Goal: Task Accomplishment & Management: Manage account settings

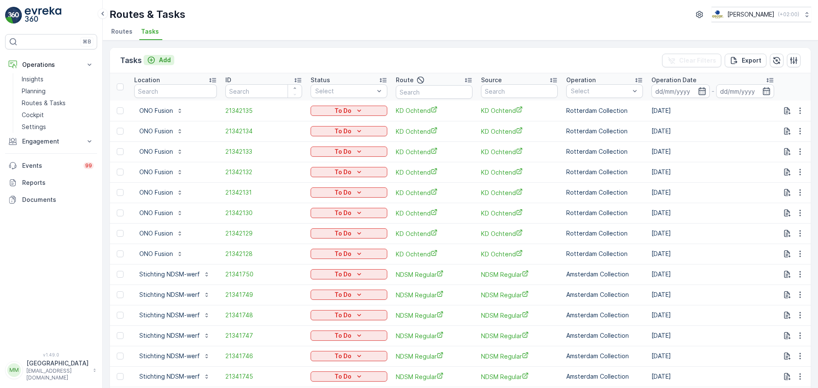
click at [156, 62] on div "Add" at bounding box center [159, 60] width 24 height 9
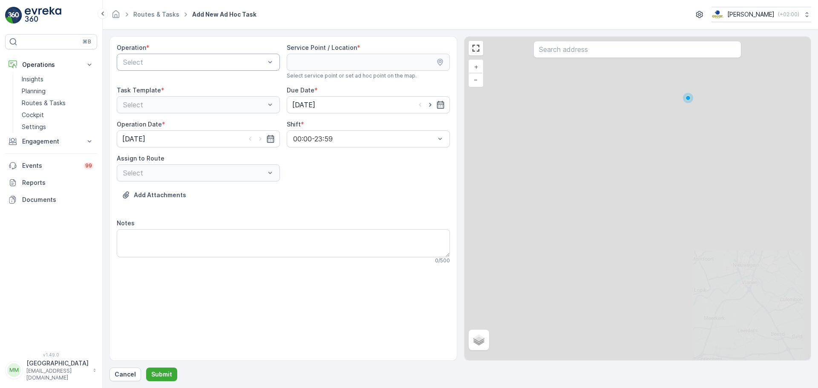
click at [182, 63] on div at bounding box center [194, 62] width 144 height 8
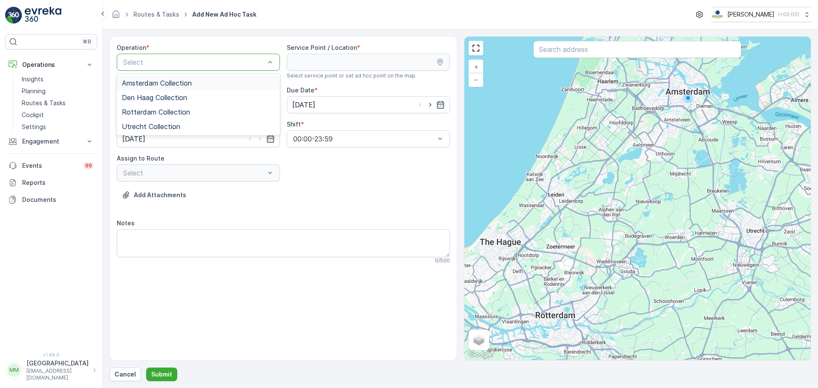
click at [179, 81] on span "Amsterdam Collection" at bounding box center [157, 83] width 70 height 8
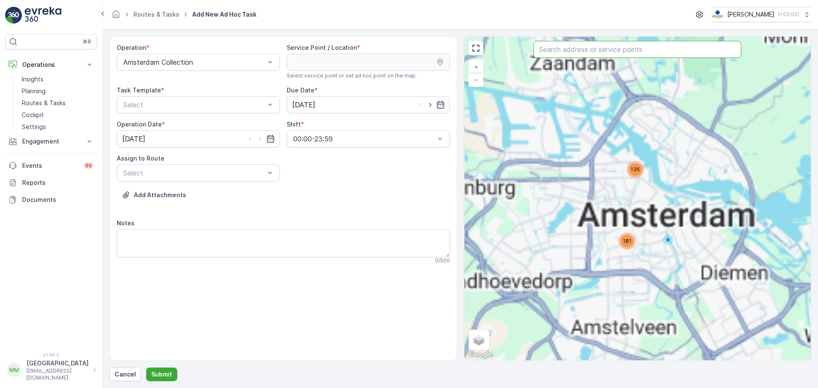
click at [552, 48] on input "text" at bounding box center [638, 49] width 208 height 17
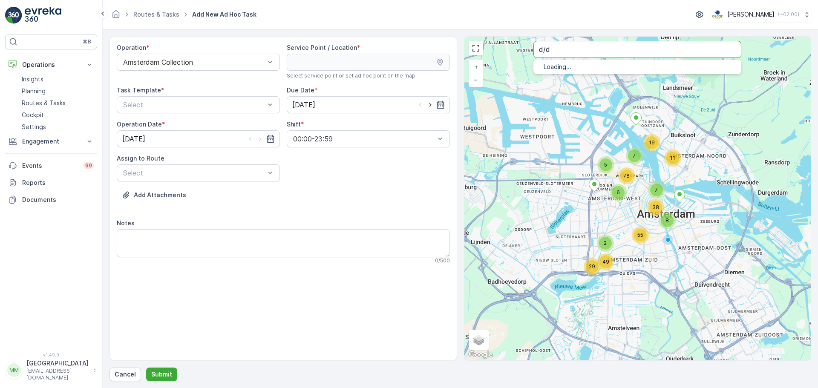
type input "d/d"
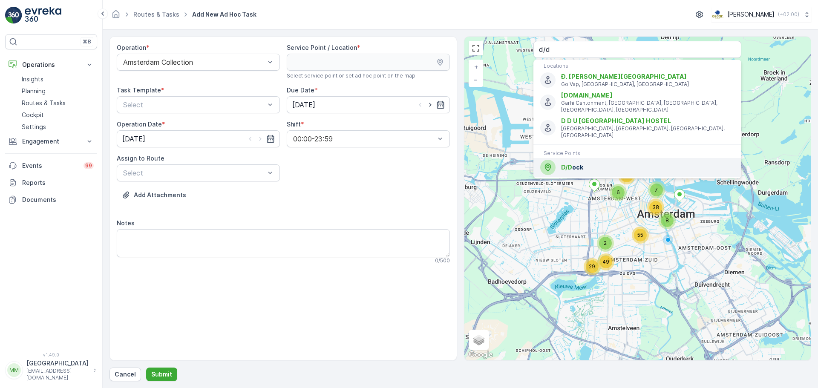
click at [593, 163] on span "D/D ock" at bounding box center [647, 167] width 173 height 9
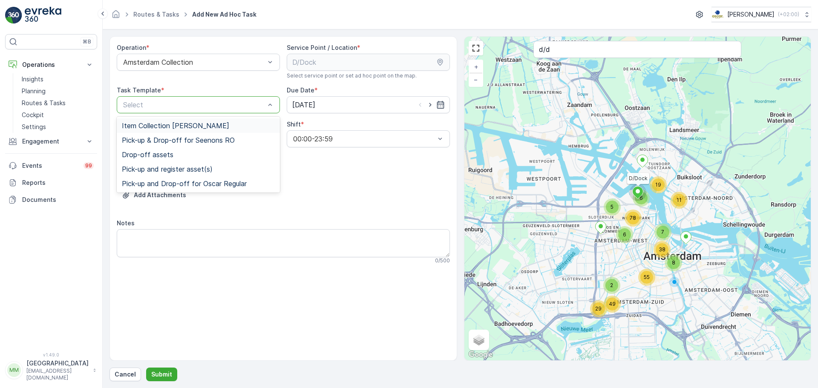
click at [168, 106] on div at bounding box center [194, 105] width 144 height 8
click at [171, 122] on span "Item Collection [PERSON_NAME]" at bounding box center [175, 126] width 107 height 8
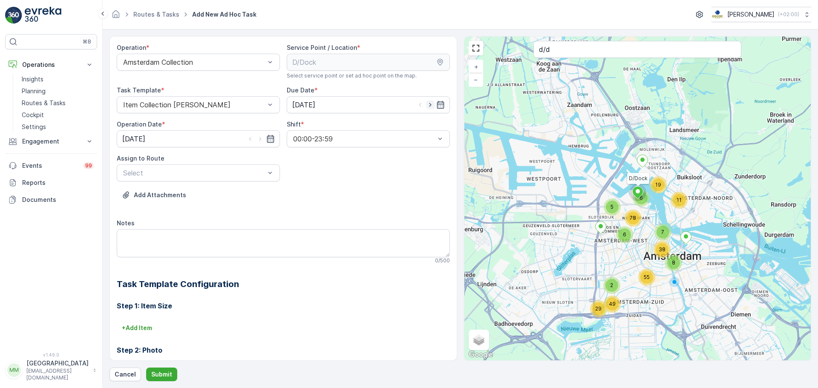
click at [429, 103] on icon "button" at bounding box center [430, 105] width 2 height 4
type input "[DATE]"
click at [260, 142] on icon "button" at bounding box center [260, 139] width 9 height 9
type input "[DATE]"
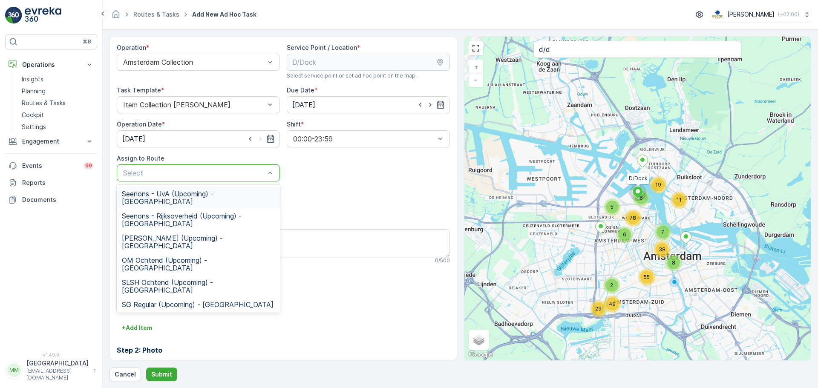
click at [231, 176] on div at bounding box center [194, 173] width 144 height 8
click at [181, 279] on span "SLSH Ochtend (Upcoming) - Amsterdam" at bounding box center [198, 286] width 153 height 15
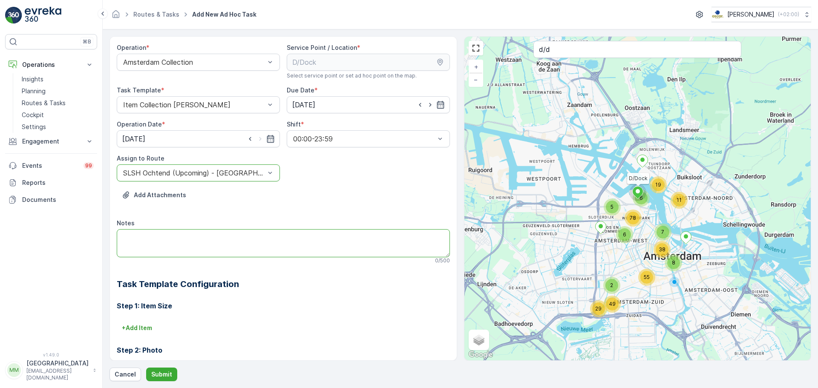
click at [176, 238] on textarea "Notes" at bounding box center [283, 243] width 333 height 28
click at [176, 170] on div at bounding box center [194, 173] width 144 height 8
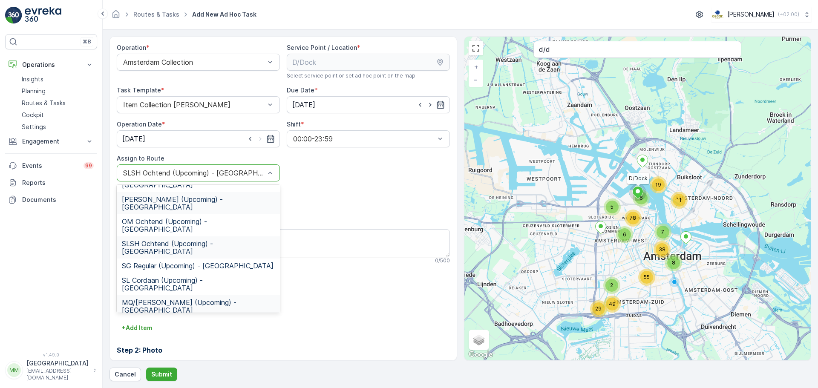
scroll to position [85, 0]
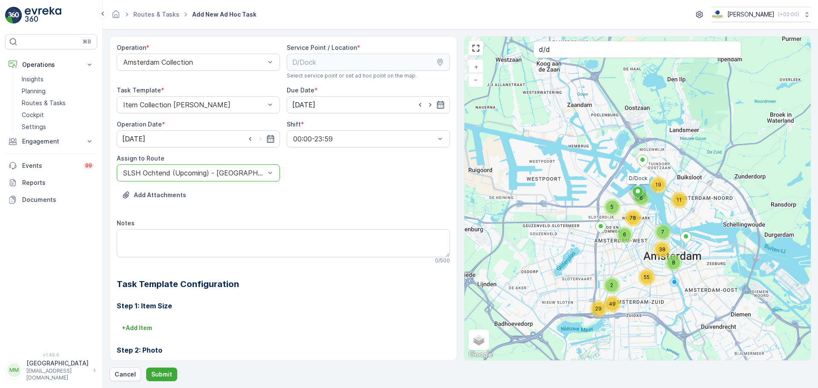
click at [199, 170] on div at bounding box center [194, 173] width 144 height 8
click at [187, 234] on textarea "Notes" at bounding box center [283, 243] width 333 height 28
type textarea "graag een extra 80L papierkrat geven"
click at [166, 382] on form "Operation * Amsterdam Collection Service Point / Location * Select service poin…" at bounding box center [461, 208] width 716 height 359
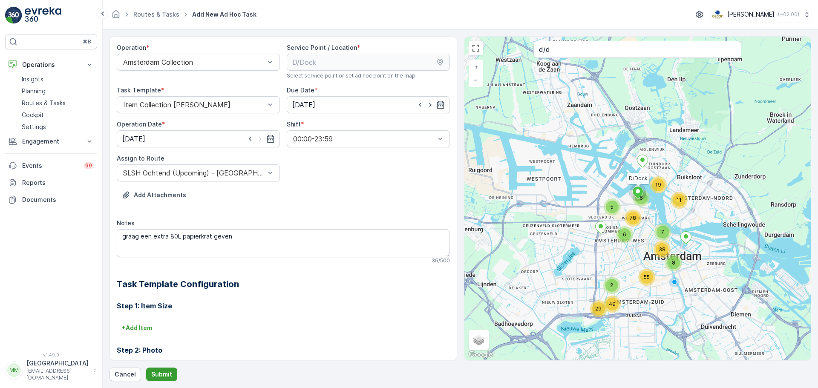
click at [166, 377] on p "Submit" at bounding box center [161, 374] width 21 height 9
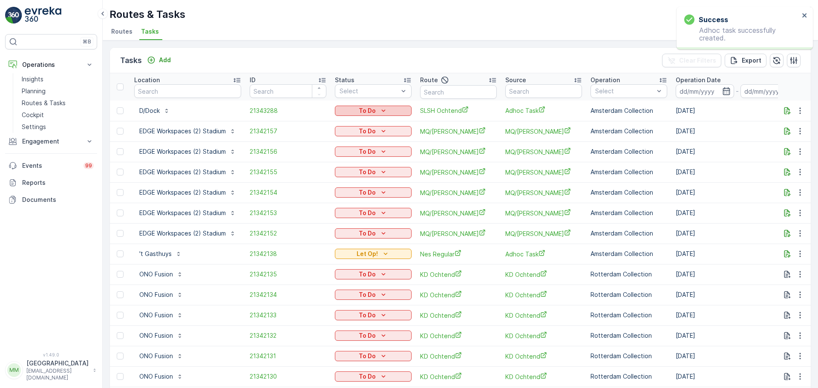
click at [364, 111] on p "To Do" at bounding box center [367, 111] width 17 height 9
click at [357, 123] on span "Let Op!" at bounding box center [350, 123] width 21 height 9
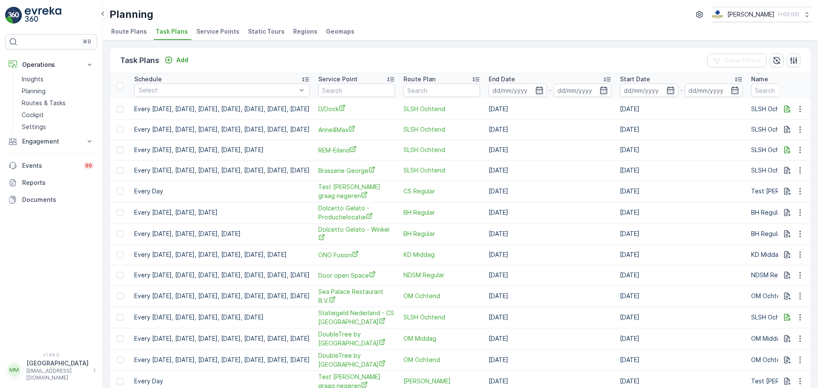
click at [24, 12] on link at bounding box center [51, 15] width 92 height 17
click at [24, 13] on link at bounding box center [51, 15] width 92 height 17
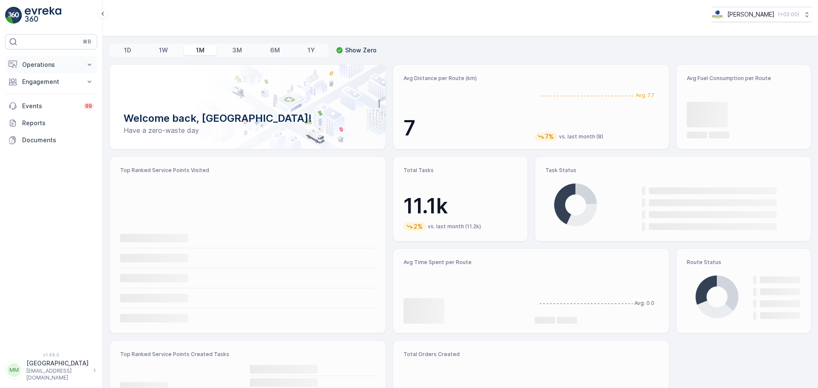
click at [76, 70] on button "Operations" at bounding box center [51, 64] width 92 height 17
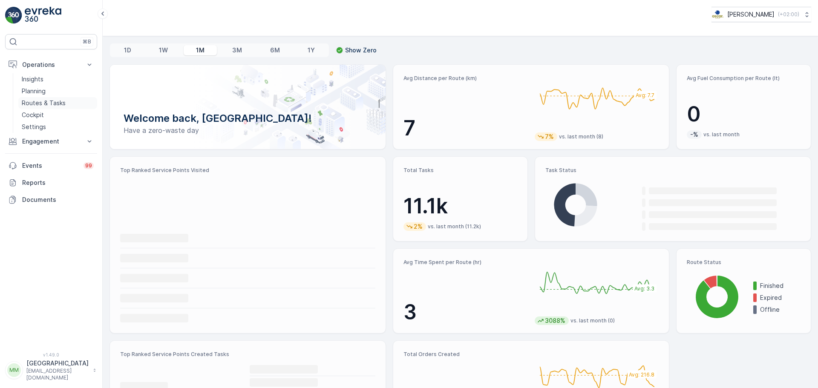
click at [63, 104] on p "Routes & Tasks" at bounding box center [44, 103] width 44 height 9
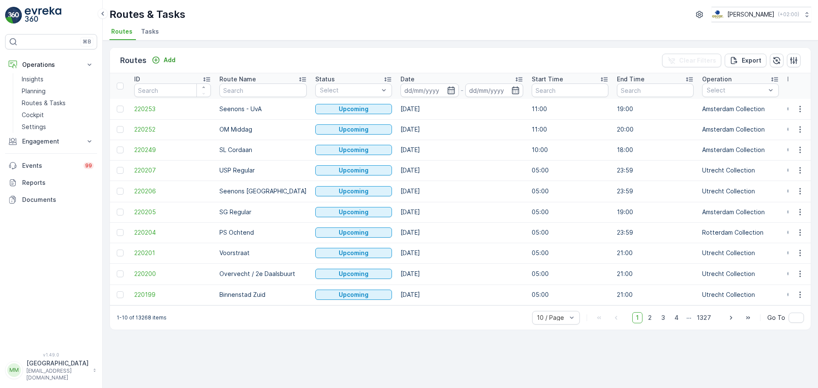
drag, startPoint x: 111, startPoint y: 13, endPoint x: 46, endPoint y: -13, distance: 70.2
click at [46, 0] on html "⌘B Operations Insights Planning Routes & Tasks Cockpit Settings Engagement Insi…" at bounding box center [409, 194] width 818 height 388
click at [153, 32] on span "Tasks" at bounding box center [150, 31] width 18 height 9
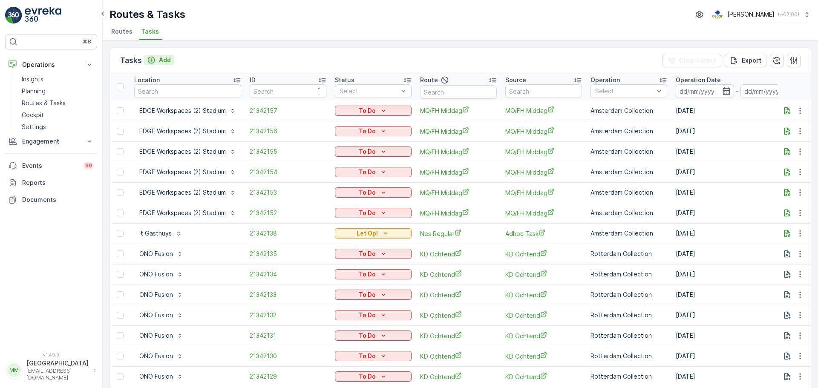
click at [163, 57] on p "Add" at bounding box center [165, 60] width 12 height 9
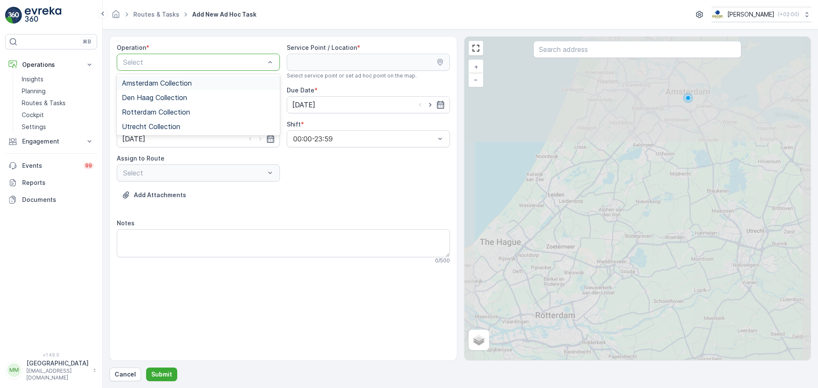
click at [171, 63] on div at bounding box center [194, 62] width 144 height 8
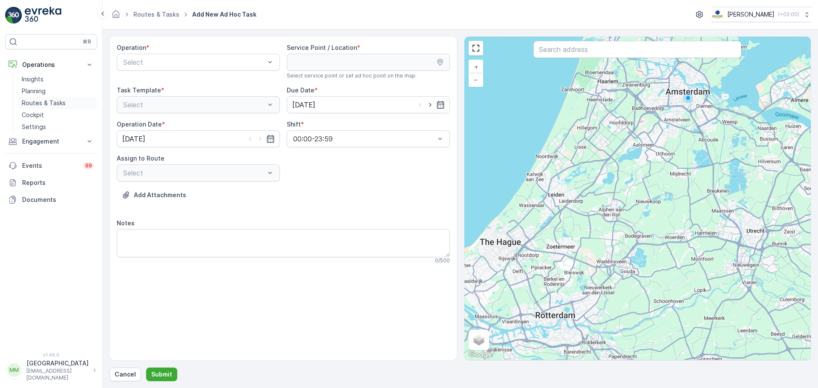
click at [64, 98] on link "Routes & Tasks" at bounding box center [57, 103] width 79 height 12
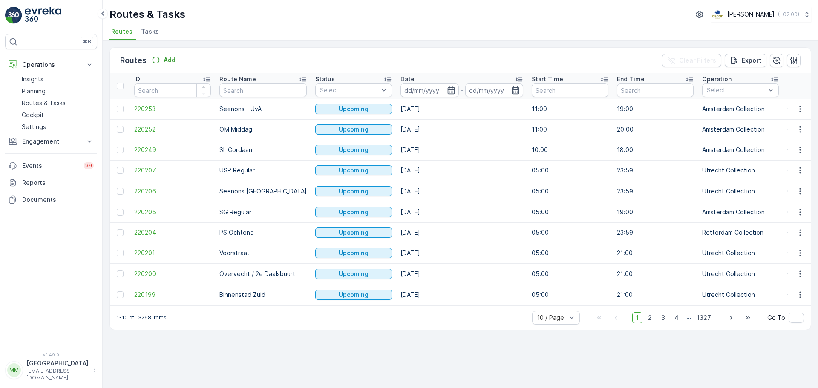
click at [150, 33] on span "Tasks" at bounding box center [150, 31] width 18 height 9
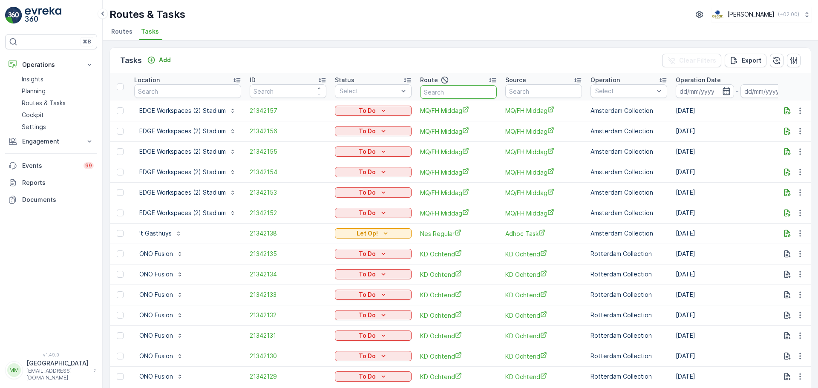
click at [454, 96] on input "text" at bounding box center [458, 92] width 77 height 14
type input "SL &SH"
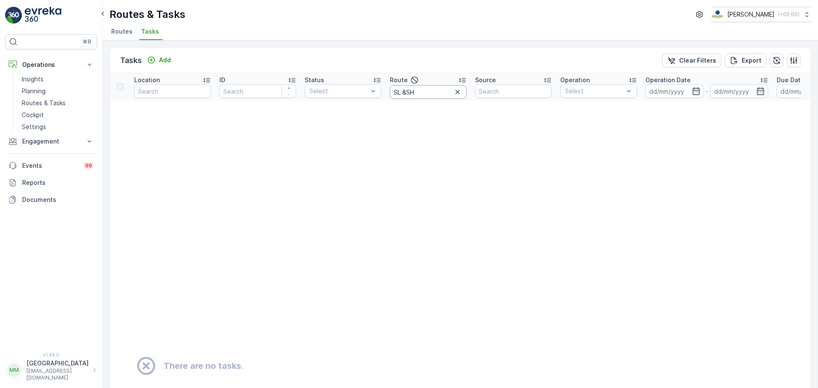
click at [405, 93] on input "SL &SH" at bounding box center [428, 92] width 77 height 14
type input "SL & SH"
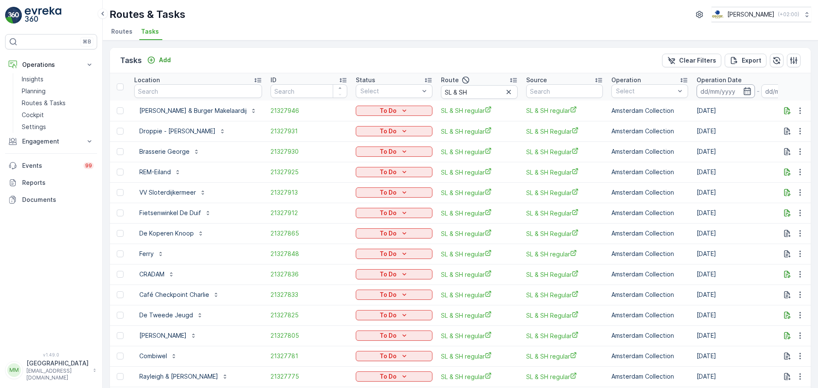
click at [698, 87] on input at bounding box center [726, 91] width 58 height 14
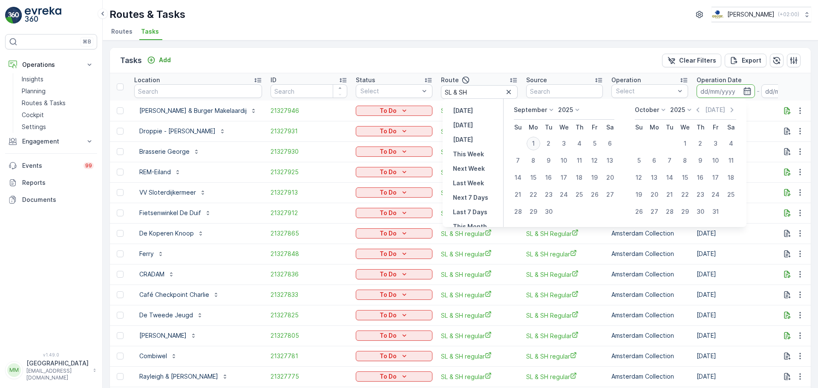
click at [537, 144] on div "1" at bounding box center [534, 144] width 14 height 14
type input "[DATE]"
click at [537, 144] on div "1" at bounding box center [534, 144] width 14 height 14
type input "[DATE]"
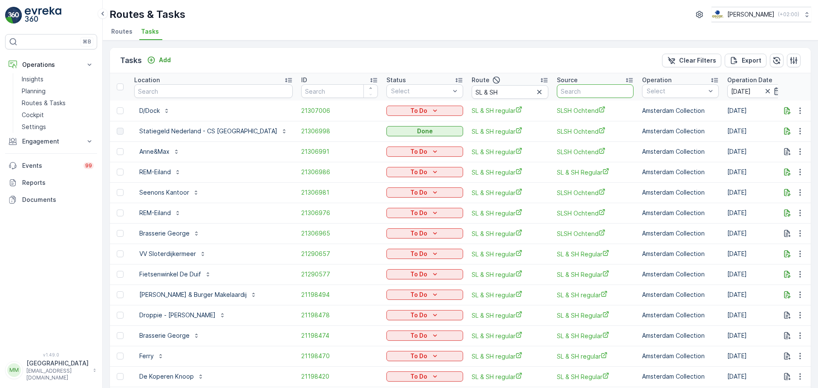
click at [557, 95] on input "text" at bounding box center [595, 91] width 77 height 14
type input "o"
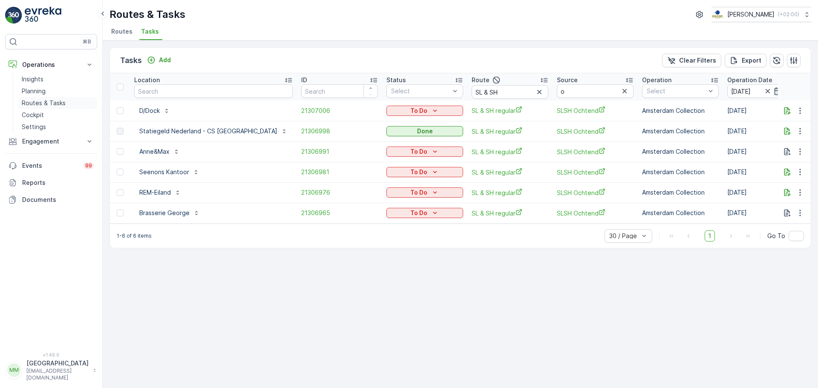
click at [28, 103] on p "Routes & Tasks" at bounding box center [44, 103] width 44 height 9
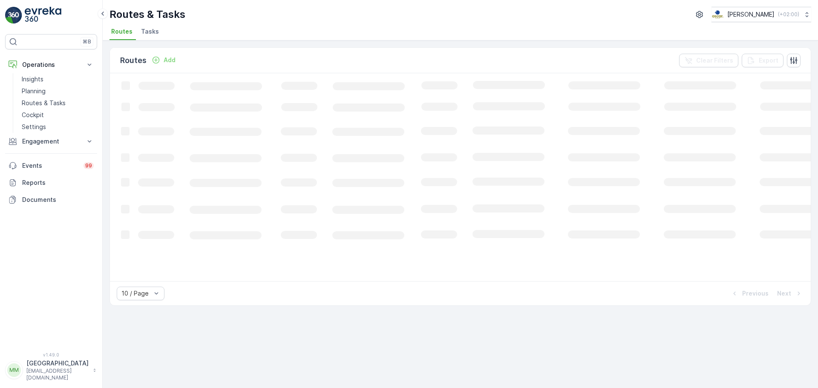
click at [146, 36] on li "Tasks" at bounding box center [150, 33] width 23 height 14
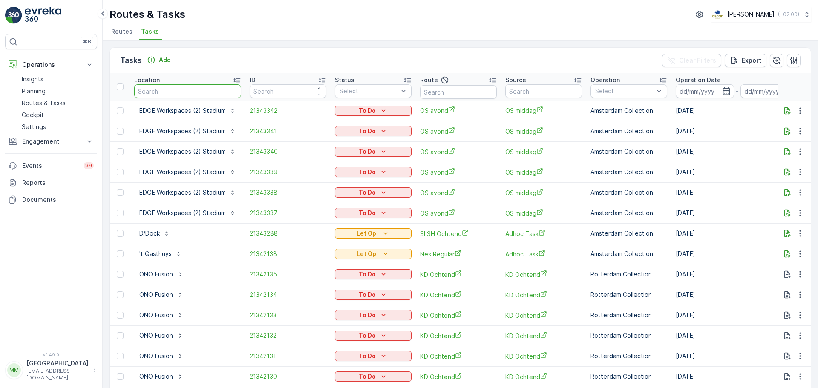
click at [194, 95] on input "text" at bounding box center [187, 91] width 107 height 14
type input "lagerhuys"
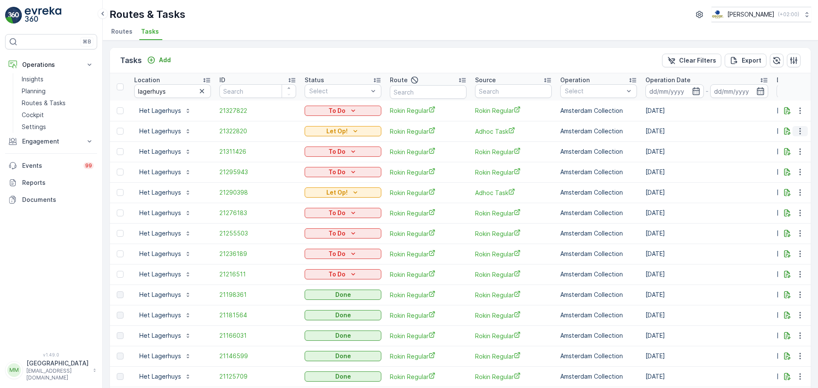
click at [798, 133] on icon "button" at bounding box center [800, 131] width 9 height 9
click at [785, 165] on span "Change Route" at bounding box center [778, 168] width 41 height 9
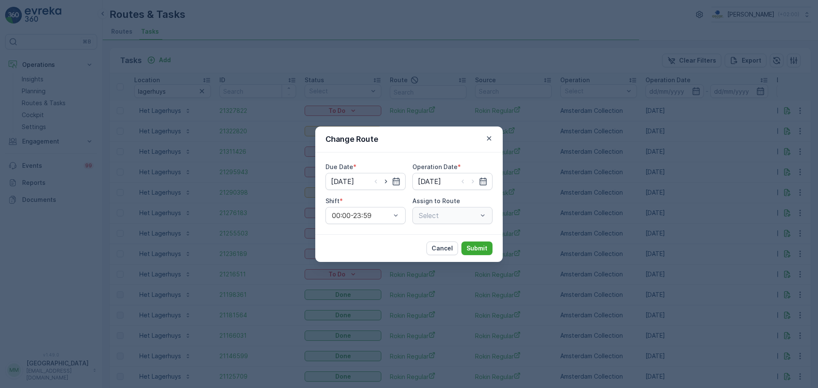
type input "[DATE]"
click at [382, 183] on icon "button" at bounding box center [386, 181] width 9 height 9
type input "[DATE]"
click at [475, 182] on icon "button" at bounding box center [473, 181] width 9 height 9
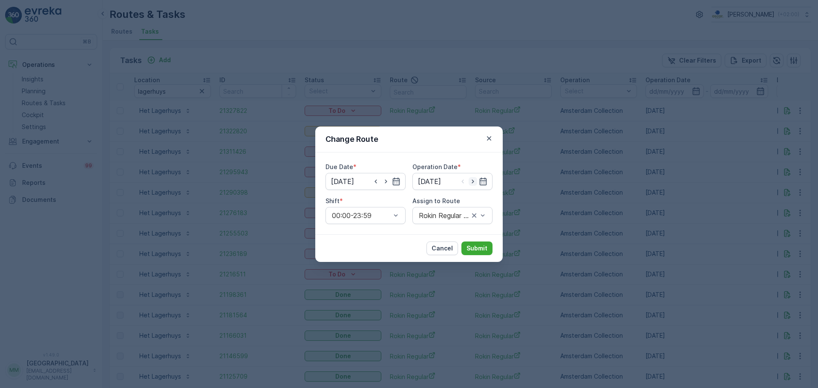
type input "[DATE]"
click at [451, 220] on div "Rokin Regular (Dispatched) - Amsterdam" at bounding box center [453, 215] width 80 height 17
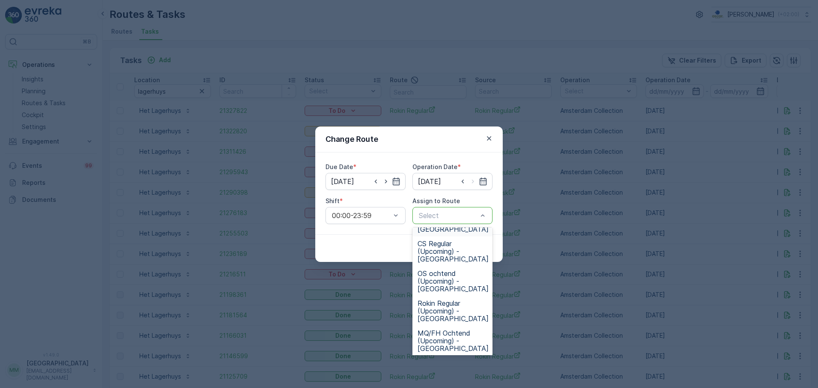
scroll to position [426, 0]
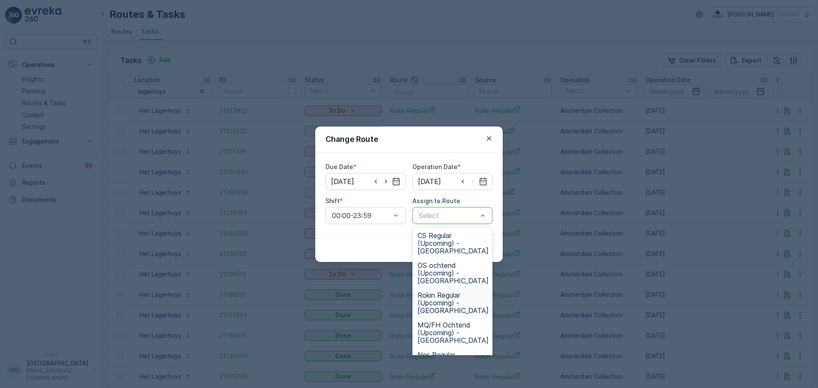
click at [457, 296] on span "Rokin Regular (Upcoming) - Amsterdam" at bounding box center [453, 302] width 71 height 23
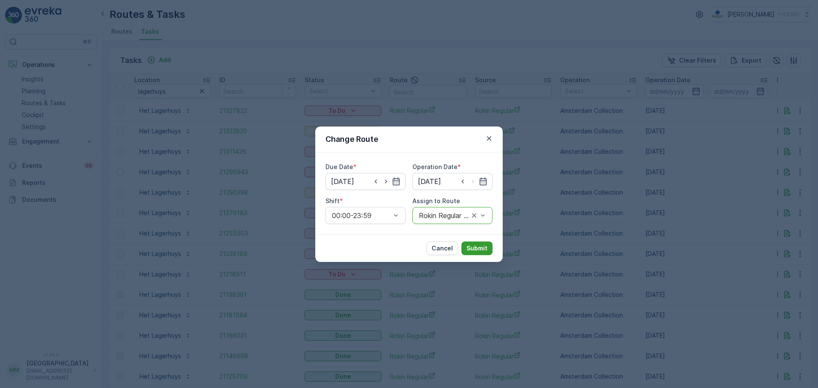
click at [479, 251] on p "Submit" at bounding box center [477, 248] width 21 height 9
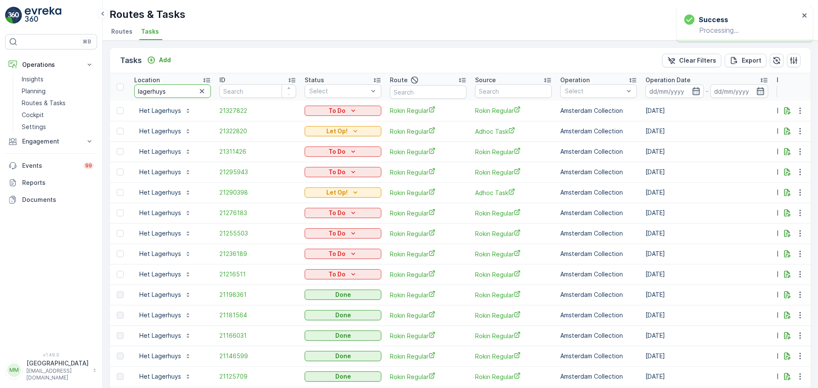
drag, startPoint x: 173, startPoint y: 96, endPoint x: 107, endPoint y: 86, distance: 66.8
click at [107, 84] on div "Tasks Add Clear Filters Export Location lagerhuys ID Status Select Route Source…" at bounding box center [461, 214] width 716 height 348
type input "suri"
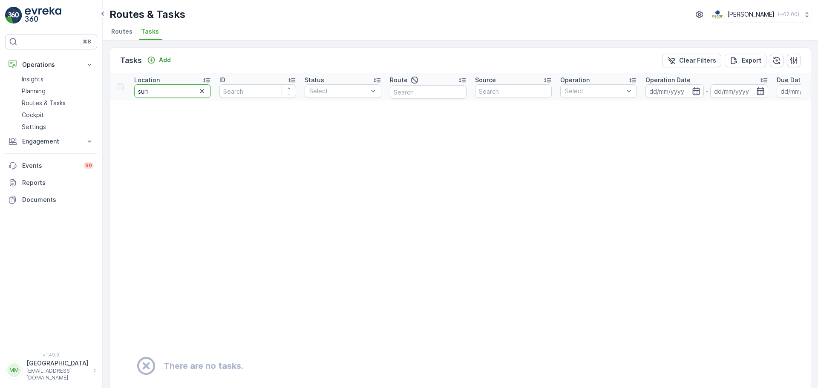
drag, startPoint x: 157, startPoint y: 86, endPoint x: 106, endPoint y: 78, distance: 52.1
click at [106, 78] on div "Tasks Add Clear Filters Export Location suri ID Status Select Route Source Oper…" at bounding box center [461, 214] width 716 height 348
type input "van dam"
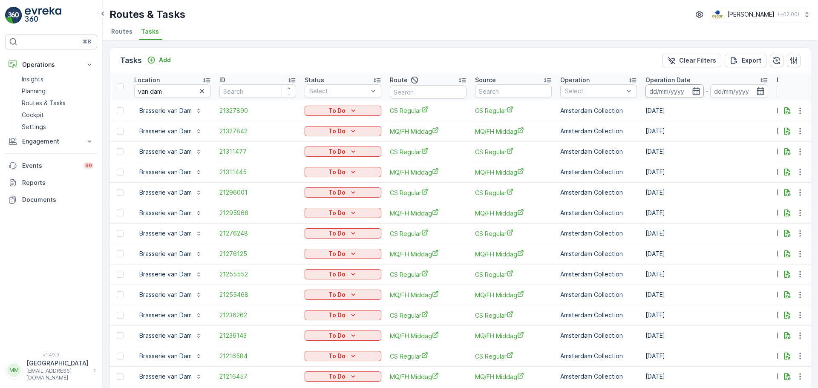
click at [672, 94] on input at bounding box center [675, 91] width 58 height 14
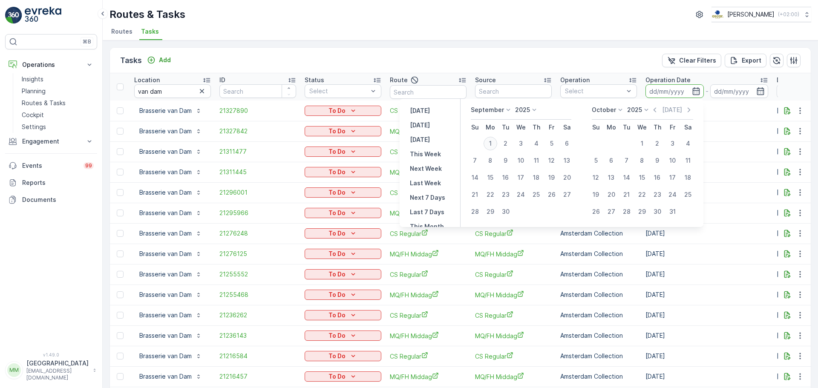
click at [495, 144] on div "1" at bounding box center [491, 144] width 14 height 14
type input "[DATE]"
click at [495, 144] on div "1" at bounding box center [491, 144] width 14 height 14
type input "[DATE]"
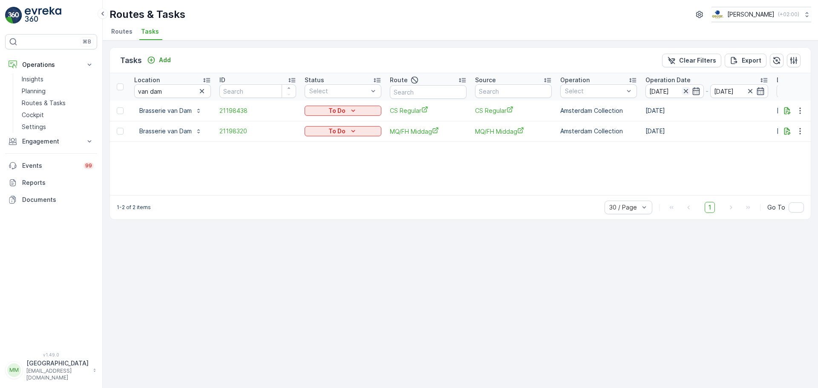
click at [683, 94] on icon "button" at bounding box center [686, 91] width 9 height 9
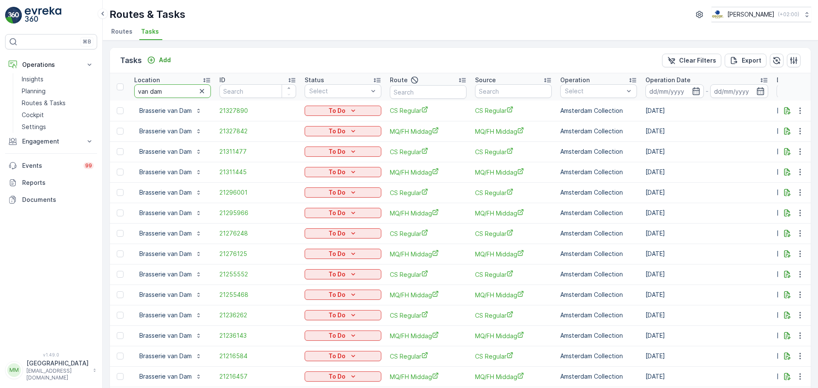
click at [139, 91] on input "van dam" at bounding box center [172, 91] width 77 height 14
type input "brasserie van dam"
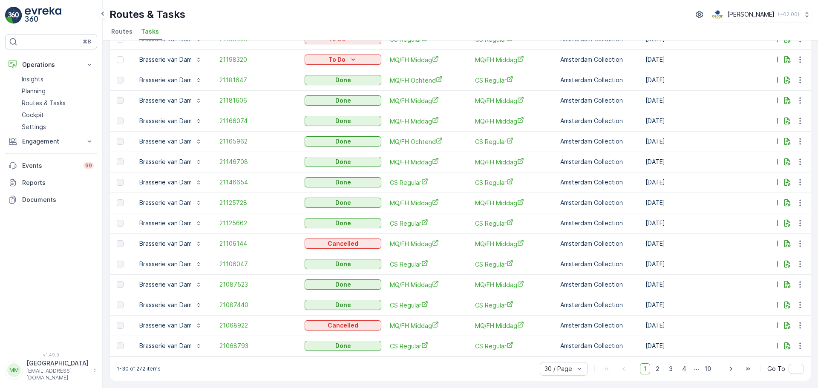
scroll to position [362, 0]
click at [658, 369] on span "2" at bounding box center [658, 369] width 12 height 11
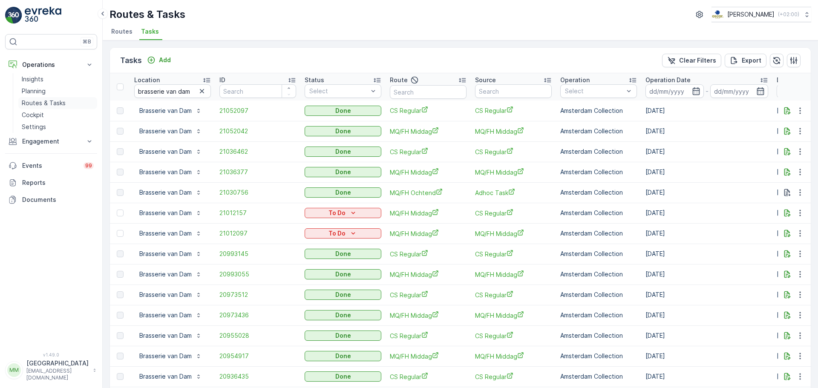
click at [52, 101] on p "Routes & Tasks" at bounding box center [44, 103] width 44 height 9
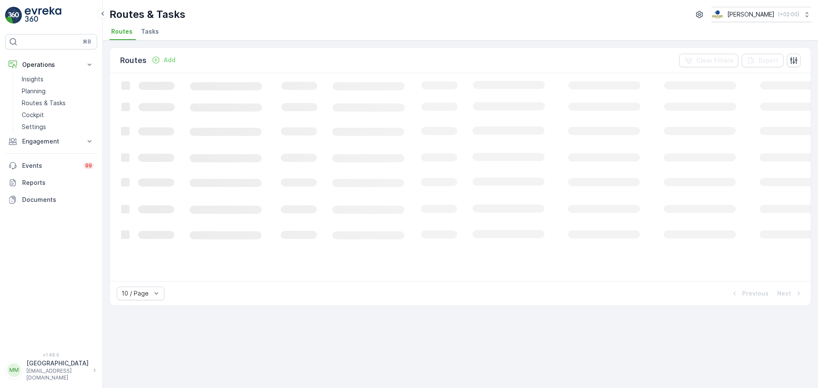
click at [152, 36] on li "Tasks" at bounding box center [150, 33] width 23 height 14
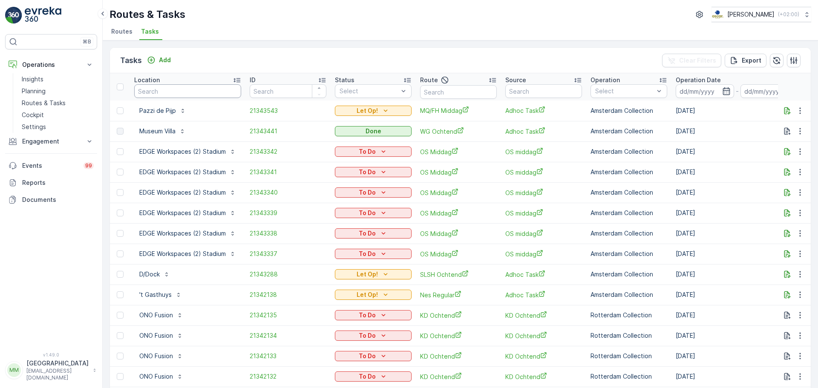
click at [182, 95] on input "text" at bounding box center [187, 91] width 107 height 14
type input "parqie"
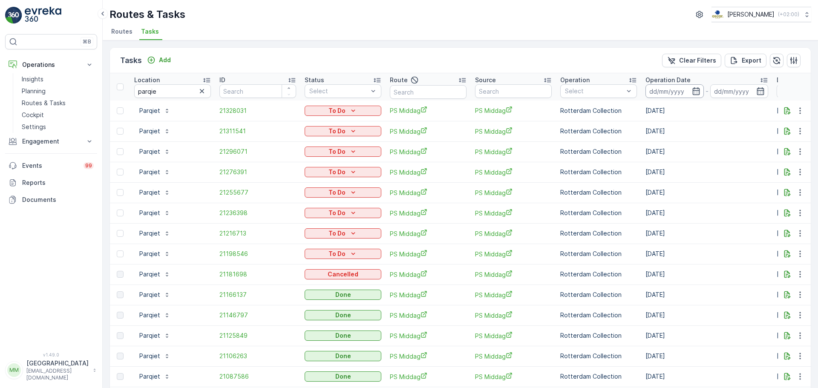
click at [669, 92] on input at bounding box center [675, 91] width 58 height 14
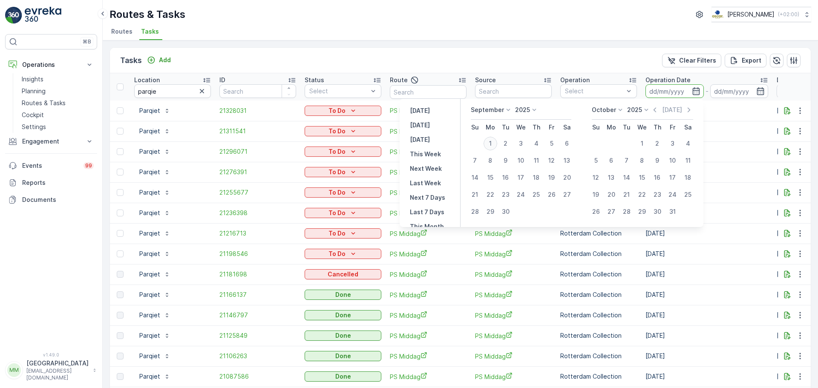
click at [488, 145] on div "1" at bounding box center [491, 144] width 14 height 14
type input "[DATE]"
click at [488, 145] on div "1" at bounding box center [491, 144] width 14 height 14
type input "[DATE]"
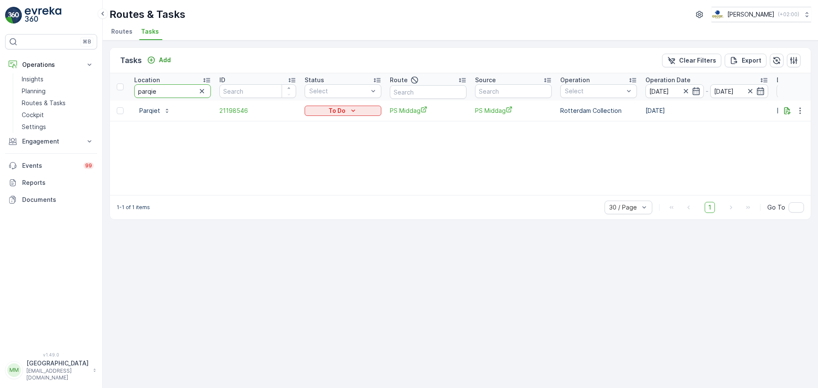
drag, startPoint x: 179, startPoint y: 88, endPoint x: 136, endPoint y: 102, distance: 45.6
click at [129, 92] on tr "Location parqie ID Status Select Route Source Operation Select Operation Date 0…" at bounding box center [767, 86] width 1315 height 27
type input "arnol"
click at [802, 113] on icon "button" at bounding box center [800, 111] width 9 height 9
click at [785, 150] on span "Change Route" at bounding box center [778, 147] width 41 height 9
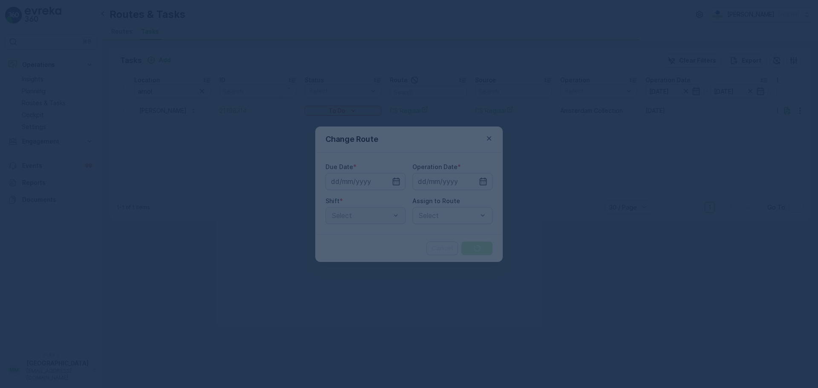
type input "[DATE]"
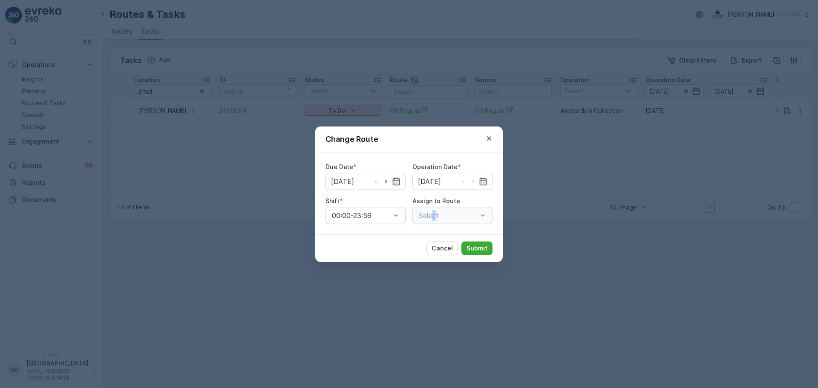
click at [435, 219] on div "Select" at bounding box center [453, 215] width 80 height 17
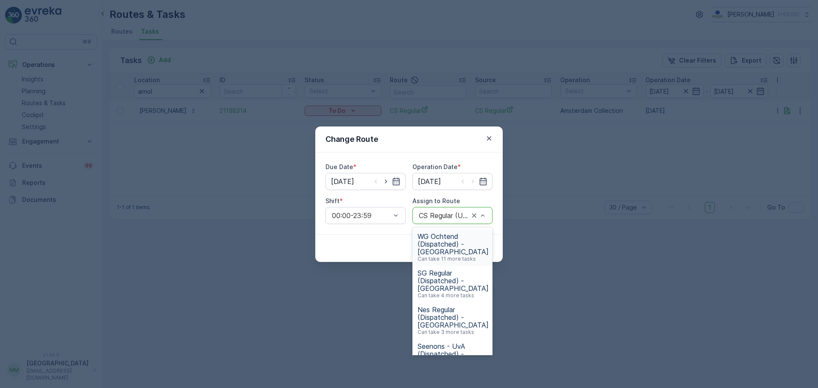
click at [444, 217] on div at bounding box center [444, 216] width 52 height 8
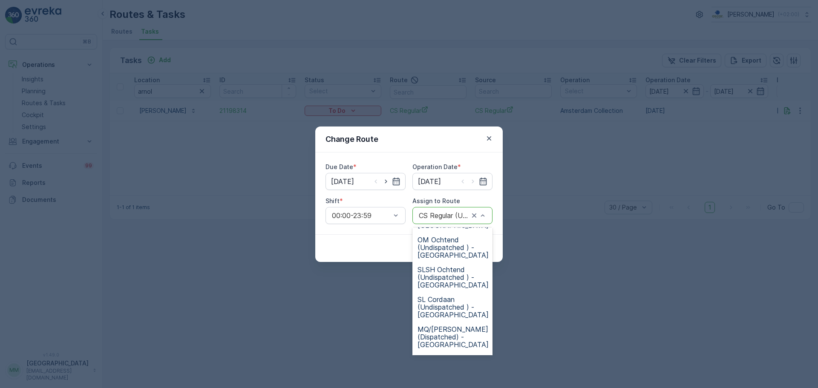
scroll to position [213, 0]
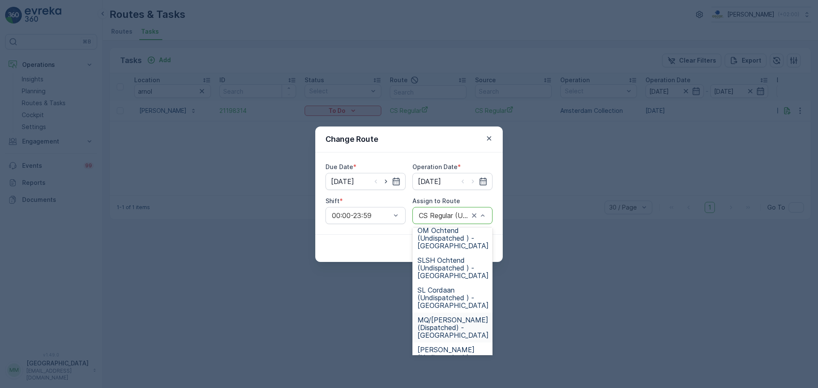
click at [463, 317] on span "MQ/FH Middag (Dispatched) - Amsterdam" at bounding box center [453, 327] width 71 height 23
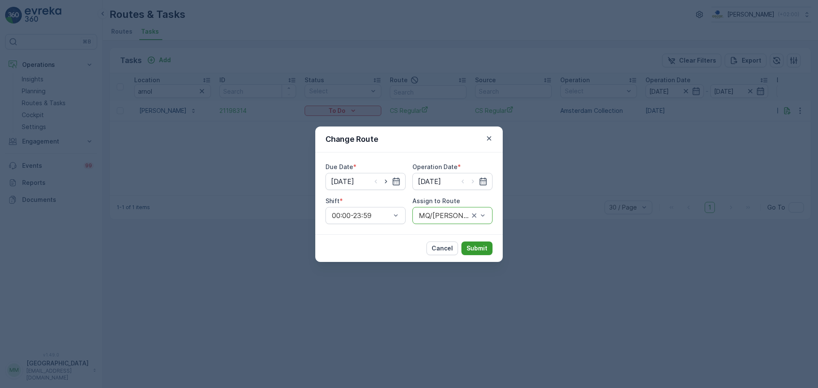
click at [469, 253] on button "Submit" at bounding box center [477, 249] width 31 height 14
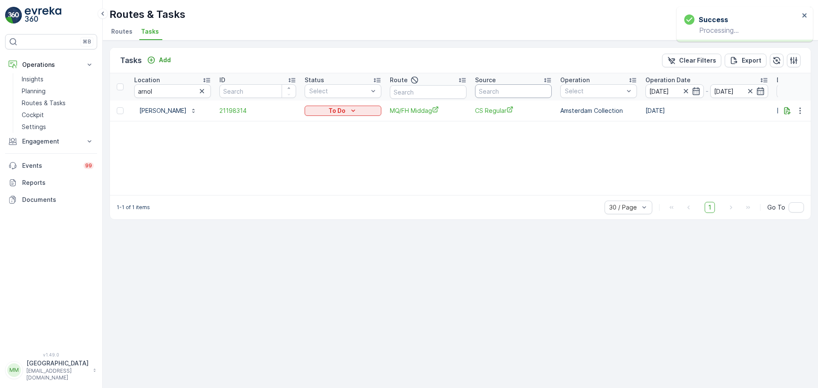
click at [501, 94] on input "text" at bounding box center [513, 91] width 77 height 14
type input "CS r"
click at [202, 93] on icon "button" at bounding box center [202, 91] width 9 height 9
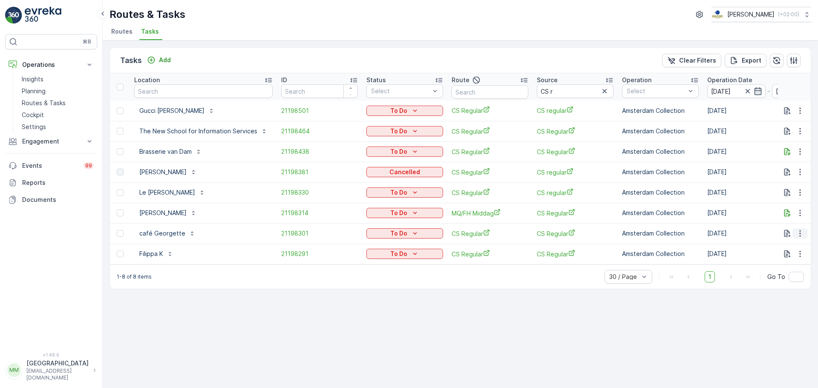
click at [804, 234] on icon "button" at bounding box center [800, 233] width 9 height 9
click at [794, 269] on span "Change Route" at bounding box center [778, 270] width 41 height 9
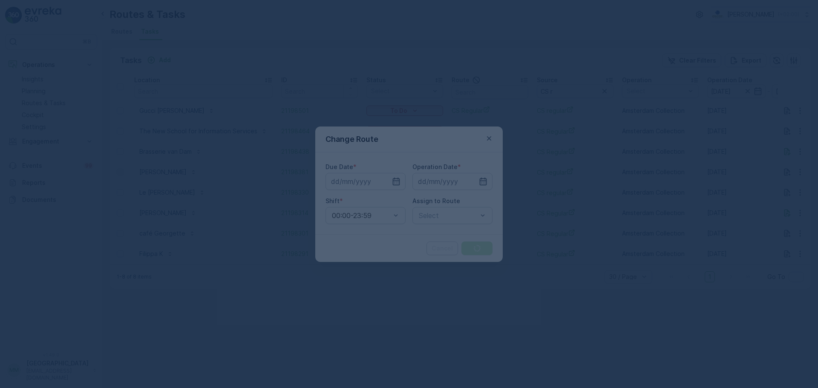
type input "[DATE]"
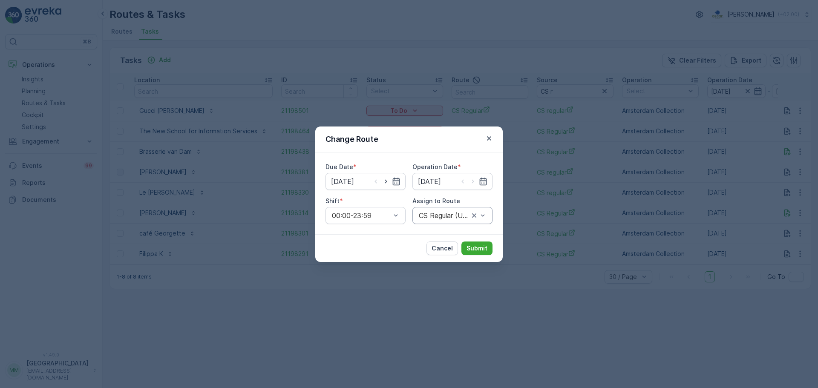
click at [450, 215] on div at bounding box center [444, 216] width 52 height 8
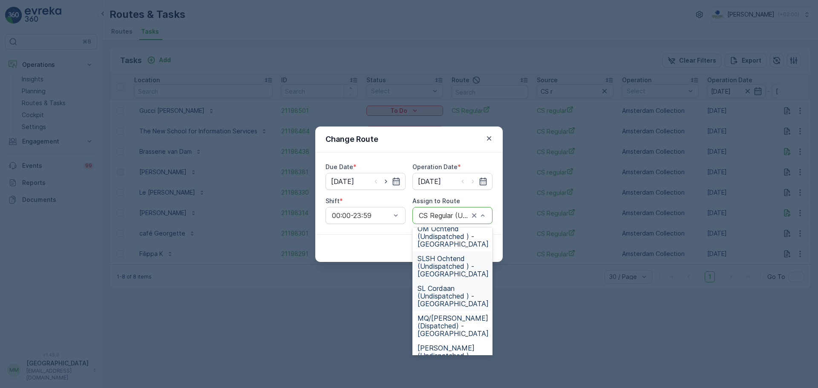
scroll to position [239, 0]
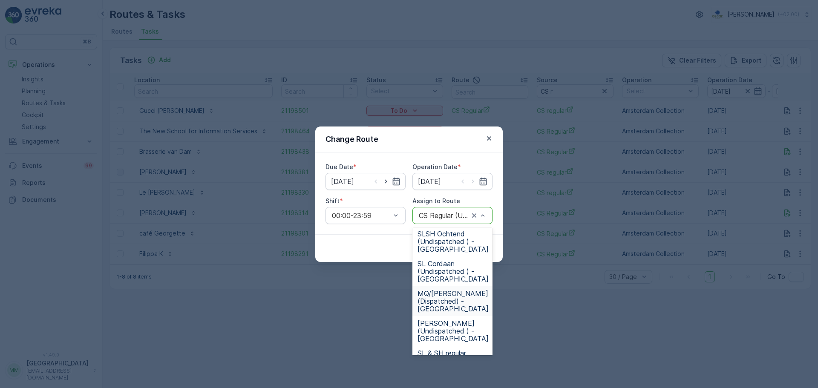
click at [443, 298] on span "MQ/FH Middag (Dispatched) - Amsterdam" at bounding box center [453, 301] width 71 height 23
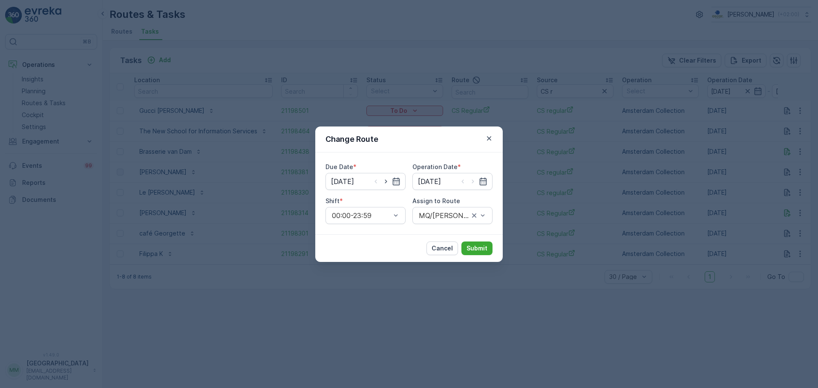
click at [476, 256] on div "Cancel Submit" at bounding box center [409, 248] width 188 height 28
click at [476, 251] on p "Submit" at bounding box center [477, 248] width 21 height 9
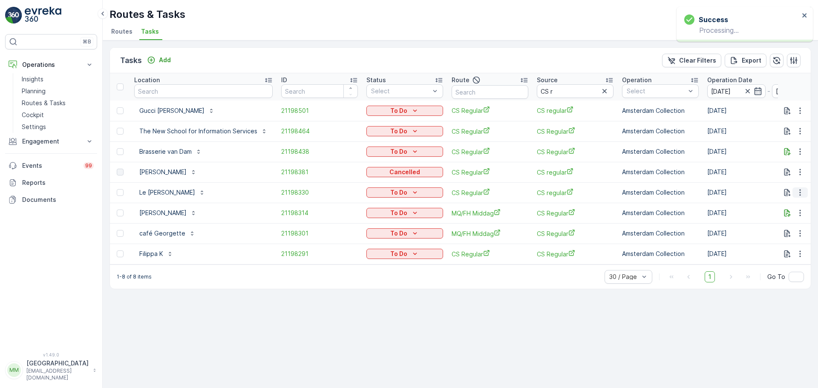
click at [802, 194] on icon "button" at bounding box center [800, 192] width 9 height 9
click at [773, 231] on span "Change Route" at bounding box center [778, 229] width 41 height 9
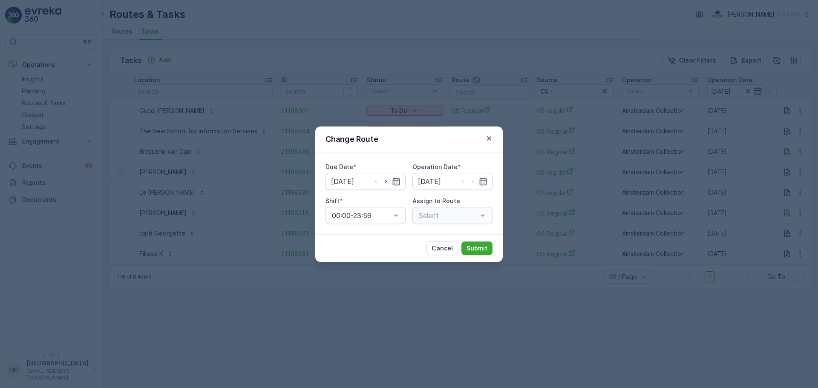
type input "[DATE]"
click at [453, 219] on div "CS Regular (Undispatched ) - Amsterdam" at bounding box center [453, 215] width 80 height 17
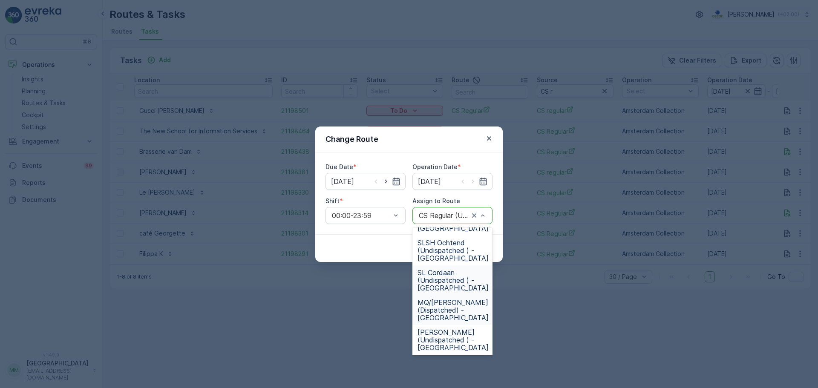
scroll to position [256, 0]
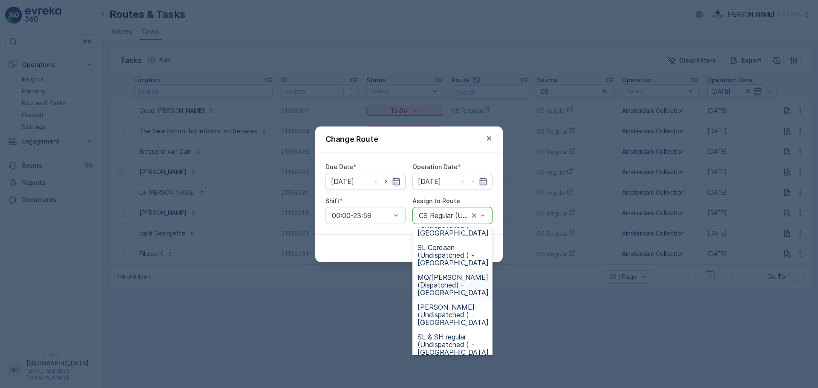
click at [468, 286] on span "MQ/FH Middag (Dispatched) - Amsterdam" at bounding box center [453, 285] width 71 height 23
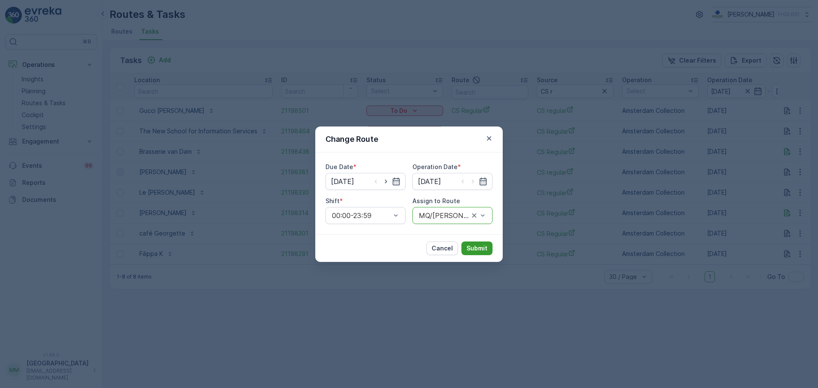
click at [473, 250] on p "Submit" at bounding box center [477, 248] width 21 height 9
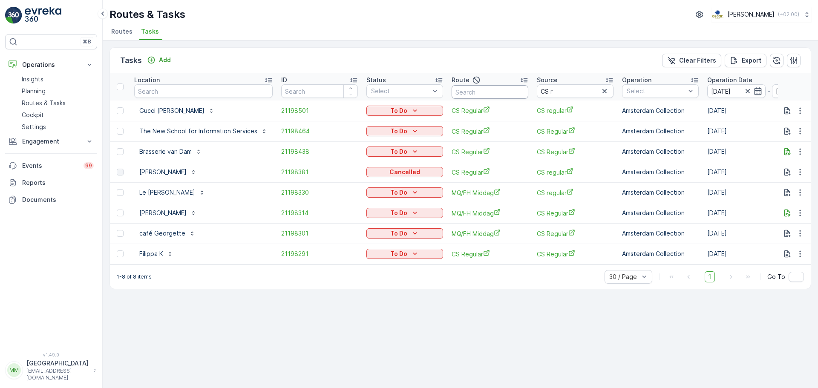
click at [493, 94] on input "text" at bounding box center [490, 92] width 77 height 14
type input "CS"
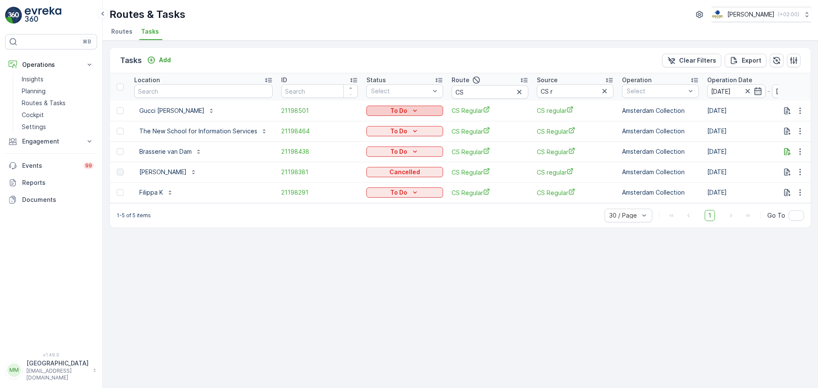
click at [414, 111] on icon "To Do" at bounding box center [415, 111] width 9 height 9
click at [384, 162] on span "Cancelled" at bounding box center [383, 159] width 29 height 9
click at [397, 131] on p "To Do" at bounding box center [398, 131] width 17 height 9
click at [385, 181] on span "Cancelled" at bounding box center [383, 180] width 29 height 9
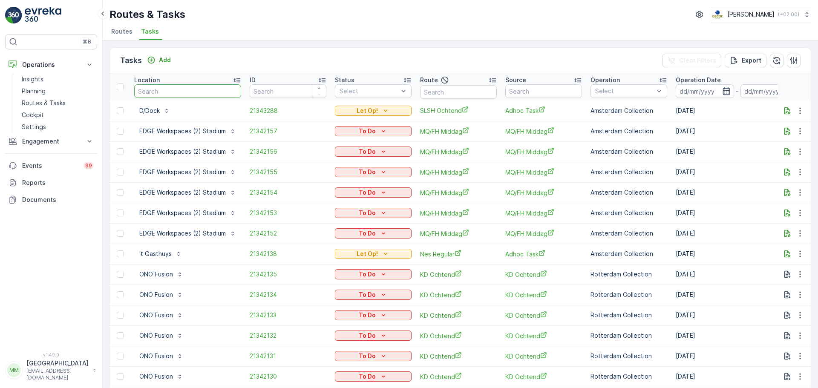
click at [171, 87] on input "text" at bounding box center [187, 91] width 107 height 14
type input "regen"
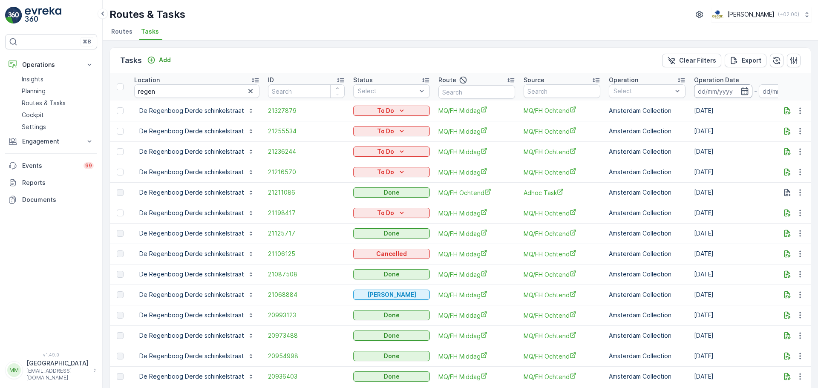
click at [718, 88] on input at bounding box center [723, 91] width 58 height 14
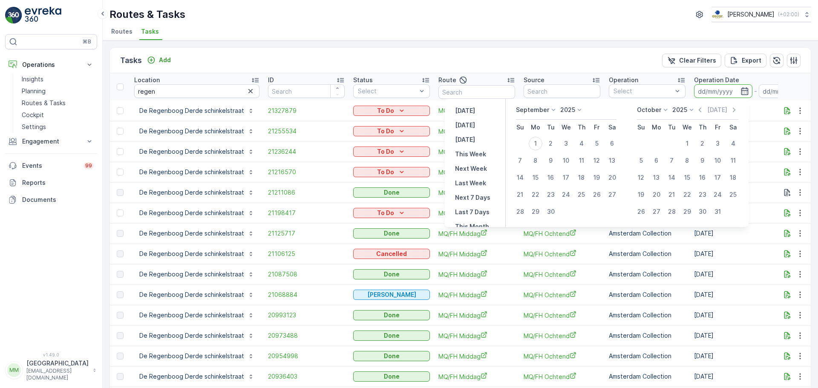
click at [534, 131] on th "Mo" at bounding box center [535, 127] width 15 height 15
click at [533, 143] on div "1" at bounding box center [536, 144] width 14 height 14
type input "[DATE]"
click at [532, 143] on div "1" at bounding box center [536, 144] width 14 height 14
type input "[DATE]"
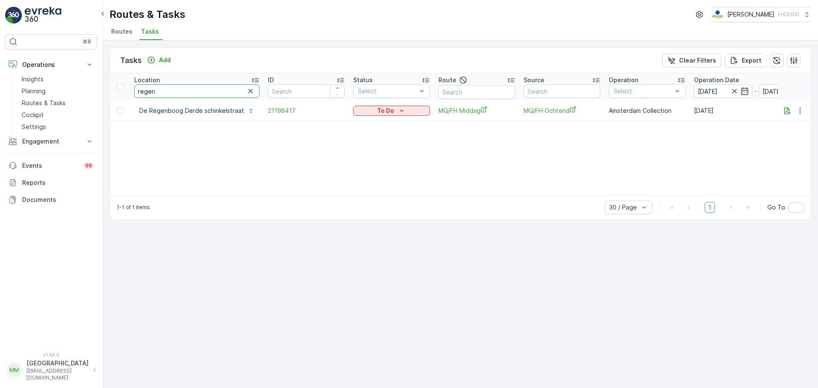
drag, startPoint x: 129, startPoint y: 95, endPoint x: 114, endPoint y: 115, distance: 25.0
click at [114, 115] on table "Location regen ID Status Select Route Source Operation Select Operation Date 01…" at bounding box center [791, 97] width 1363 height 48
type input "zwarte"
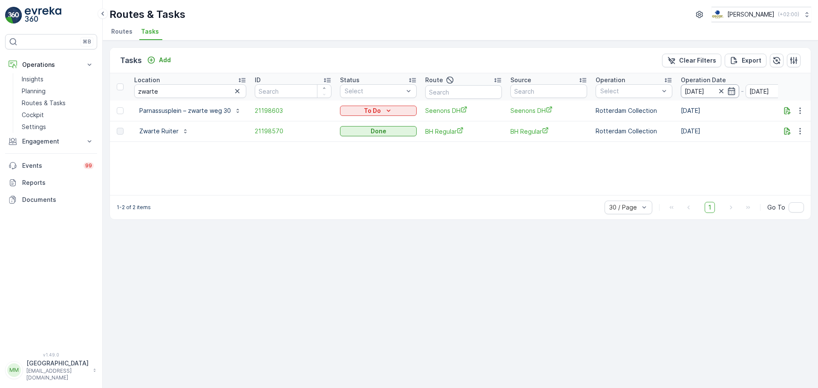
click at [701, 95] on input "[DATE]" at bounding box center [710, 91] width 58 height 14
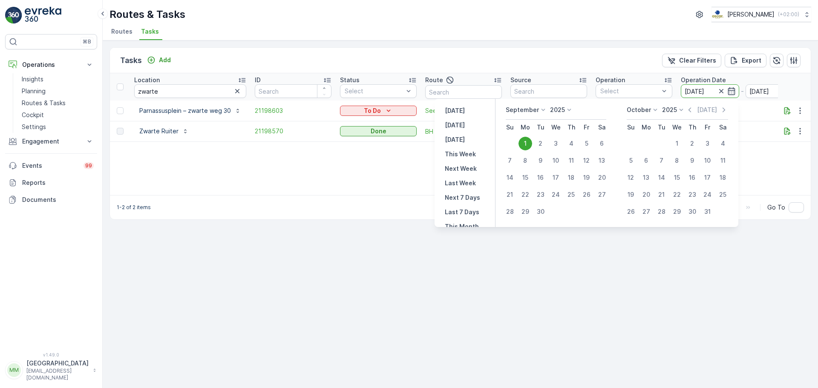
click at [545, 114] on icon at bounding box center [543, 110] width 9 height 9
click at [528, 143] on span "August" at bounding box center [521, 140] width 20 height 9
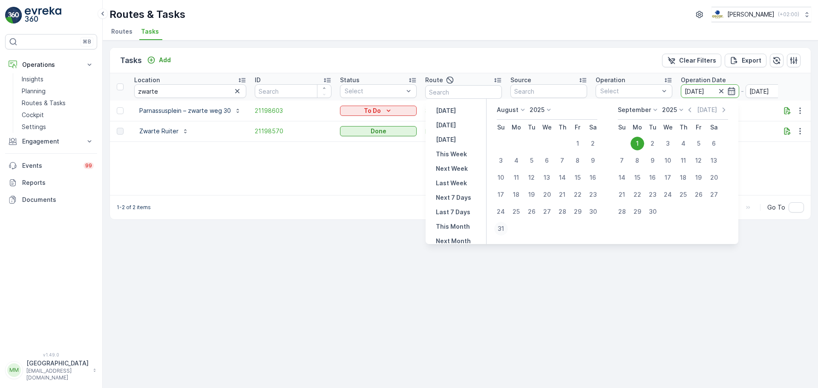
click at [502, 225] on div "31" at bounding box center [501, 229] width 14 height 14
type input "31.08.2025"
click at [502, 225] on div "31" at bounding box center [501, 229] width 14 height 14
type input "31.08.2025"
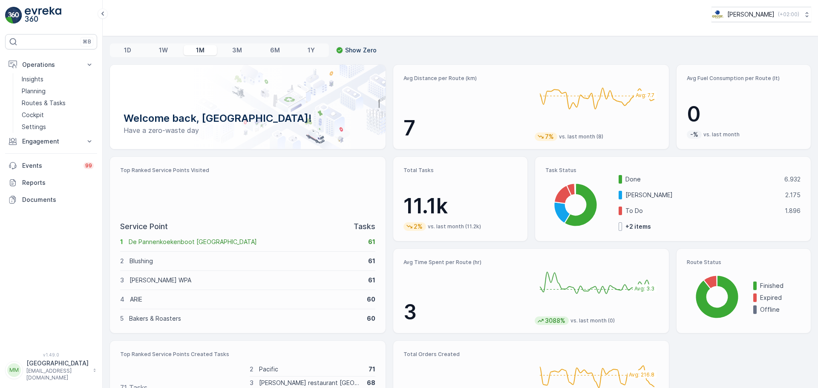
click at [51, 99] on p "Routes & Tasks" at bounding box center [44, 103] width 44 height 9
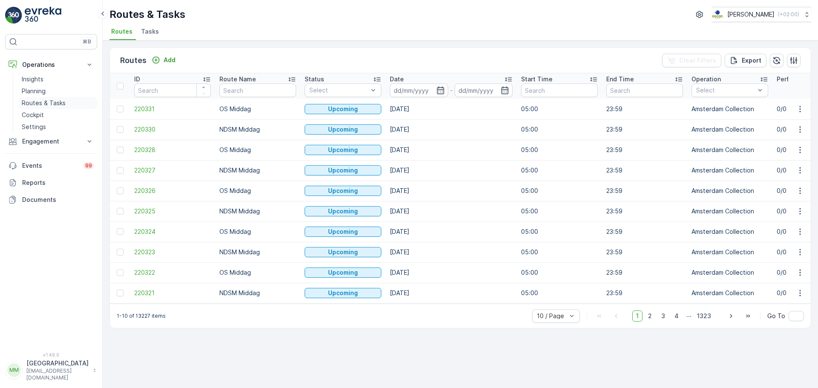
click at [75, 98] on link "Routes & Tasks" at bounding box center [57, 103] width 79 height 12
click at [153, 35] on span "Tasks" at bounding box center [150, 31] width 18 height 9
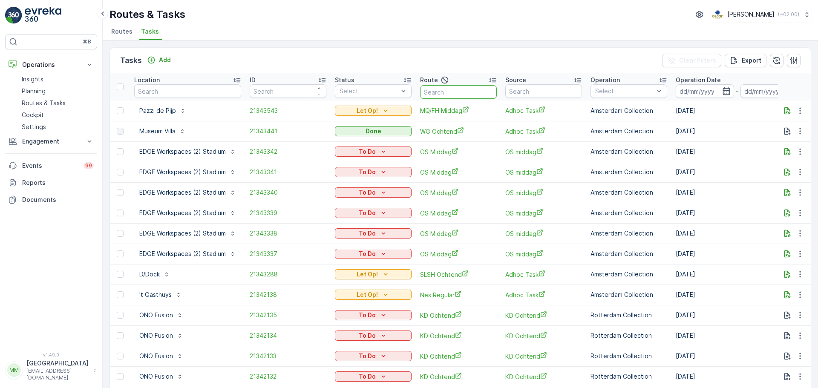
click at [466, 91] on input "text" at bounding box center [458, 92] width 77 height 14
type input "ndsm r"
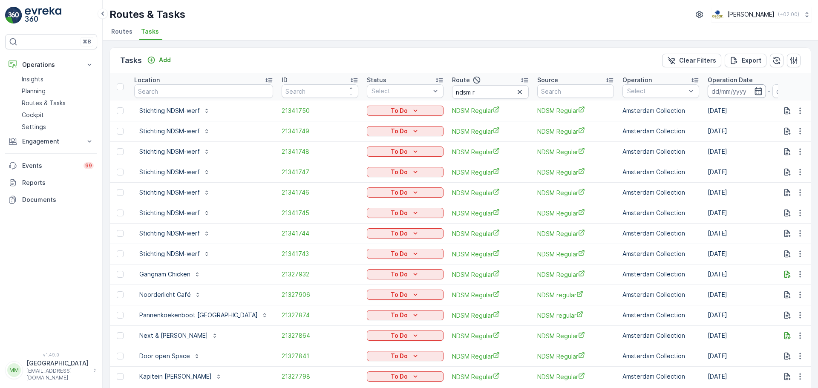
click at [708, 95] on input at bounding box center [737, 91] width 58 height 14
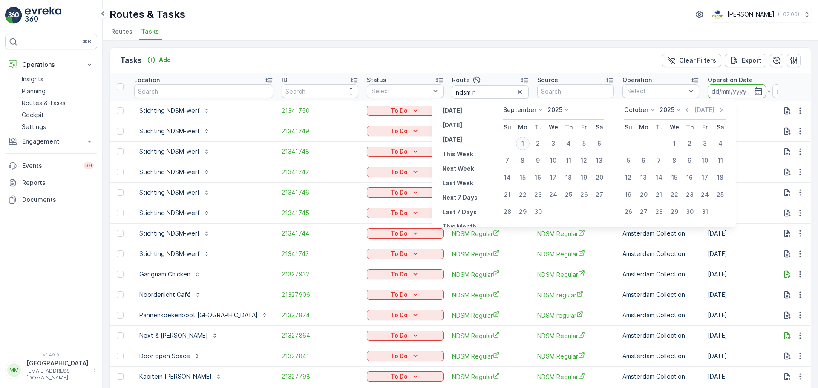
click at [524, 144] on div "1" at bounding box center [523, 144] width 14 height 14
type input "[DATE]"
click at [524, 144] on div "1" at bounding box center [523, 144] width 14 height 14
type input "[DATE]"
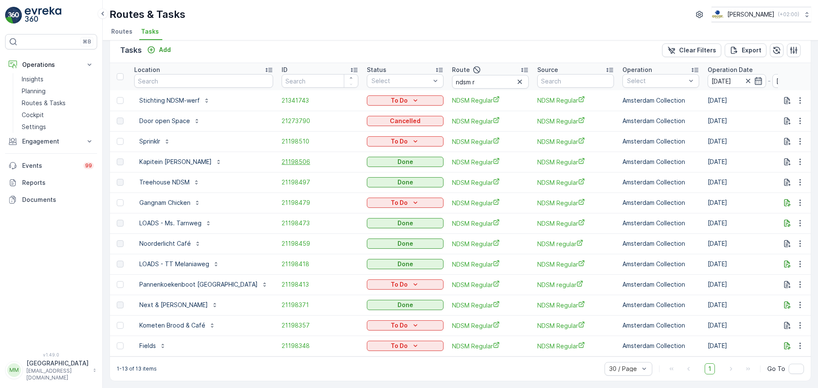
scroll to position [14, 0]
click at [277, 339] on td "21198348" at bounding box center [319, 346] width 85 height 20
click at [282, 344] on span "21198348" at bounding box center [320, 346] width 77 height 9
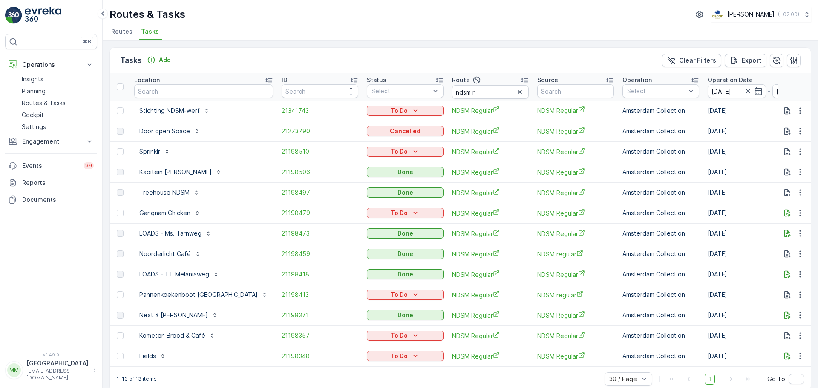
scroll to position [14, 0]
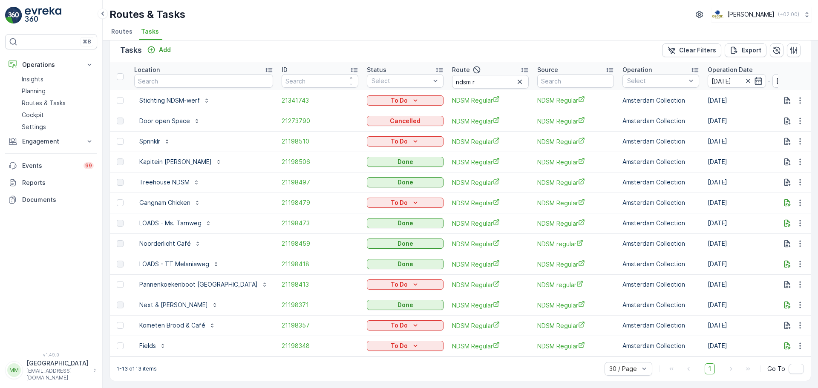
click at [277, 101] on td "21341743" at bounding box center [319, 100] width 85 height 20
click at [282, 98] on span "21341743" at bounding box center [320, 100] width 77 height 9
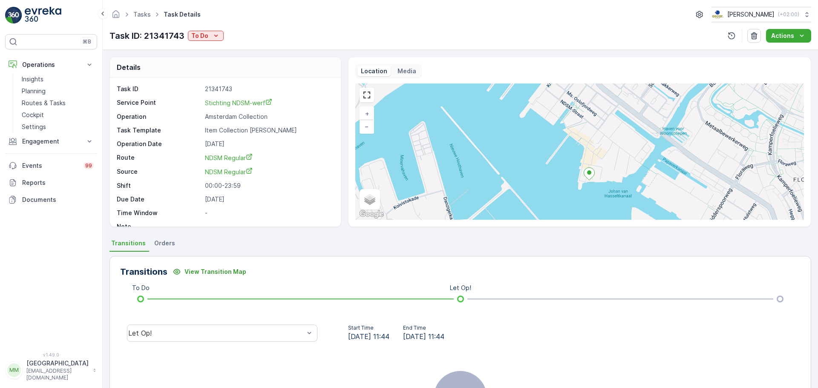
drag, startPoint x: 614, startPoint y: 133, endPoint x: 605, endPoint y: 164, distance: 32.3
click at [605, 164] on div "+ − Satellite Roadmap Terrain Hybrid Leaflet Keyboard shortcuts Map Data Map da…" at bounding box center [579, 152] width 449 height 136
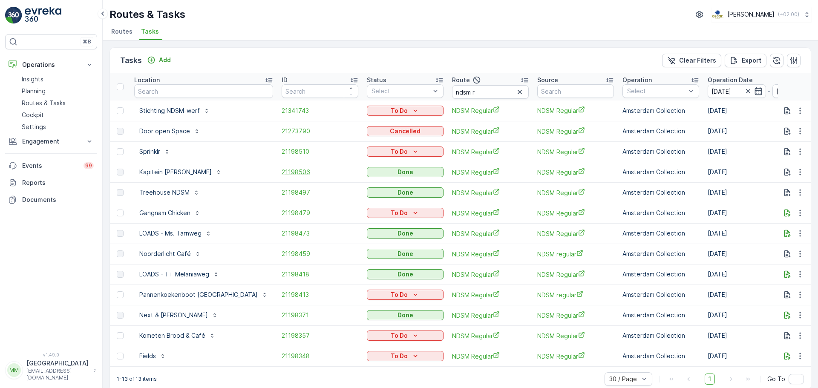
click at [282, 174] on span "21198506" at bounding box center [320, 172] width 77 height 9
click at [282, 132] on span "21273790" at bounding box center [320, 131] width 77 height 9
click at [797, 212] on icon "button" at bounding box center [800, 213] width 9 height 9
click at [778, 250] on span "Change Route" at bounding box center [778, 249] width 41 height 9
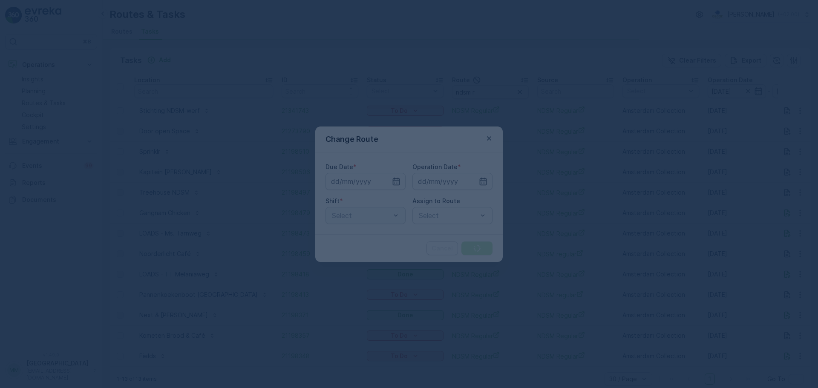
type input "[DATE]"
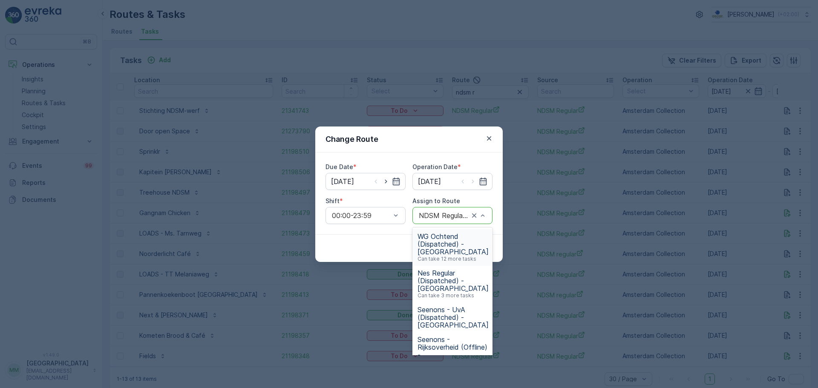
click at [447, 216] on div at bounding box center [444, 216] width 52 height 8
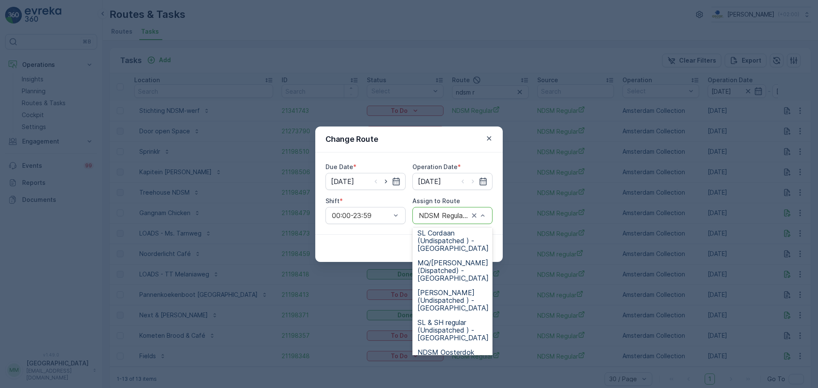
scroll to position [298, 0]
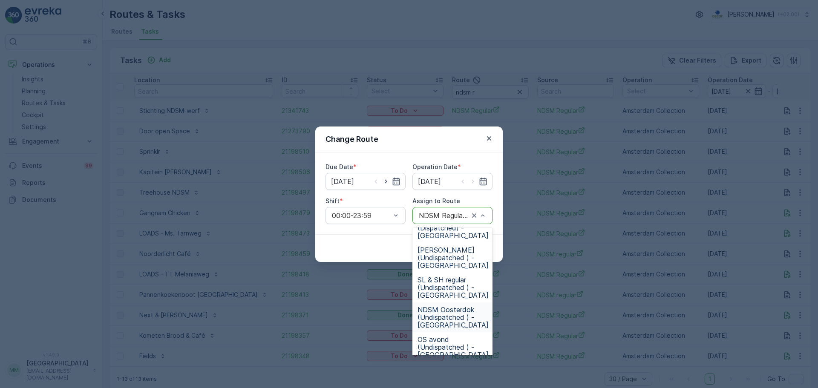
click at [454, 309] on span "NDSM Oosterdok (Undispatched ) - Amsterdam" at bounding box center [453, 317] width 71 height 23
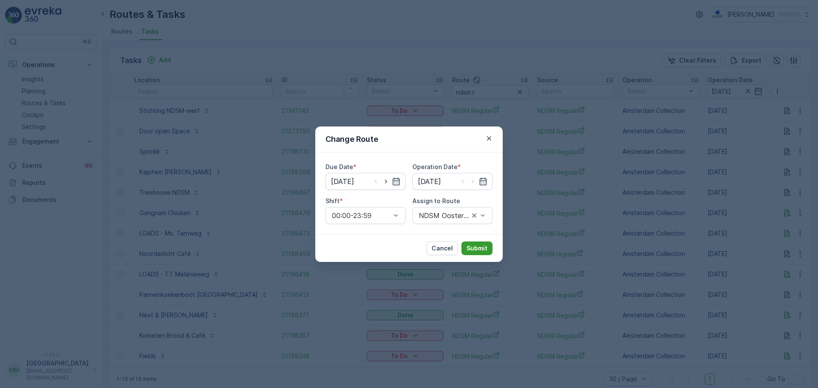
click at [477, 245] on p "Submit" at bounding box center [477, 248] width 21 height 9
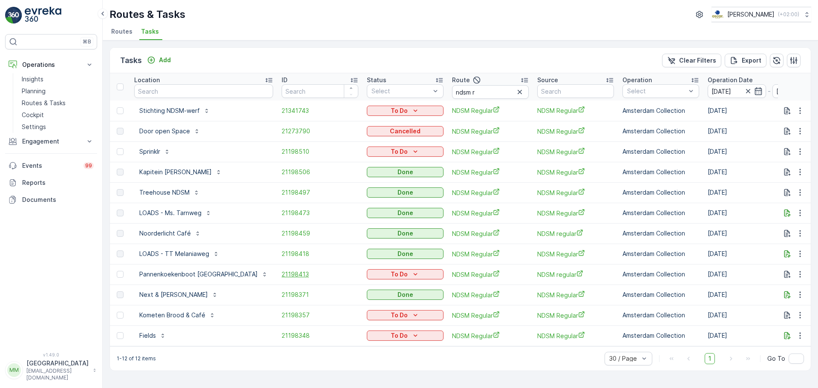
click at [282, 271] on span "21198413" at bounding box center [320, 274] width 77 height 9
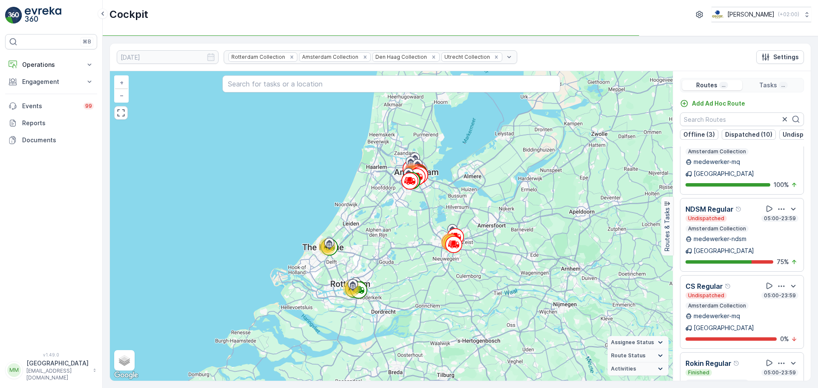
scroll to position [1030, 0]
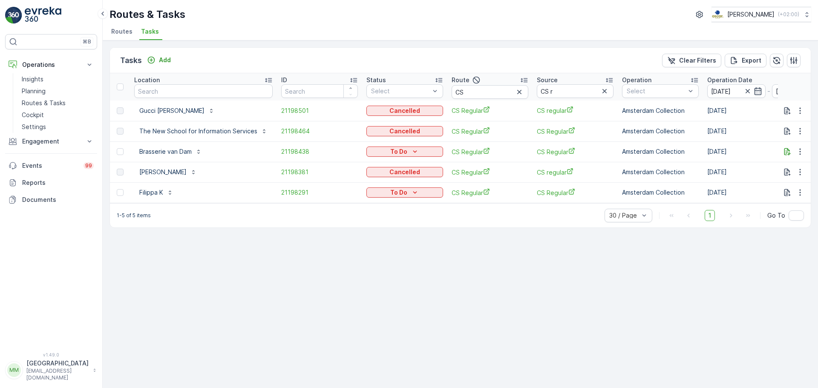
click at [387, 199] on td "To Do" at bounding box center [404, 192] width 85 height 20
click at [390, 195] on p "To Do" at bounding box center [398, 192] width 17 height 9
click at [390, 240] on span "Cancelled" at bounding box center [383, 241] width 29 height 9
click at [60, 104] on p "Routes & Tasks" at bounding box center [44, 103] width 44 height 9
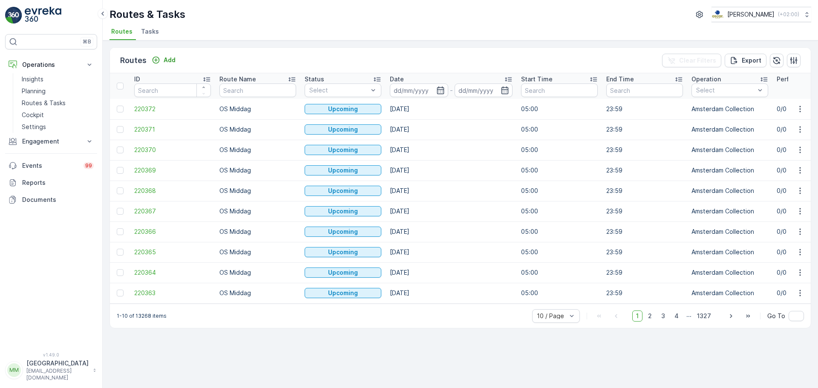
click at [146, 28] on span "Tasks" at bounding box center [150, 31] width 18 height 9
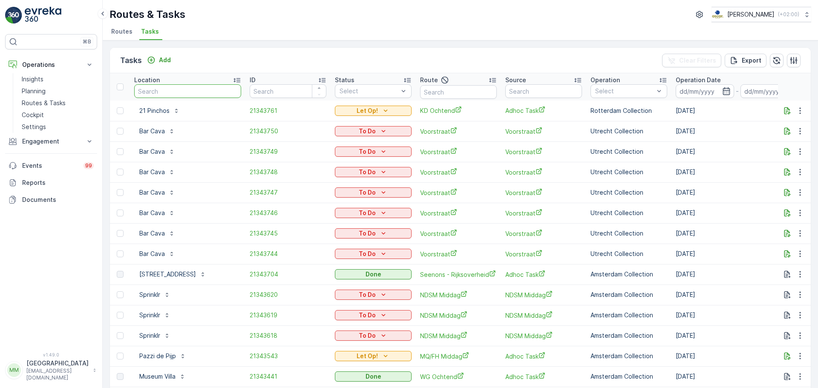
click at [188, 95] on input "text" at bounding box center [187, 91] width 107 height 14
type input "creative"
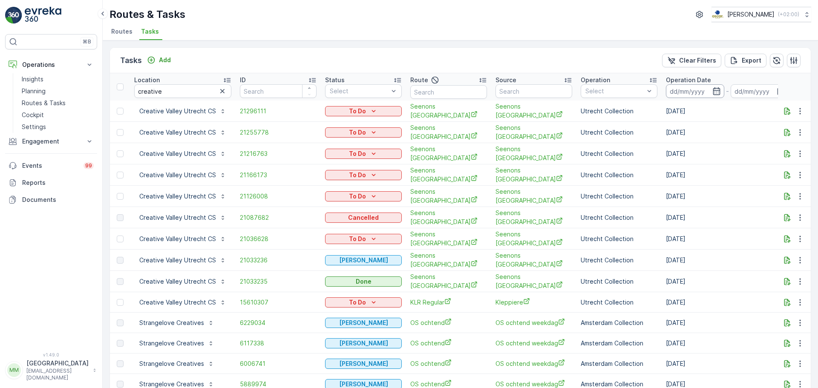
click at [688, 97] on input at bounding box center [695, 91] width 58 height 14
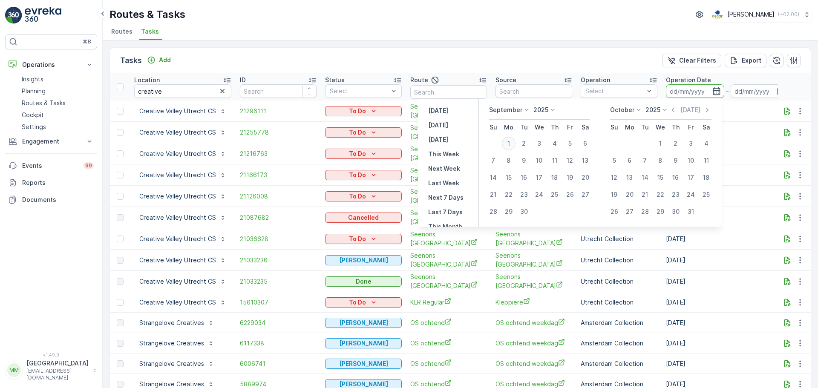
click at [511, 140] on div "1" at bounding box center [509, 144] width 14 height 14
type input "[DATE]"
click at [511, 140] on div "1" at bounding box center [509, 144] width 14 height 14
type input "[DATE]"
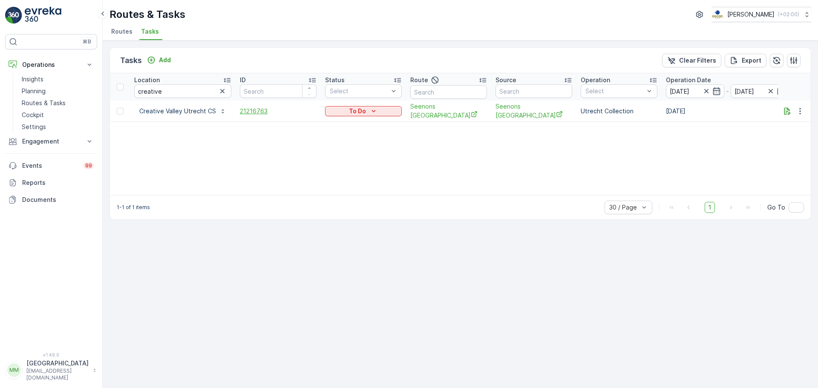
click at [267, 107] on span "21216763" at bounding box center [278, 111] width 77 height 9
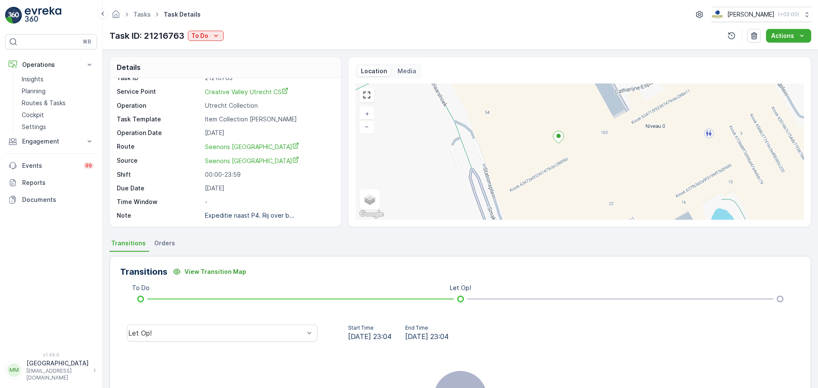
drag, startPoint x: 565, startPoint y: 128, endPoint x: 603, endPoint y: 199, distance: 80.1
click at [603, 199] on div "+ − Satellite Roadmap Terrain Hybrid Leaflet Keyboard shortcuts Map Data Map da…" at bounding box center [579, 152] width 449 height 136
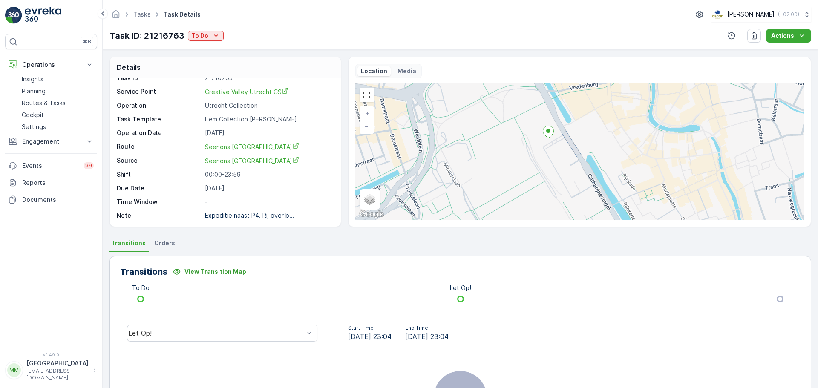
drag, startPoint x: 606, startPoint y: 189, endPoint x: 567, endPoint y: 155, distance: 51.6
click at [567, 155] on div "+ − Satellite Roadmap Terrain Hybrid Leaflet Keyboard shortcuts Map Data Map da…" at bounding box center [579, 152] width 449 height 136
click at [65, 100] on link "Routes & Tasks" at bounding box center [57, 103] width 79 height 12
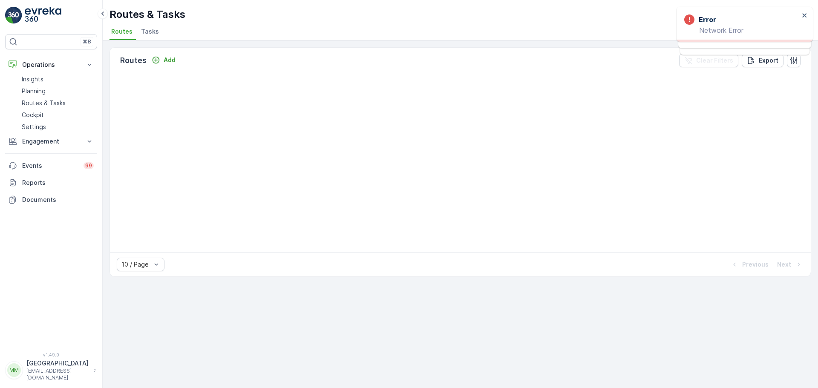
drag, startPoint x: 153, startPoint y: 21, endPoint x: 154, endPoint y: 34, distance: 12.8
click at [153, 23] on div "Routes & Tasks Oscar Circulair ( +02:00 ) Routes Tasks" at bounding box center [461, 20] width 716 height 40
click at [156, 35] on span "Tasks" at bounding box center [150, 31] width 18 height 9
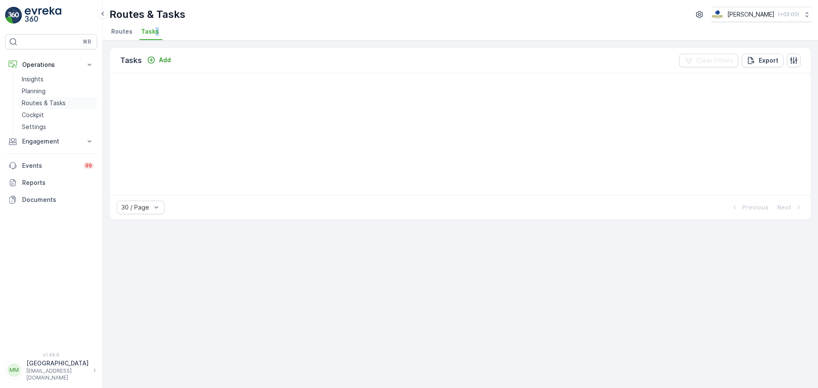
click at [55, 101] on p "Routes & Tasks" at bounding box center [44, 103] width 44 height 9
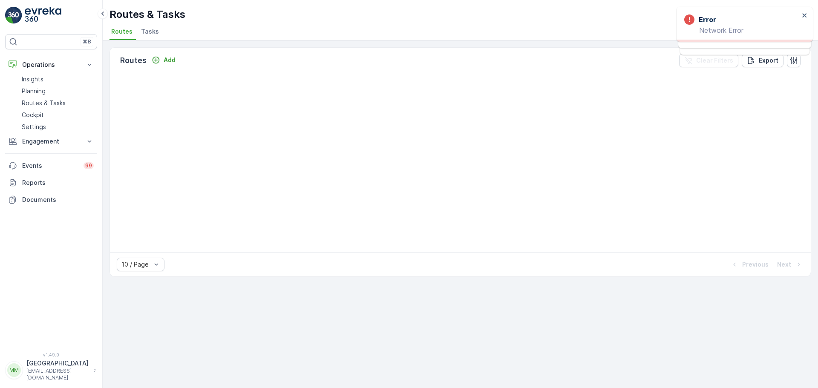
click at [156, 35] on span "Tasks" at bounding box center [150, 31] width 18 height 9
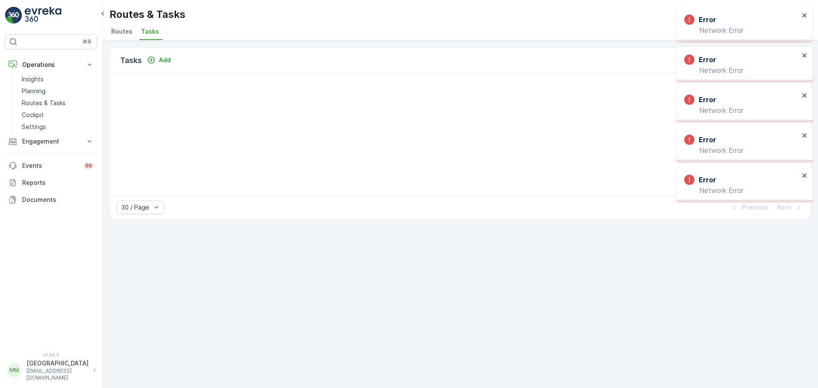
click at [809, 11] on div "Error Network Error" at bounding box center [745, 24] width 136 height 35
click at [807, 17] on icon "close" at bounding box center [805, 15] width 6 height 7
click at [804, 19] on button "close" at bounding box center [805, 16] width 6 height 8
click at [805, 19] on button "close" at bounding box center [805, 16] width 6 height 8
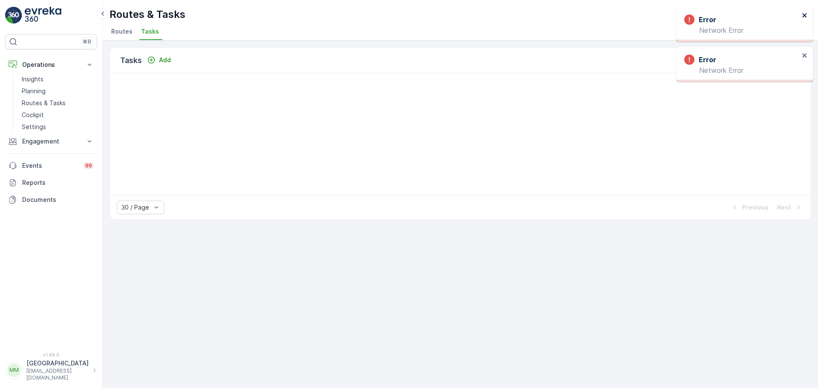
click at [808, 18] on icon "close" at bounding box center [805, 15] width 6 height 7
click at [808, 14] on div "Error Network Error" at bounding box center [745, 24] width 136 height 35
click at [806, 16] on icon "close" at bounding box center [805, 15] width 6 height 7
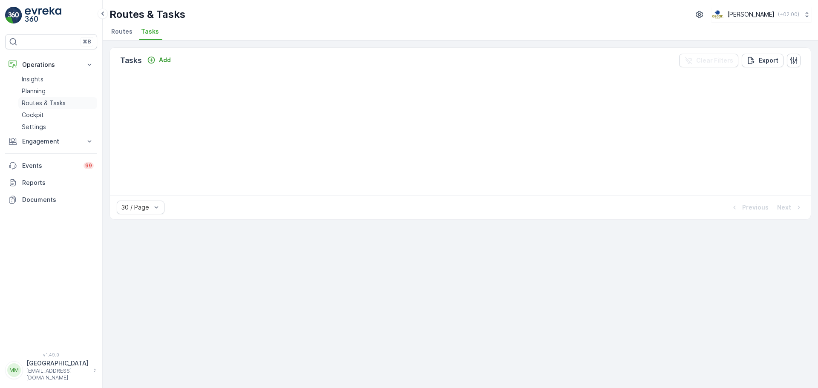
click at [52, 100] on p "Routes & Tasks" at bounding box center [44, 103] width 44 height 9
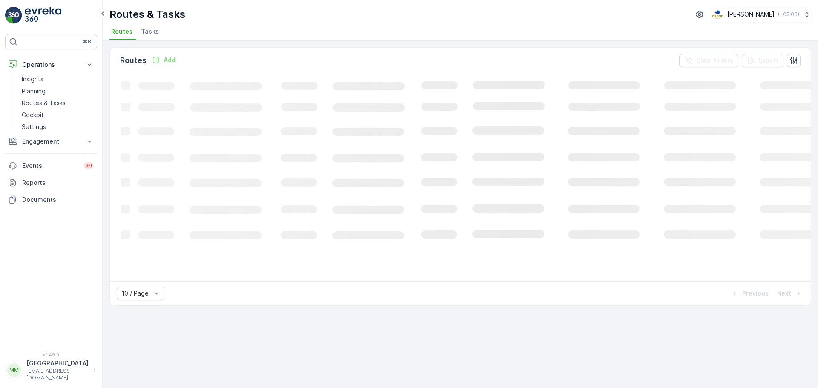
click at [152, 30] on span "Tasks" at bounding box center [150, 31] width 18 height 9
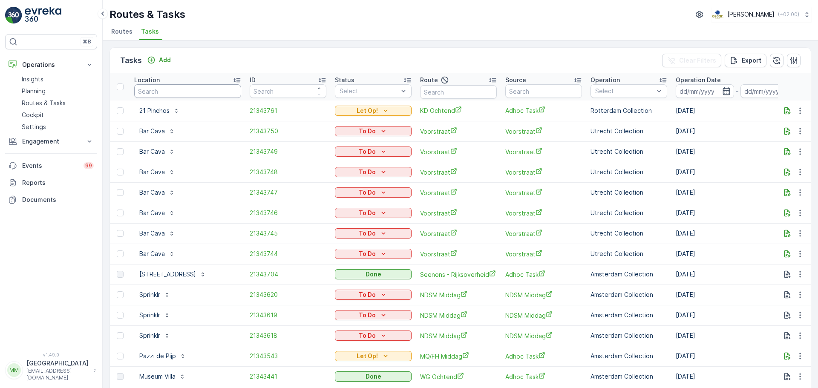
click at [164, 87] on input "text" at bounding box center [187, 91] width 107 height 14
type input "pon"
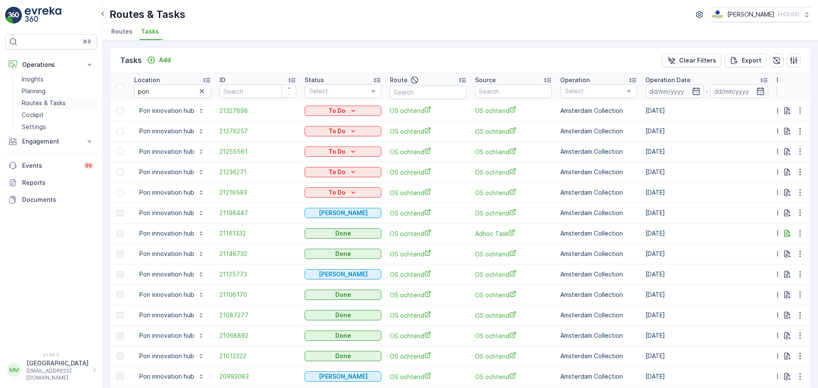
click at [54, 105] on p "Routes & Tasks" at bounding box center [44, 103] width 44 height 9
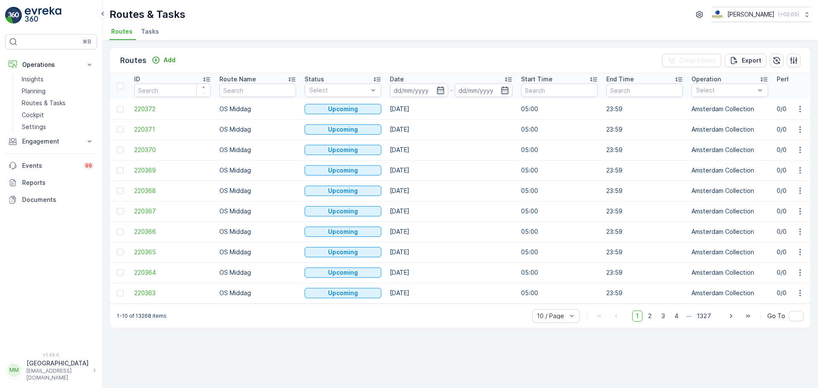
click at [148, 27] on span "Tasks" at bounding box center [150, 31] width 18 height 9
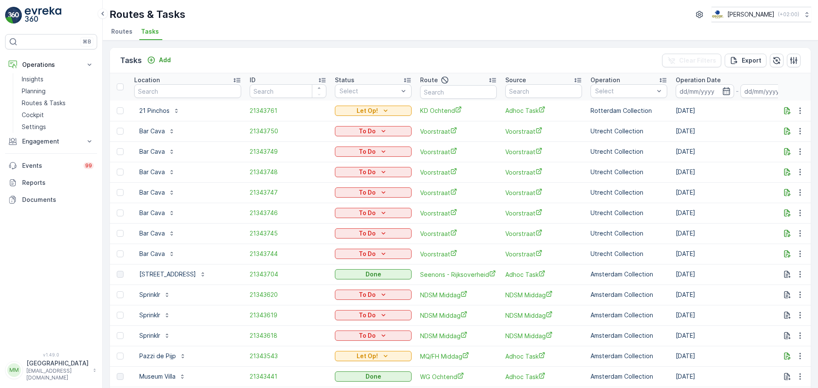
click at [469, 84] on div "Route" at bounding box center [458, 80] width 77 height 10
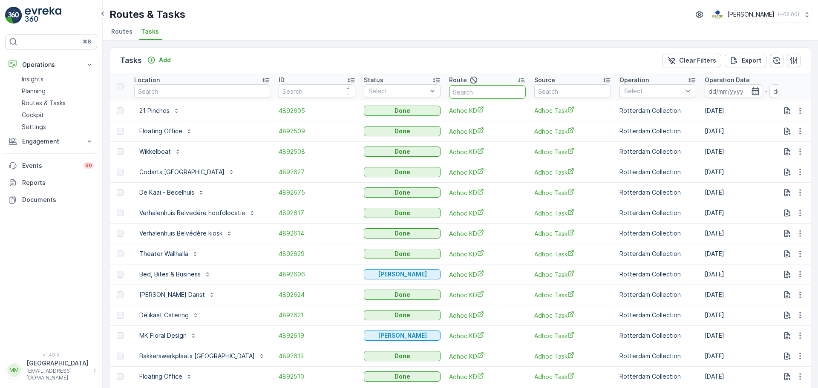
click at [453, 93] on input "text" at bounding box center [487, 92] width 77 height 14
click at [455, 91] on input "text" at bounding box center [487, 92] width 77 height 14
type input "SL & SH"
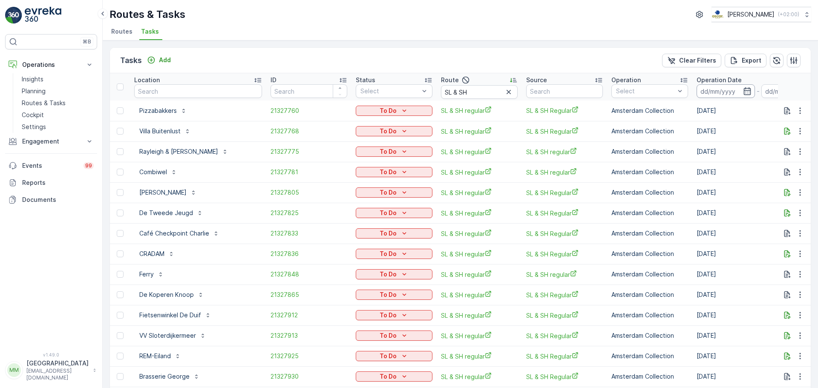
click at [705, 89] on input at bounding box center [726, 91] width 58 height 14
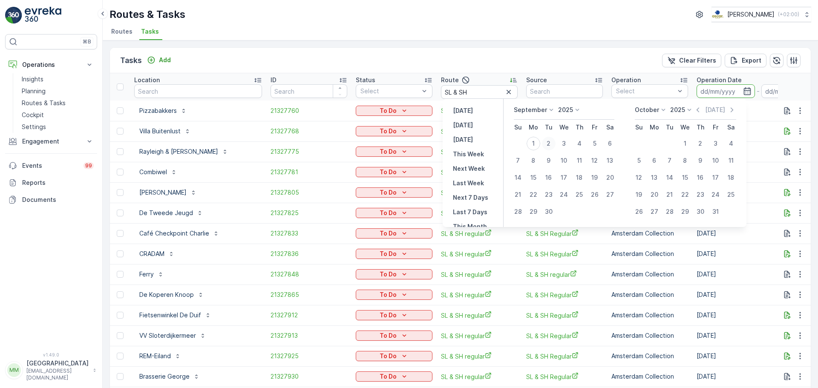
click at [554, 145] on div "2" at bounding box center [549, 144] width 14 height 14
type input "[DATE]"
click at [554, 145] on div "2" at bounding box center [549, 144] width 14 height 14
type input "[DATE]"
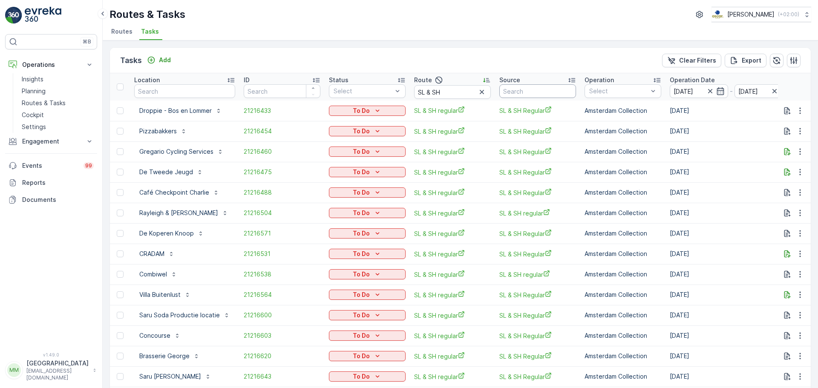
click at [518, 89] on input "text" at bounding box center [537, 91] width 77 height 14
type input "o"
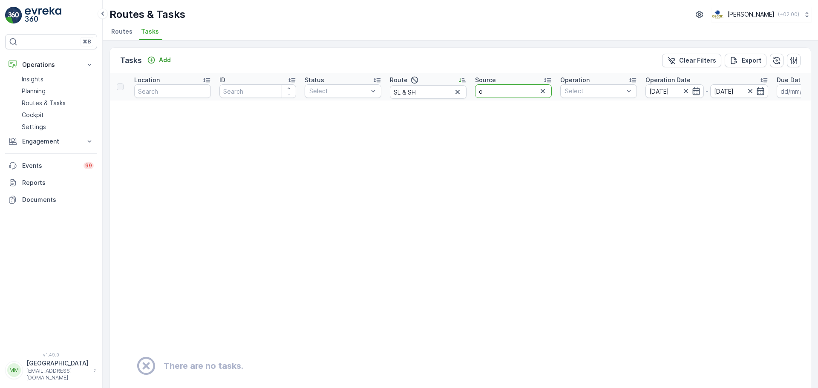
click at [516, 95] on input "o" at bounding box center [513, 91] width 77 height 14
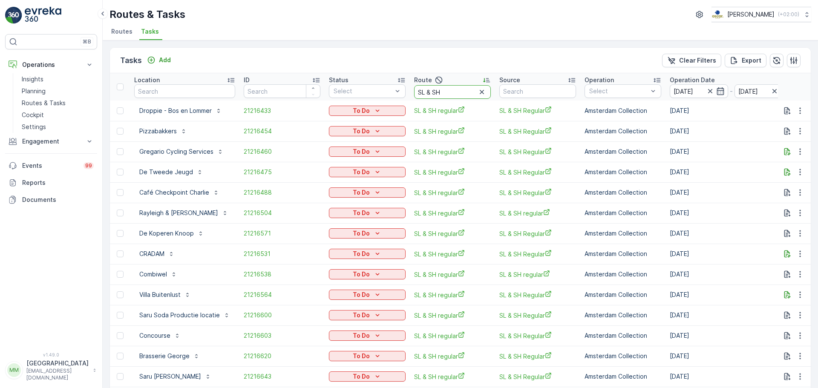
drag, startPoint x: 445, startPoint y: 92, endPoint x: 421, endPoint y: 92, distance: 23.9
click at [421, 92] on input "SL & SH" at bounding box center [452, 92] width 77 height 14
type input "SL"
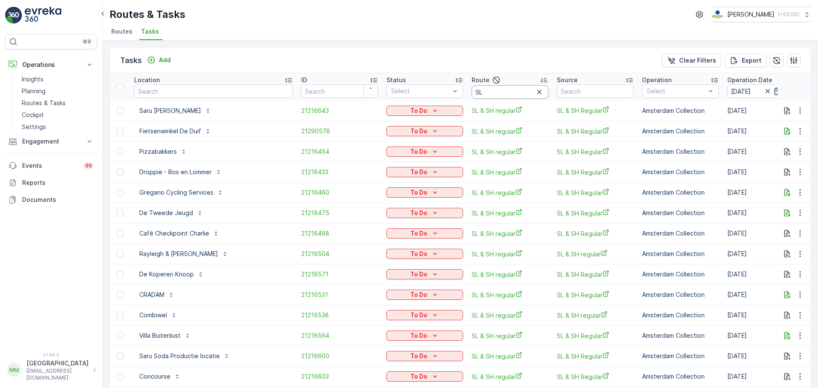
click at [472, 95] on input "SL" at bounding box center [510, 92] width 77 height 14
type input "SLSH"
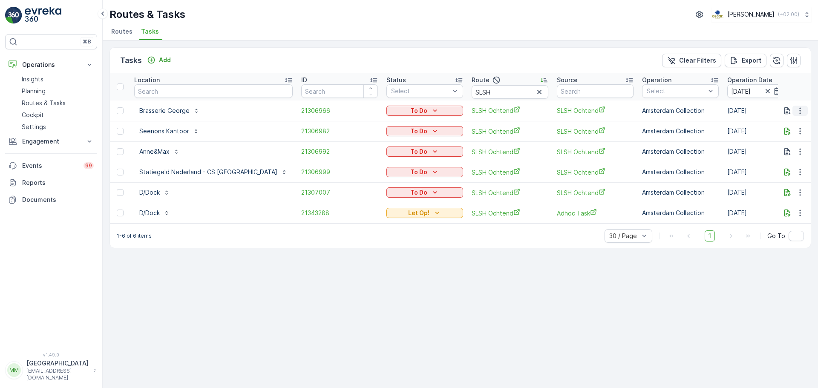
click at [801, 112] on icon "button" at bounding box center [800, 111] width 9 height 9
click at [791, 146] on span "Change Route" at bounding box center [778, 147] width 41 height 9
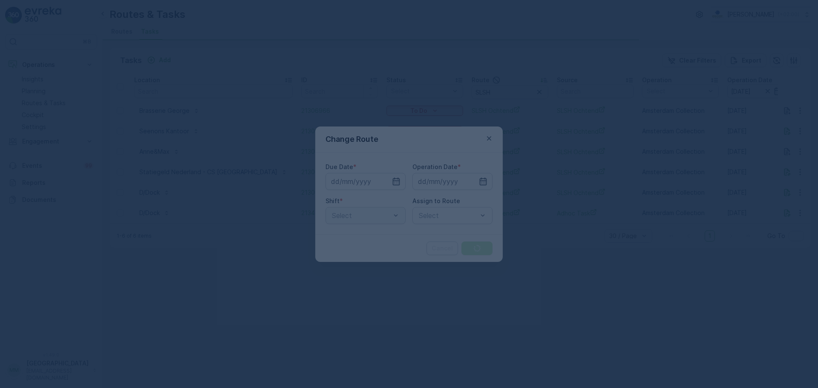
type input "[DATE]"
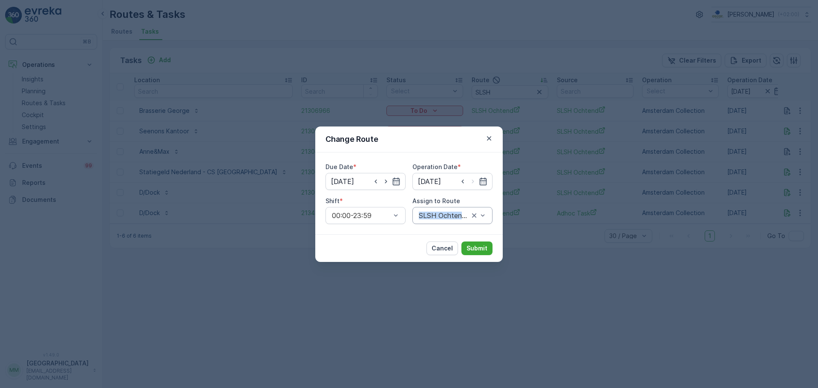
click at [436, 217] on div "SLSH Ochtend (Upcoming) - Amsterdam" at bounding box center [453, 215] width 80 height 17
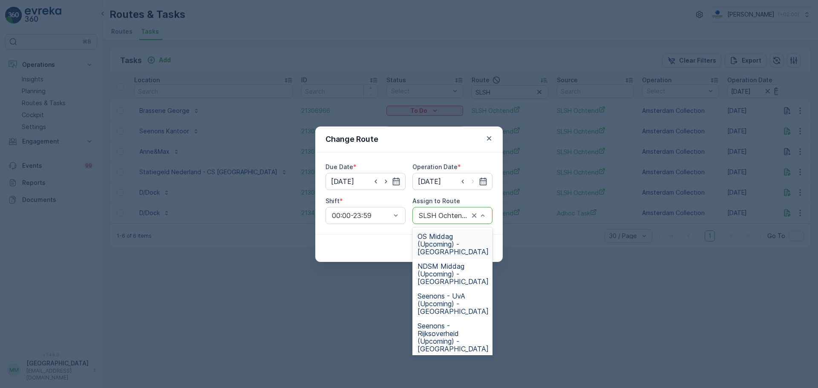
click at [441, 218] on div at bounding box center [444, 216] width 52 height 8
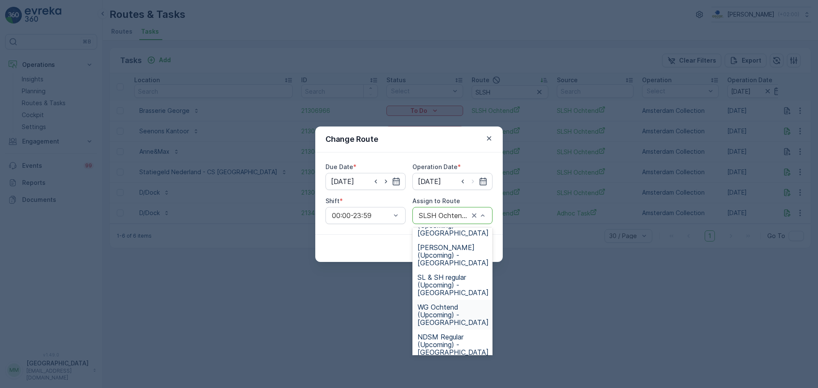
scroll to position [298, 0]
click at [460, 283] on span "SL & SH regular (Upcoming) - Amsterdam" at bounding box center [453, 281] width 71 height 23
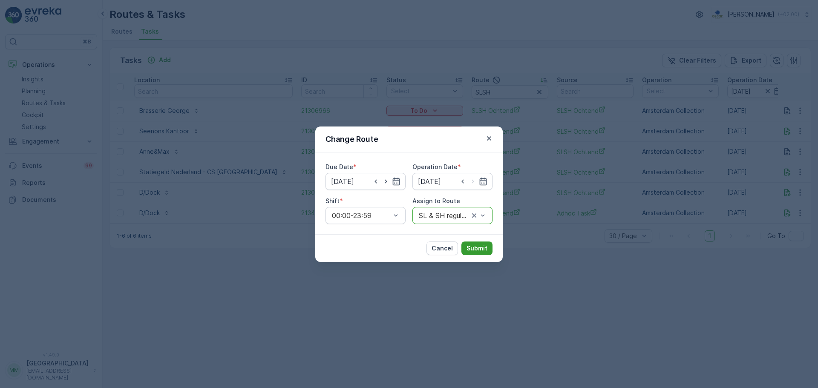
click at [473, 251] on p "Submit" at bounding box center [477, 248] width 21 height 9
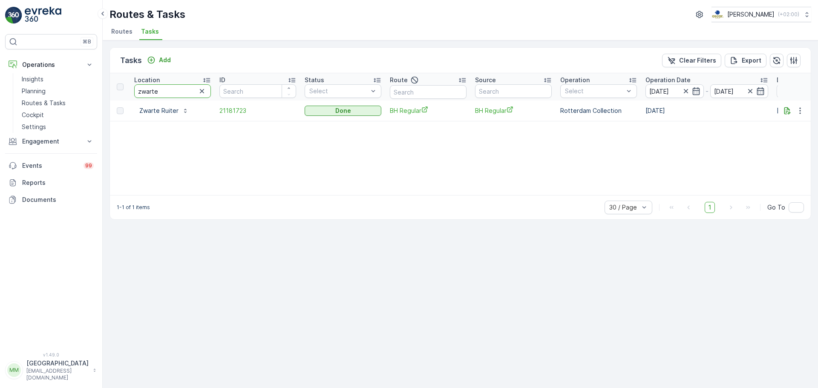
drag, startPoint x: 175, startPoint y: 89, endPoint x: 110, endPoint y: 94, distance: 65.4
click at [110, 94] on div "Tasks Add Clear Filters Export Location zwarte ID Status Select Route Source Op…" at bounding box center [461, 133] width 702 height 173
type input "brasserie van dam"
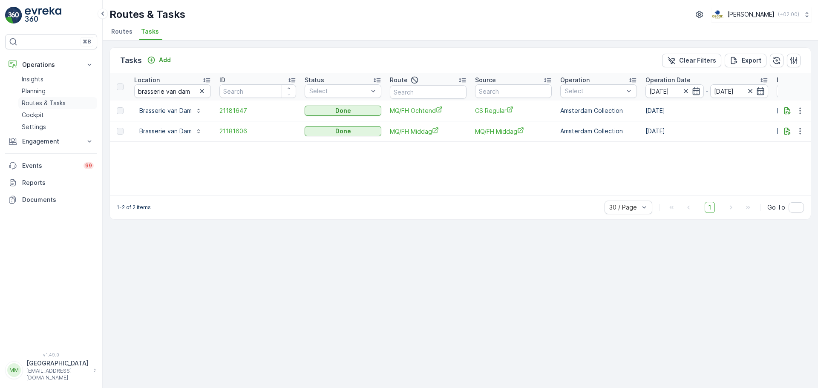
click at [52, 104] on p "Routes & Tasks" at bounding box center [44, 103] width 44 height 9
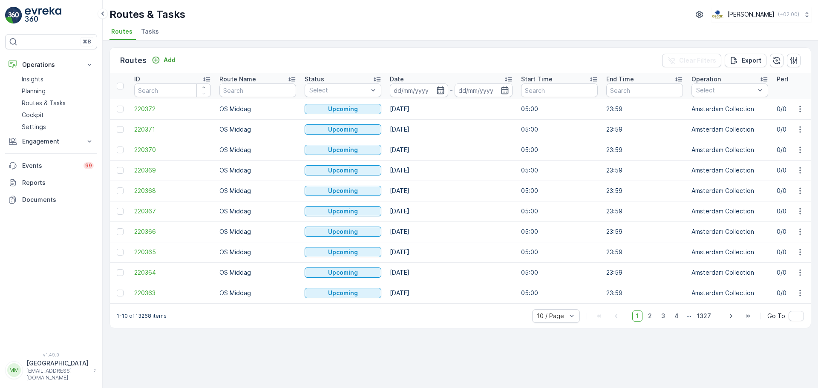
click at [146, 33] on span "Tasks" at bounding box center [150, 31] width 18 height 9
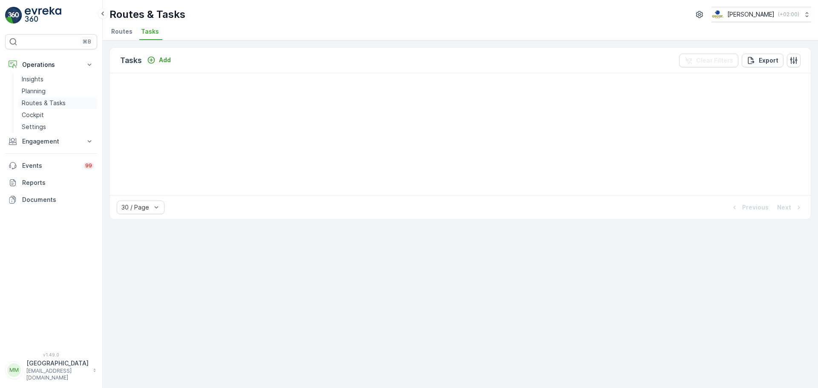
click at [61, 106] on p "Routes & Tasks" at bounding box center [44, 103] width 44 height 9
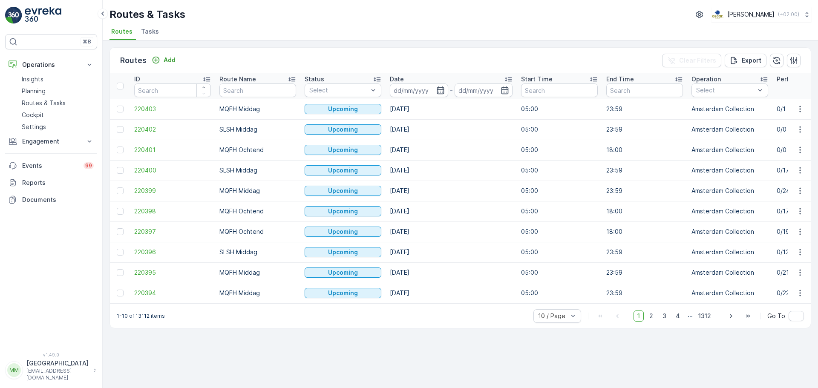
click at [148, 29] on span "Tasks" at bounding box center [150, 31] width 18 height 9
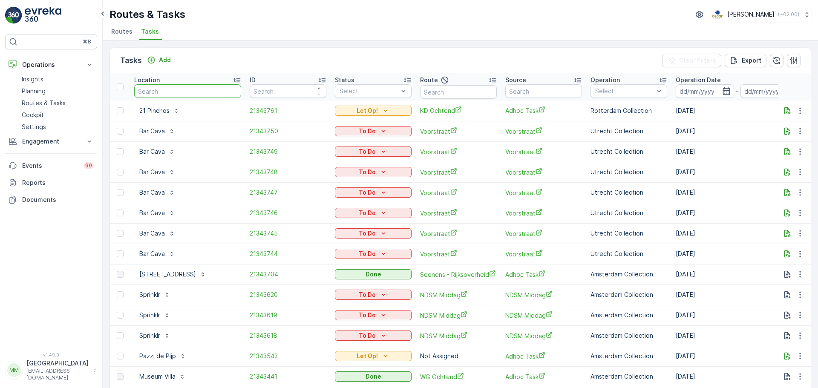
click at [177, 95] on input "text" at bounding box center [187, 91] width 107 height 14
type input "pon"
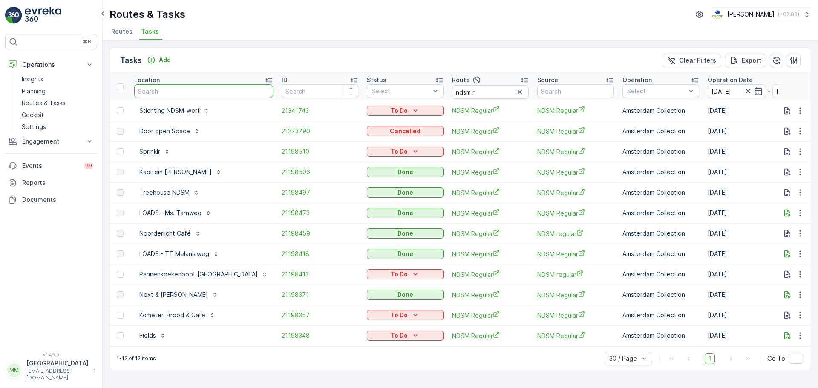
click at [176, 88] on input "text" at bounding box center [203, 91] width 139 height 14
click at [44, 103] on p "Routes & Tasks" at bounding box center [44, 103] width 44 height 9
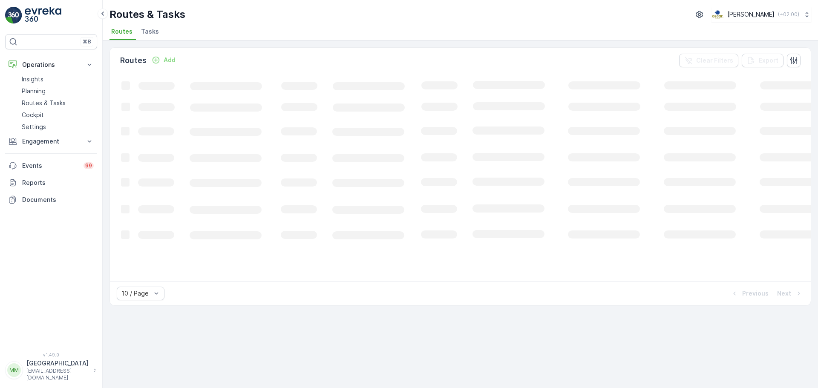
click at [147, 33] on span "Tasks" at bounding box center [150, 31] width 18 height 9
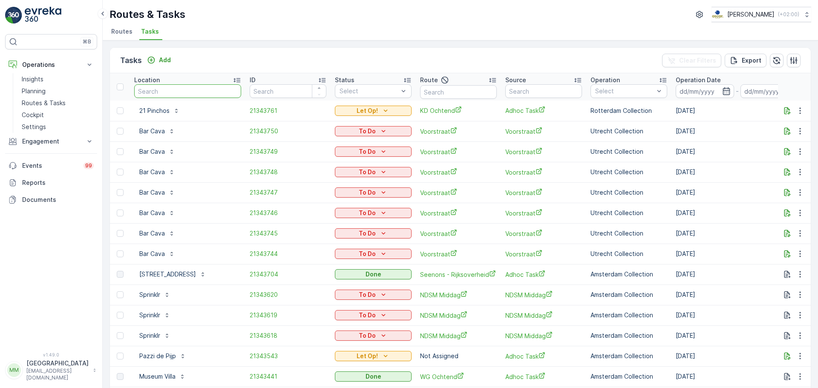
click at [169, 88] on input "text" at bounding box center [187, 91] width 107 height 14
type input "farm kitchen"
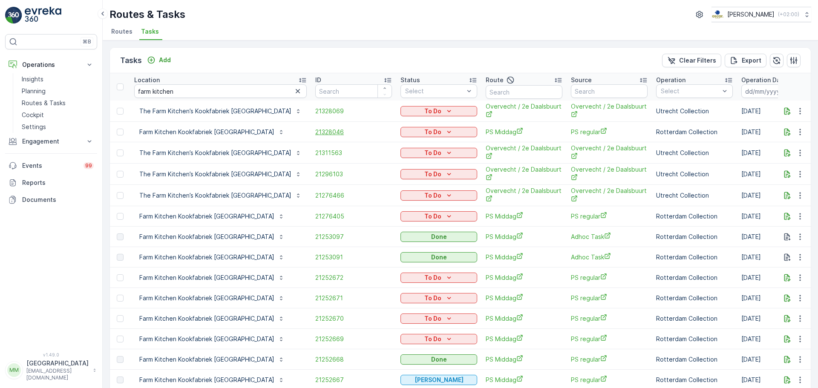
click at [315, 130] on span "21328046" at bounding box center [353, 132] width 77 height 9
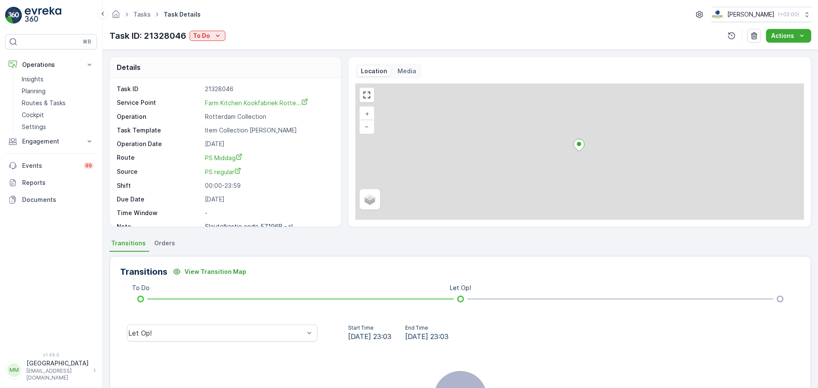
scroll to position [11, 0]
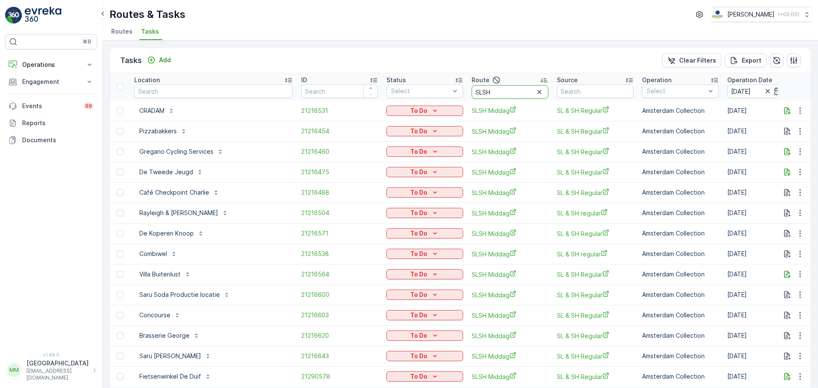
click at [474, 86] on input "SLSH" at bounding box center [510, 92] width 77 height 14
type input "SLSH o"
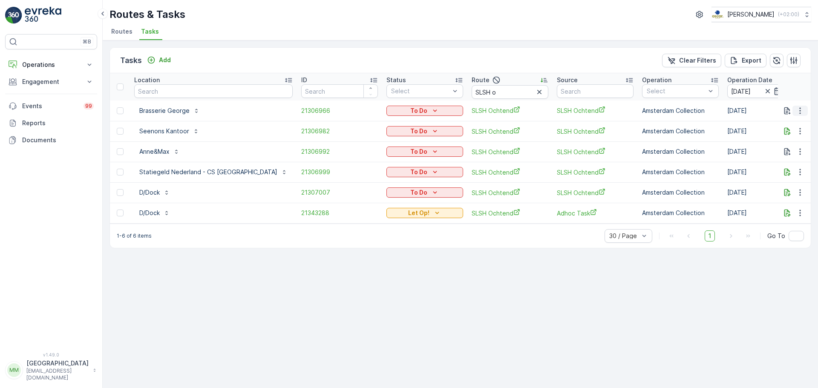
click at [797, 112] on icon "button" at bounding box center [800, 111] width 9 height 9
click at [781, 149] on span "Change Route" at bounding box center [778, 147] width 41 height 9
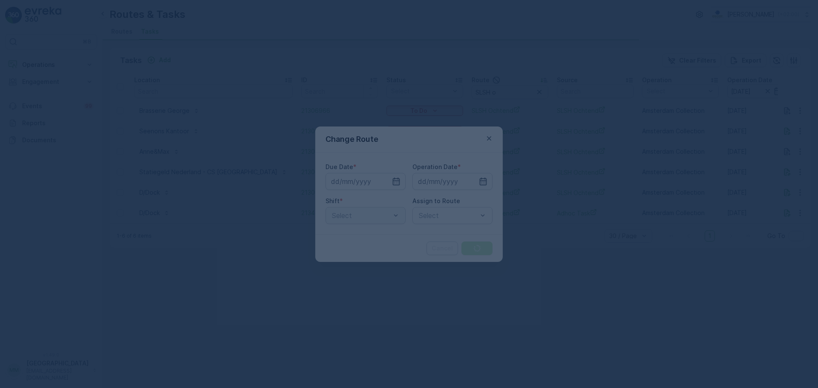
type input "02.09.2025"
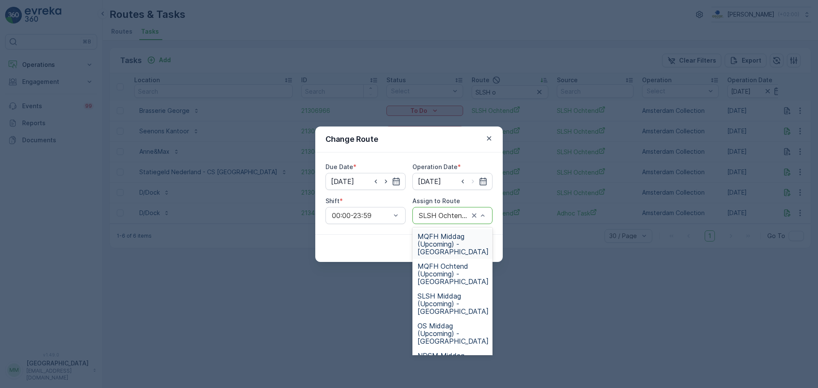
click at [459, 218] on div at bounding box center [444, 216] width 52 height 8
click at [460, 300] on span "SLSH Middag (Upcoming) - Amsterdam" at bounding box center [453, 303] width 71 height 23
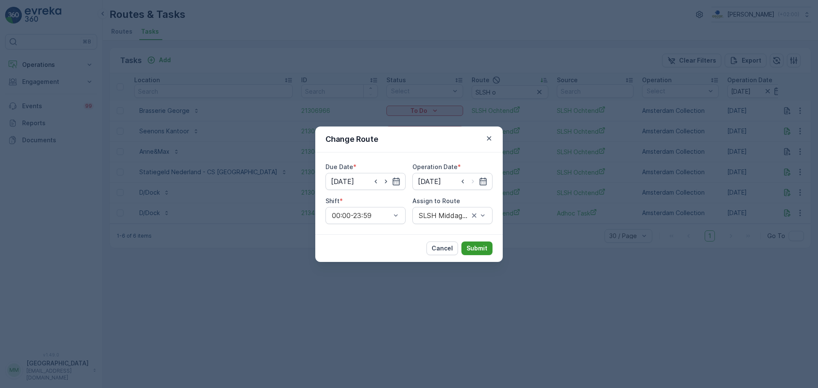
click at [473, 248] on p "Submit" at bounding box center [477, 248] width 21 height 9
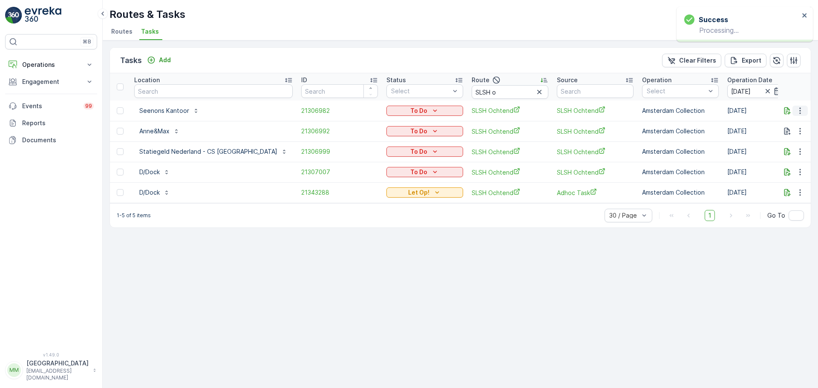
click at [800, 110] on icon "button" at bounding box center [800, 111] width 9 height 9
click at [780, 147] on span "Change Route" at bounding box center [778, 147] width 41 height 9
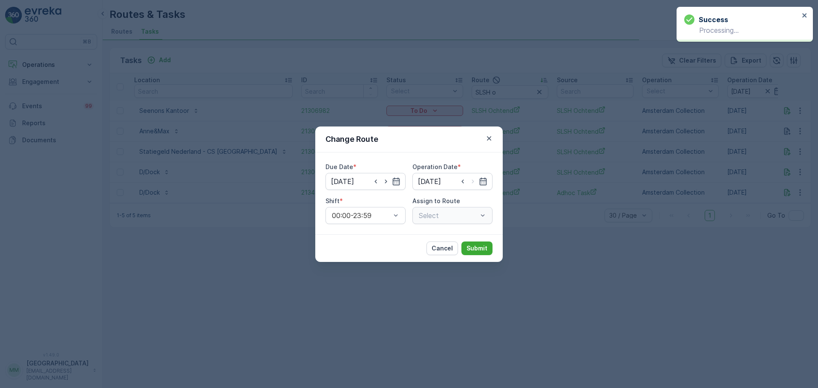
type input "[DATE]"
click at [474, 218] on div "Select" at bounding box center [453, 215] width 80 height 17
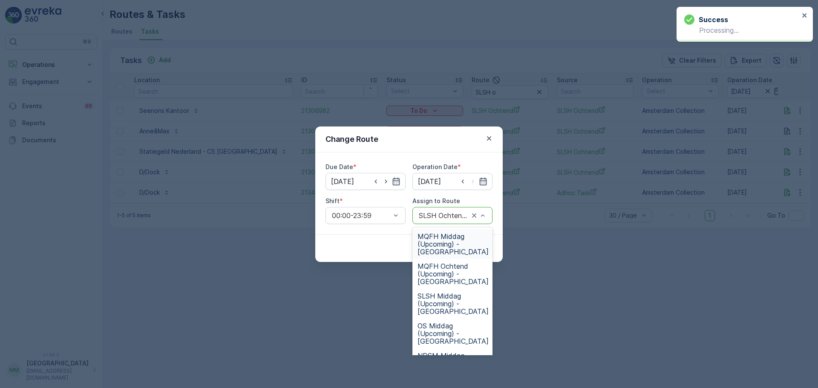
click at [478, 220] on div at bounding box center [478, 216] width 17 height 16
click at [465, 300] on span "SLSH Middag (Upcoming) - Amsterdam" at bounding box center [453, 303] width 71 height 23
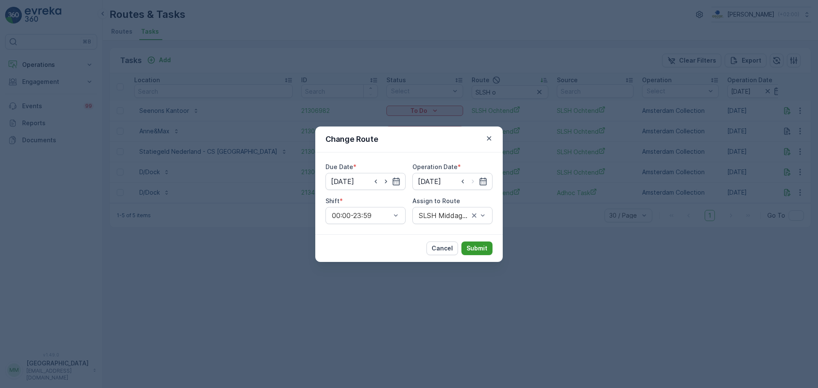
click at [483, 243] on button "Submit" at bounding box center [477, 249] width 31 height 14
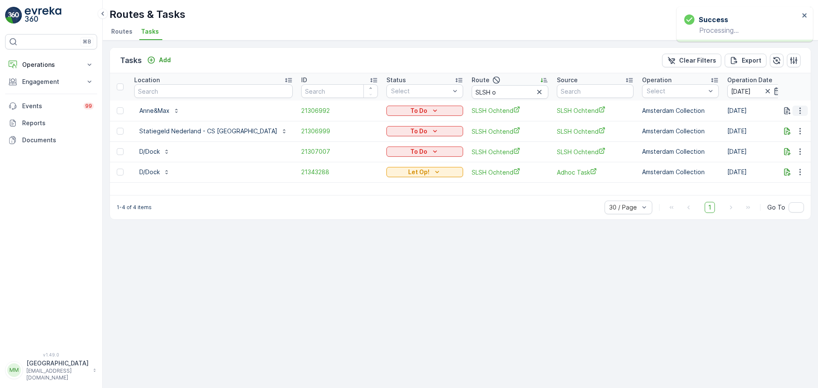
click at [802, 111] on icon "button" at bounding box center [800, 111] width 9 height 9
click at [777, 145] on span "Change Route" at bounding box center [778, 147] width 41 height 9
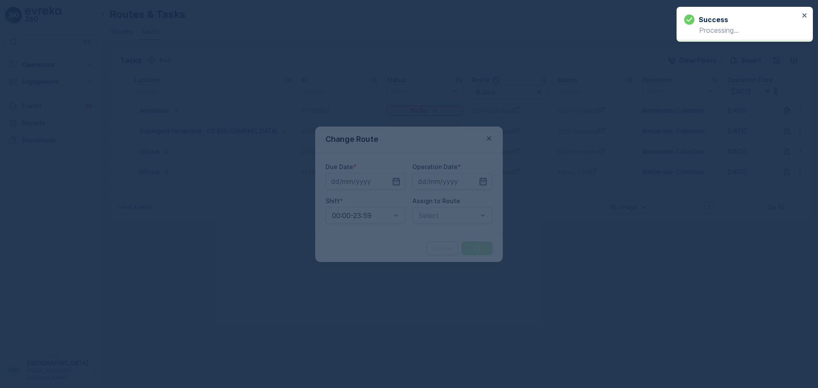
type input "[DATE]"
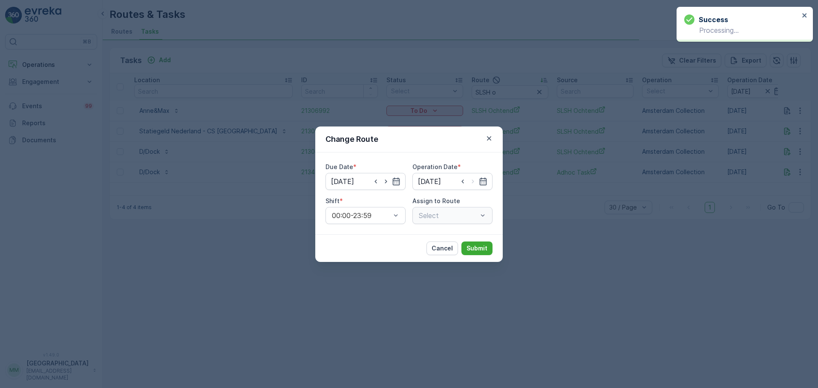
click at [427, 220] on div "Select" at bounding box center [453, 215] width 80 height 17
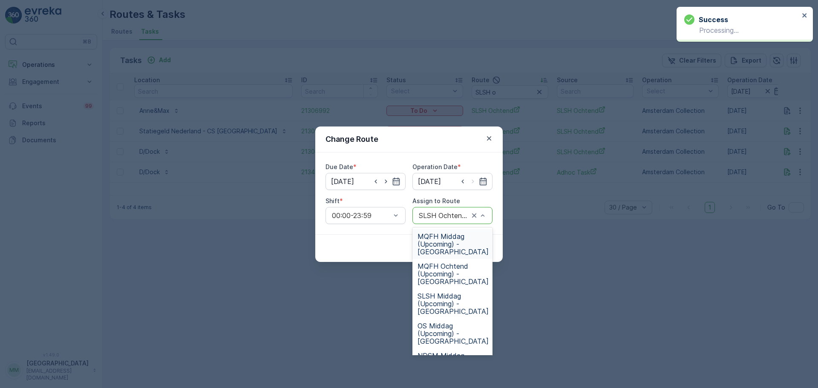
click at [434, 215] on div at bounding box center [444, 216] width 52 height 8
click at [461, 303] on span "SLSH Middag (Upcoming) - Amsterdam" at bounding box center [453, 303] width 71 height 23
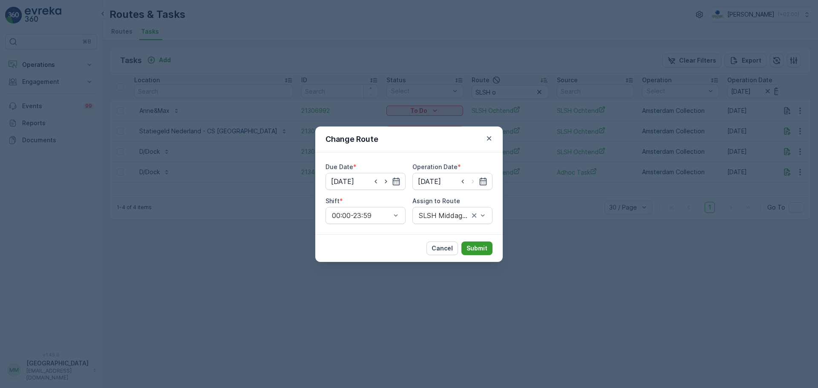
click at [479, 247] on p "Submit" at bounding box center [477, 248] width 21 height 9
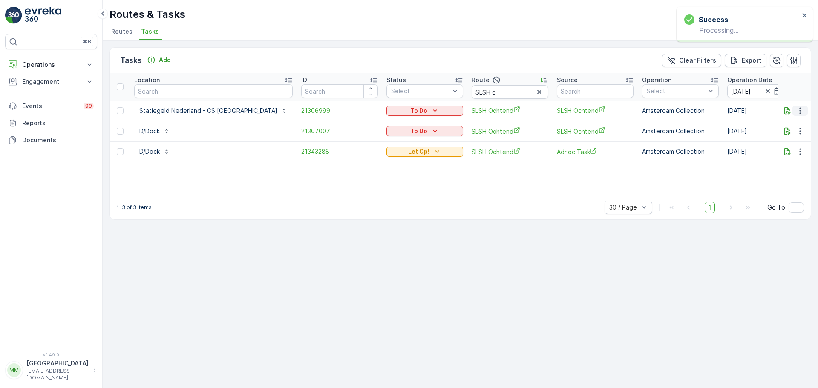
click at [799, 114] on icon "button" at bounding box center [800, 111] width 9 height 9
click at [775, 149] on span "Change Route" at bounding box center [778, 147] width 41 height 9
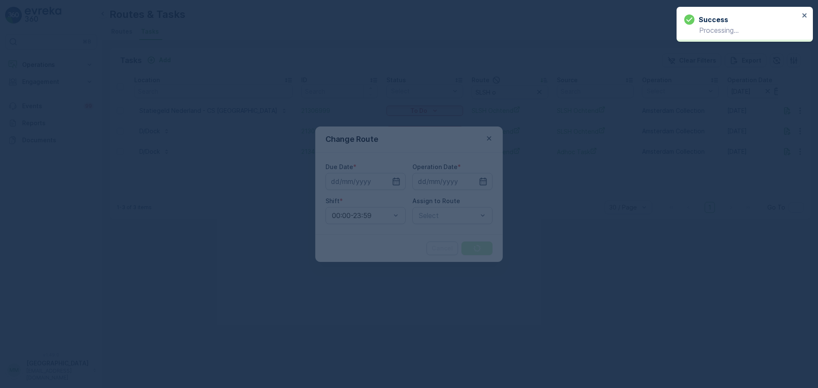
type input "[DATE]"
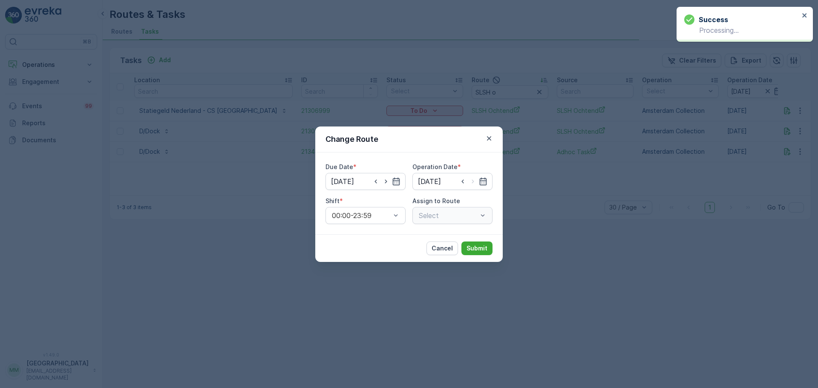
click at [453, 214] on div "Select" at bounding box center [453, 215] width 80 height 17
click at [453, 216] on div at bounding box center [444, 216] width 52 height 8
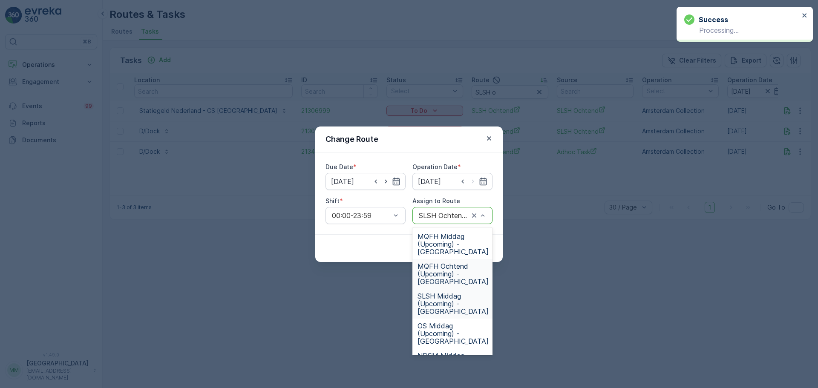
click at [459, 295] on span "SLSH Middag (Upcoming) - Amsterdam" at bounding box center [453, 303] width 71 height 23
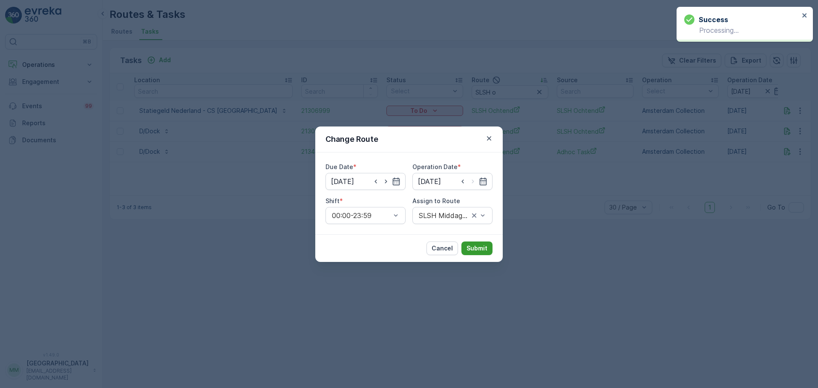
click at [478, 247] on p "Submit" at bounding box center [477, 248] width 21 height 9
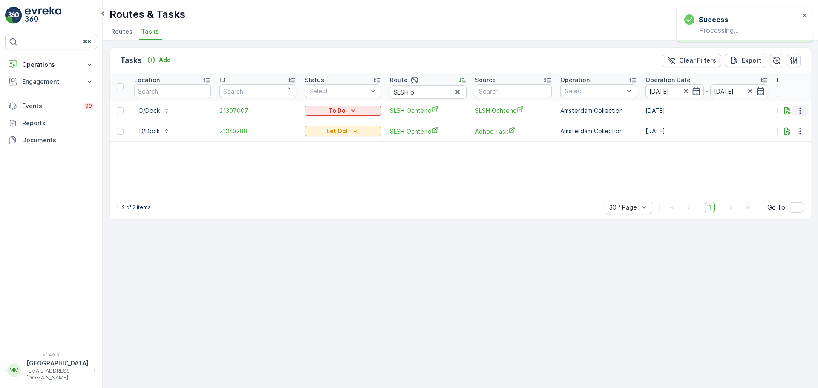
click at [799, 113] on icon "button" at bounding box center [800, 111] width 9 height 9
click at [777, 148] on span "Change Route" at bounding box center [778, 147] width 41 height 9
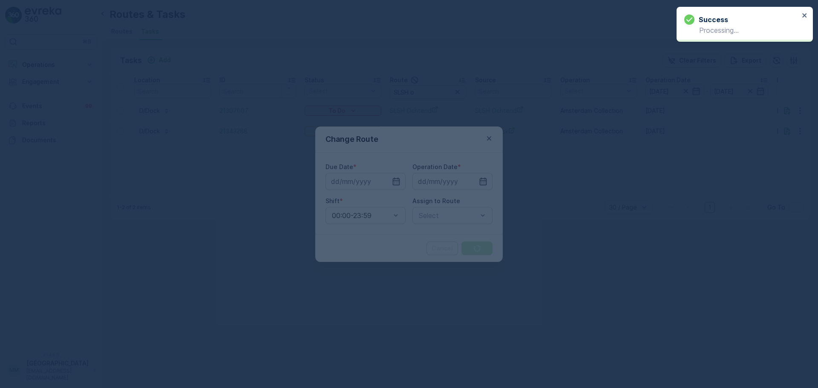
type input "[DATE]"
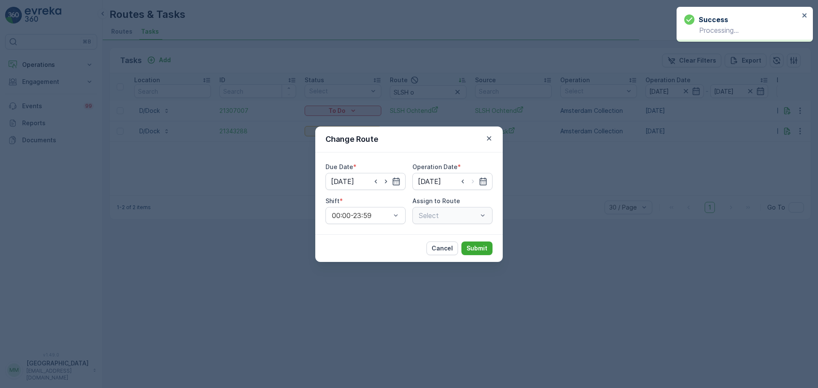
click at [459, 213] on div "Select" at bounding box center [453, 215] width 80 height 17
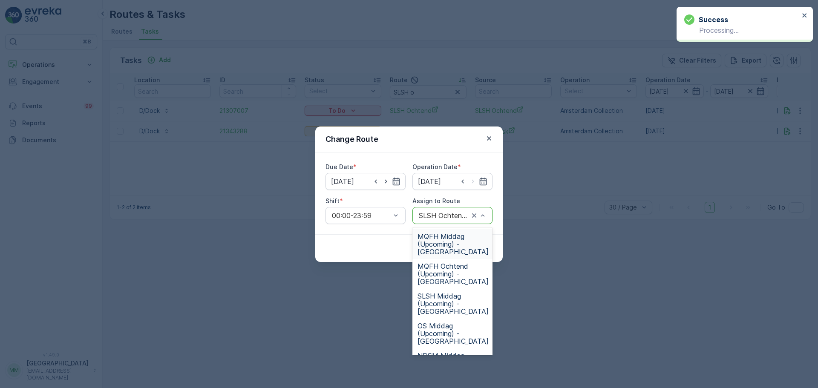
click at [456, 215] on div at bounding box center [444, 216] width 52 height 8
click at [450, 302] on span "SLSH Middag (Upcoming) - Amsterdam" at bounding box center [453, 303] width 71 height 23
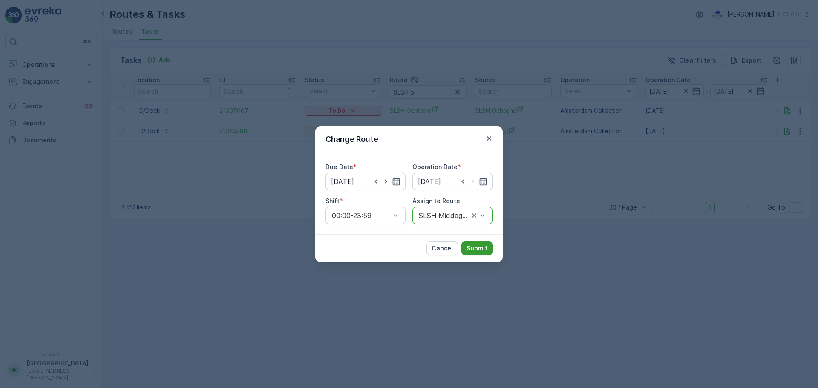
click at [481, 248] on p "Submit" at bounding box center [477, 248] width 21 height 9
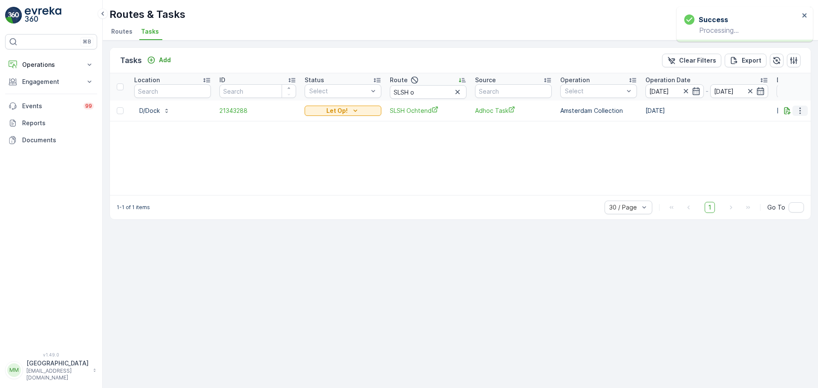
click at [802, 115] on button "button" at bounding box center [800, 111] width 15 height 10
click at [771, 148] on span "Change Route" at bounding box center [778, 147] width 41 height 9
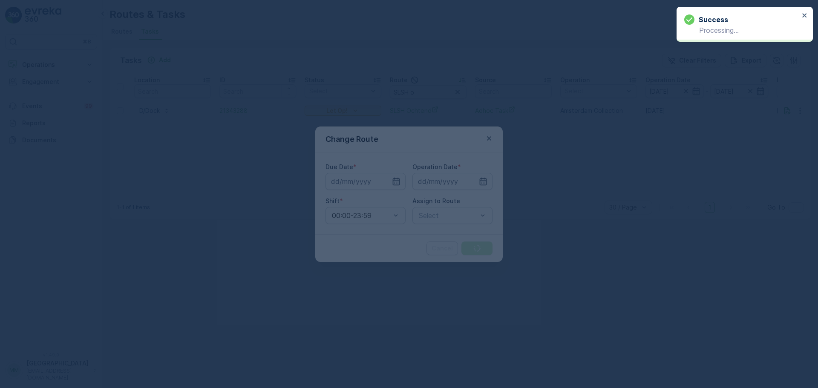
type input "[DATE]"
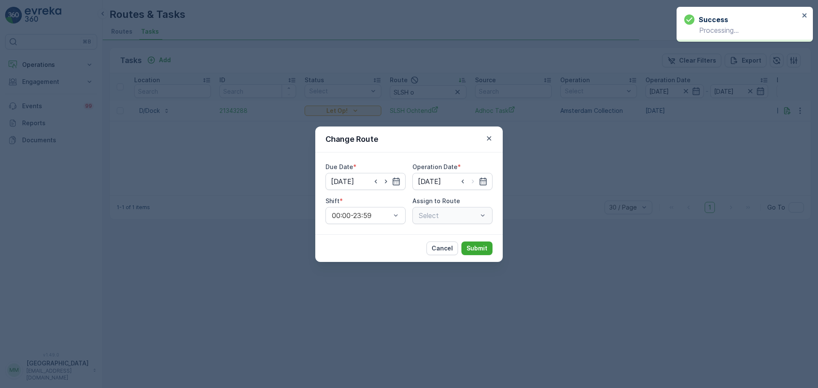
click at [455, 214] on div "Select" at bounding box center [453, 215] width 80 height 17
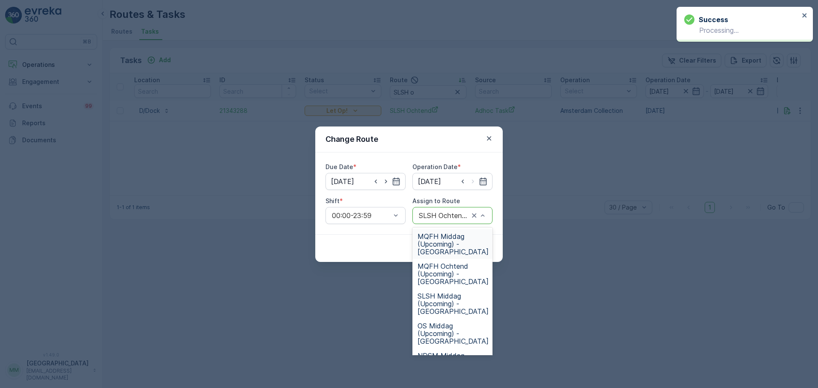
click at [455, 214] on div at bounding box center [444, 216] width 52 height 8
click at [462, 299] on span "SLSH Middag (Upcoming) - Amsterdam" at bounding box center [453, 303] width 71 height 23
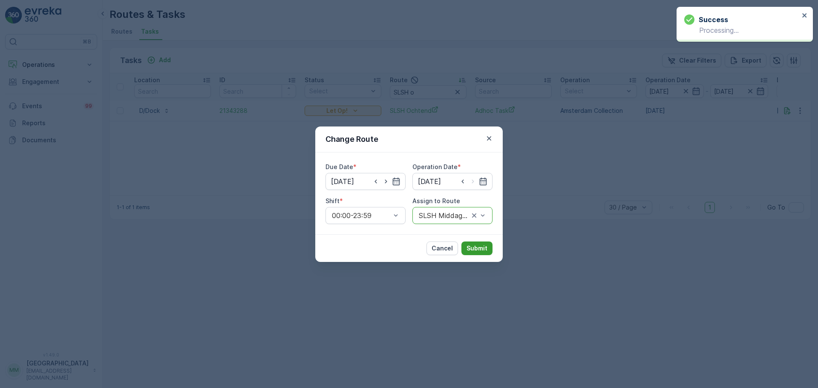
click at [489, 246] on button "Submit" at bounding box center [477, 249] width 31 height 14
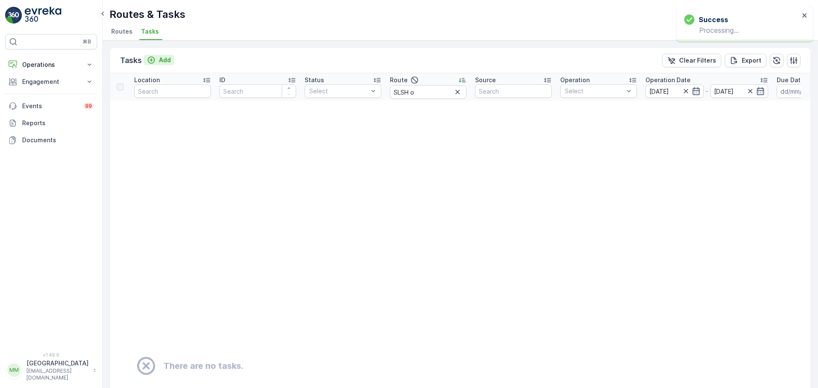
click at [156, 61] on div "Add" at bounding box center [159, 60] width 24 height 9
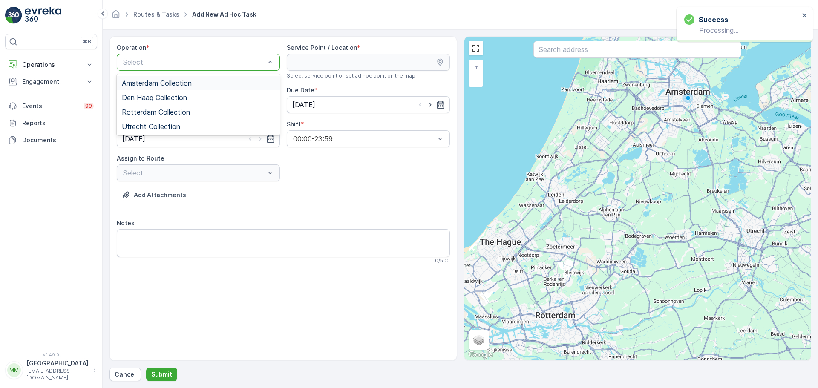
click at [185, 77] on div "Amsterdam Collection" at bounding box center [198, 83] width 163 height 14
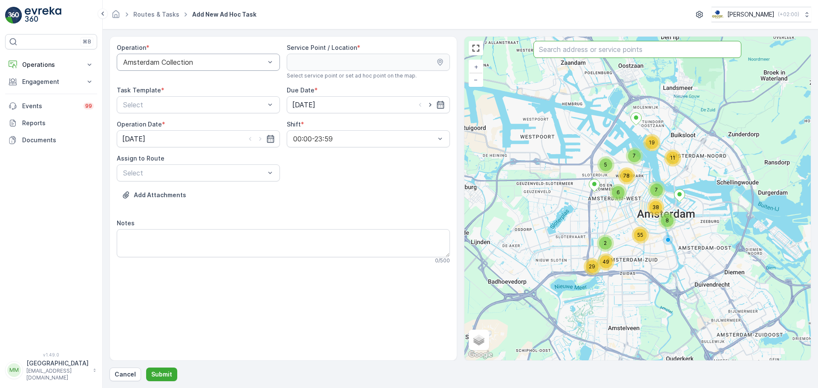
click at [570, 54] on input "text" at bounding box center [638, 49] width 208 height 17
type input "pon"
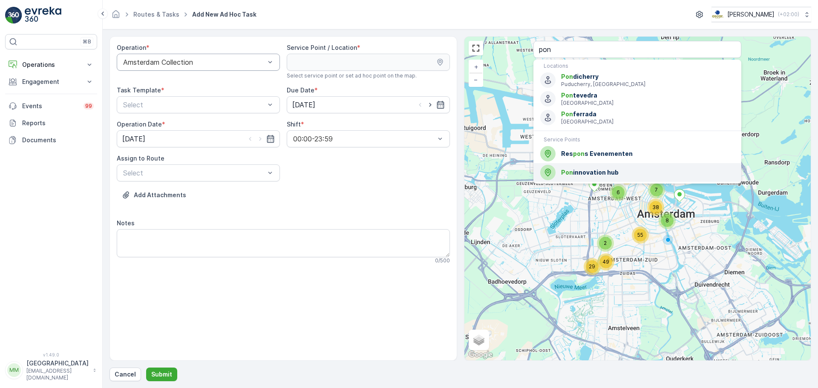
click at [580, 177] on div "Pon innovation hub" at bounding box center [637, 172] width 194 height 15
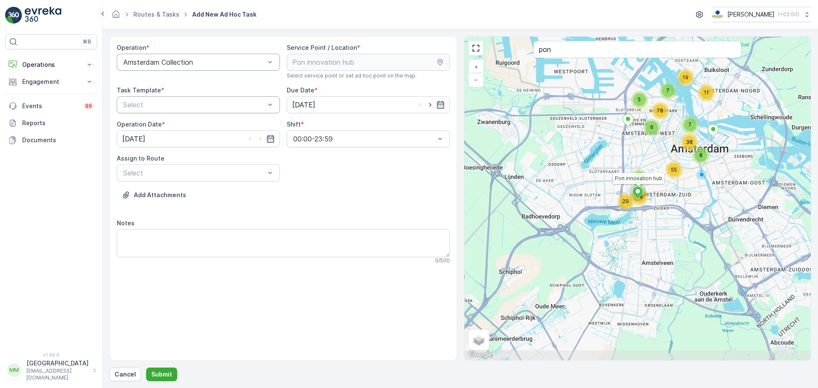
click at [221, 101] on div at bounding box center [194, 105] width 144 height 8
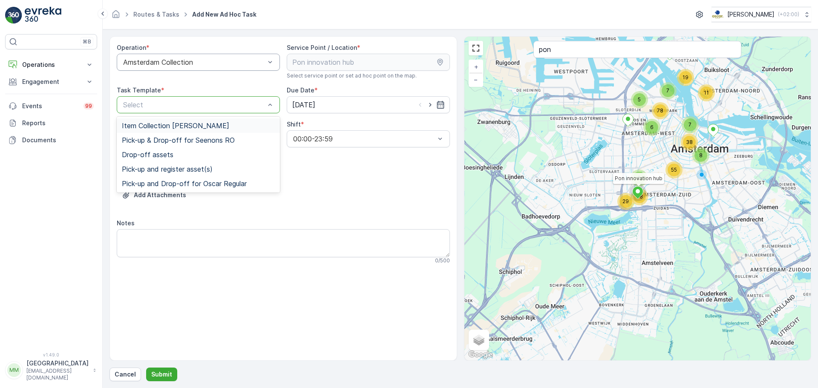
click at [187, 123] on span "Item Collection [PERSON_NAME]" at bounding box center [175, 126] width 107 height 8
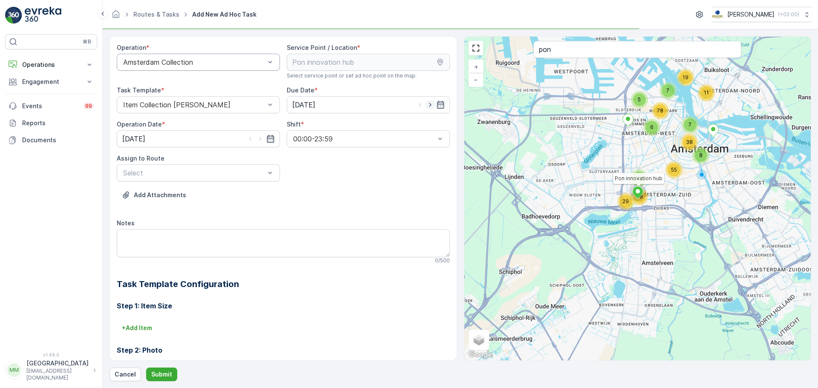
click at [429, 104] on icon "button" at bounding box center [430, 105] width 9 height 9
type input "[DATE]"
click at [262, 138] on icon "button" at bounding box center [260, 139] width 9 height 9
type input "[DATE]"
click at [218, 173] on div at bounding box center [194, 173] width 144 height 8
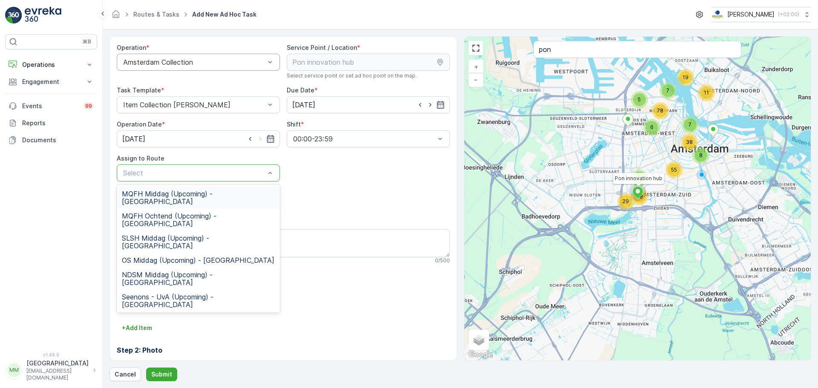
click at [164, 165] on div "Select" at bounding box center [198, 172] width 163 height 17
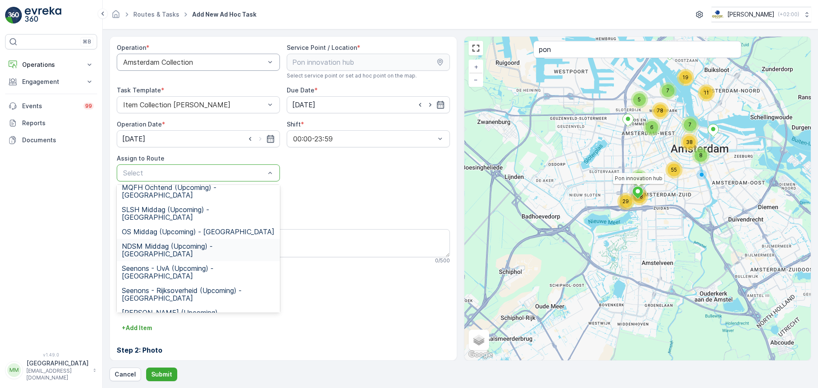
scroll to position [43, 0]
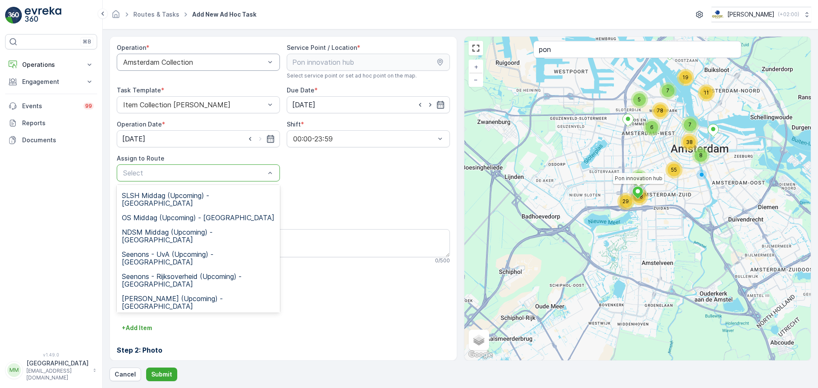
click at [173, 317] on span "OM Ochtend (Upcoming) - Amsterdam" at bounding box center [198, 324] width 153 height 15
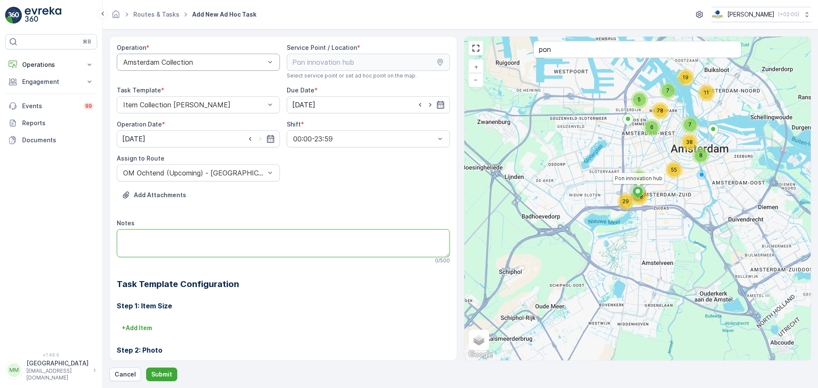
click at [158, 240] on textarea "Notes" at bounding box center [283, 243] width 333 height 28
type textarea "Graag tv + beugel meenemen"
click at [150, 329] on p "+ Add Item" at bounding box center [137, 328] width 30 height 9
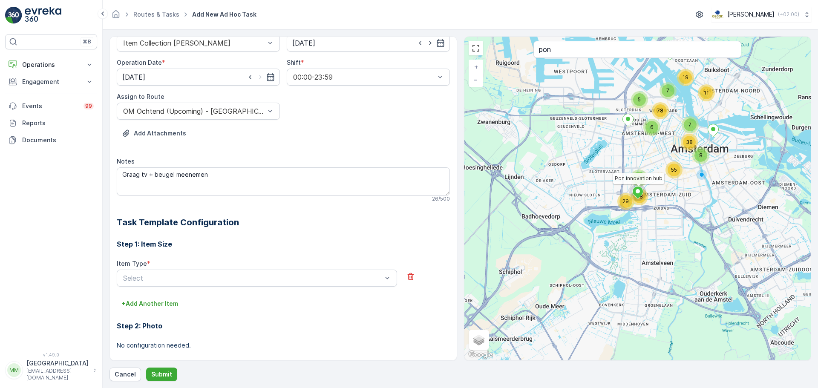
scroll to position [150, 0]
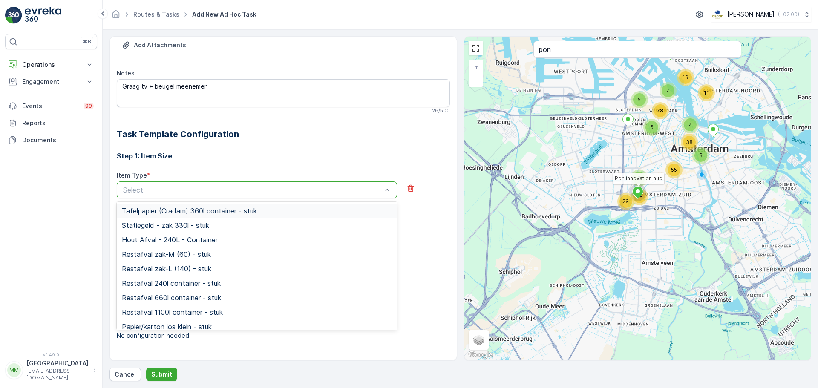
click at [156, 191] on div at bounding box center [252, 190] width 261 height 8
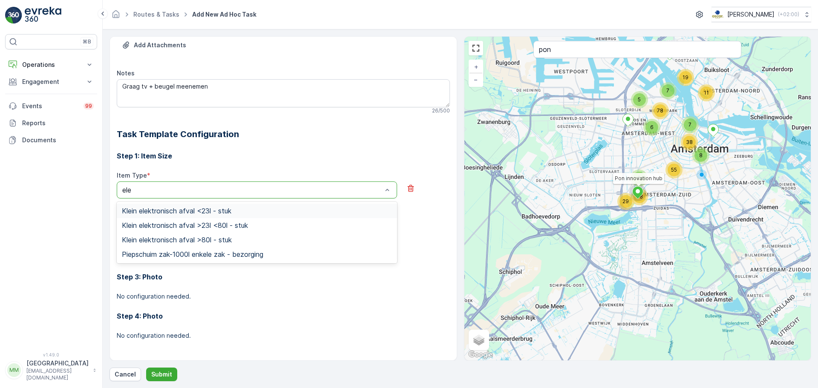
type input "elek"
click at [196, 241] on span "Klein elektronisch afval >80l - stuk" at bounding box center [177, 240] width 110 height 8
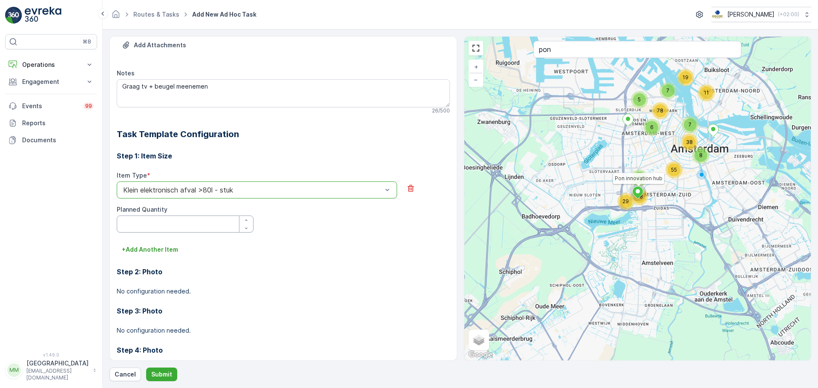
click at [176, 223] on Quantity "Planned Quantity" at bounding box center [185, 224] width 137 height 17
type Quantity "1"
click at [155, 250] on p "+ Add Another Item" at bounding box center [150, 249] width 56 height 9
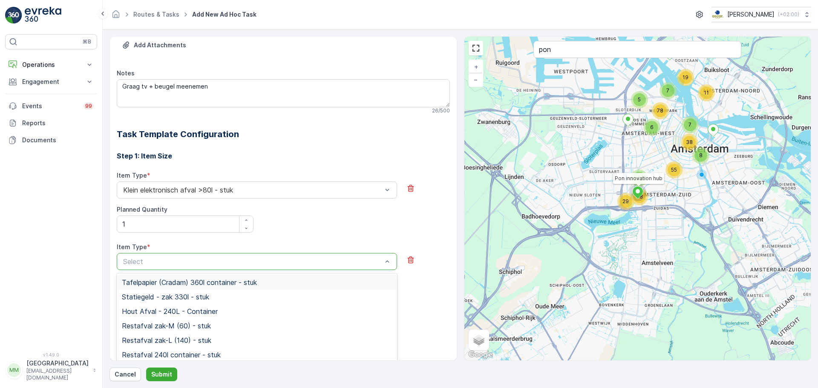
click at [164, 265] on div at bounding box center [252, 262] width 261 height 8
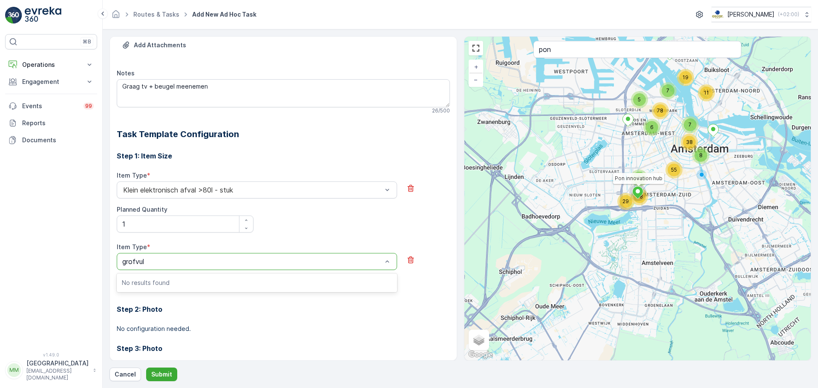
type input "grofvu"
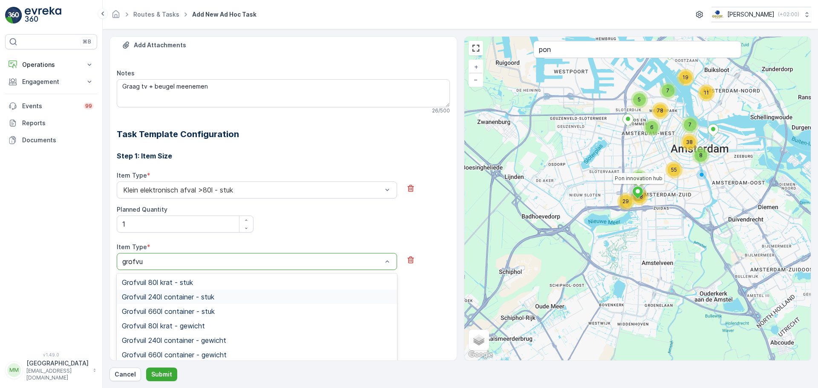
click at [158, 299] on span "Grofvuil 240l container - stuk" at bounding box center [168, 297] width 92 height 8
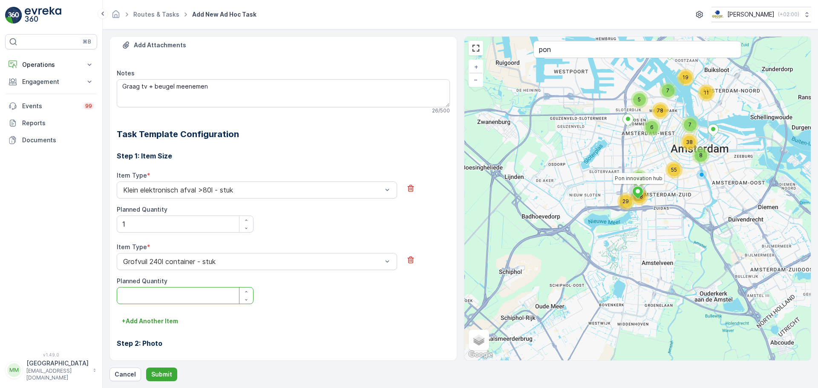
click at [146, 296] on Quantity "Planned Quantity" at bounding box center [185, 295] width 137 height 17
type Quantity "1"
click at [162, 378] on p "Submit" at bounding box center [161, 374] width 21 height 9
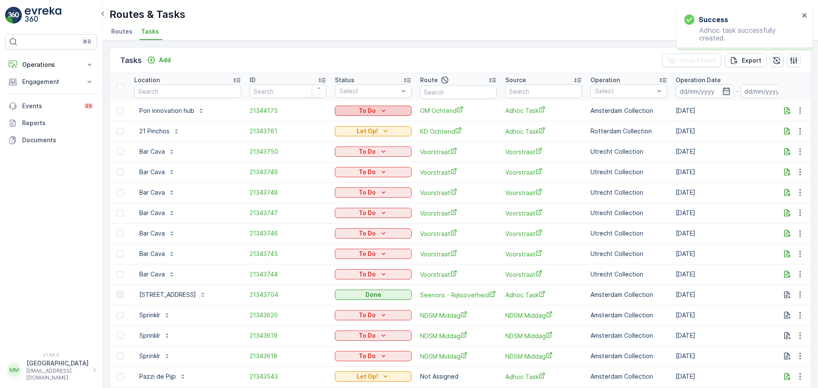
click at [376, 108] on div "To Do" at bounding box center [373, 111] width 70 height 9
click at [359, 125] on span "Let Op!" at bounding box center [350, 123] width 21 height 9
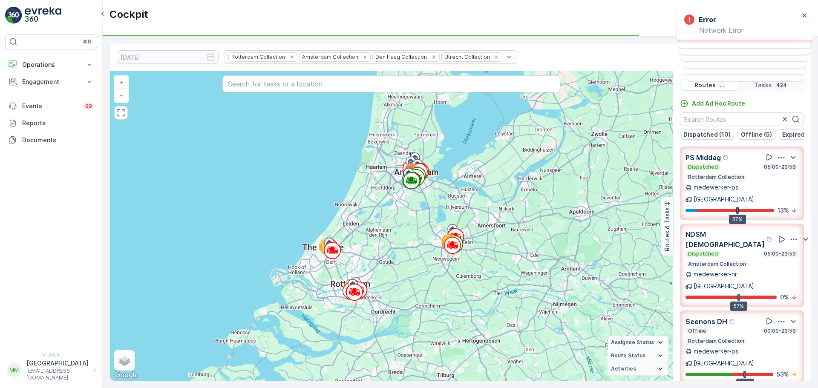
scroll to position [900, 0]
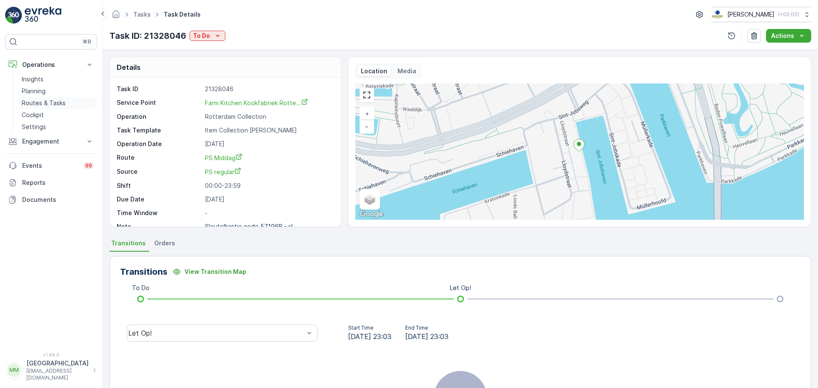
scroll to position [11, 0]
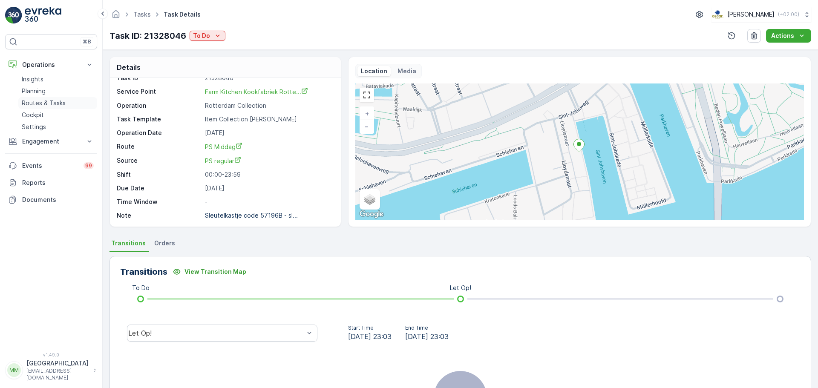
click at [38, 105] on p "Routes & Tasks" at bounding box center [44, 103] width 44 height 9
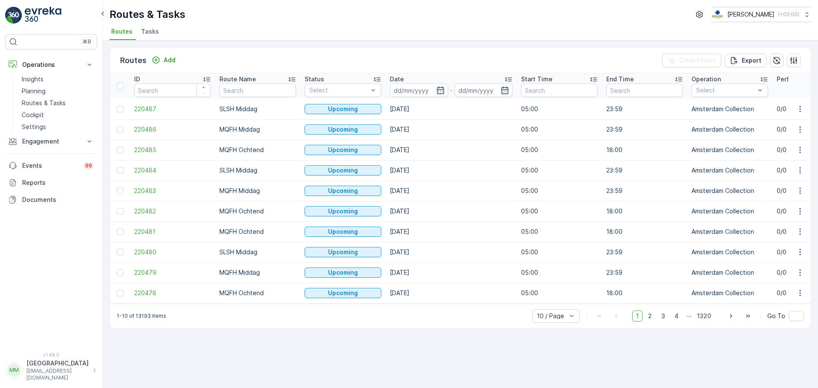
click at [149, 33] on span "Tasks" at bounding box center [150, 31] width 18 height 9
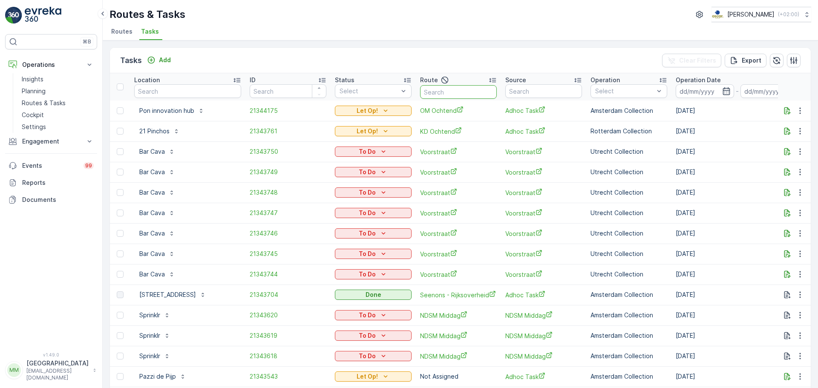
click at [462, 94] on input "text" at bounding box center [458, 92] width 77 height 14
type input "seenons dh"
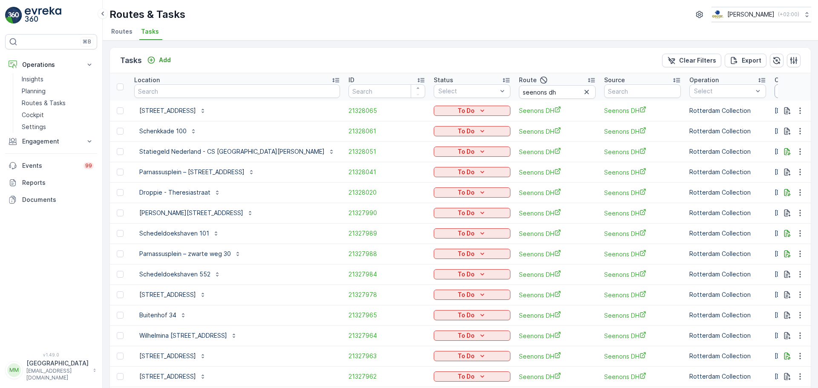
click at [775, 91] on input at bounding box center [804, 91] width 58 height 14
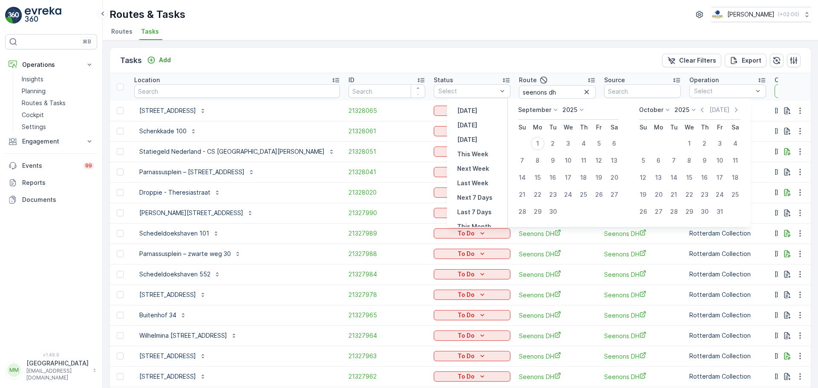
click at [545, 111] on p "September" at bounding box center [534, 110] width 33 height 9
click at [539, 162] on span "August" at bounding box center [533, 159] width 20 height 9
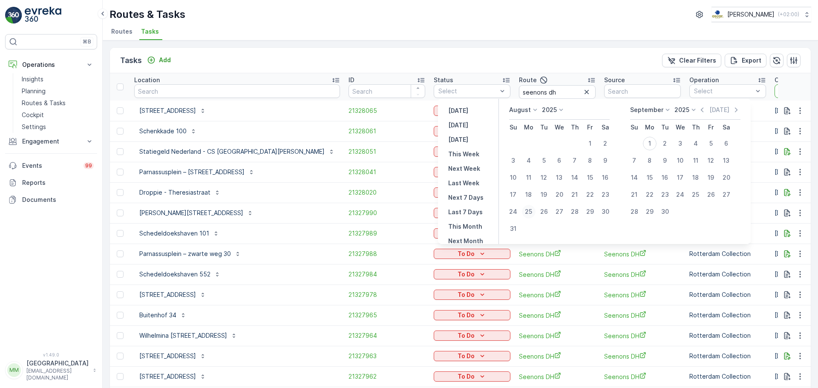
click at [535, 214] on div "25" at bounding box center [529, 212] width 14 height 14
type input "[DATE]"
click at [535, 214] on div "25" at bounding box center [529, 212] width 14 height 14
type input "[DATE]"
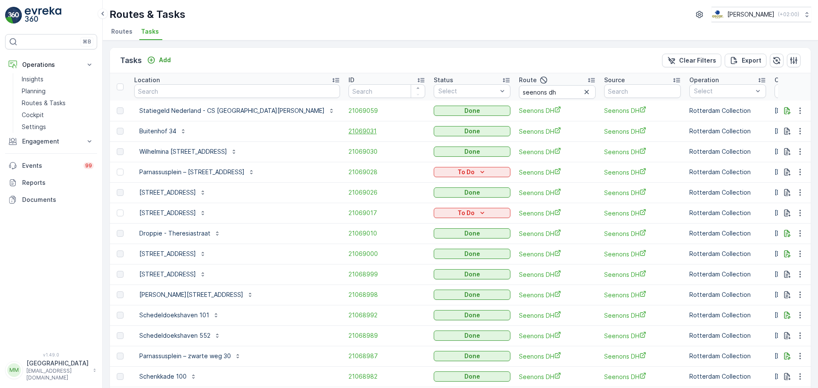
click at [349, 132] on span "21069031" at bounding box center [387, 131] width 77 height 9
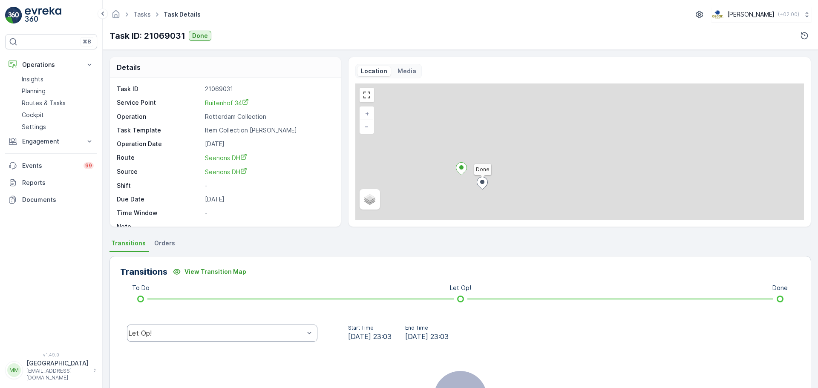
click at [268, 329] on div "Let Op!" at bounding box center [222, 333] width 190 height 17
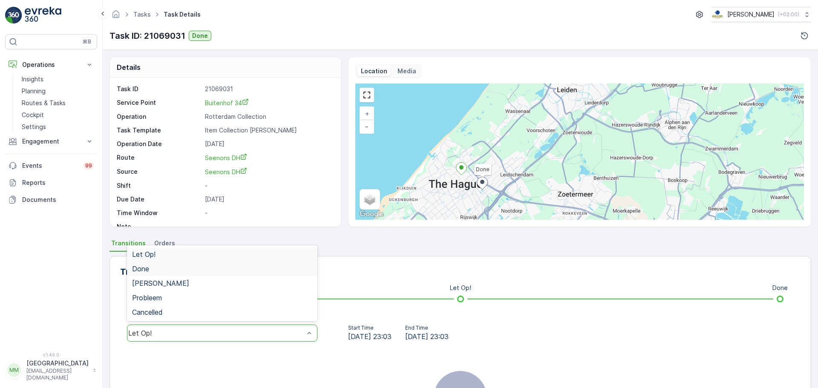
click at [229, 265] on div "Done" at bounding box center [222, 269] width 190 height 14
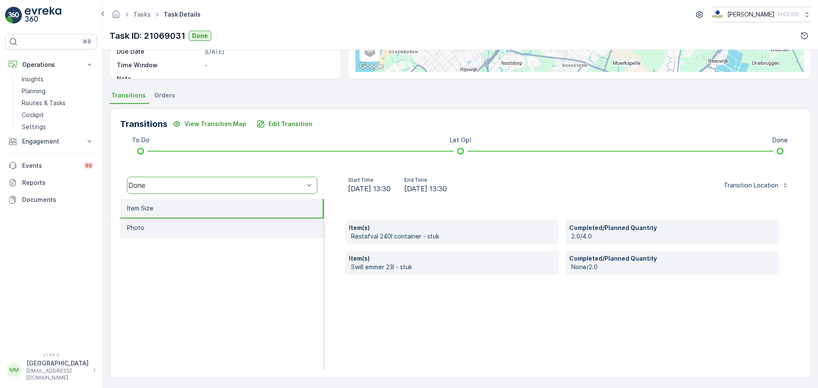
scroll to position [149, 0]
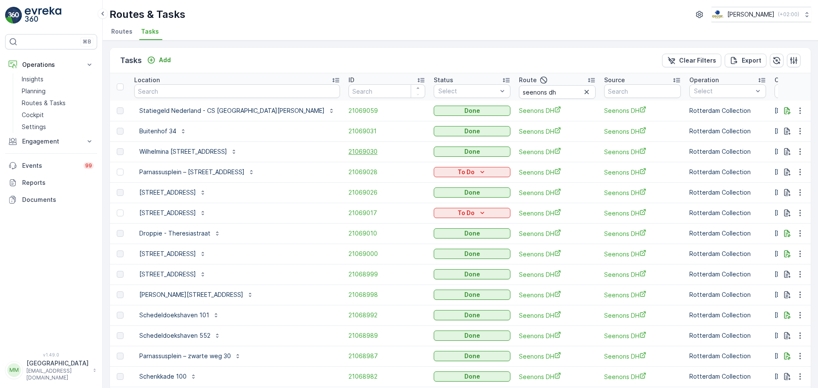
click at [349, 153] on span "21069030" at bounding box center [387, 151] width 77 height 9
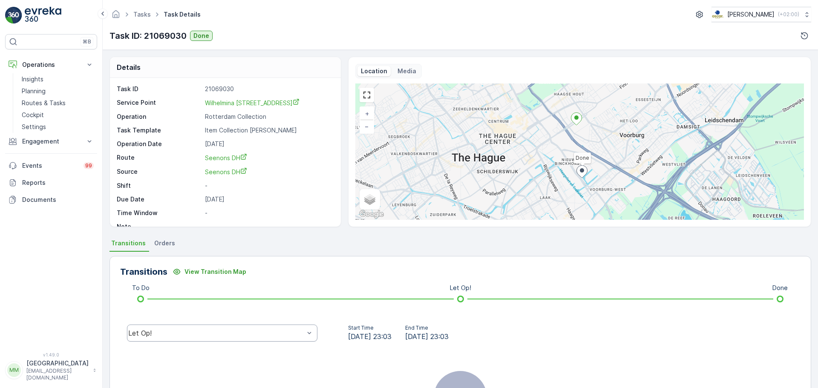
click at [171, 336] on div "Let Op!" at bounding box center [216, 333] width 176 height 8
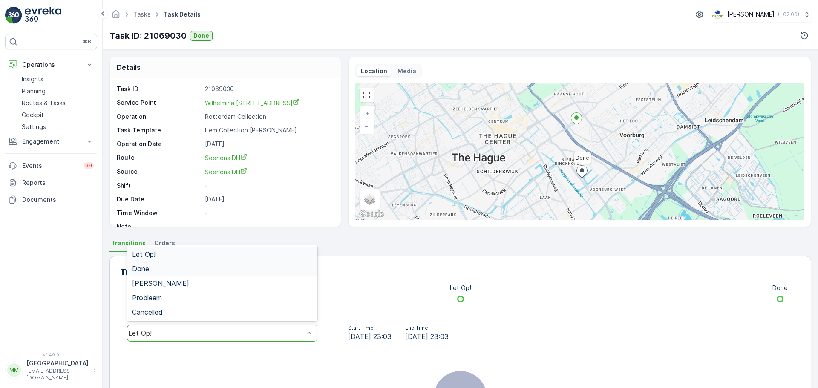
click at [173, 274] on div "Done" at bounding box center [222, 269] width 190 height 14
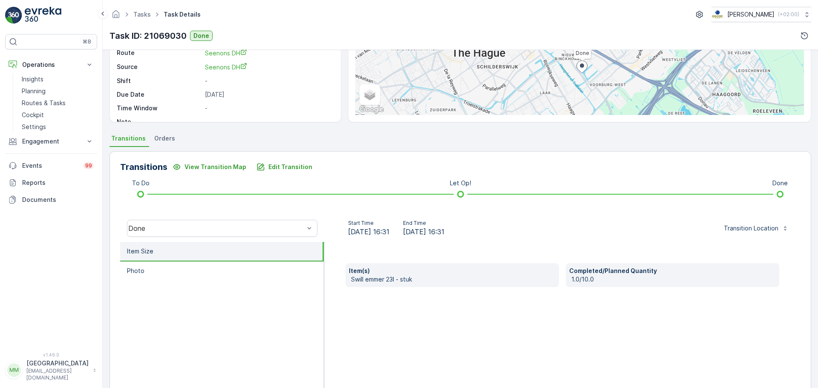
scroll to position [128, 0]
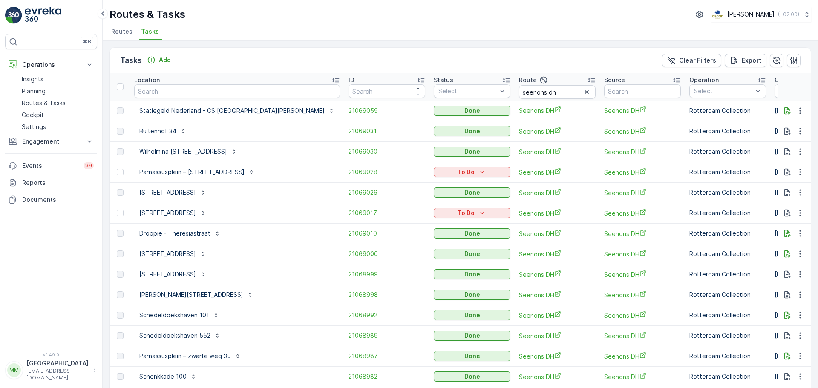
drag, startPoint x: 213, startPoint y: 174, endPoint x: 39, endPoint y: 240, distance: 186.4
click at [39, 240] on div "⌘B Operations Insights Planning Routes & Tasks Cockpit Settings Engagement Insi…" at bounding box center [51, 188] width 92 height 308
click at [349, 192] on span "21069026" at bounding box center [387, 192] width 77 height 9
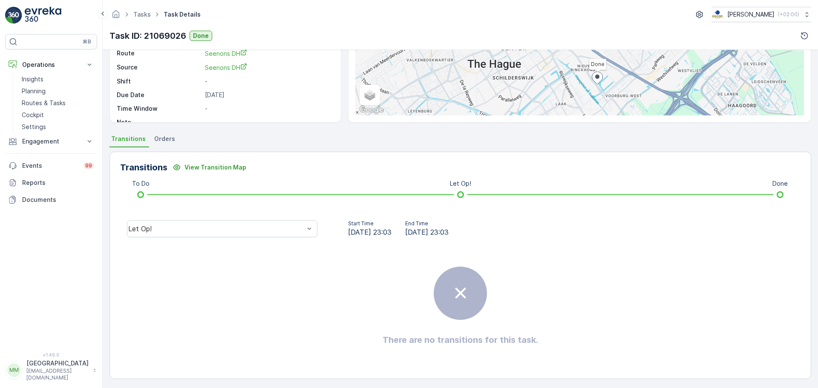
scroll to position [107, 0]
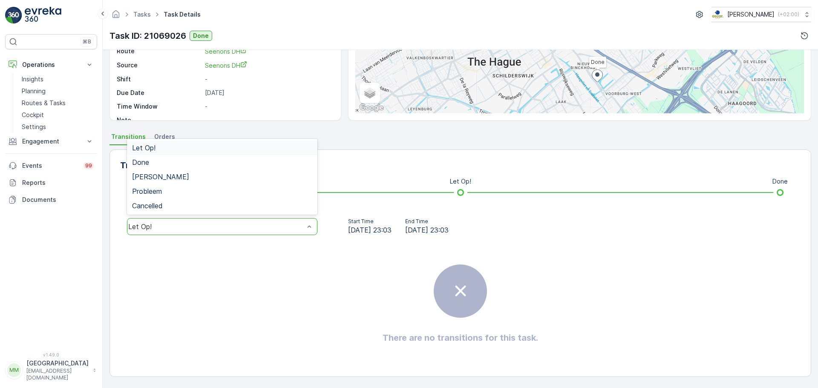
click at [205, 234] on div "Let Op!" at bounding box center [222, 226] width 190 height 17
click at [159, 164] on div "Done" at bounding box center [222, 163] width 180 height 8
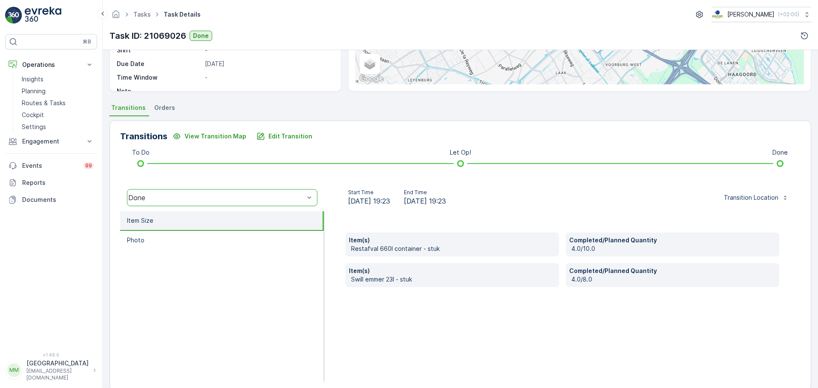
scroll to position [149, 0]
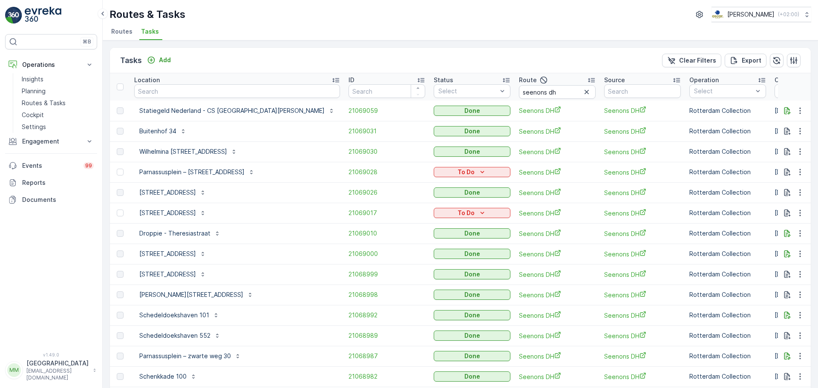
click at [344, 260] on td "21069000" at bounding box center [386, 254] width 85 height 20
click at [344, 259] on td "21069000" at bounding box center [386, 254] width 85 height 20
click at [349, 257] on span "21069000" at bounding box center [387, 254] width 77 height 9
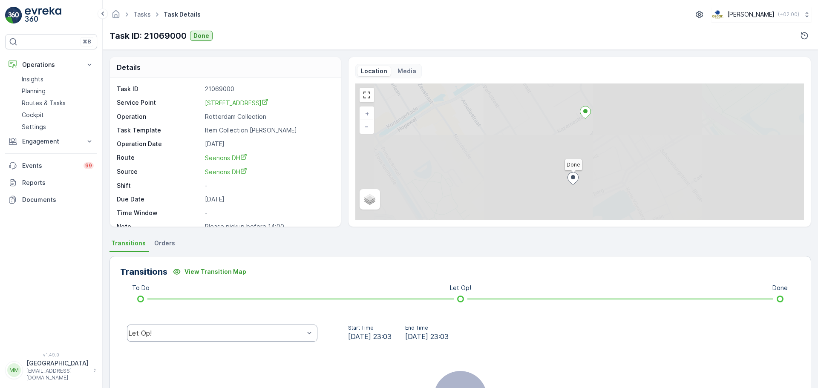
click at [239, 336] on div "Let Op!" at bounding box center [216, 333] width 176 height 8
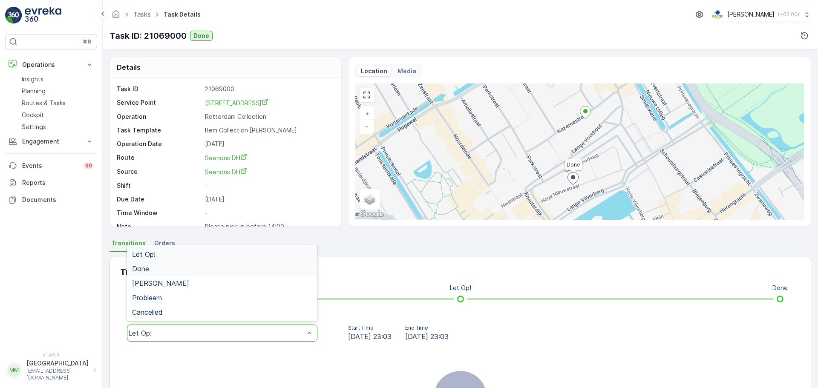
click at [177, 265] on div "Done" at bounding box center [222, 269] width 180 height 8
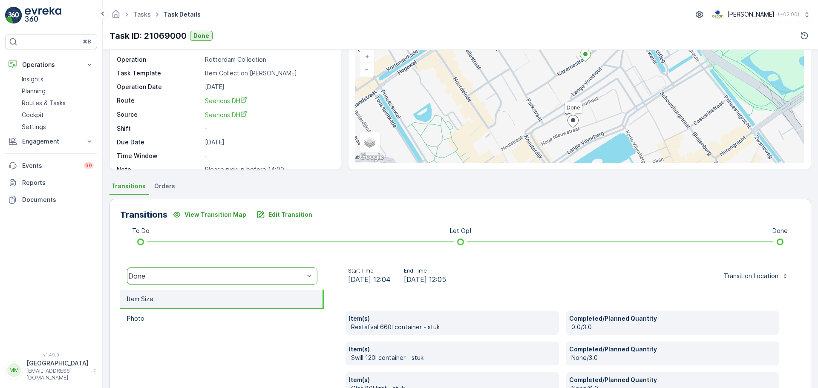
scroll to position [170, 0]
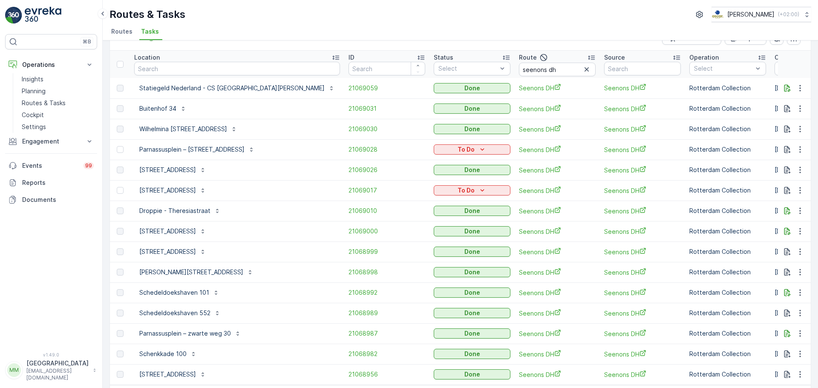
scroll to position [43, 0]
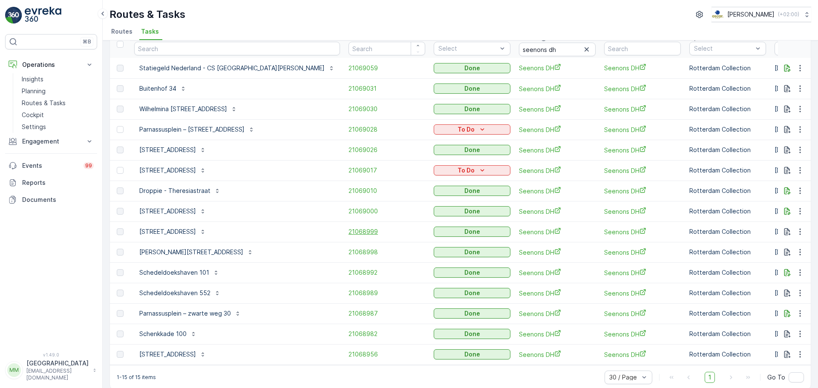
click at [349, 228] on span "21068999" at bounding box center [387, 232] width 77 height 9
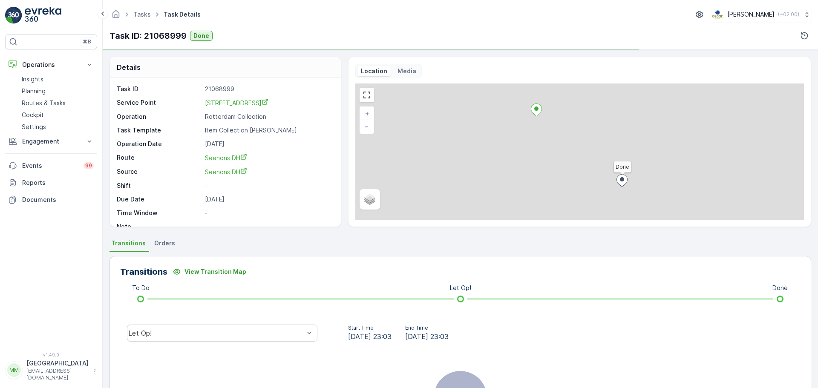
click at [201, 322] on div "Let Op!" at bounding box center [222, 333] width 204 height 27
click at [200, 330] on div "Let Op!" at bounding box center [216, 333] width 176 height 8
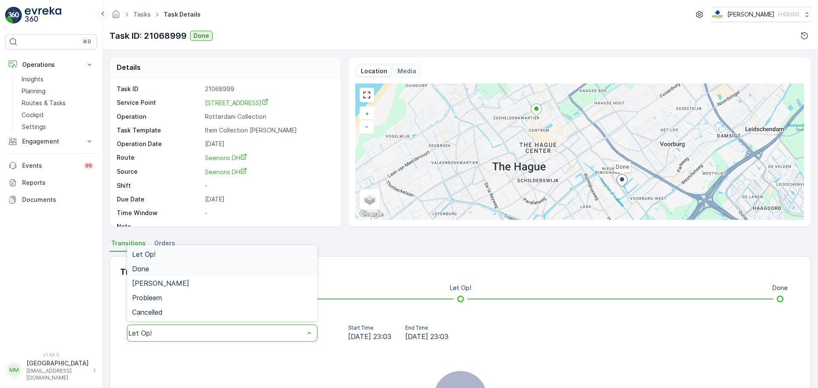
drag, startPoint x: 167, startPoint y: 272, endPoint x: 226, endPoint y: 338, distance: 88.1
click at [167, 271] on div "Done" at bounding box center [222, 269] width 180 height 8
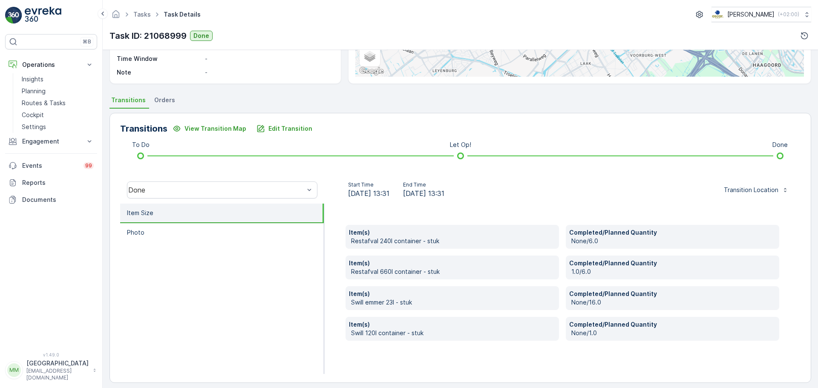
scroll to position [149, 0]
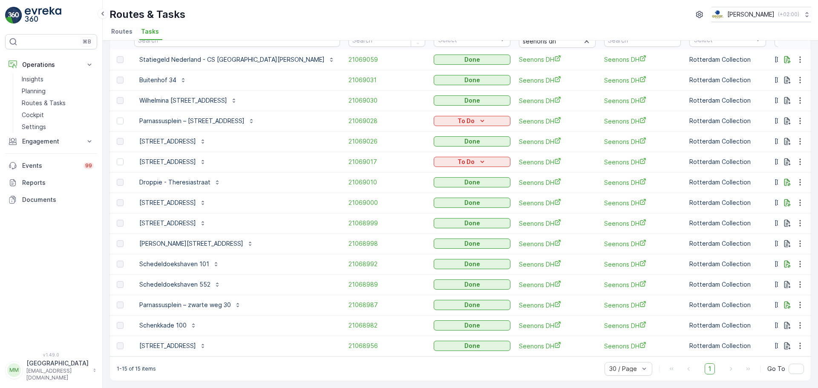
scroll to position [55, 0]
click at [349, 239] on span "21068998" at bounding box center [387, 243] width 77 height 9
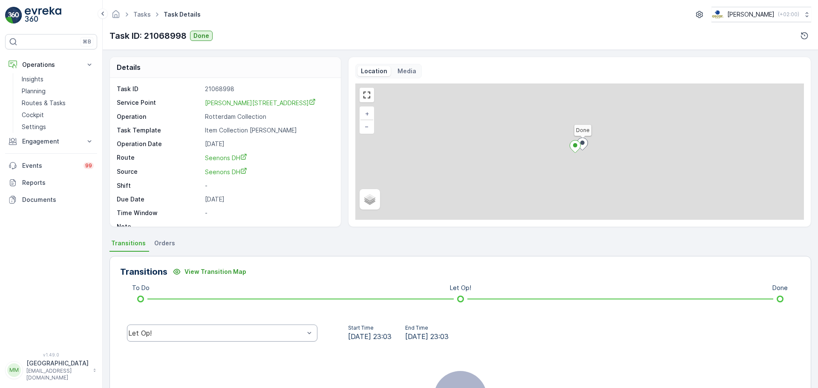
click at [162, 333] on div "Let Op!" at bounding box center [216, 333] width 176 height 8
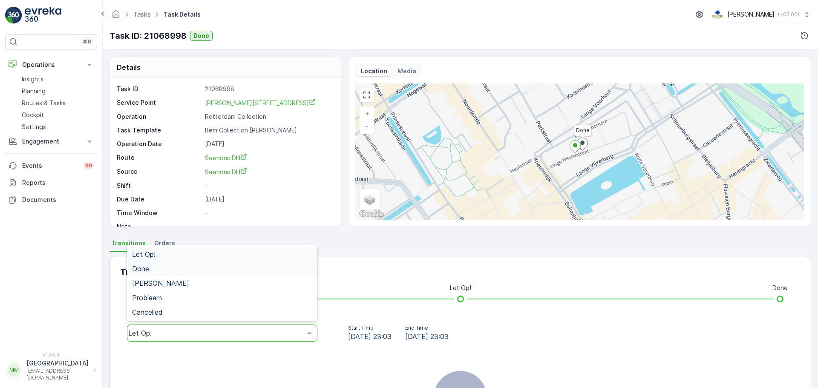
click at [153, 271] on div "Done" at bounding box center [222, 269] width 180 height 8
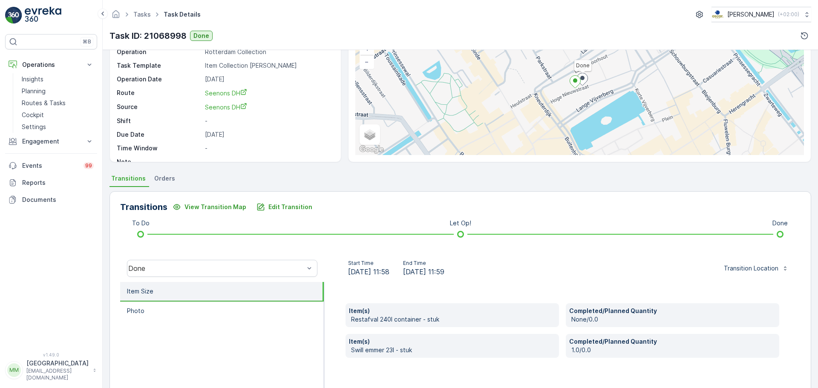
scroll to position [149, 0]
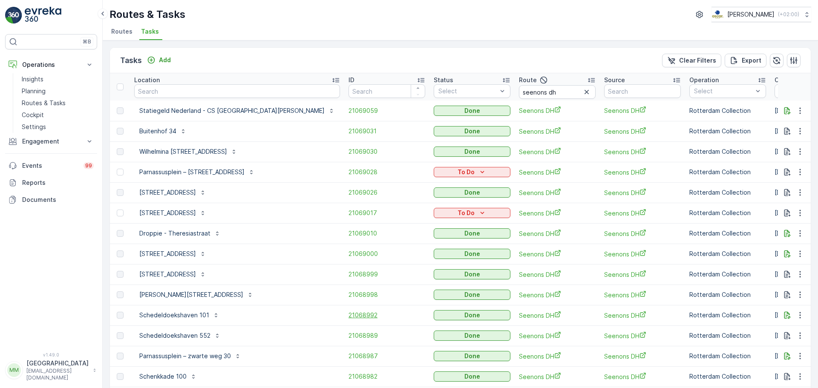
click at [349, 314] on span "21068992" at bounding box center [387, 315] width 77 height 9
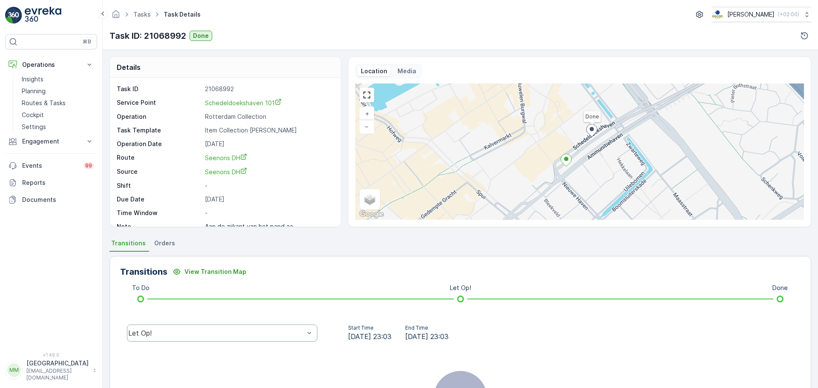
click at [184, 340] on div "Let Op!" at bounding box center [222, 333] width 190 height 17
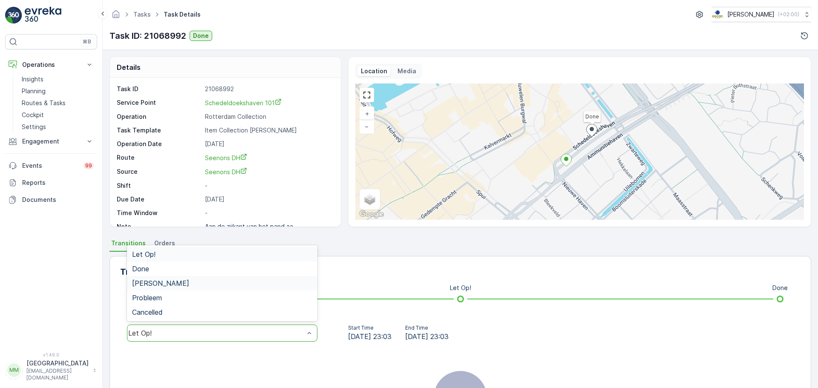
click at [158, 271] on div "Done" at bounding box center [222, 269] width 180 height 8
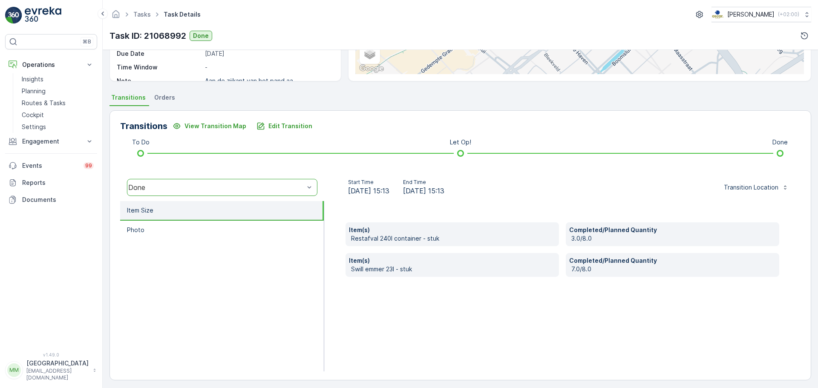
scroll to position [149, 0]
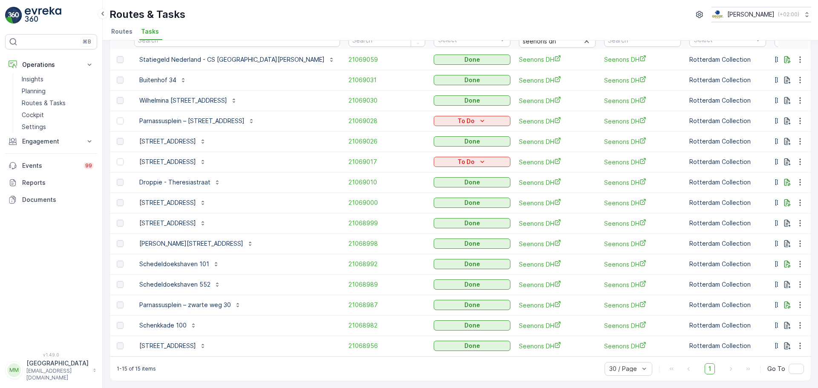
scroll to position [55, 0]
click at [349, 280] on span "21068989" at bounding box center [387, 284] width 77 height 9
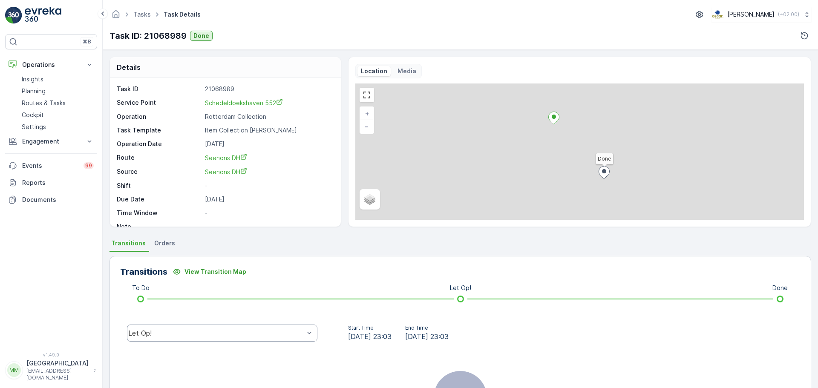
click at [239, 334] on div "Let Op!" at bounding box center [216, 333] width 176 height 8
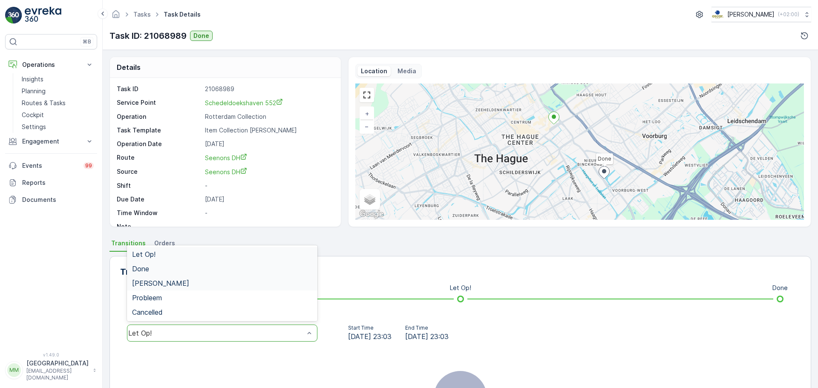
click at [153, 270] on div "Done" at bounding box center [222, 269] width 180 height 8
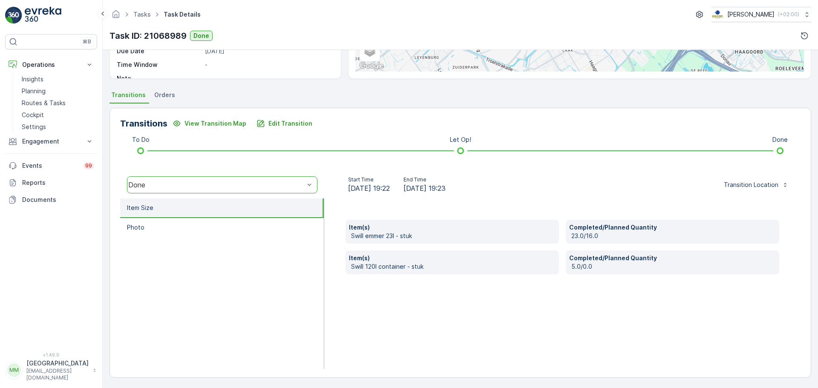
scroll to position [149, 0]
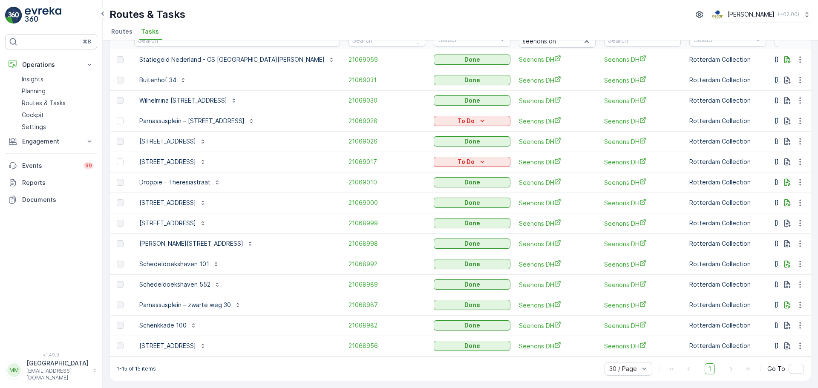
scroll to position [55, 0]
click at [349, 303] on span "21068987" at bounding box center [387, 305] width 77 height 9
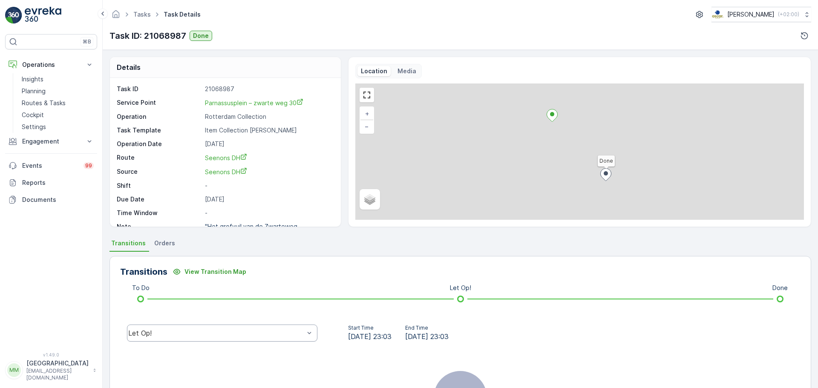
click at [195, 334] on div "Let Op!" at bounding box center [216, 333] width 176 height 8
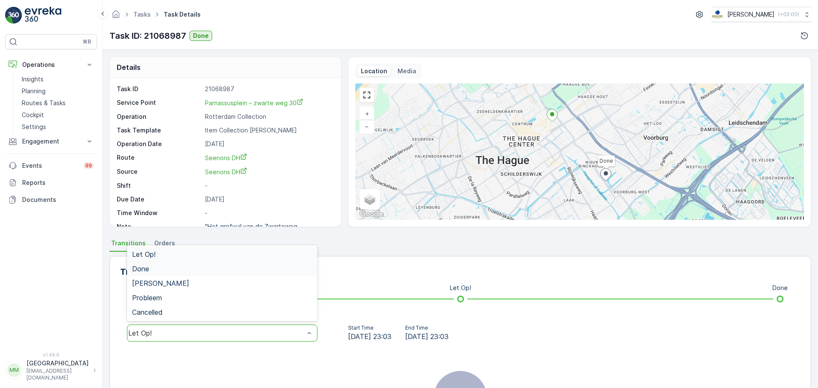
click at [165, 266] on div "Done" at bounding box center [222, 269] width 180 height 8
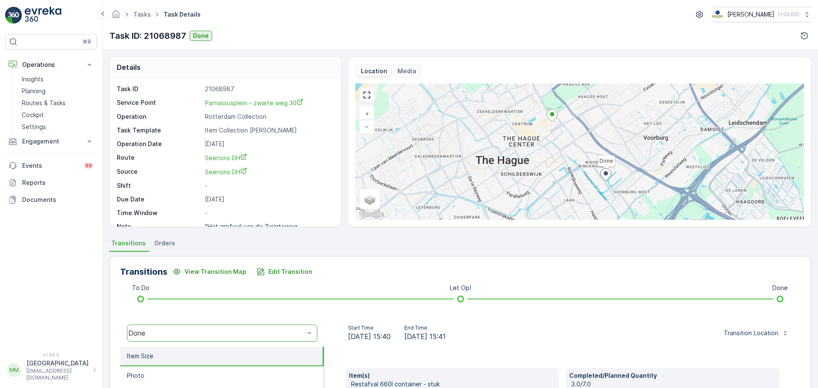
scroll to position [149, 0]
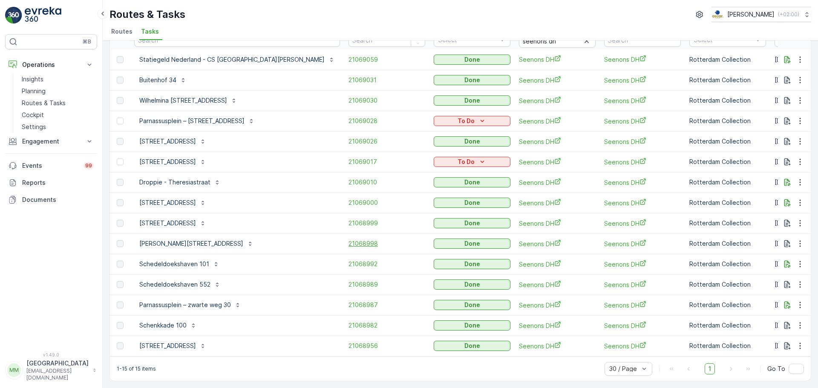
scroll to position [55, 0]
click at [349, 321] on span "21068982" at bounding box center [387, 325] width 77 height 9
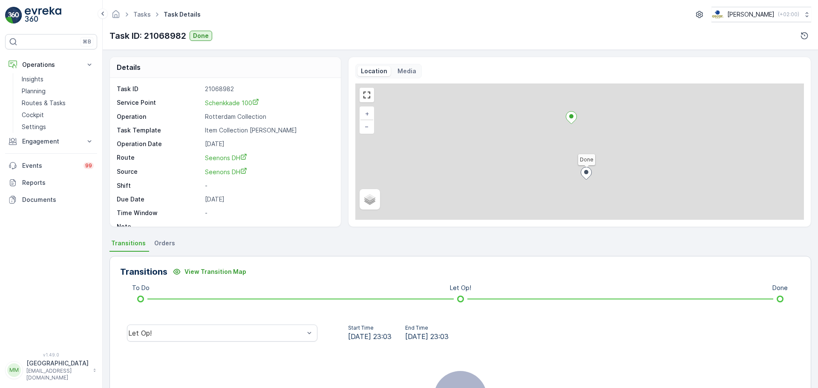
scroll to position [107, 0]
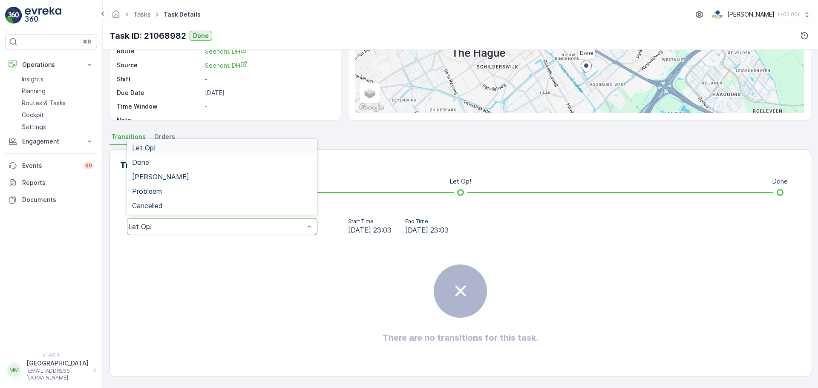
click at [216, 228] on div "Let Op!" at bounding box center [216, 227] width 176 height 8
click at [166, 163] on div "Done" at bounding box center [222, 163] width 180 height 8
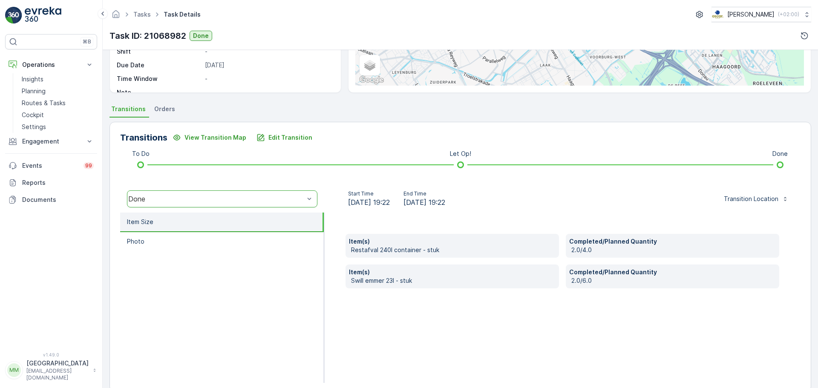
scroll to position [149, 0]
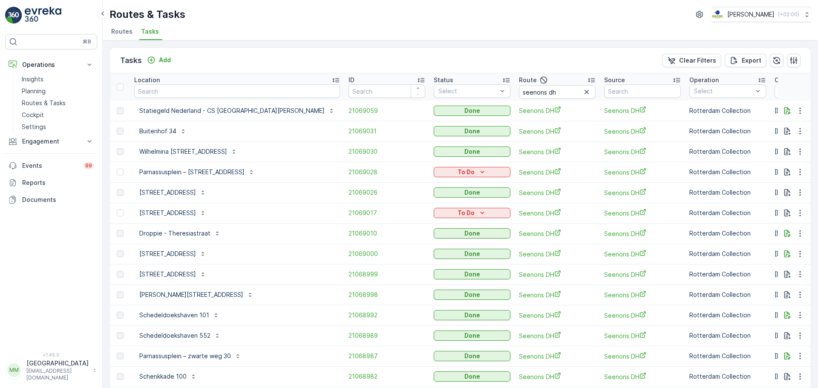
scroll to position [55, 0]
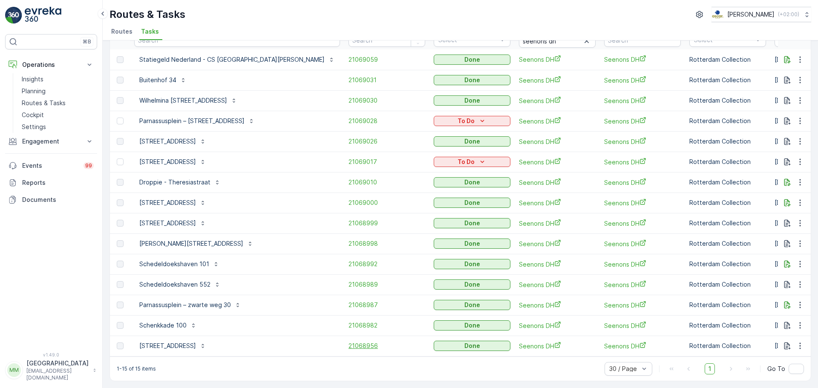
click at [349, 342] on span "21068956" at bounding box center [387, 346] width 77 height 9
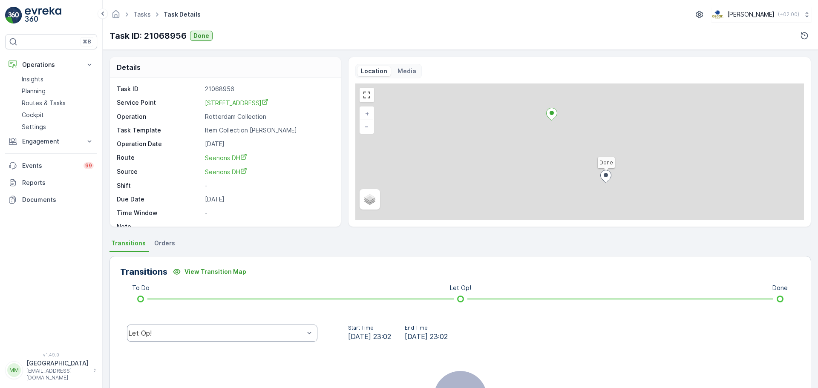
click at [190, 326] on div "Let Op!" at bounding box center [222, 333] width 190 height 17
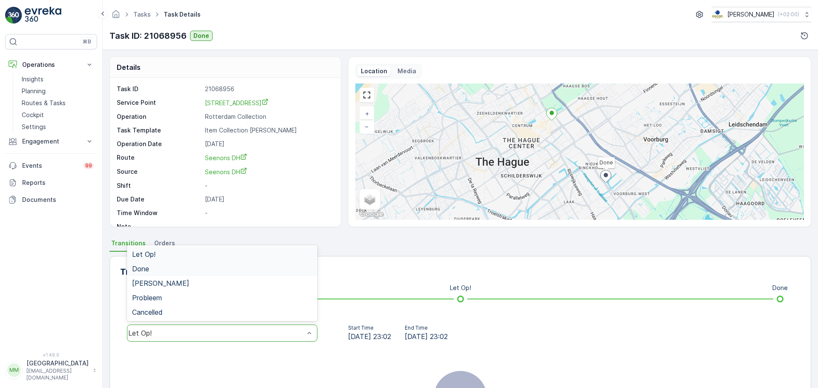
click at [150, 274] on div "Done" at bounding box center [222, 269] width 190 height 14
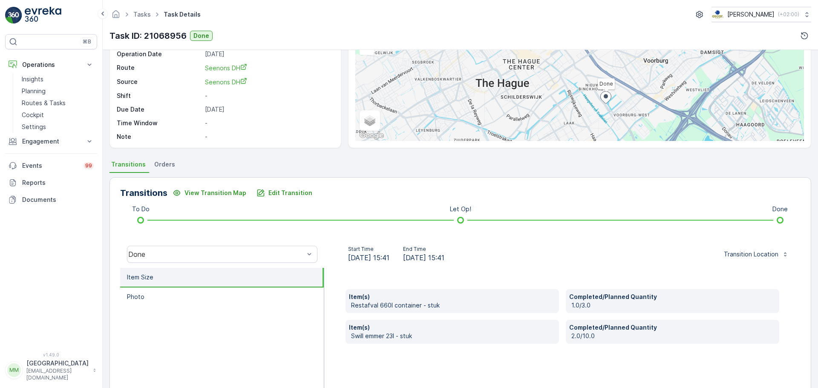
scroll to position [149, 0]
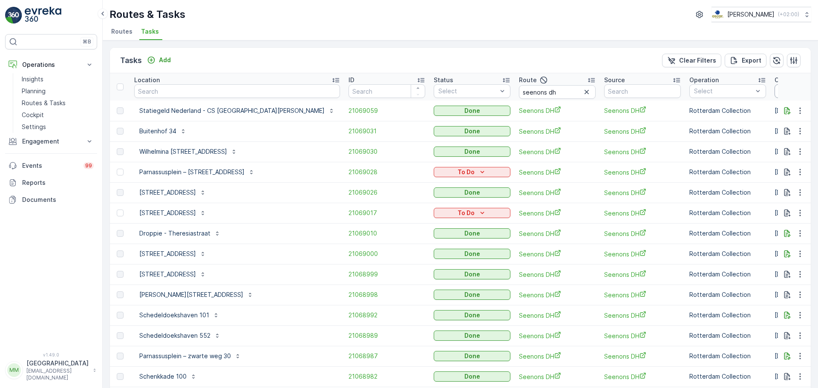
click at [775, 89] on input "[DATE]" at bounding box center [804, 91] width 58 height 14
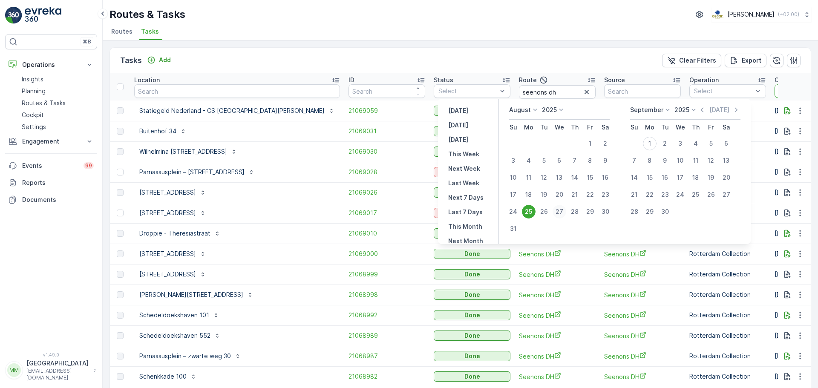
drag, startPoint x: 564, startPoint y: 213, endPoint x: 571, endPoint y: 212, distance: 6.4
click at [566, 213] on div "27" at bounding box center [560, 212] width 14 height 14
type input "[DATE]"
click at [566, 212] on div "27" at bounding box center [560, 212] width 14 height 14
type input "[DATE]"
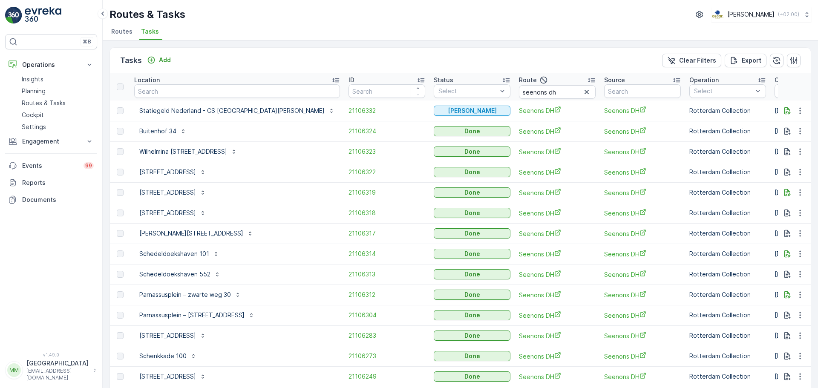
click at [349, 134] on span "21106324" at bounding box center [387, 131] width 77 height 9
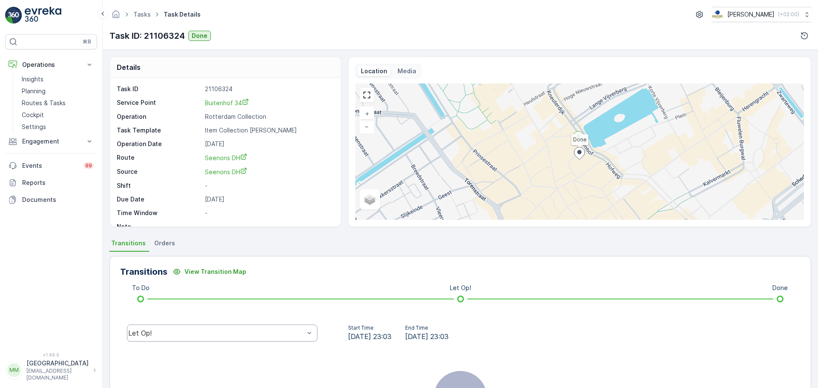
click at [231, 332] on div "Let Op!" at bounding box center [216, 333] width 176 height 8
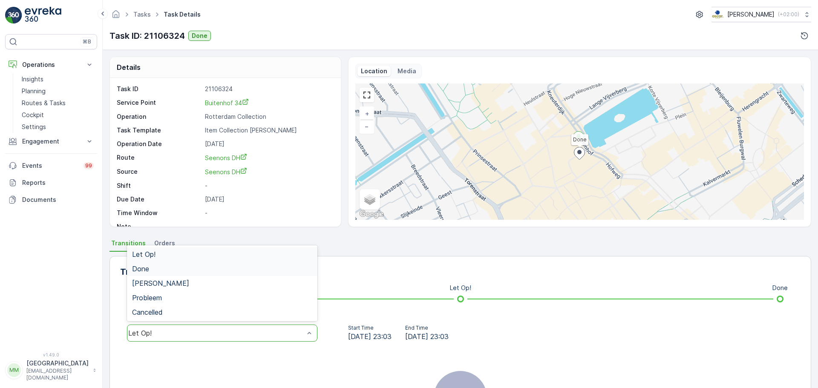
click at [146, 273] on span "Done" at bounding box center [140, 269] width 17 height 8
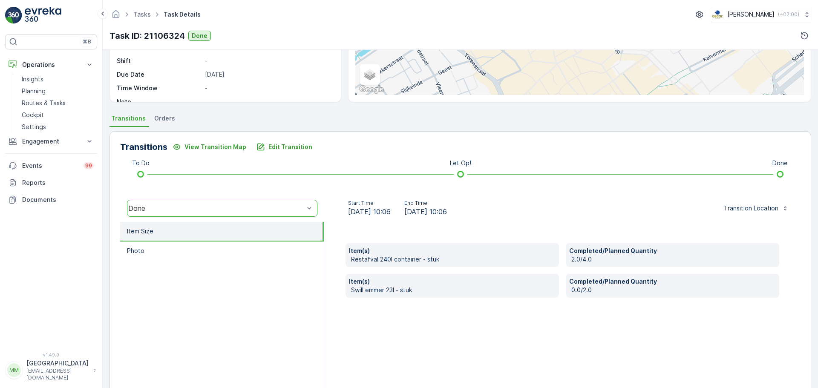
scroll to position [149, 0]
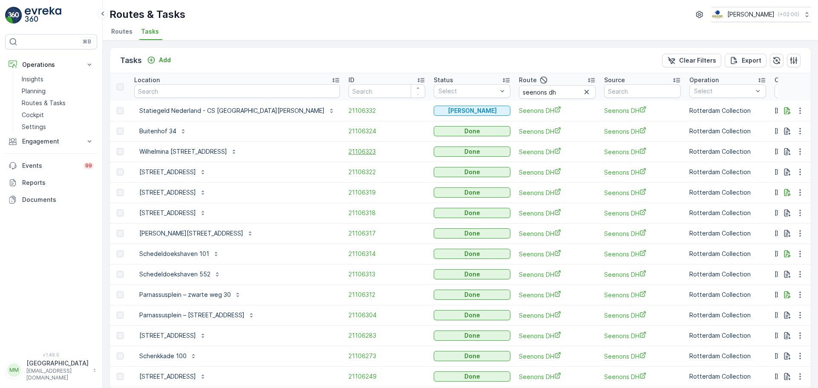
click at [344, 147] on td "21106323" at bounding box center [386, 151] width 85 height 20
click at [349, 150] on span "21106323" at bounding box center [387, 151] width 77 height 9
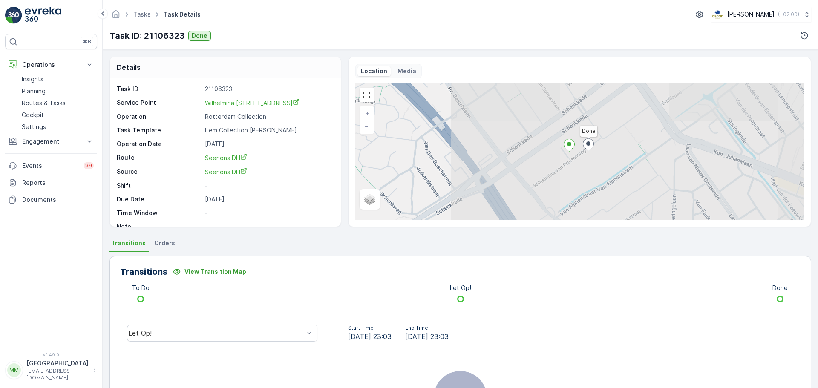
drag, startPoint x: 243, startPoint y: 332, endPoint x: 232, endPoint y: 322, distance: 14.8
click at [242, 331] on div "Let Op!" at bounding box center [216, 333] width 176 height 8
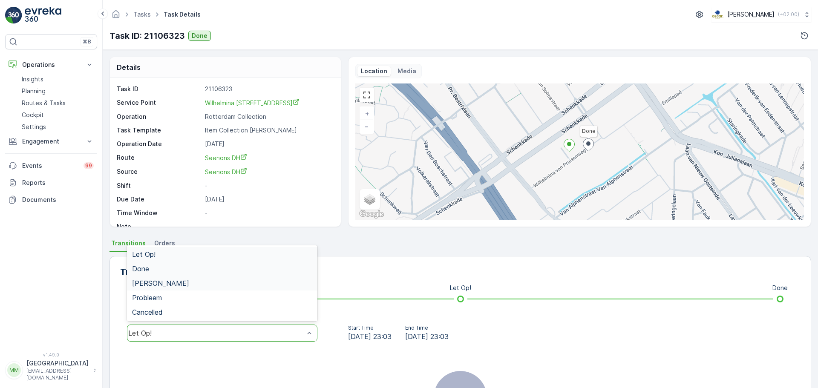
click at [181, 271] on div "Done" at bounding box center [222, 269] width 180 height 8
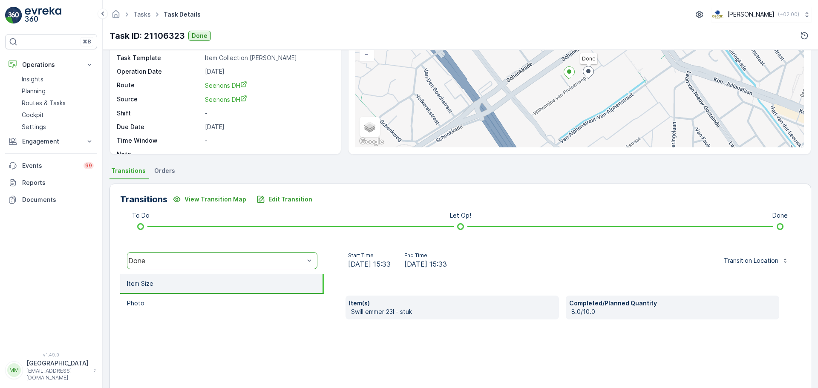
scroll to position [149, 0]
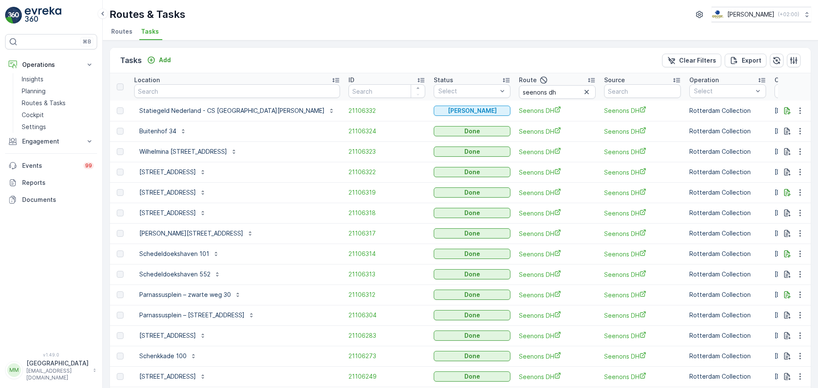
click at [344, 167] on td "21106322" at bounding box center [386, 172] width 85 height 20
click at [349, 169] on span "21106322" at bounding box center [387, 172] width 77 height 9
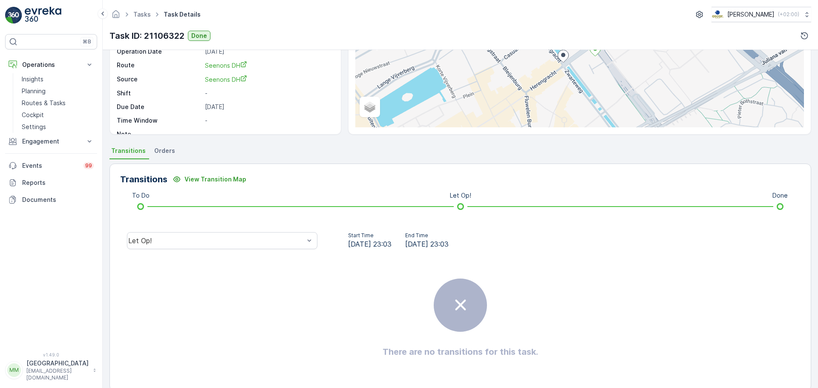
scroll to position [107, 0]
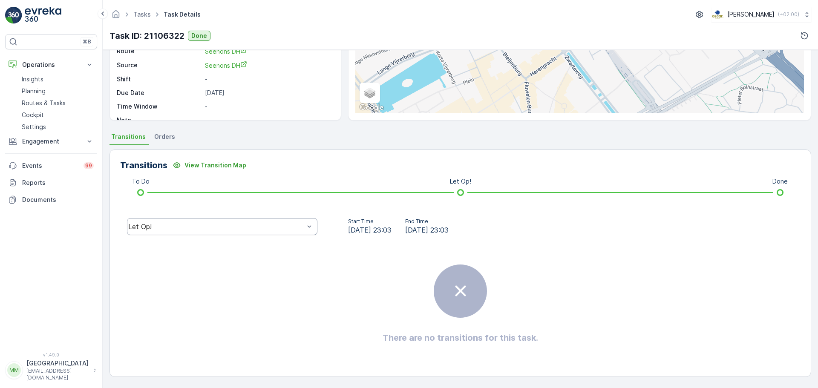
click at [157, 227] on div "Let Op!" at bounding box center [216, 227] width 176 height 8
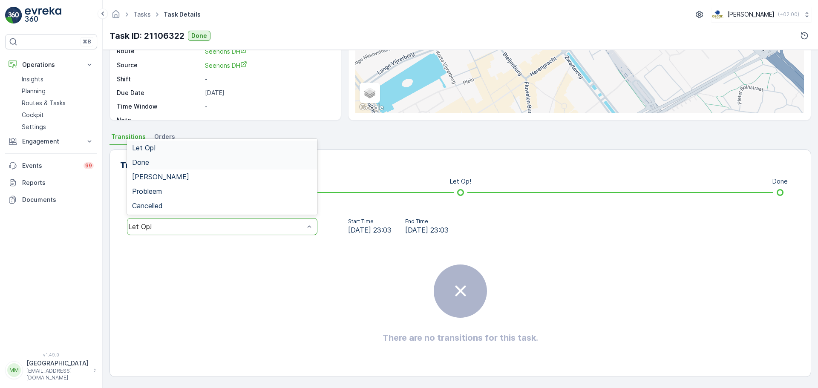
click at [144, 164] on span "Done" at bounding box center [140, 163] width 17 height 8
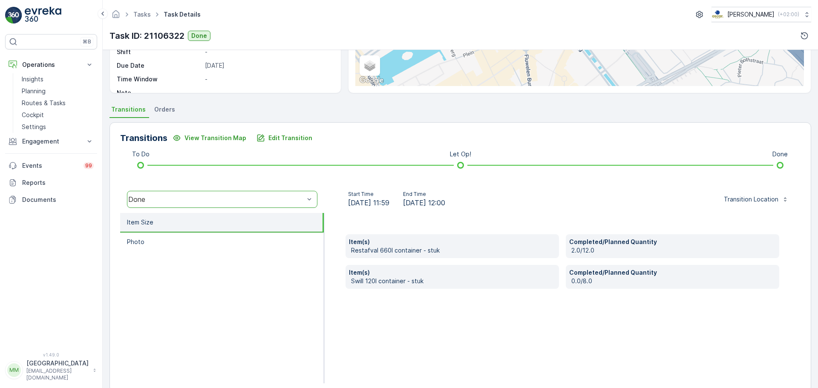
scroll to position [149, 0]
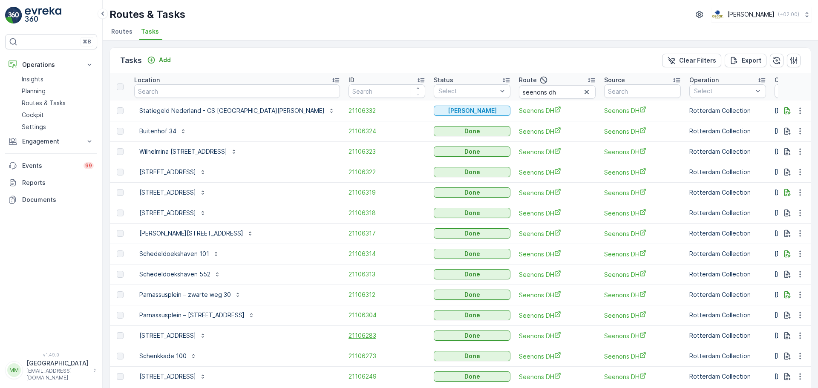
click at [349, 339] on span "21106283" at bounding box center [387, 336] width 77 height 9
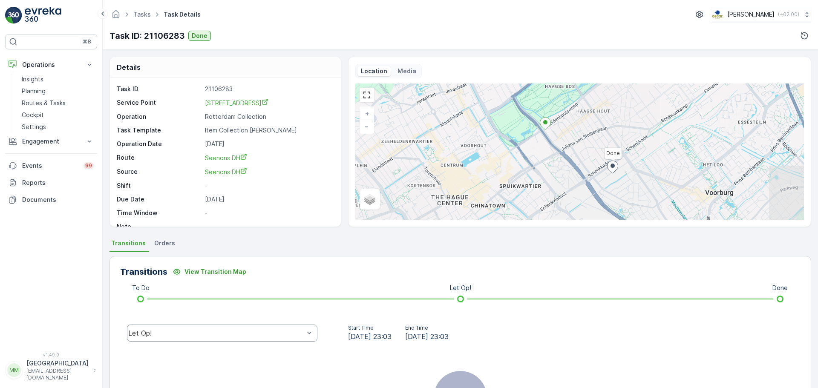
click at [189, 333] on div "Let Op!" at bounding box center [216, 333] width 176 height 8
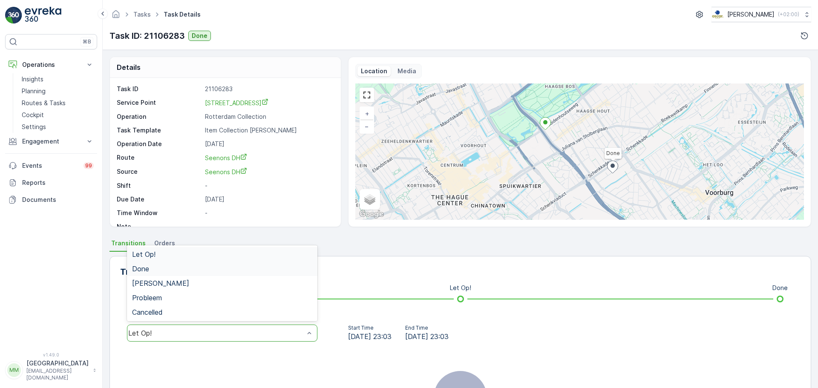
click at [167, 271] on div "Done" at bounding box center [222, 269] width 180 height 8
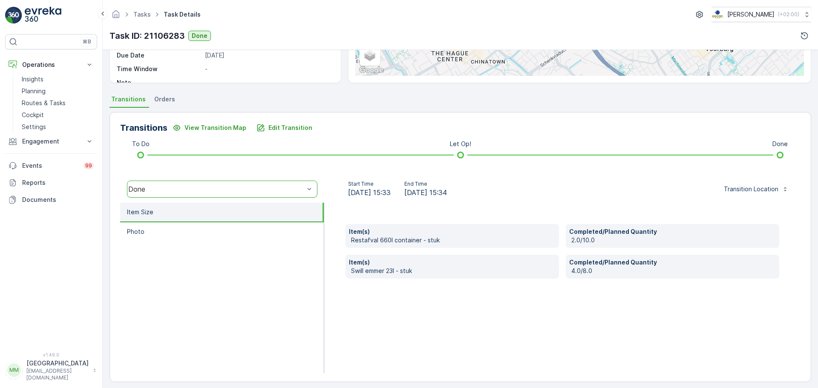
scroll to position [149, 0]
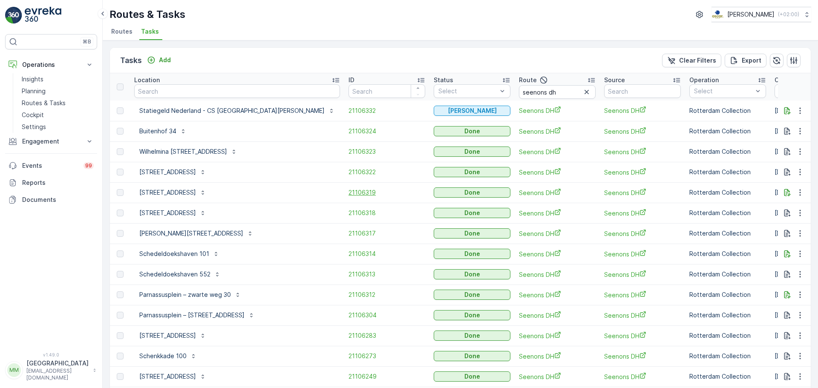
click at [349, 193] on span "21106319" at bounding box center [387, 192] width 77 height 9
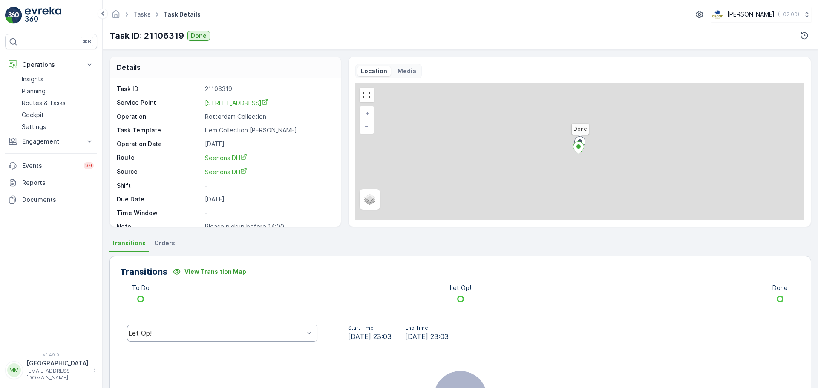
drag, startPoint x: 207, startPoint y: 333, endPoint x: 205, endPoint y: 339, distance: 5.9
click at [205, 338] on div "Let Op!" at bounding box center [222, 333] width 190 height 17
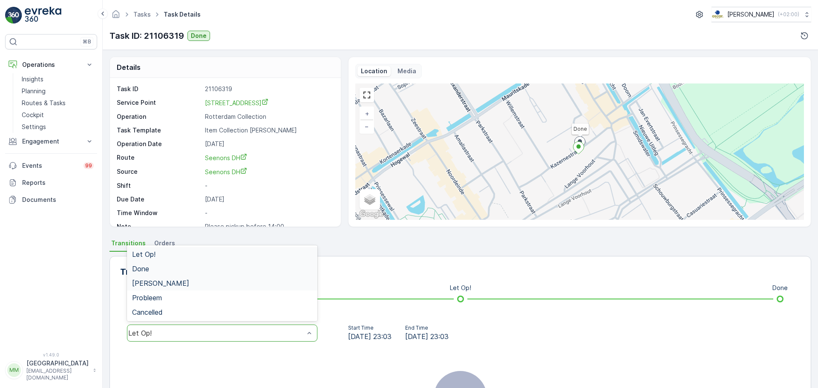
click at [178, 272] on div "Done" at bounding box center [222, 269] width 180 height 8
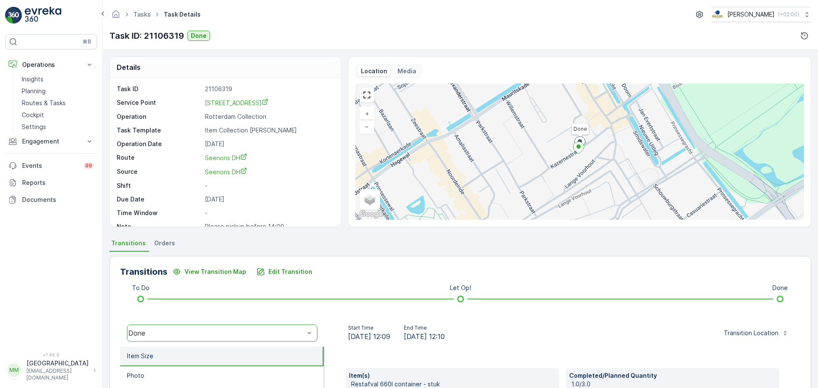
scroll to position [149, 0]
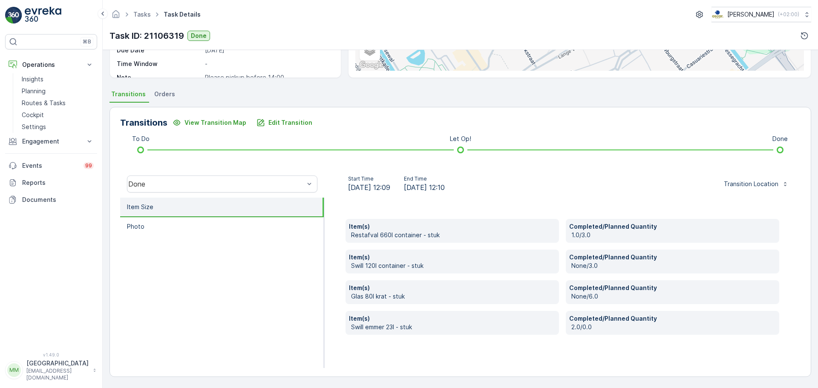
click at [258, 333] on ul "Item Size Photo" at bounding box center [222, 283] width 204 height 170
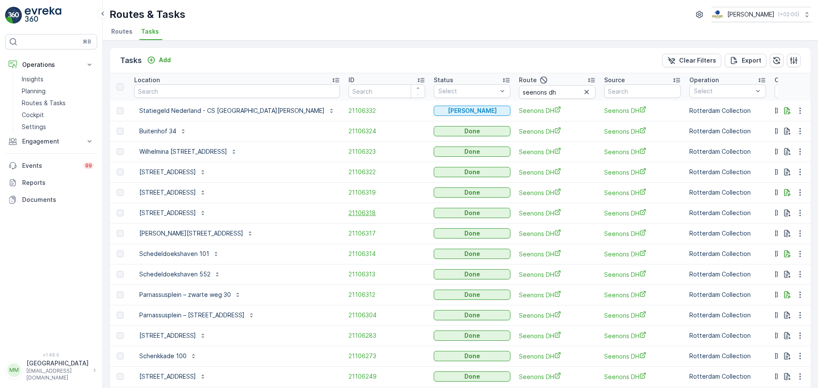
click at [349, 214] on span "21106318" at bounding box center [387, 213] width 77 height 9
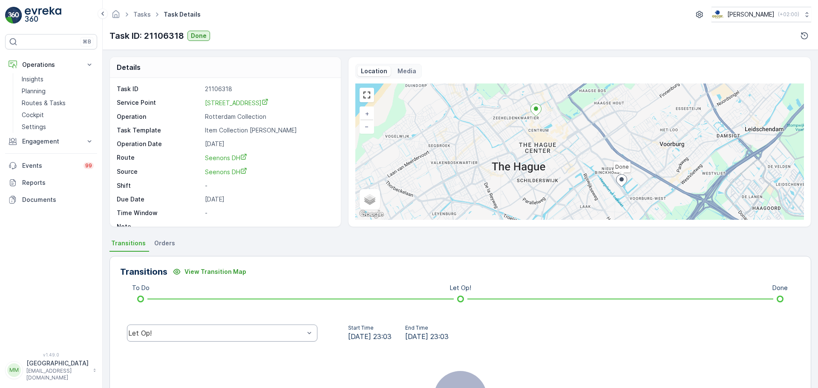
click at [189, 334] on div "Let Op!" at bounding box center [216, 333] width 176 height 8
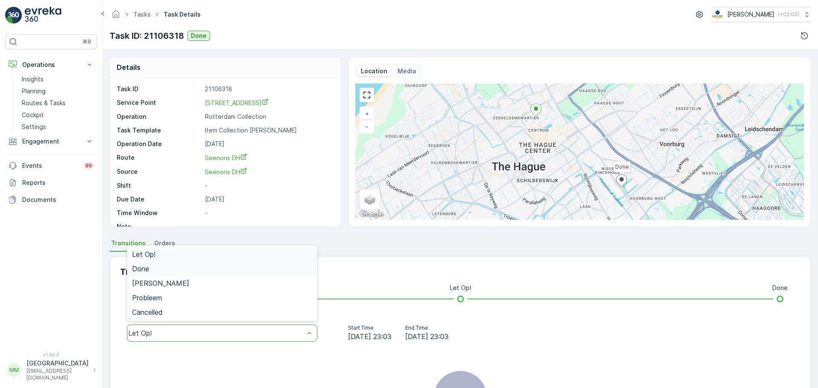
click at [153, 274] on div "Done" at bounding box center [222, 269] width 190 height 14
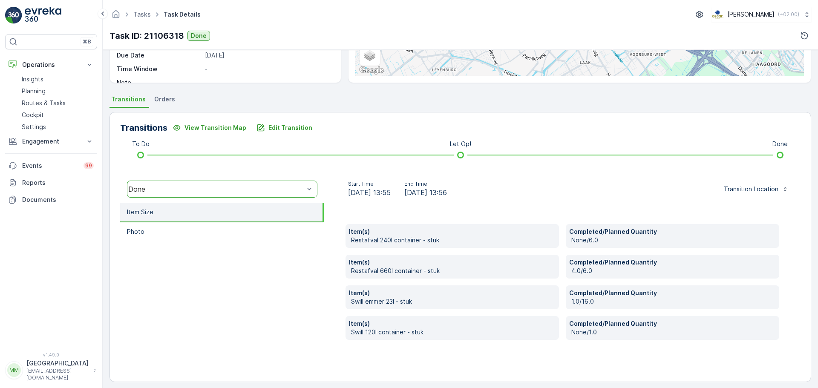
scroll to position [149, 0]
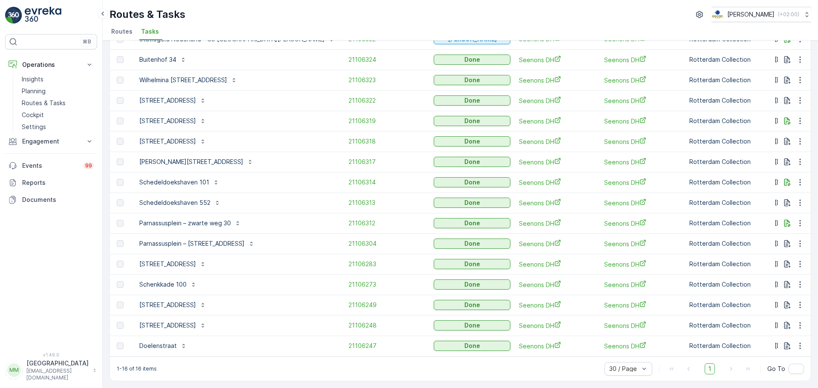
scroll to position [76, 0]
click at [349, 161] on span "21106317" at bounding box center [387, 162] width 77 height 9
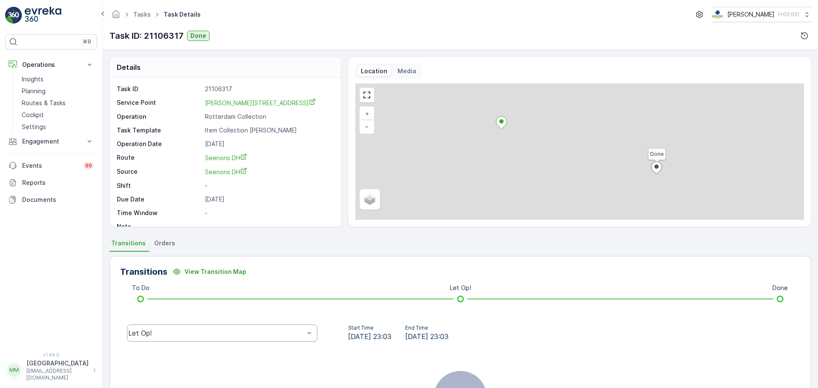
click at [182, 332] on div "Let Op!" at bounding box center [216, 333] width 176 height 8
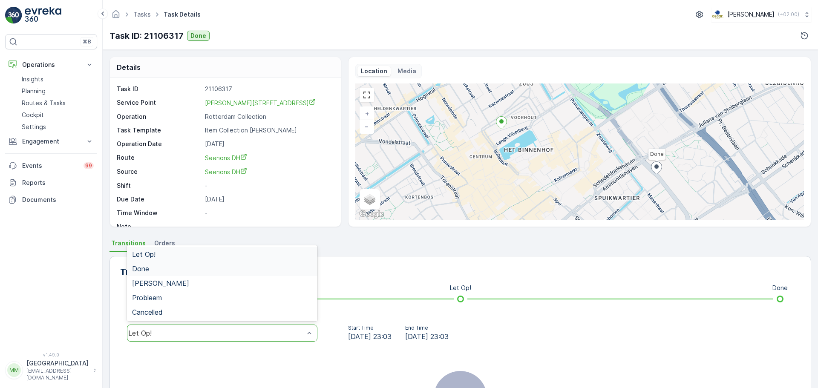
click at [157, 266] on div "Done" at bounding box center [222, 269] width 180 height 8
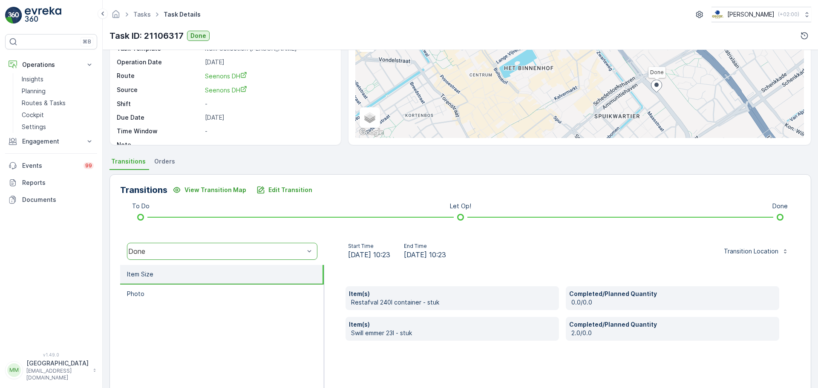
scroll to position [149, 0]
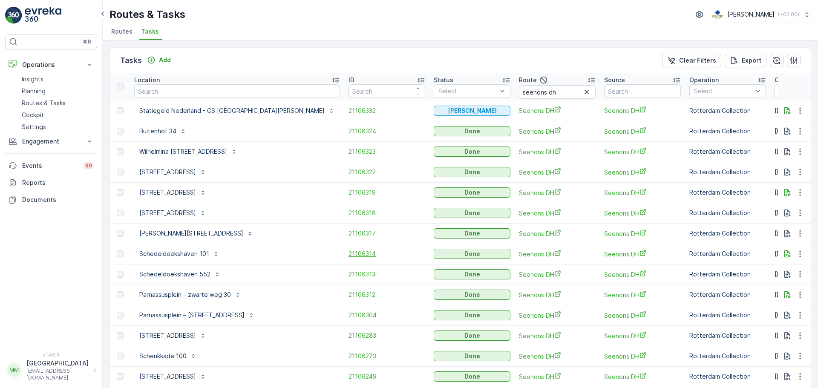
click at [349, 254] on span "21106314" at bounding box center [387, 254] width 77 height 9
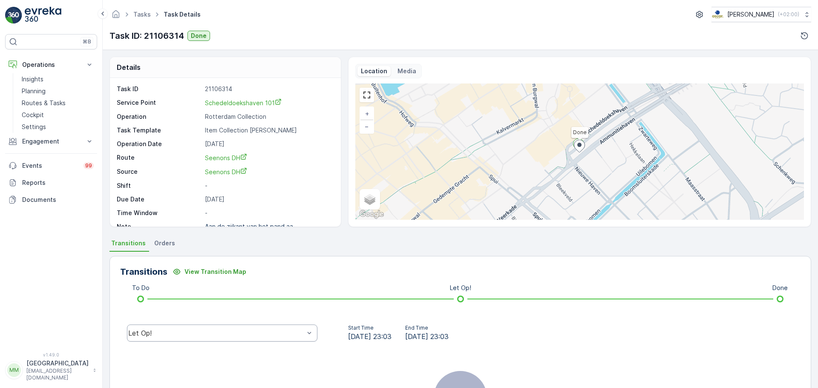
click at [180, 338] on div "Let Op!" at bounding box center [222, 333] width 190 height 17
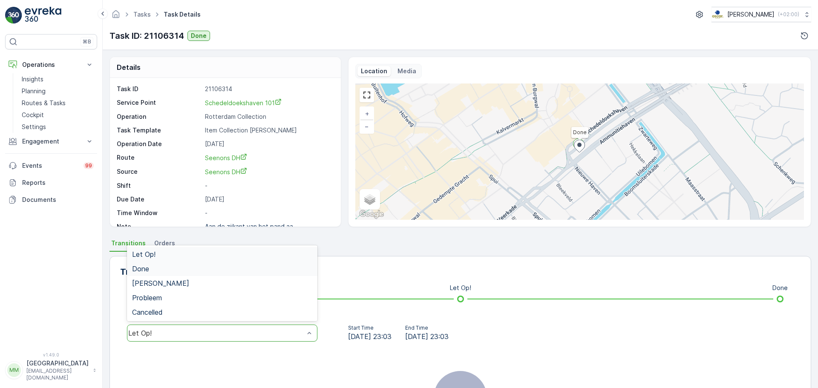
click at [153, 267] on div "Done" at bounding box center [222, 269] width 180 height 8
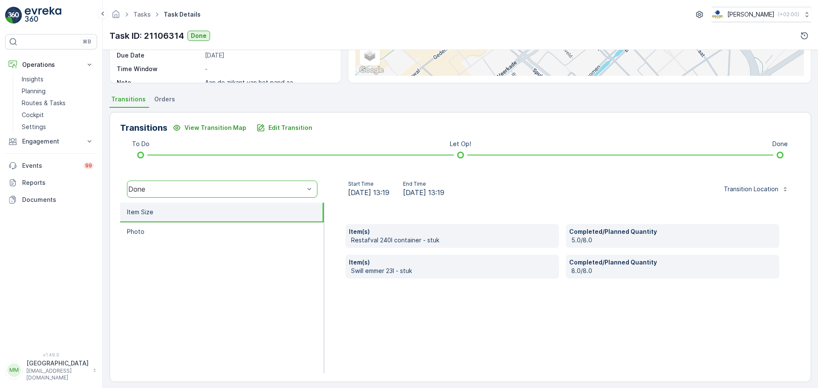
scroll to position [149, 0]
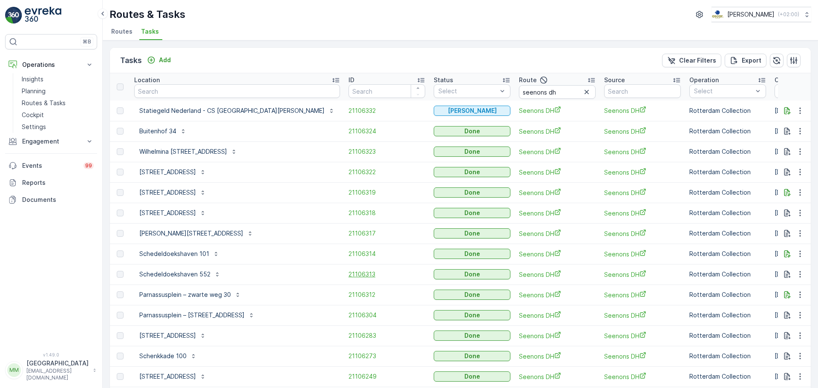
click at [349, 274] on span "21106313" at bounding box center [387, 274] width 77 height 9
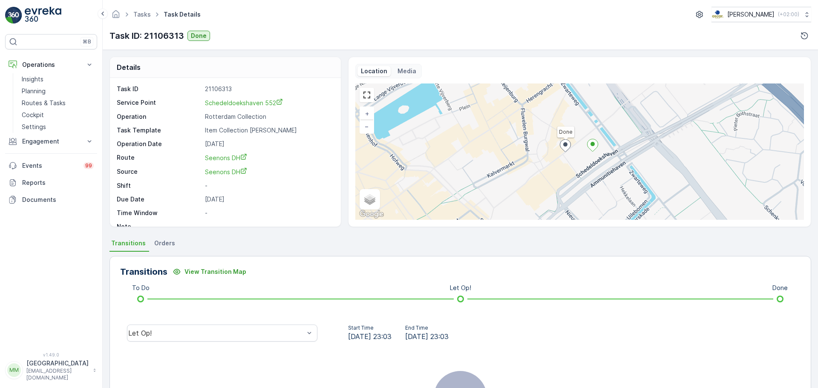
drag, startPoint x: 204, startPoint y: 330, endPoint x: 202, endPoint y: 324, distance: 5.7
click at [204, 329] on div "Let Op!" at bounding box center [216, 333] width 176 height 8
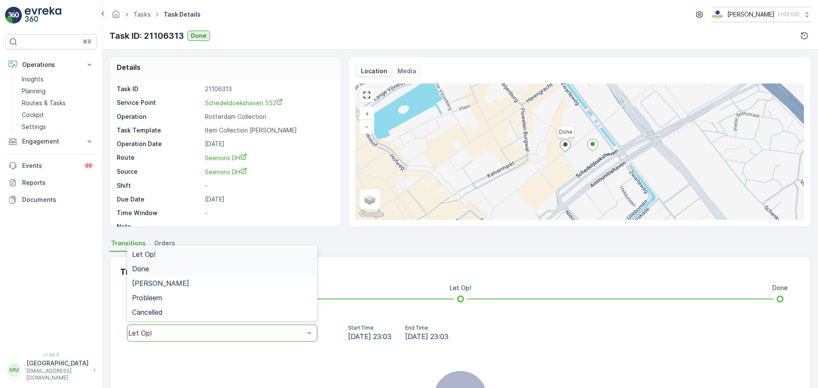
click at [196, 272] on div "Done" at bounding box center [222, 269] width 180 height 8
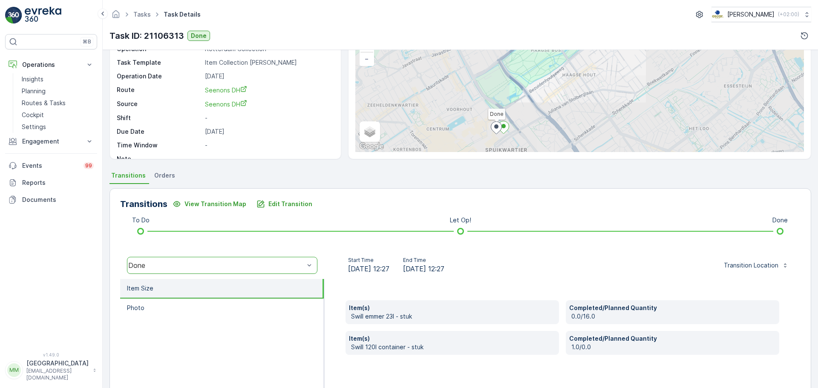
scroll to position [149, 0]
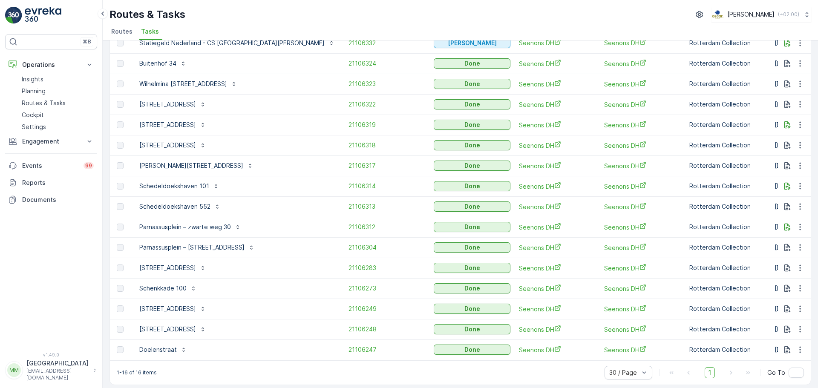
scroll to position [76, 0]
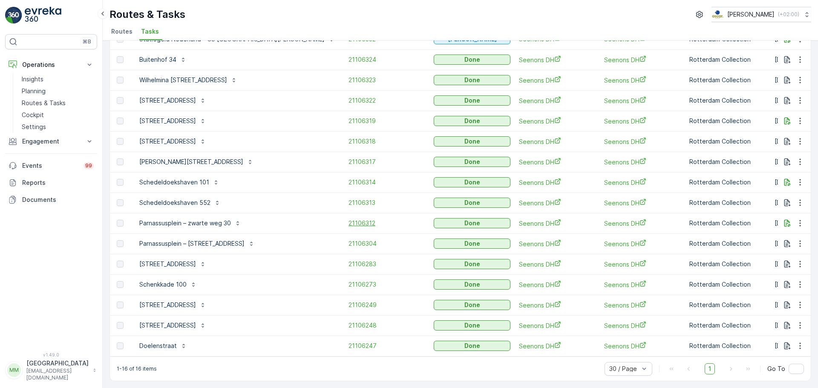
click at [349, 220] on span "21106312" at bounding box center [387, 223] width 77 height 9
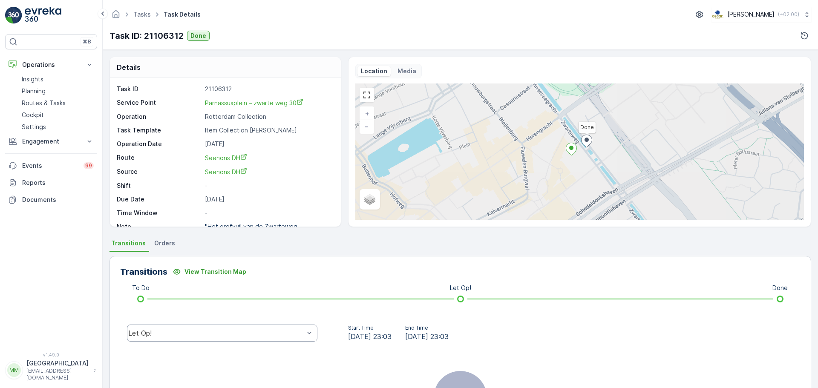
drag, startPoint x: 179, startPoint y: 344, endPoint x: 174, endPoint y: 336, distance: 9.4
click at [178, 344] on div "Let Op!" at bounding box center [222, 333] width 204 height 27
click at [173, 335] on div "Let Op!" at bounding box center [216, 333] width 176 height 8
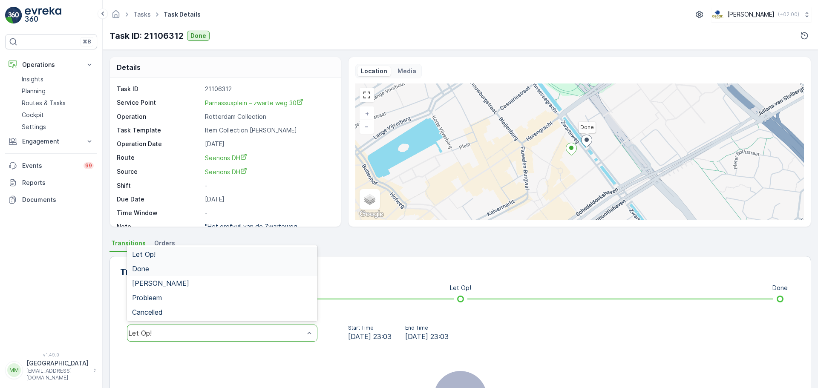
click at [151, 265] on div "Done" at bounding box center [222, 269] width 190 height 14
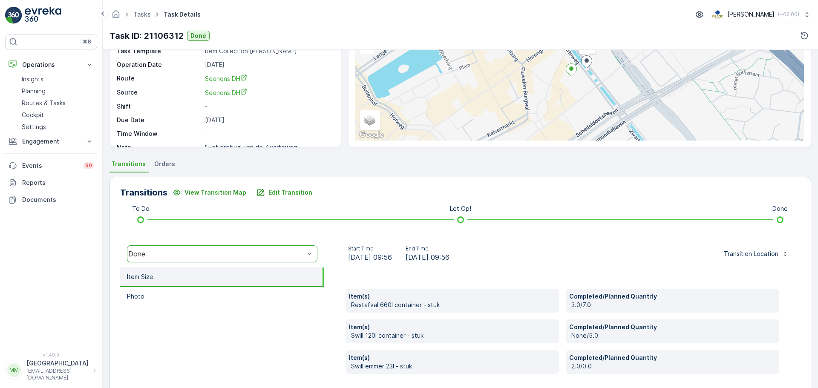
scroll to position [149, 0]
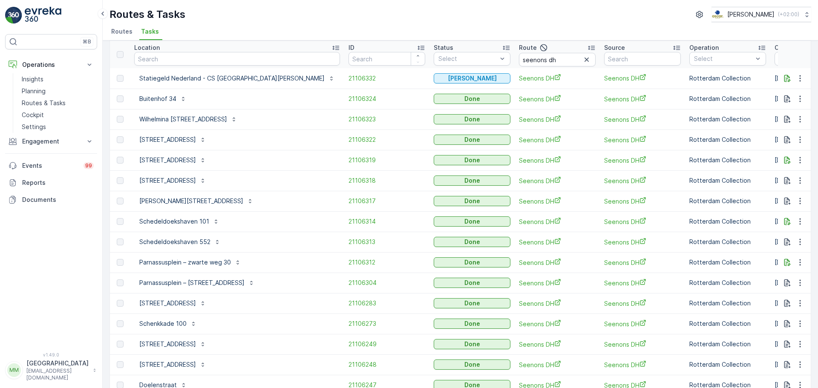
scroll to position [76, 0]
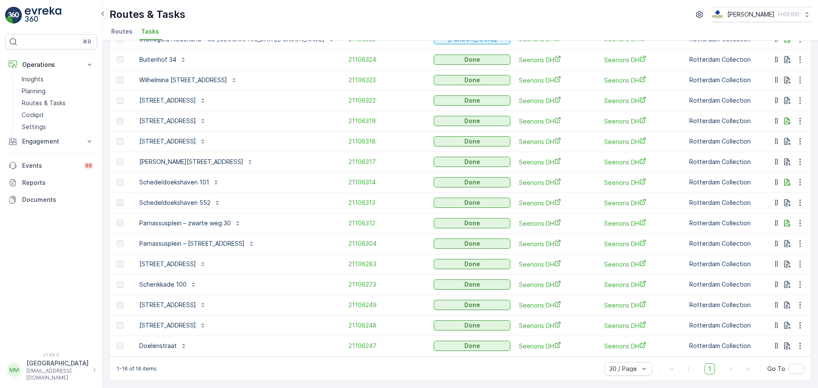
click at [344, 234] on td "21106304" at bounding box center [386, 244] width 85 height 20
click at [349, 241] on span "21106304" at bounding box center [387, 243] width 77 height 9
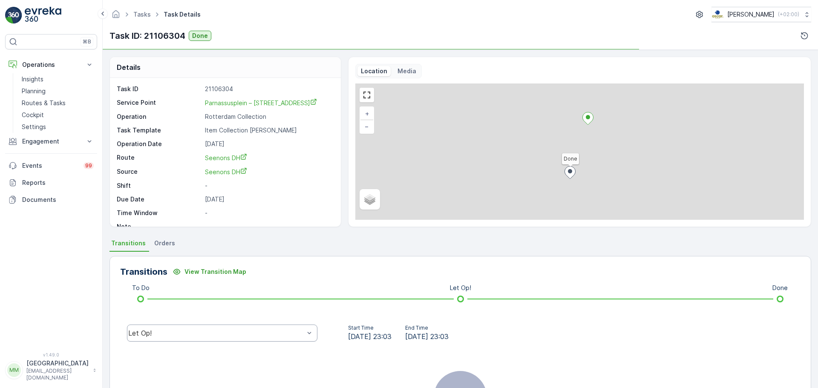
click at [192, 327] on div "Let Op!" at bounding box center [222, 333] width 190 height 17
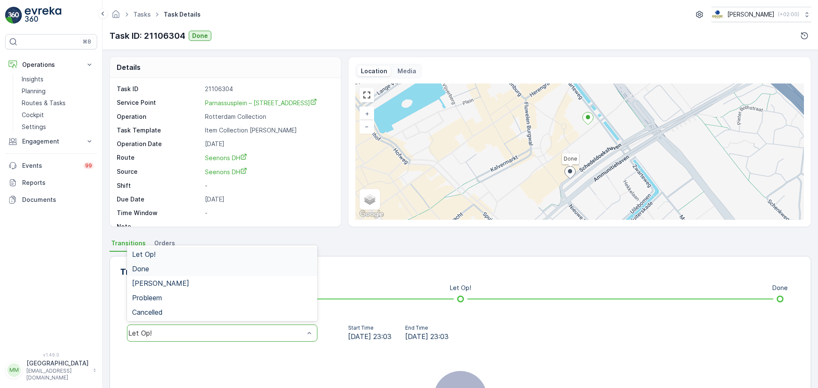
click at [168, 268] on div "Done" at bounding box center [222, 269] width 180 height 8
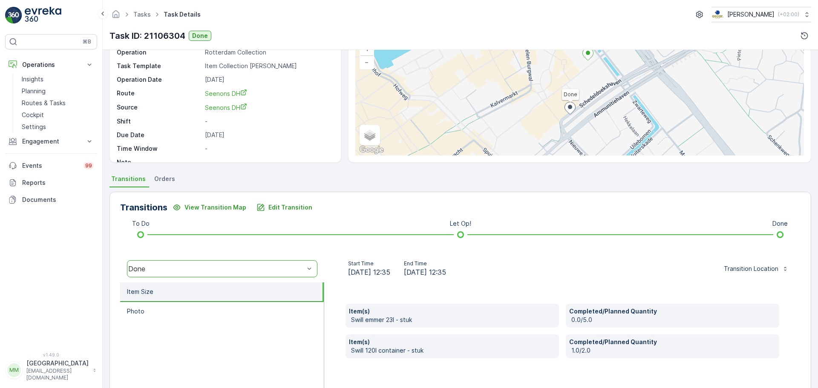
scroll to position [149, 0]
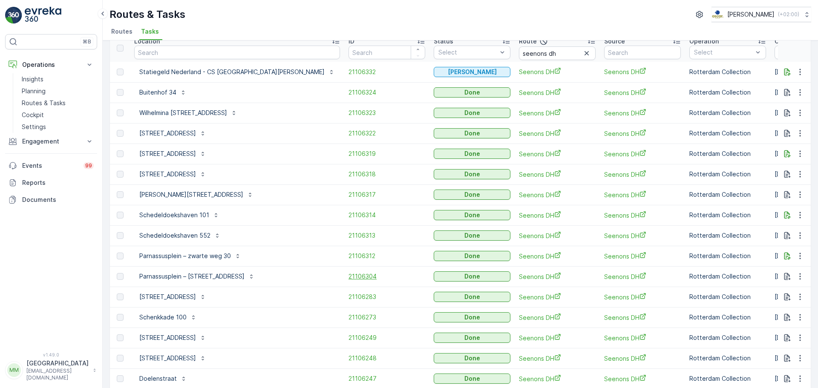
scroll to position [76, 0]
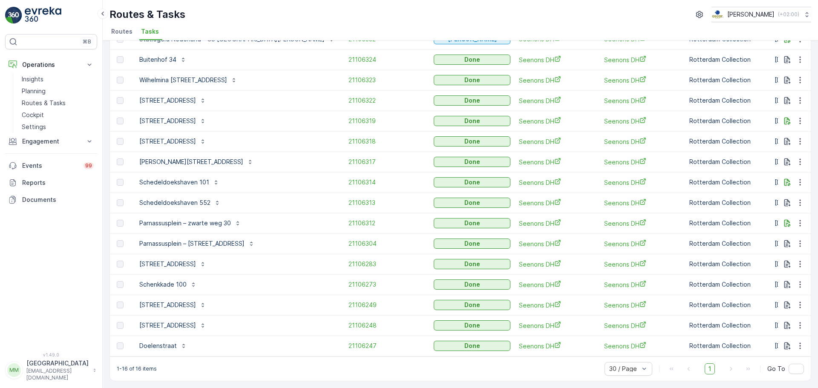
click at [344, 275] on td "21106273" at bounding box center [386, 284] width 85 height 20
click at [349, 280] on span "21106273" at bounding box center [387, 284] width 77 height 9
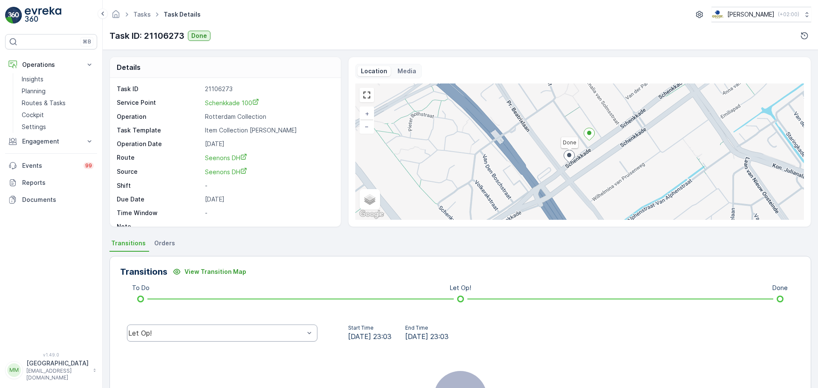
click at [181, 336] on div "Let Op!" at bounding box center [216, 333] width 176 height 8
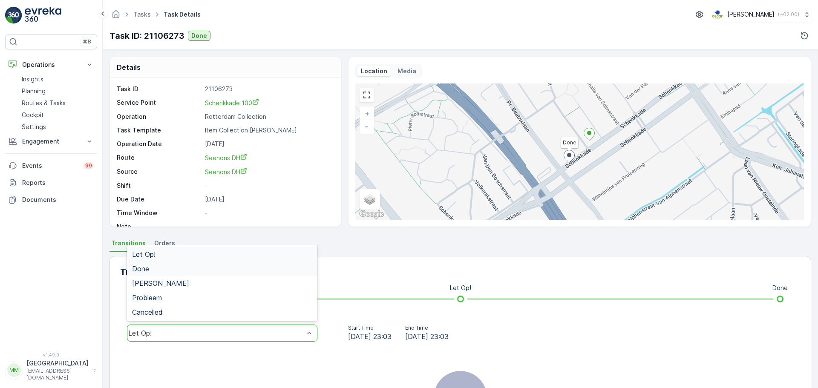
click at [162, 271] on div "Done" at bounding box center [222, 269] width 180 height 8
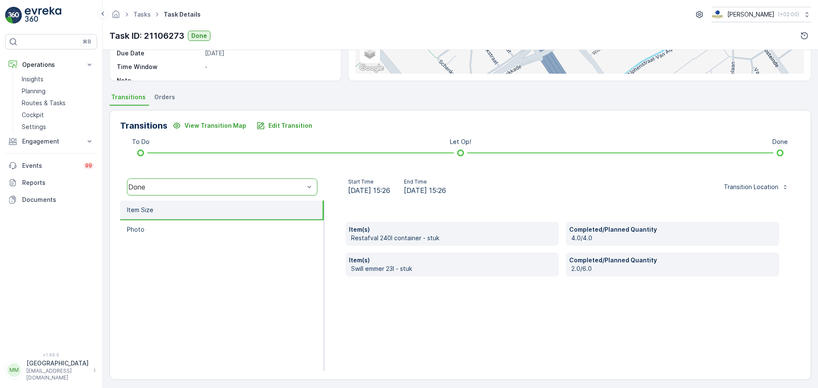
scroll to position [149, 0]
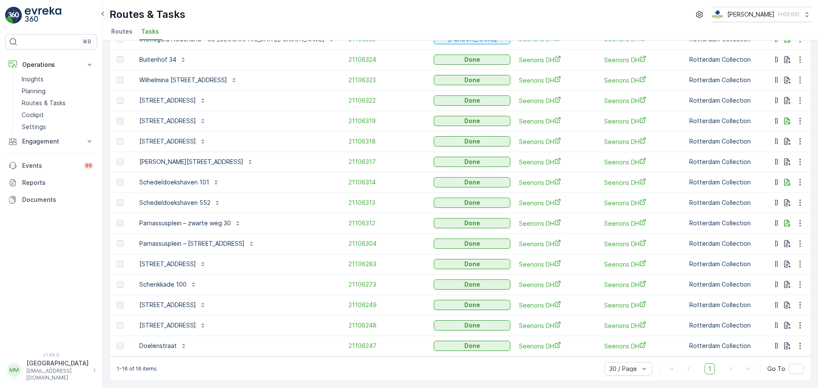
scroll to position [76, 0]
click at [349, 301] on span "21106249" at bounding box center [387, 305] width 77 height 9
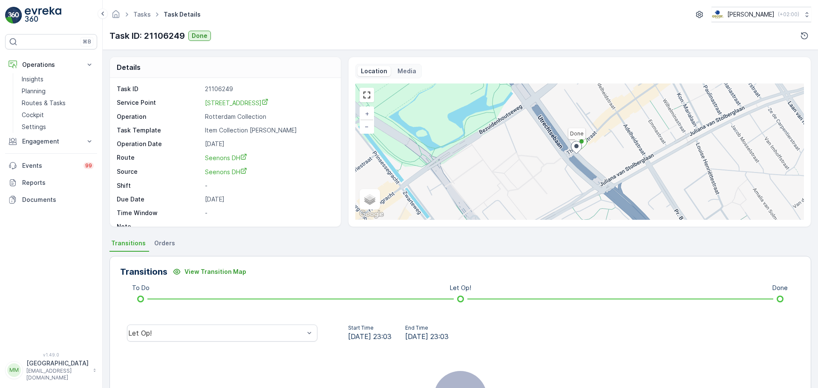
drag, startPoint x: 251, startPoint y: 342, endPoint x: 234, endPoint y: 324, distance: 24.4
click at [251, 341] on div "Let Op!" at bounding box center [222, 333] width 204 height 27
click at [151, 346] on div "Let Op!" at bounding box center [222, 333] width 204 height 27
click at [151, 335] on div "Let Op!" at bounding box center [216, 333] width 176 height 8
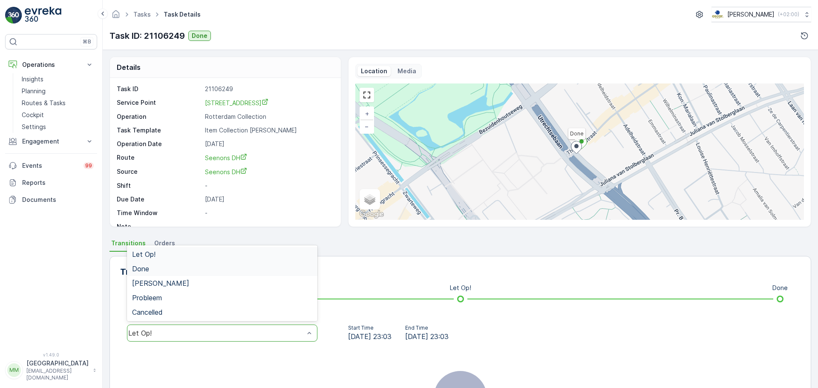
click at [142, 269] on span "Done" at bounding box center [140, 269] width 17 height 8
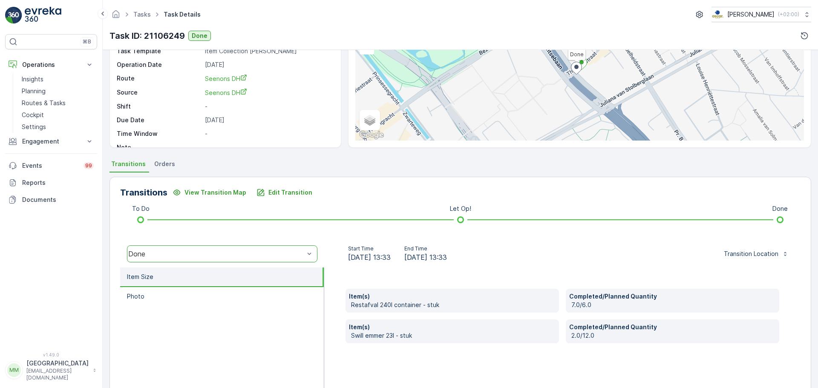
scroll to position [149, 0]
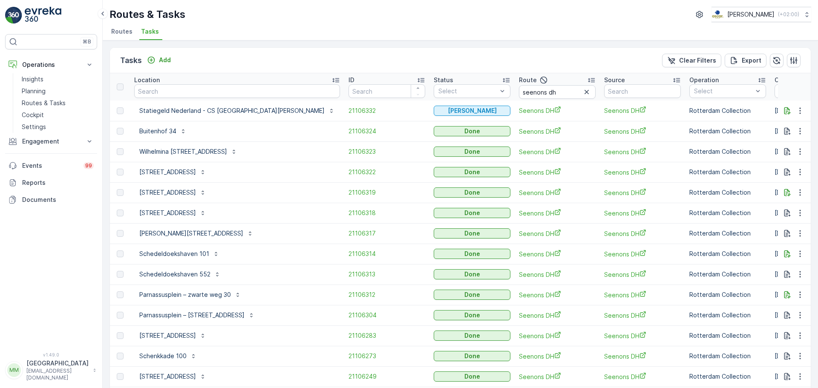
scroll to position [76, 0]
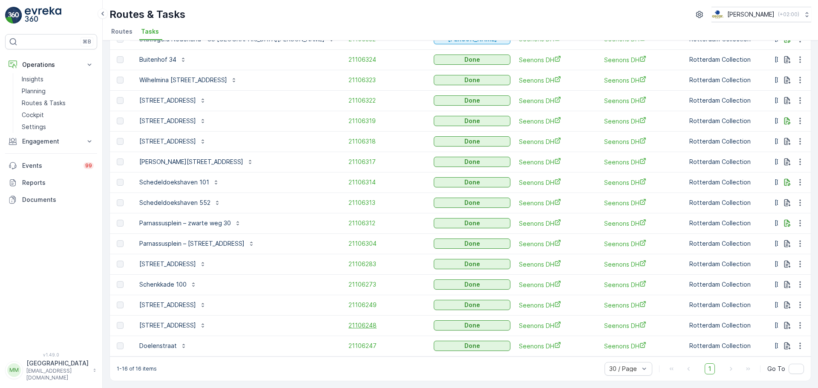
click at [349, 322] on span "21106248" at bounding box center [387, 325] width 77 height 9
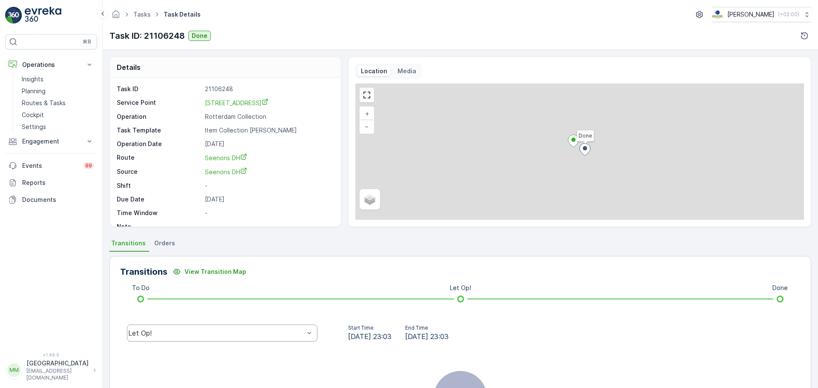
click at [182, 331] on div "Let Op!" at bounding box center [216, 333] width 176 height 8
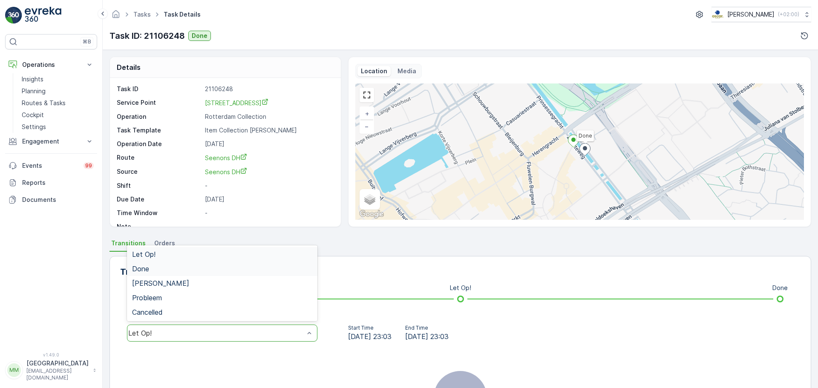
click at [160, 273] on div "Done" at bounding box center [222, 269] width 190 height 14
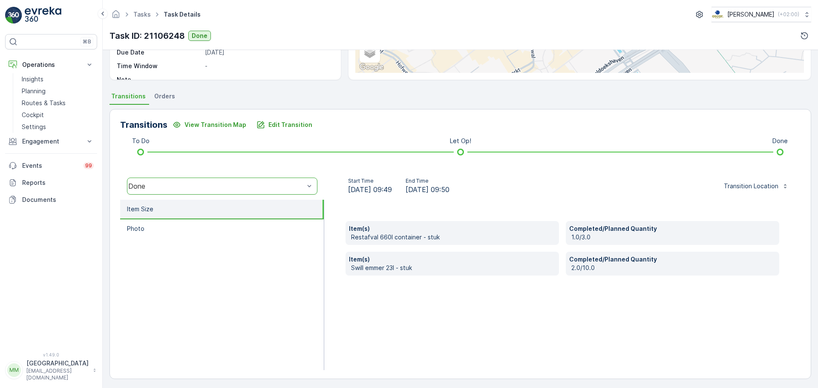
scroll to position [149, 0]
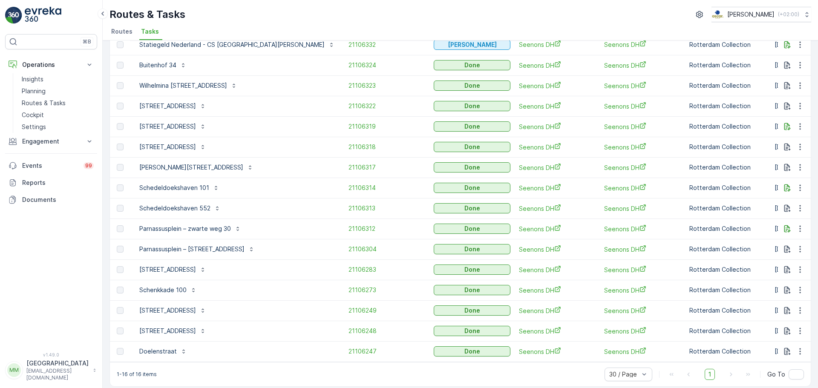
scroll to position [76, 0]
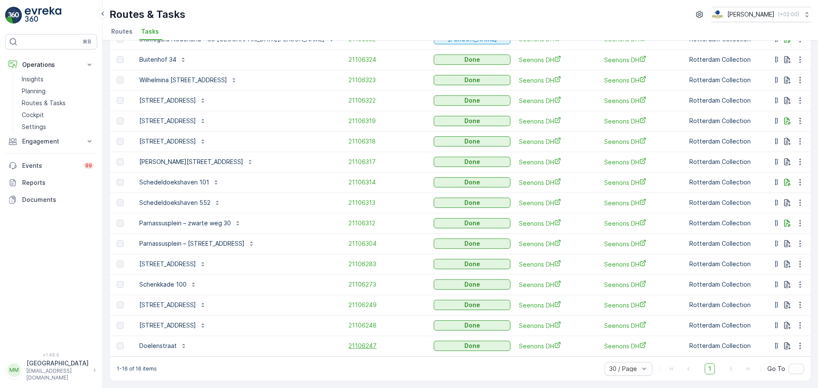
click at [349, 342] on span "21106247" at bounding box center [387, 346] width 77 height 9
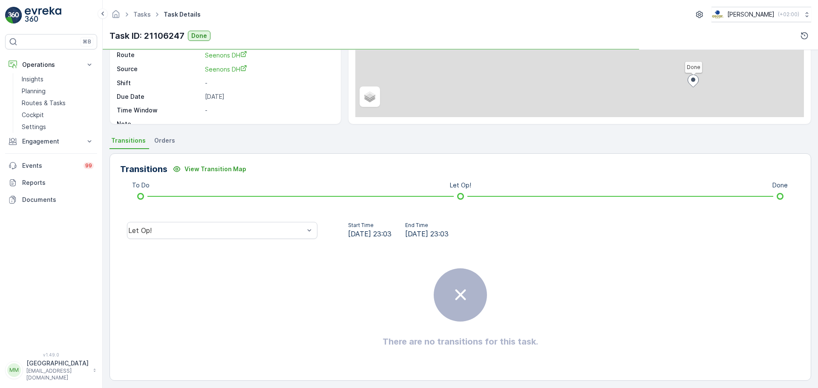
scroll to position [107, 0]
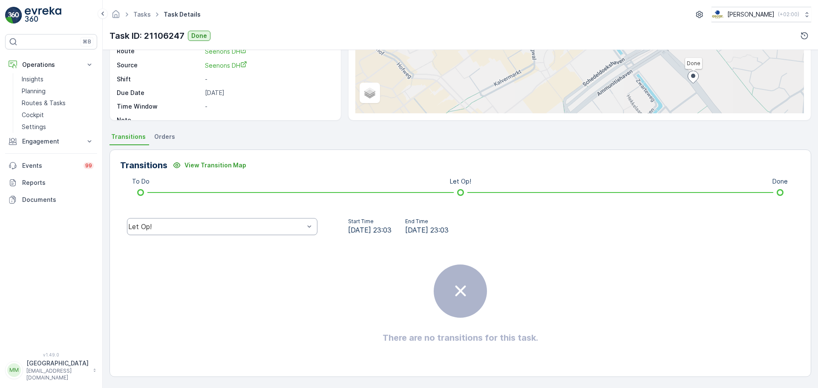
click at [217, 223] on div "Let Op!" at bounding box center [216, 227] width 176 height 8
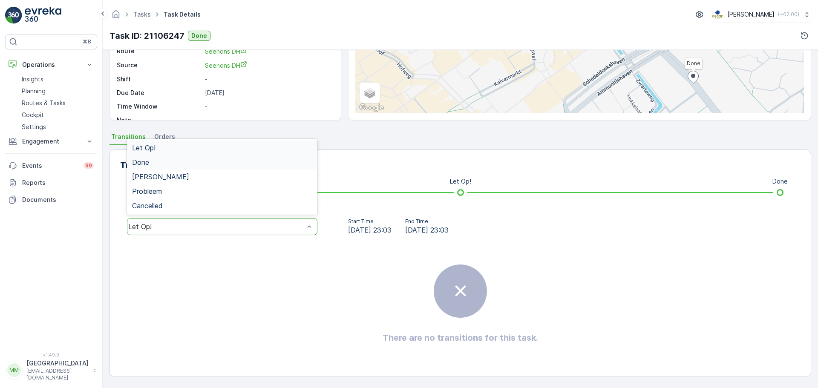
click at [163, 162] on div "Done" at bounding box center [222, 163] width 180 height 8
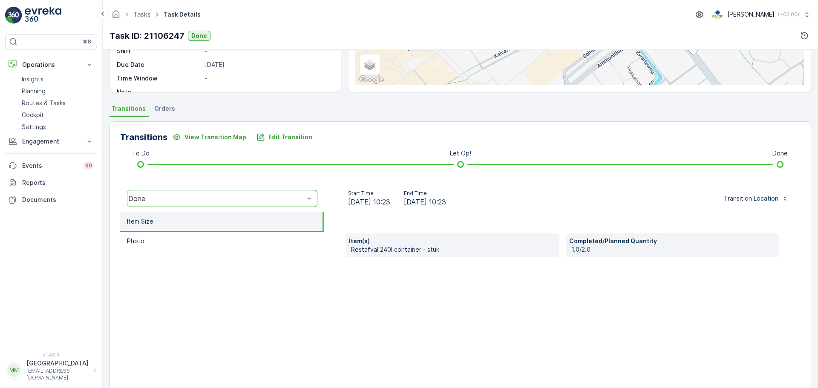
scroll to position [149, 0]
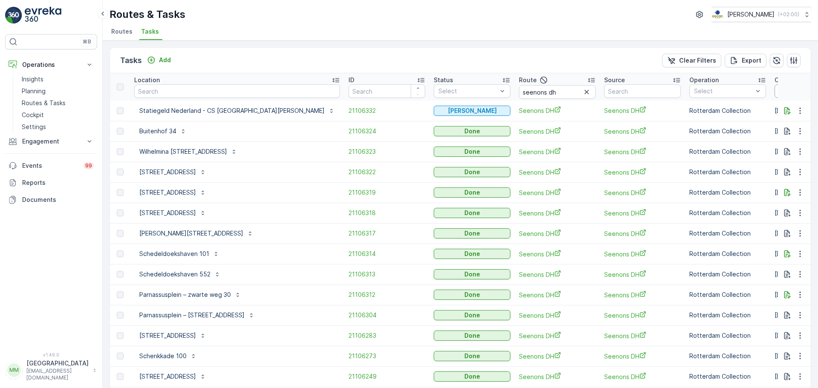
click at [775, 91] on input "[DATE]" at bounding box center [804, 91] width 58 height 14
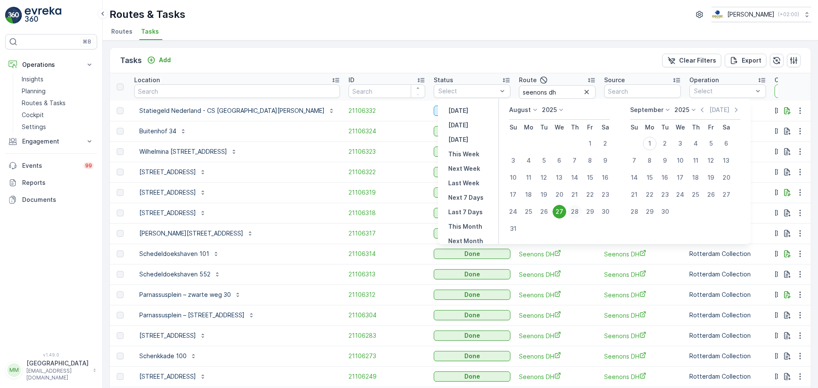
click at [580, 213] on div "28" at bounding box center [575, 212] width 14 height 14
type input "[DATE]"
click at [580, 213] on div "28" at bounding box center [575, 212] width 14 height 14
type input "[DATE]"
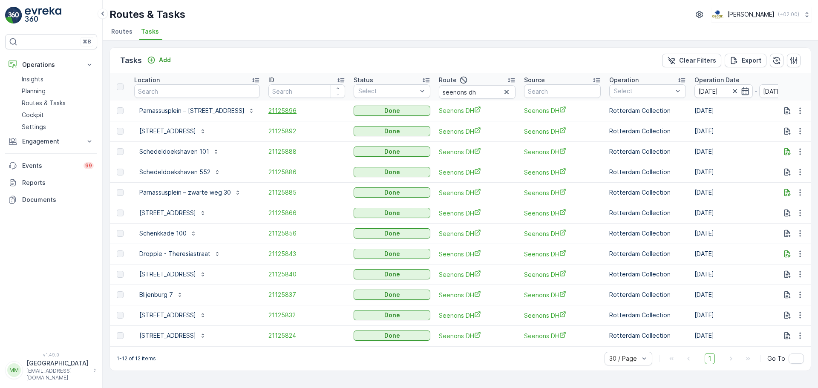
click at [268, 113] on span "21125896" at bounding box center [306, 111] width 77 height 9
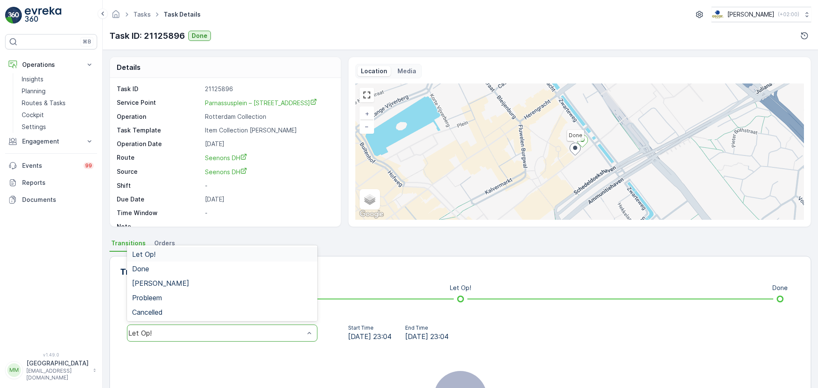
click at [224, 337] on div "Let Op!" at bounding box center [216, 333] width 178 height 8
click at [167, 265] on div "Done" at bounding box center [222, 269] width 190 height 14
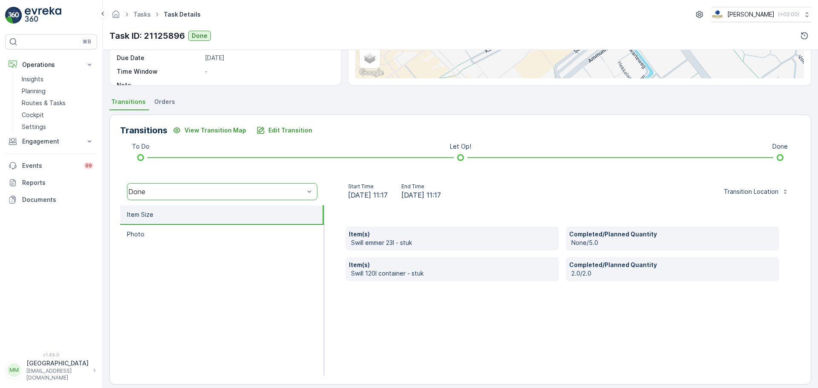
scroll to position [149, 0]
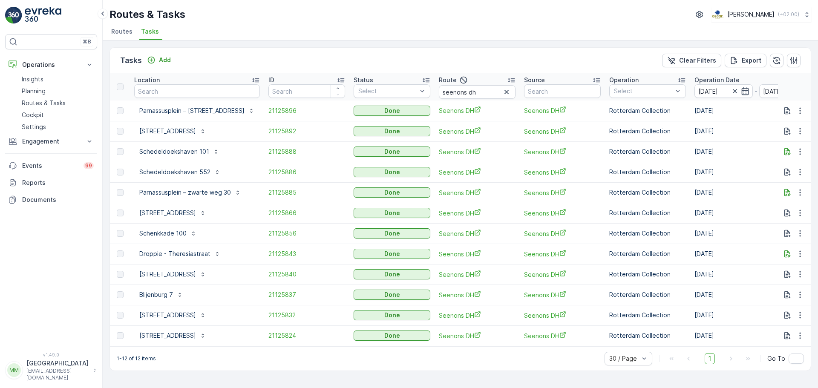
click at [264, 136] on td "21125892" at bounding box center [306, 131] width 85 height 20
click at [268, 133] on span "21125892" at bounding box center [306, 131] width 77 height 9
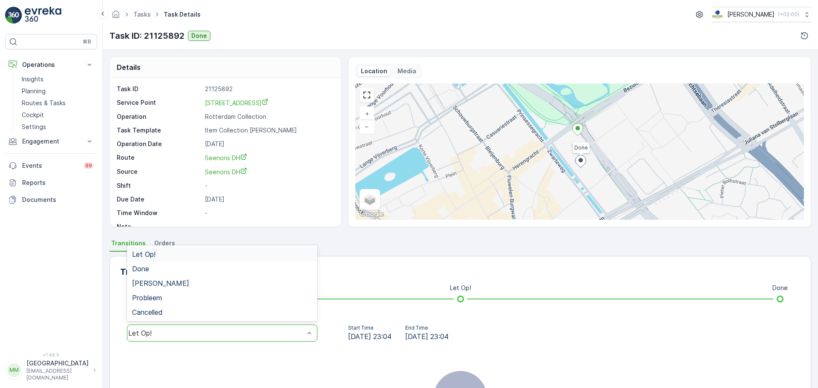
click at [228, 329] on div "Let Op!" at bounding box center [222, 333] width 190 height 17
click at [171, 269] on div "Done" at bounding box center [222, 269] width 180 height 8
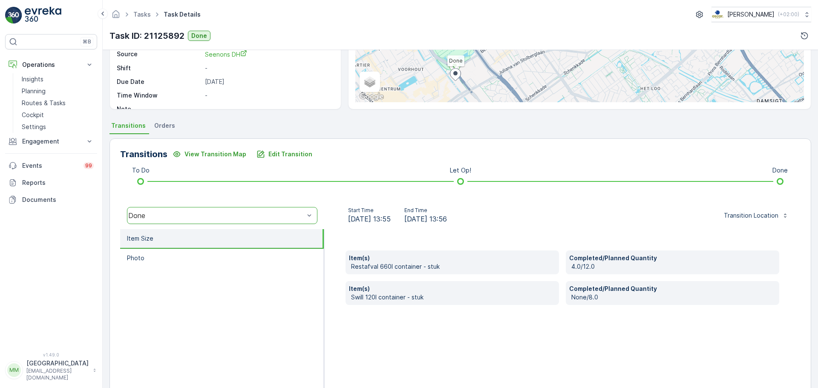
scroll to position [149, 0]
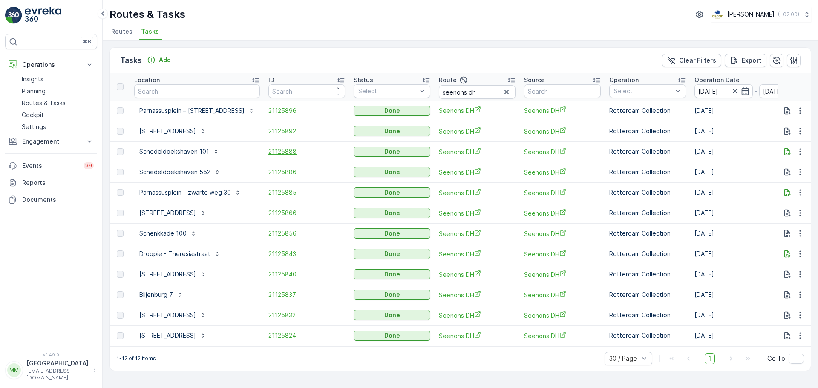
click at [274, 154] on span "21125888" at bounding box center [306, 151] width 77 height 9
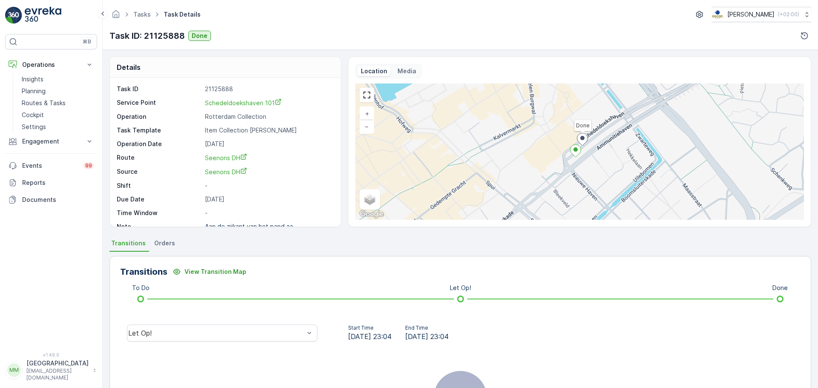
click at [237, 344] on div "Let Op!" at bounding box center [222, 333] width 204 height 27
click at [235, 335] on div "Let Op!" at bounding box center [216, 333] width 176 height 8
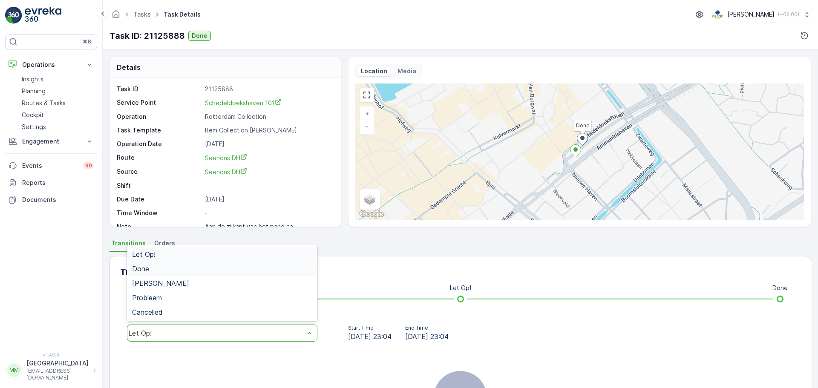
click at [173, 265] on div "Done" at bounding box center [222, 269] width 190 height 14
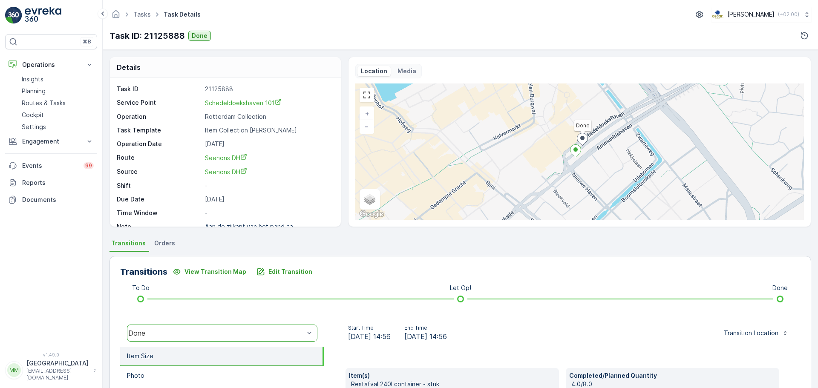
scroll to position [149, 0]
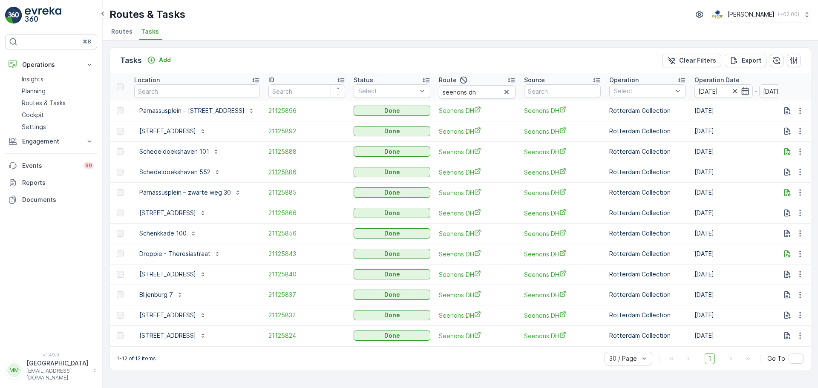
click at [273, 173] on span "21125886" at bounding box center [306, 172] width 77 height 9
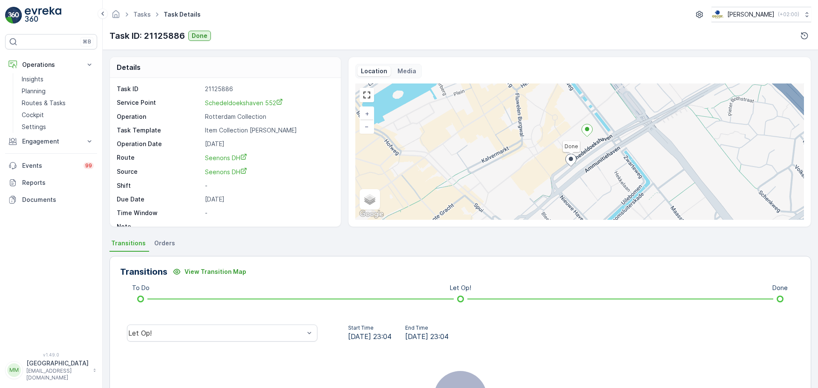
drag, startPoint x: 228, startPoint y: 332, endPoint x: 216, endPoint y: 323, distance: 15.1
click at [227, 332] on div "Let Op!" at bounding box center [216, 333] width 176 height 8
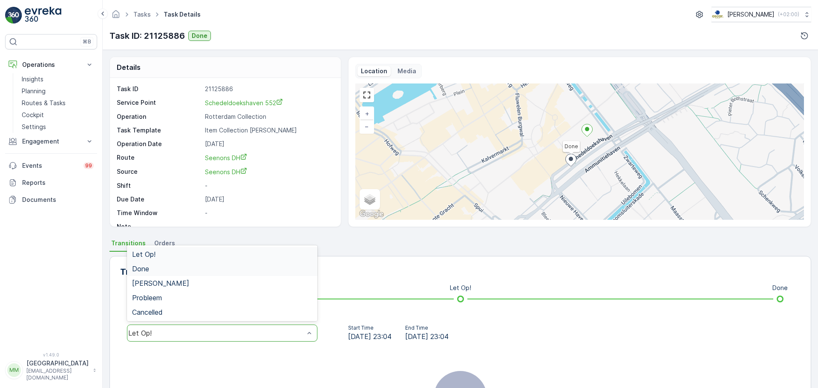
click at [179, 272] on div "Done" at bounding box center [222, 269] width 180 height 8
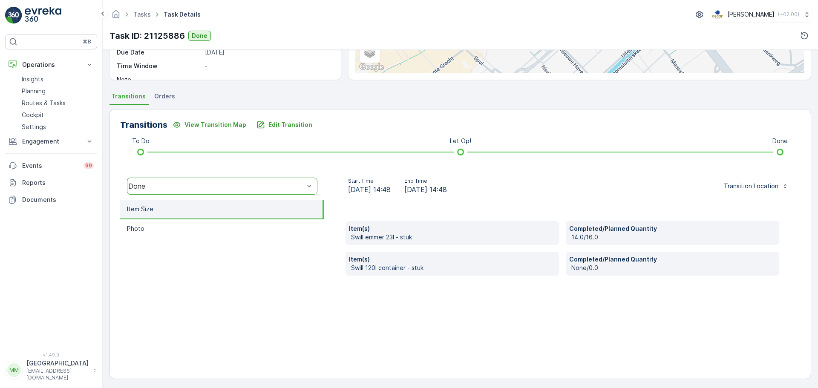
scroll to position [149, 0]
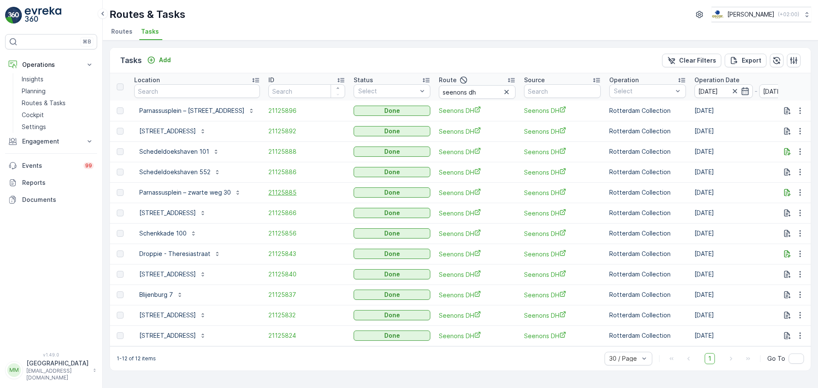
click at [275, 189] on td "21125885" at bounding box center [306, 192] width 85 height 20
click at [275, 189] on span "21125885" at bounding box center [306, 192] width 77 height 9
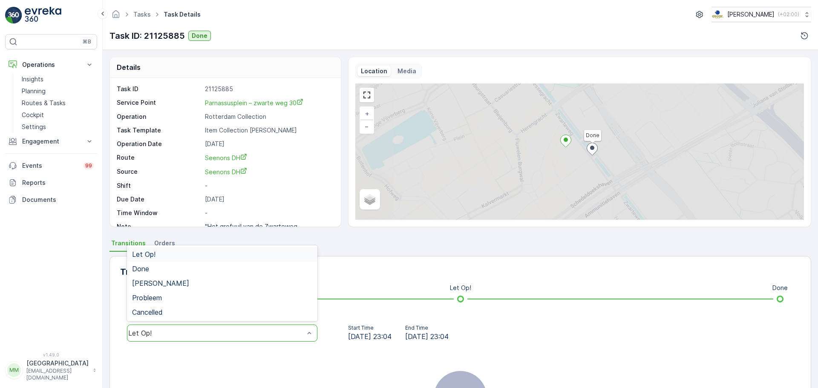
click at [183, 336] on div "Let Op!" at bounding box center [216, 333] width 176 height 8
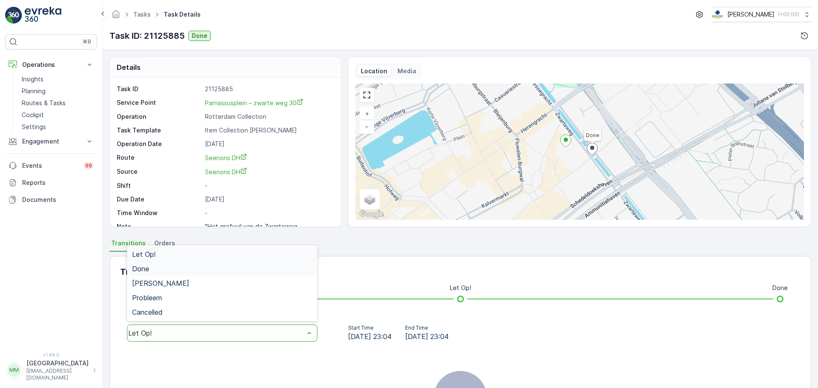
click at [186, 269] on div "Done" at bounding box center [222, 269] width 180 height 8
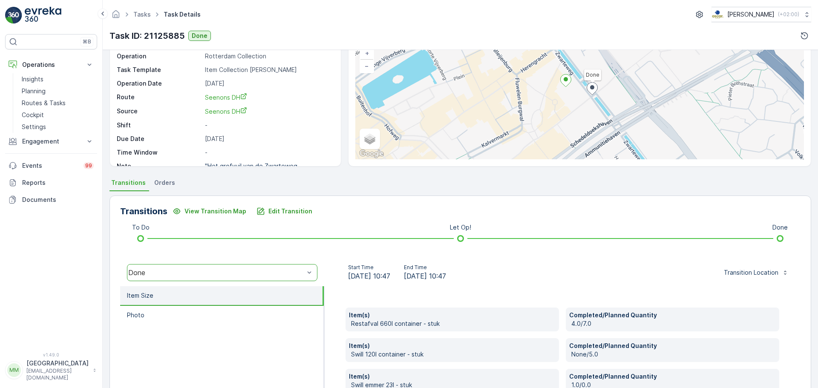
scroll to position [149, 0]
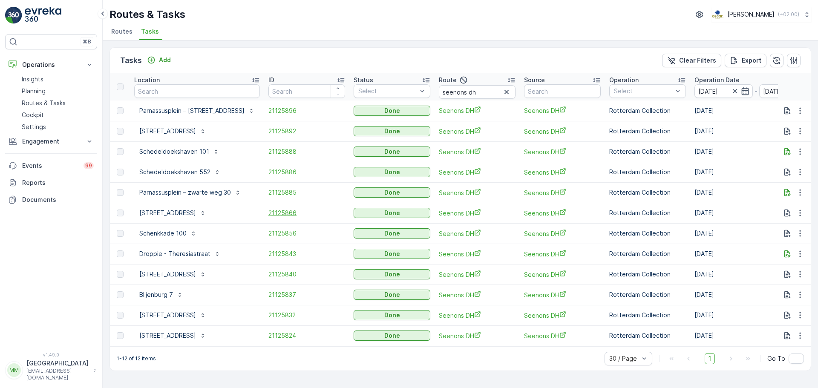
click at [271, 216] on span "21125866" at bounding box center [306, 213] width 77 height 9
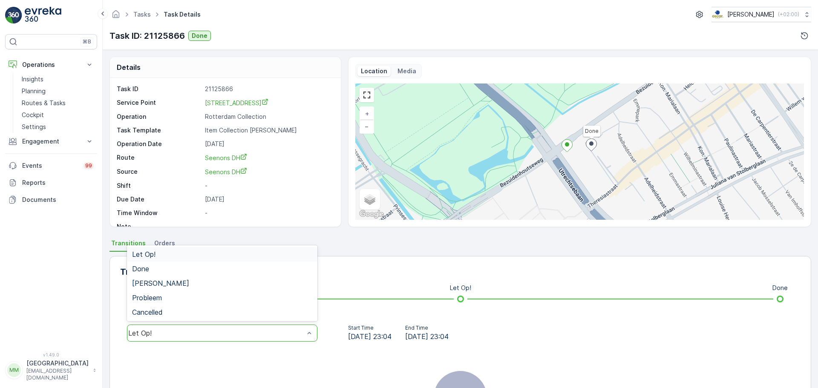
click at [168, 333] on div "Let Op!" at bounding box center [216, 333] width 176 height 8
click at [182, 265] on div "Done" at bounding box center [222, 269] width 190 height 14
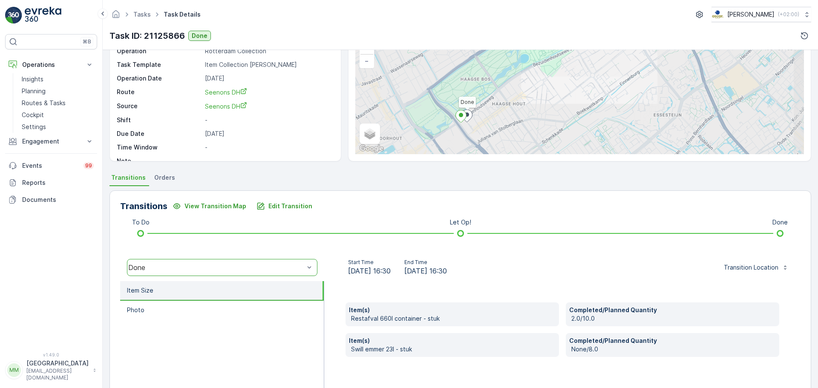
scroll to position [128, 0]
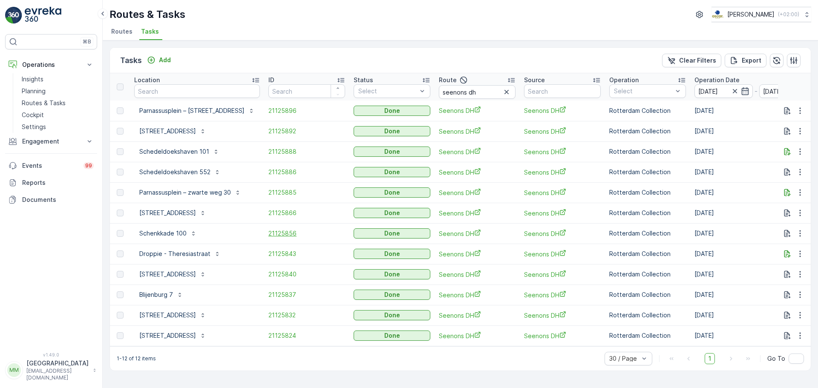
click at [268, 234] on span "21125856" at bounding box center [306, 233] width 77 height 9
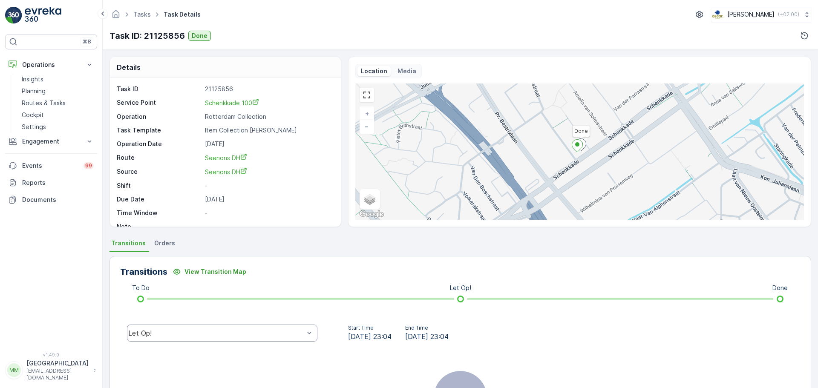
click at [268, 335] on div "Let Op!" at bounding box center [216, 333] width 176 height 8
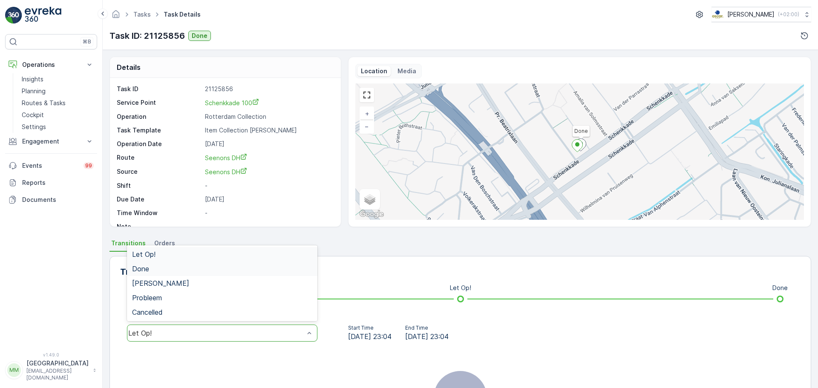
click at [178, 273] on div "Done" at bounding box center [222, 269] width 190 height 14
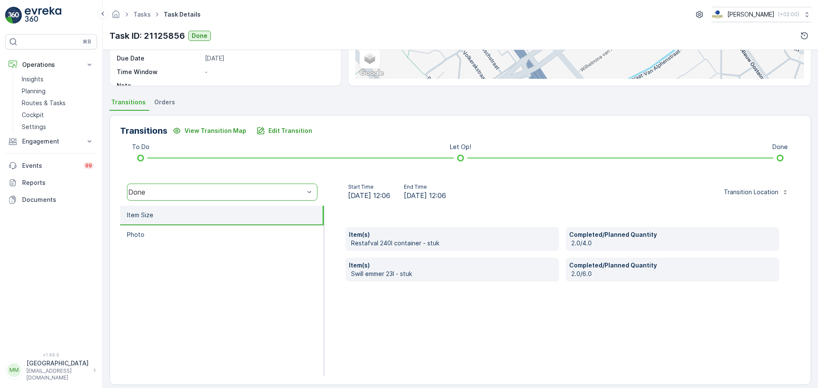
scroll to position [149, 0]
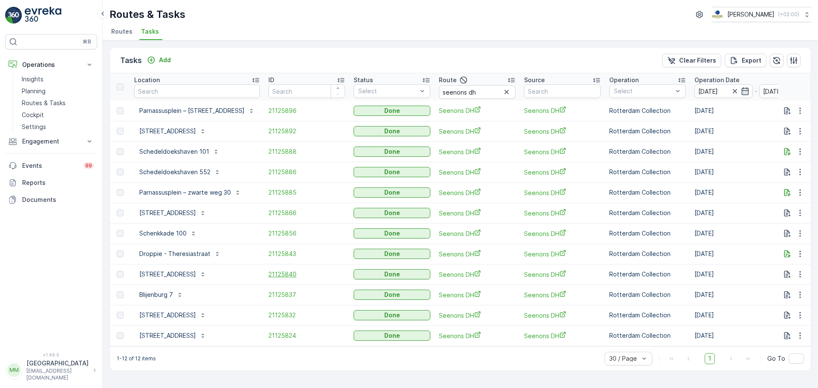
click at [269, 271] on span "21125840" at bounding box center [306, 274] width 77 height 9
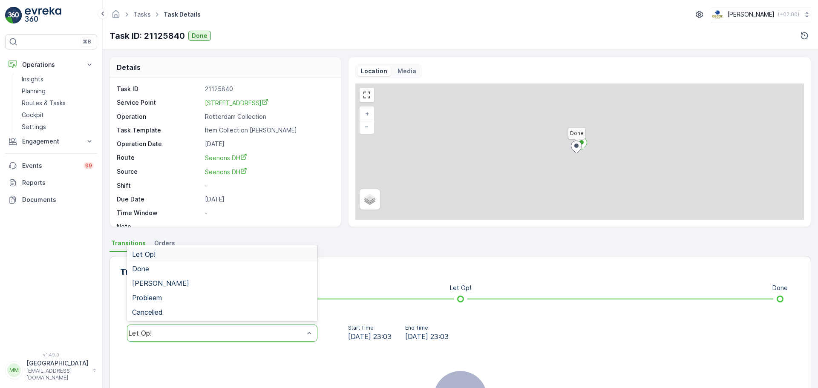
click at [171, 340] on div "Let Op!" at bounding box center [222, 333] width 190 height 17
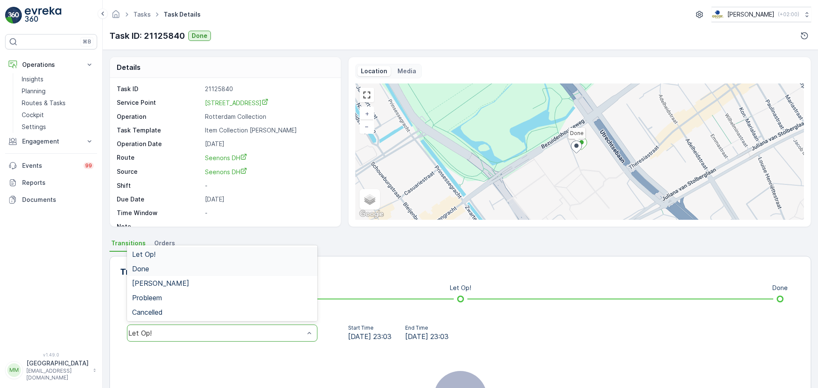
click at [147, 267] on span "Done" at bounding box center [140, 269] width 17 height 8
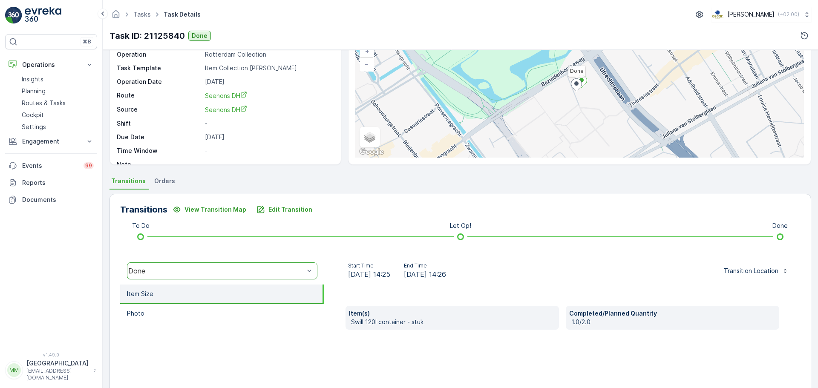
scroll to position [149, 0]
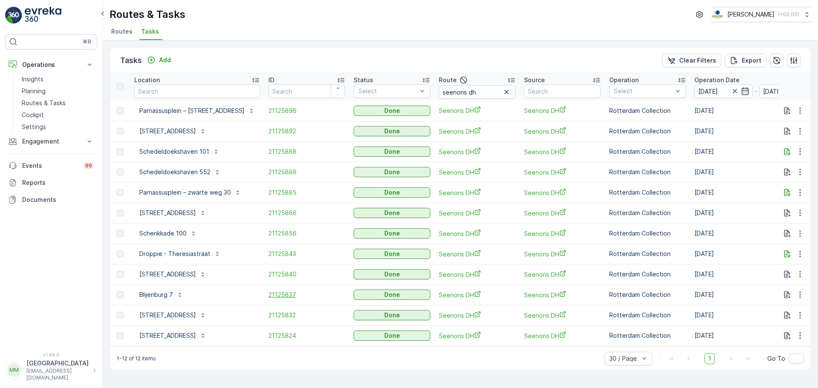
click at [274, 297] on span "21125837" at bounding box center [306, 295] width 77 height 9
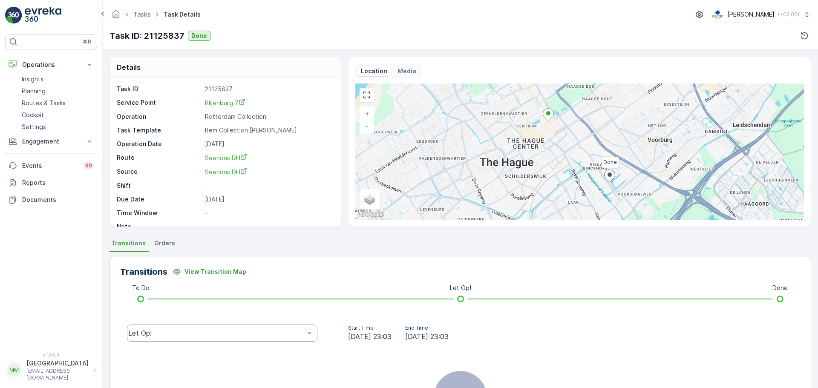
click at [239, 326] on div "Let Op!" at bounding box center [222, 333] width 190 height 17
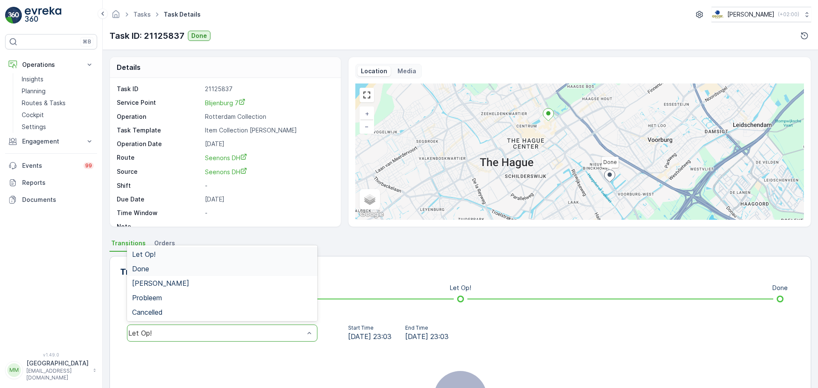
click at [180, 273] on div "Done" at bounding box center [222, 269] width 190 height 14
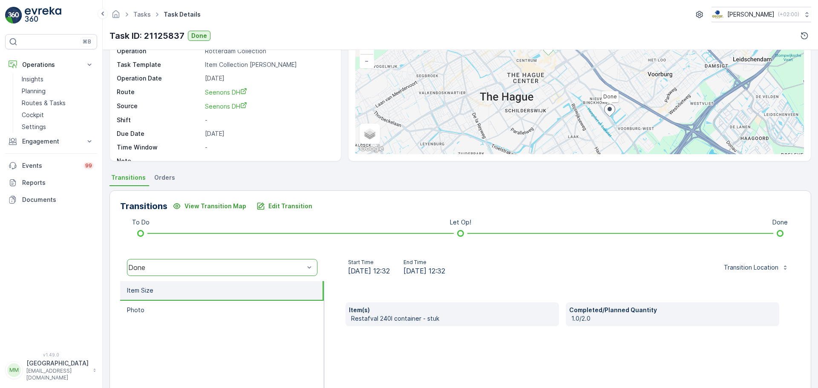
scroll to position [149, 0]
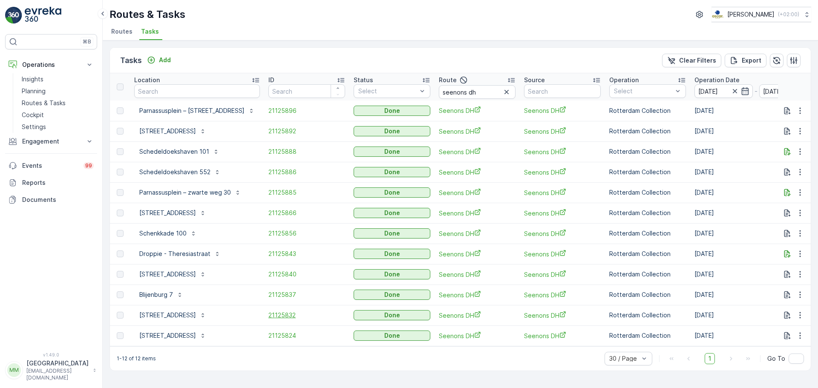
click at [268, 313] on span "21125832" at bounding box center [306, 315] width 77 height 9
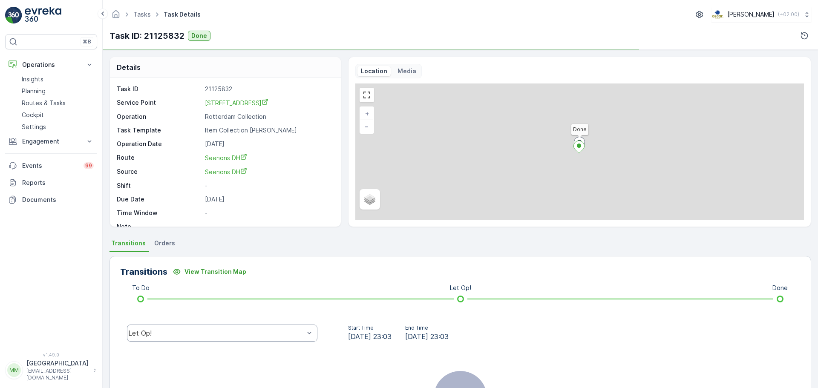
click at [190, 337] on div "Let Op!" at bounding box center [216, 333] width 178 height 8
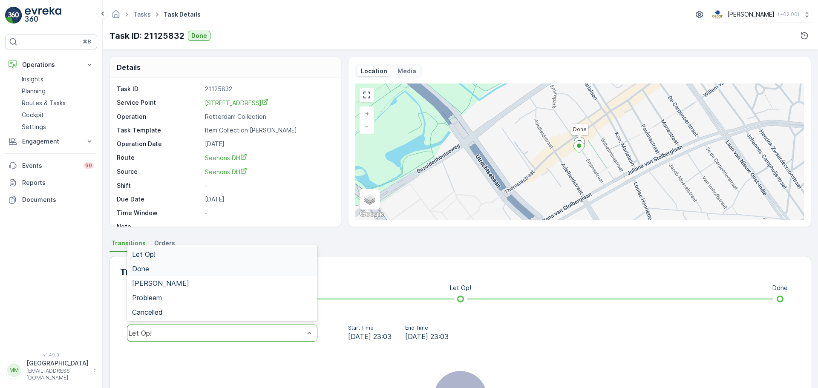
click at [159, 268] on div "Done" at bounding box center [222, 269] width 180 height 8
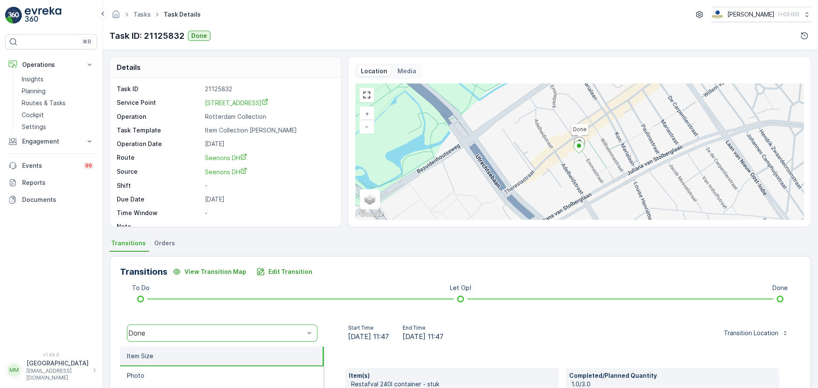
scroll to position [149, 0]
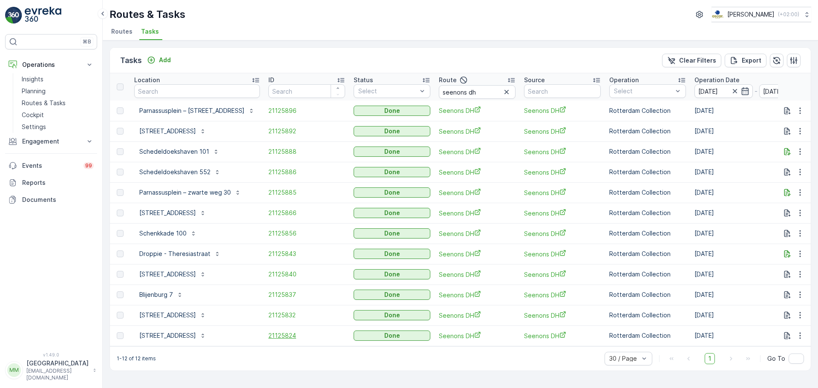
click at [270, 332] on span "21125824" at bounding box center [306, 336] width 77 height 9
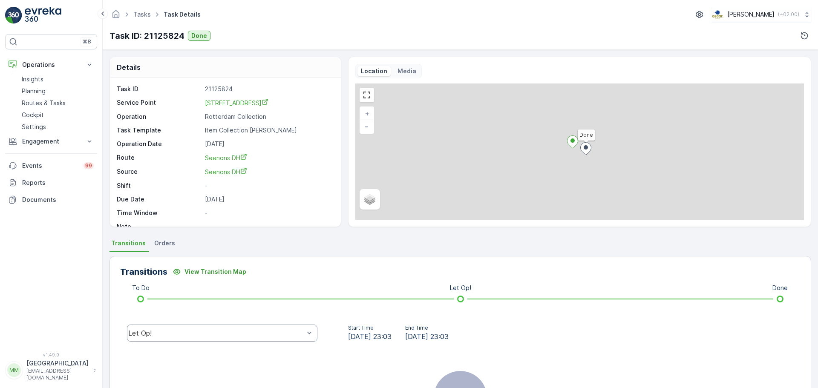
click at [248, 326] on div "Let Op!" at bounding box center [222, 333] width 190 height 17
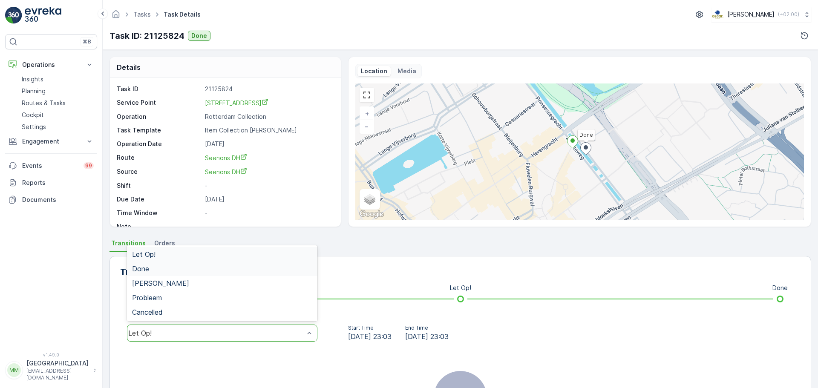
click at [198, 270] on div "Done" at bounding box center [222, 269] width 180 height 8
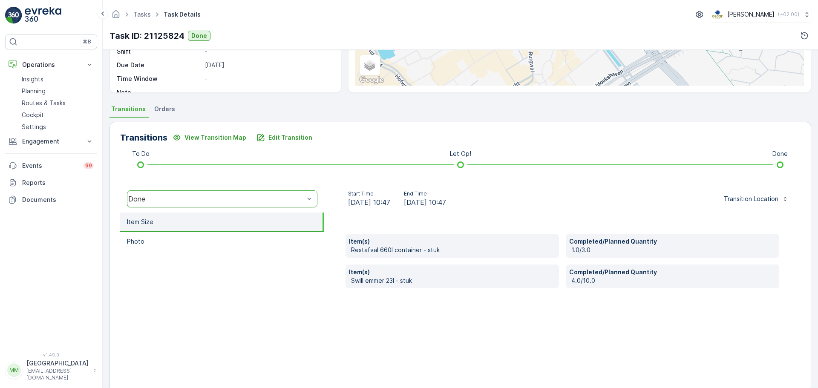
scroll to position [149, 0]
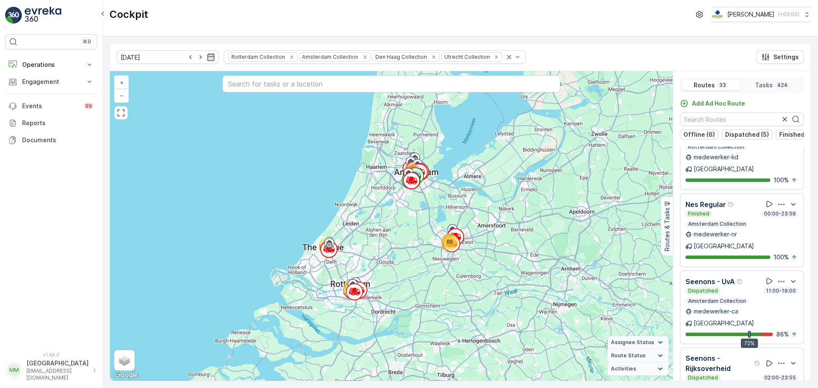
scroll to position [1832, 0]
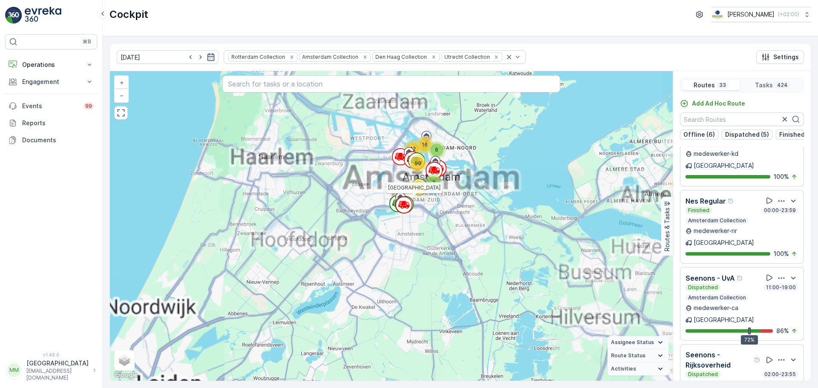
drag, startPoint x: 394, startPoint y: 156, endPoint x: 427, endPoint y: 193, distance: 49.2
click at [219, 149] on div "2 3 59 10 64 14 28 60 3 12 6 16 47 99" at bounding box center [219, 149] width 0 height 0
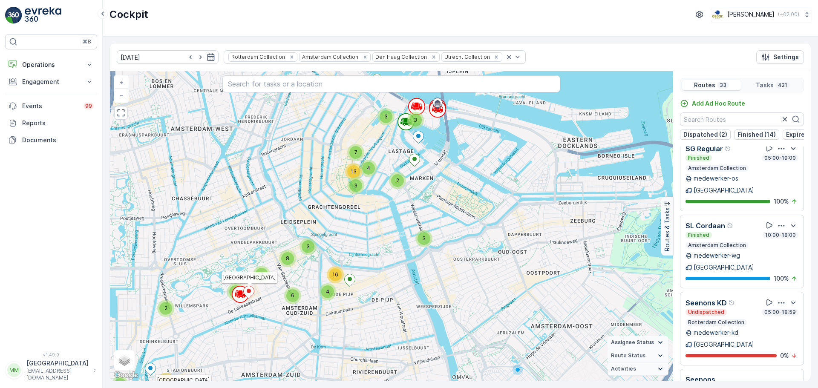
scroll to position [639, 0]
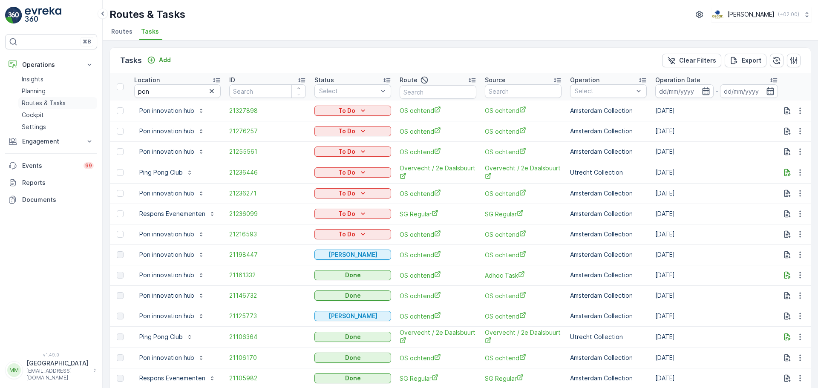
click at [57, 108] on link "Routes & Tasks" at bounding box center [57, 103] width 79 height 12
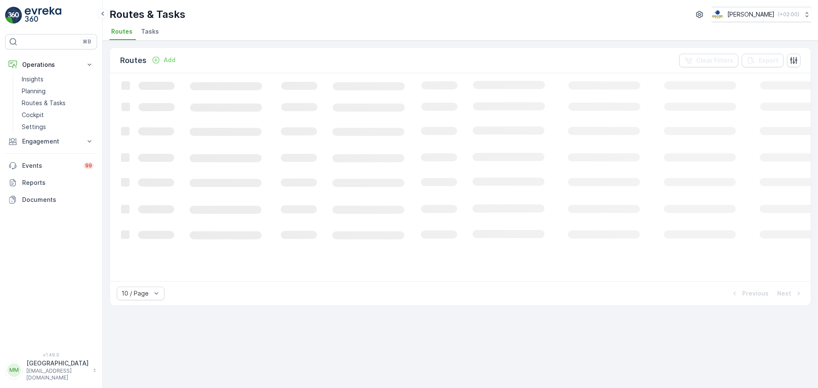
click at [151, 37] on li "Tasks" at bounding box center [150, 33] width 23 height 14
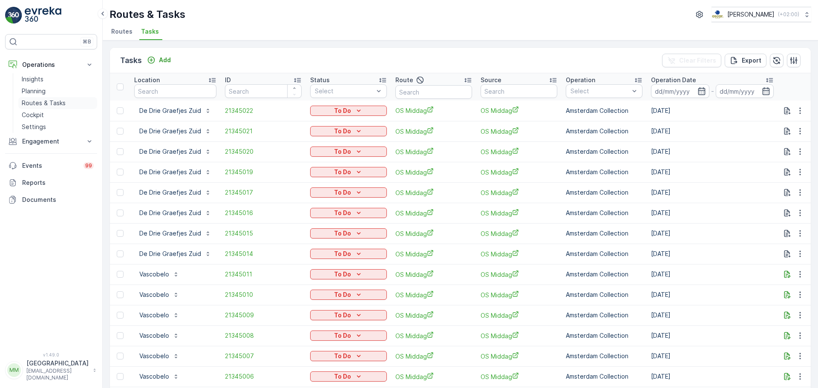
click at [65, 101] on link "Routes & Tasks" at bounding box center [57, 103] width 79 height 12
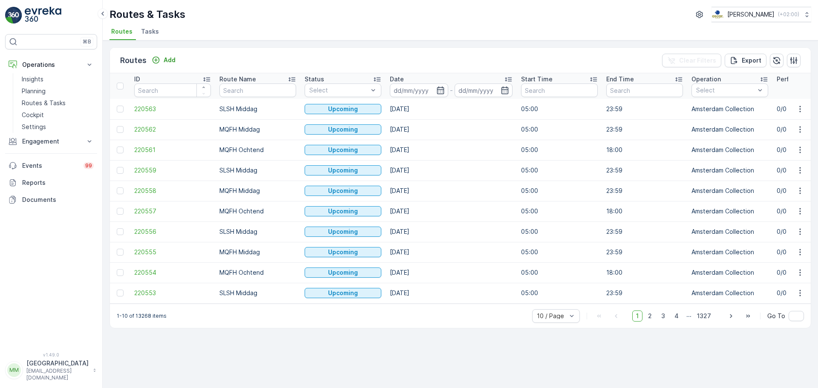
click at [150, 35] on span "Tasks" at bounding box center [150, 31] width 18 height 9
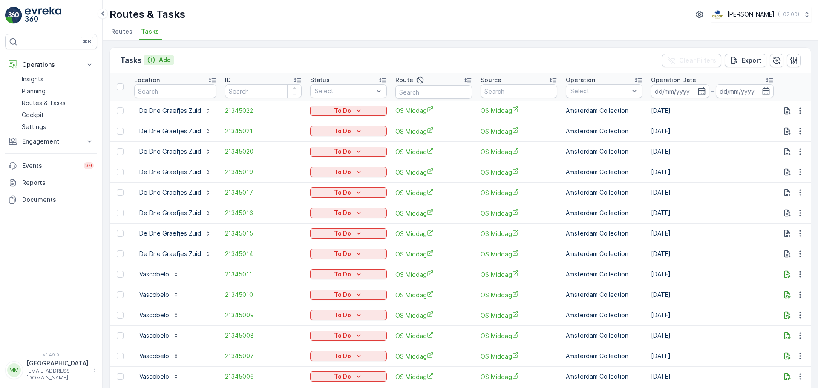
click at [156, 58] on div "Add" at bounding box center [159, 60] width 24 height 9
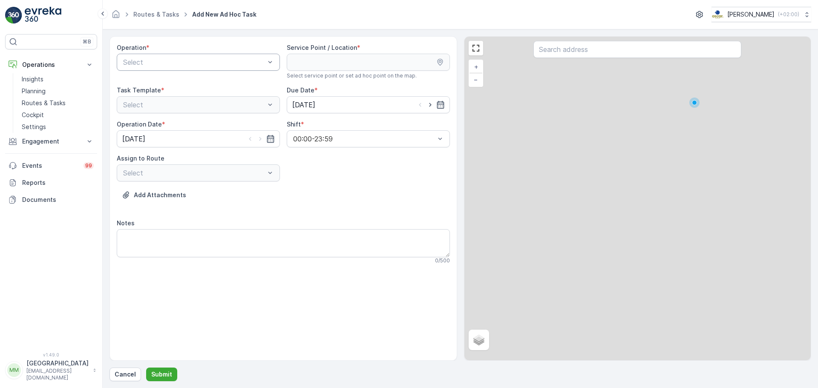
click at [170, 61] on div at bounding box center [194, 62] width 144 height 8
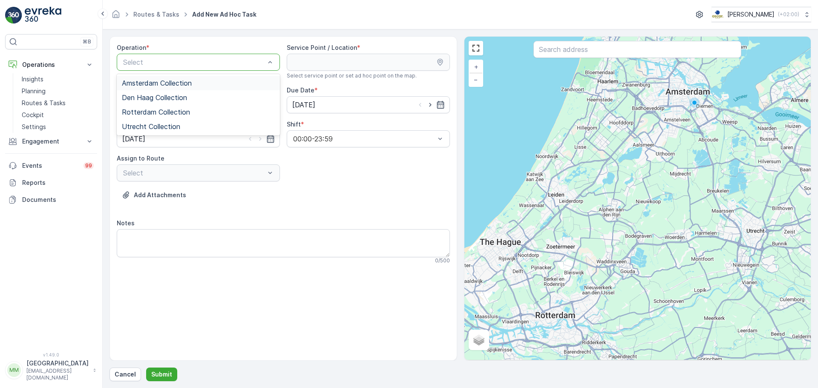
click at [157, 81] on span "Amsterdam Collection" at bounding box center [157, 83] width 70 height 8
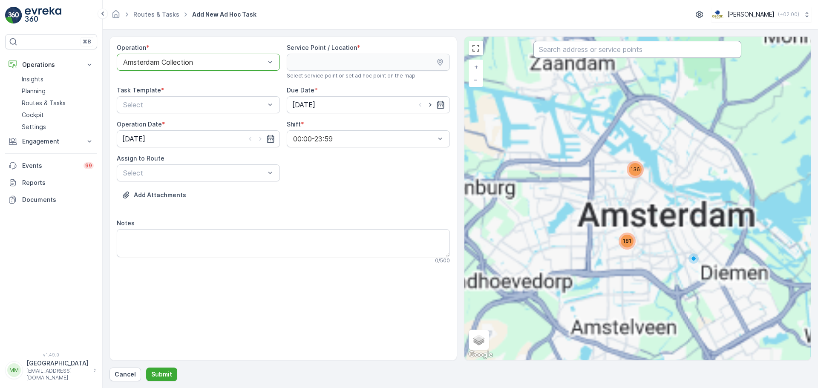
click at [613, 46] on input "text" at bounding box center [638, 49] width 208 height 17
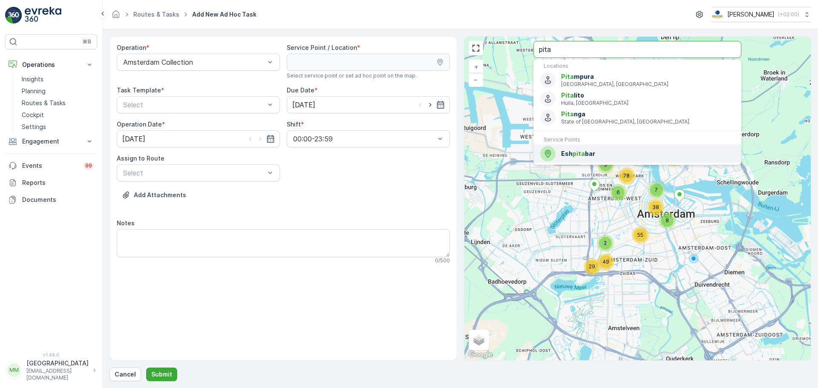
type input "pita"
click at [588, 156] on span "Esh pita bar" at bounding box center [647, 154] width 173 height 9
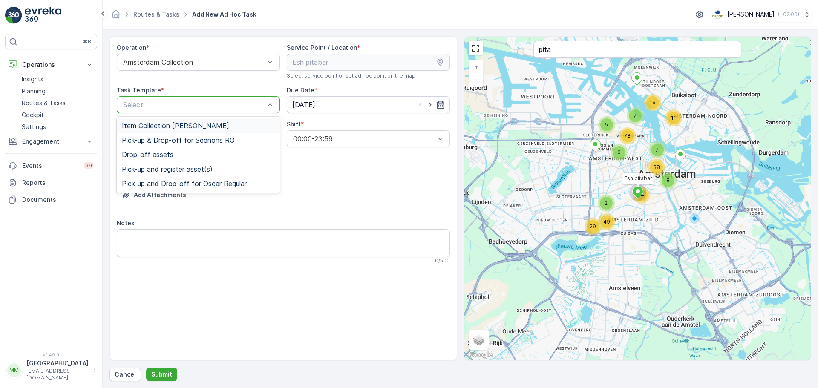
click at [216, 99] on div "Select" at bounding box center [198, 104] width 163 height 17
click at [181, 124] on span "Item Collection [PERSON_NAME]" at bounding box center [175, 126] width 107 height 8
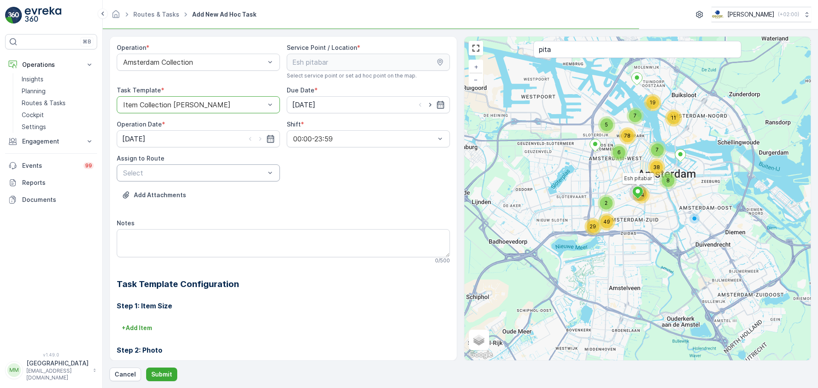
click at [207, 173] on div at bounding box center [194, 173] width 144 height 8
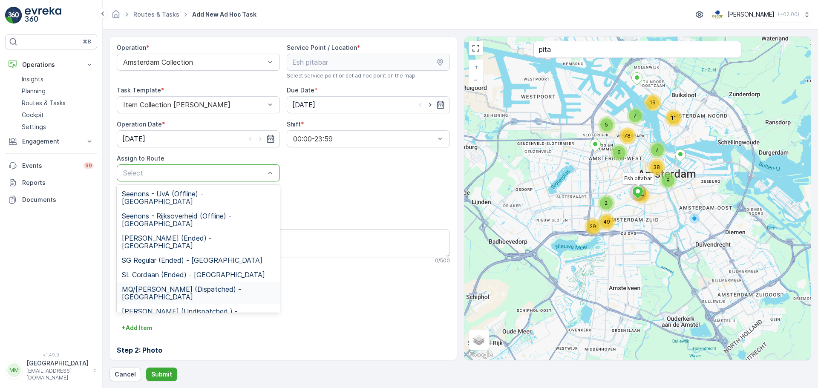
click at [189, 286] on span "MQ/FH Middag (Dispatched) - Amsterdam" at bounding box center [198, 293] width 153 height 15
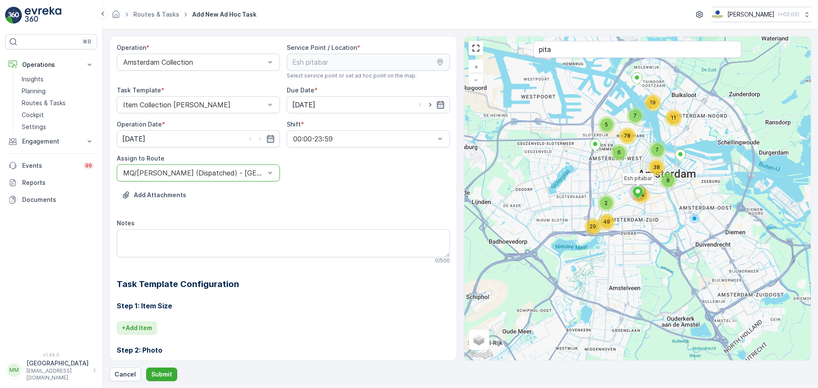
click at [136, 333] on button "+ Add Item" at bounding box center [137, 328] width 40 height 14
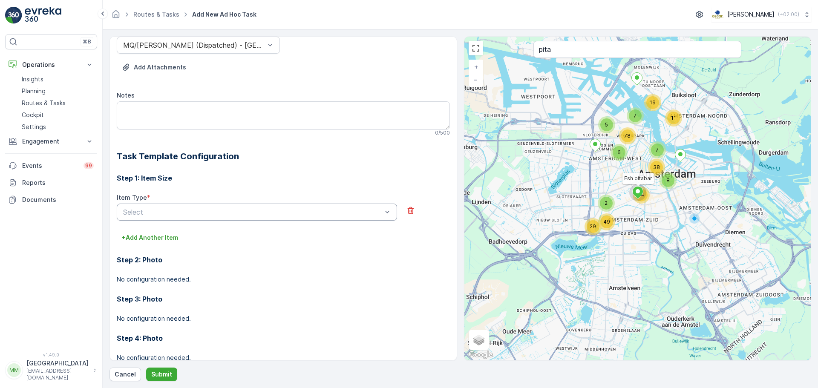
click at [149, 214] on div at bounding box center [252, 212] width 261 height 8
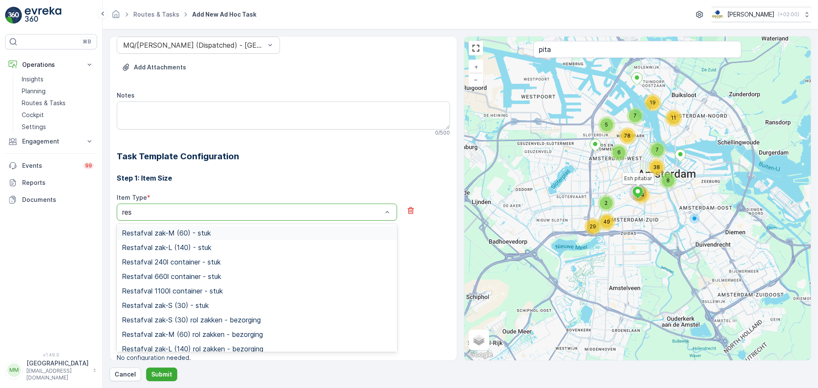
type input "rest"
click at [188, 257] on div "Restafval 240l container - stuk" at bounding box center [257, 262] width 280 height 14
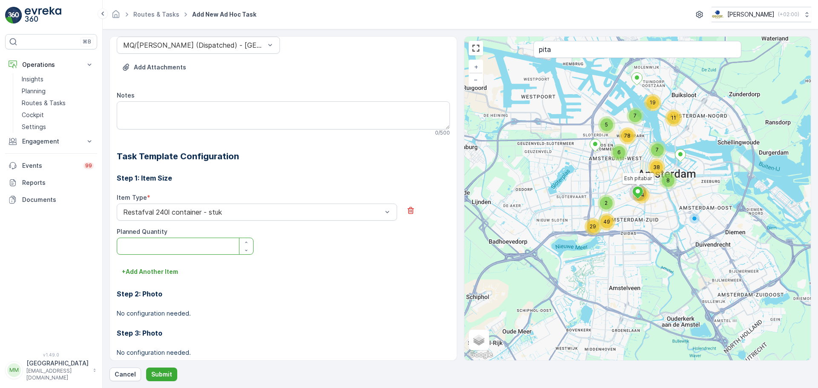
click at [171, 248] on Quantity "Planned Quantity" at bounding box center [185, 246] width 137 height 17
type Quantity "1"
drag, startPoint x: 163, startPoint y: 268, endPoint x: 194, endPoint y: 245, distance: 38.4
click at [163, 268] on p "+ Add Another Item" at bounding box center [150, 272] width 56 height 9
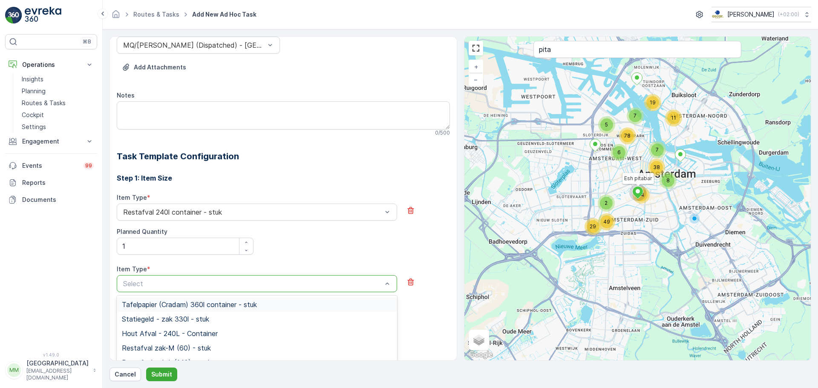
click at [165, 280] on div at bounding box center [252, 284] width 261 height 8
type input "swill"
click at [182, 314] on div "Swill emmer 23l - stuk" at bounding box center [257, 319] width 280 height 14
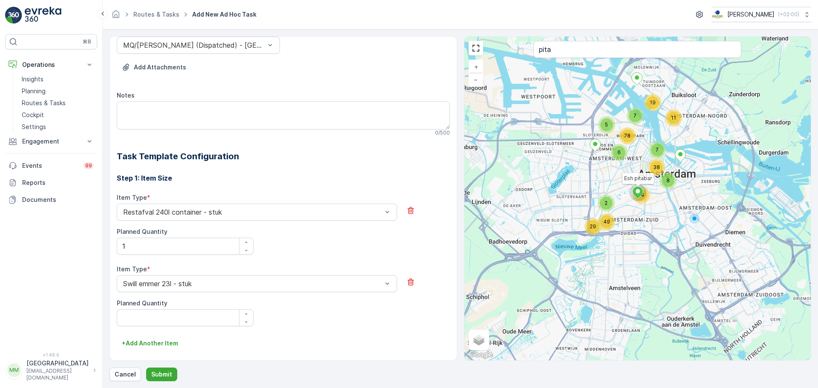
click at [172, 307] on div "Planned Quantity" at bounding box center [185, 303] width 137 height 9
click at [169, 317] on Quantity "Planned Quantity" at bounding box center [185, 317] width 137 height 17
type Quantity "1"
click at [166, 345] on p "+ Add Another Item" at bounding box center [150, 343] width 56 height 9
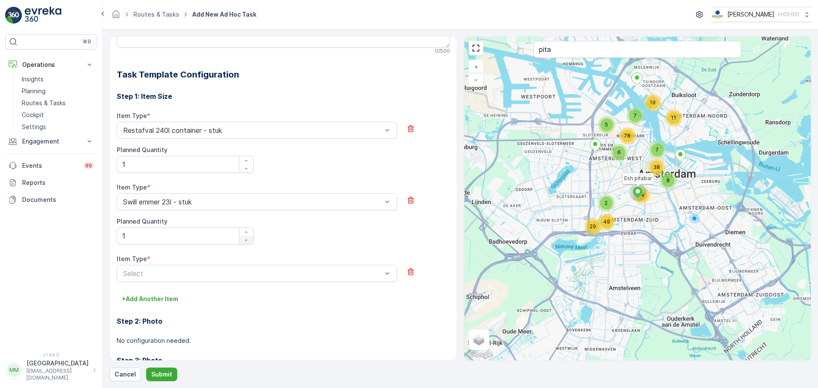
scroll to position [213, 0]
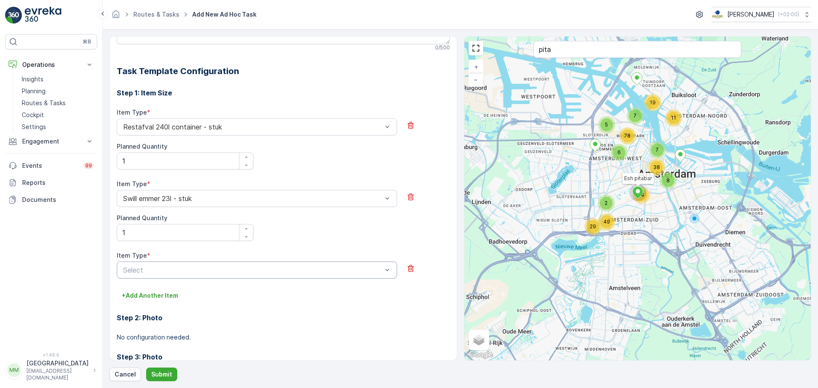
click at [159, 271] on div at bounding box center [252, 270] width 261 height 8
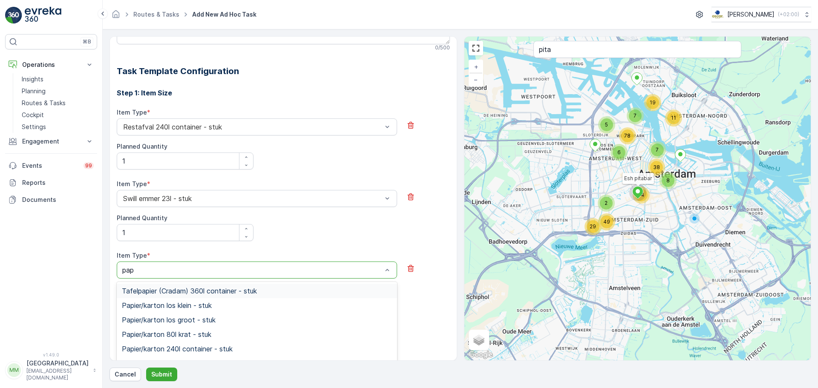
type input "papi"
click at [194, 336] on span "Papier/karton 80l krat - stuk" at bounding box center [166, 335] width 89 height 8
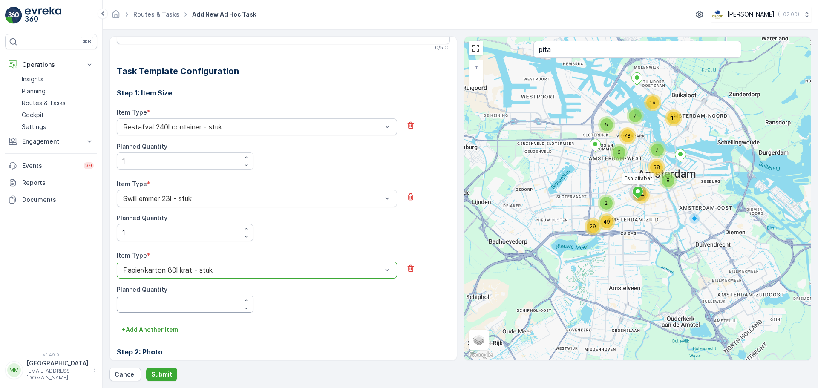
click at [164, 311] on Quantity "Planned Quantity" at bounding box center [185, 304] width 137 height 17
type Quantity "3"
click at [166, 370] on button "Submit" at bounding box center [161, 375] width 31 height 14
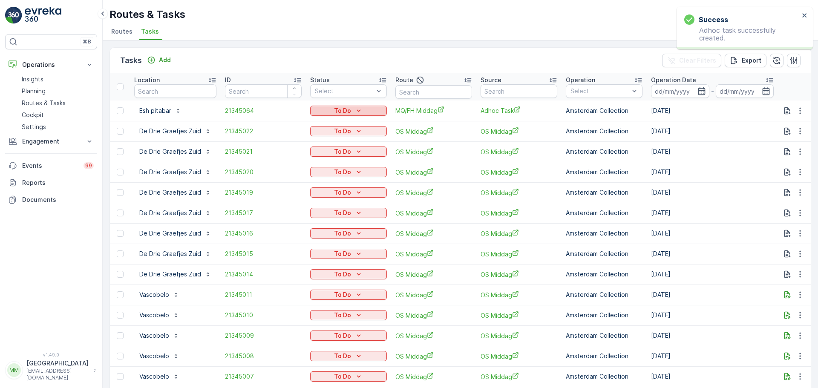
click at [363, 114] on div "To Do" at bounding box center [349, 111] width 70 height 9
click at [330, 146] on div "Done" at bounding box center [338, 147] width 54 height 12
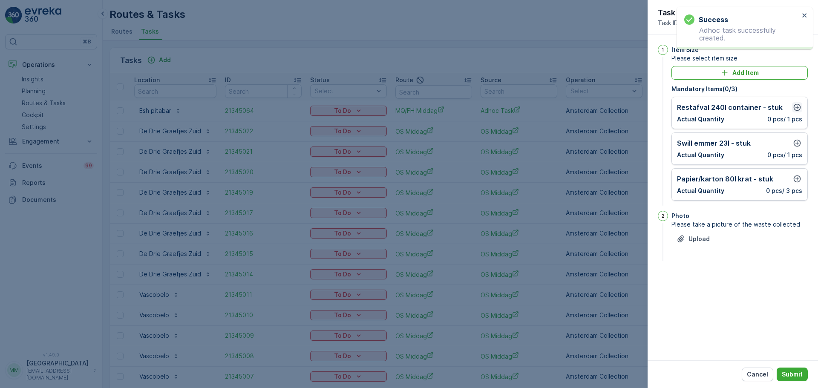
click at [793, 107] on icon "button" at bounding box center [797, 107] width 9 height 9
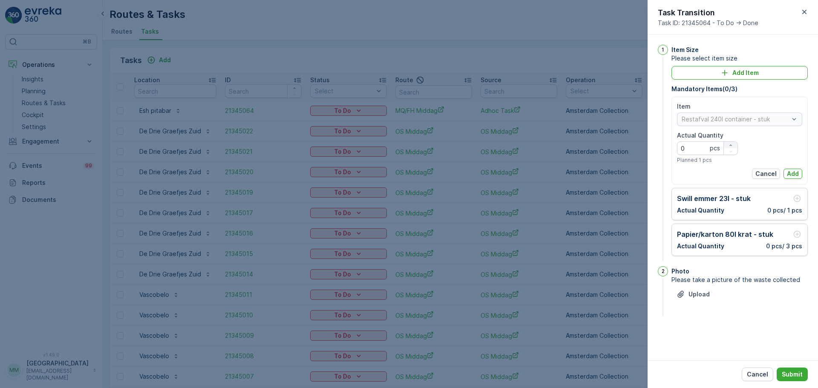
click at [730, 144] on icon "button" at bounding box center [730, 145] width 5 height 5
type Quantity "1"
click at [791, 173] on p "Add" at bounding box center [793, 174] width 12 height 9
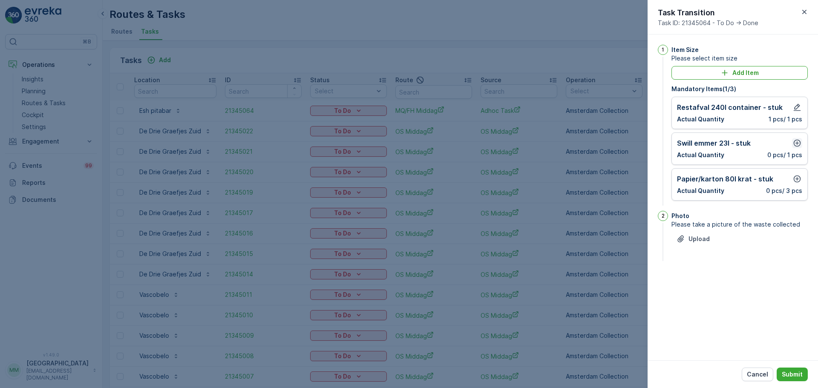
click at [796, 141] on icon "button" at bounding box center [797, 143] width 7 height 7
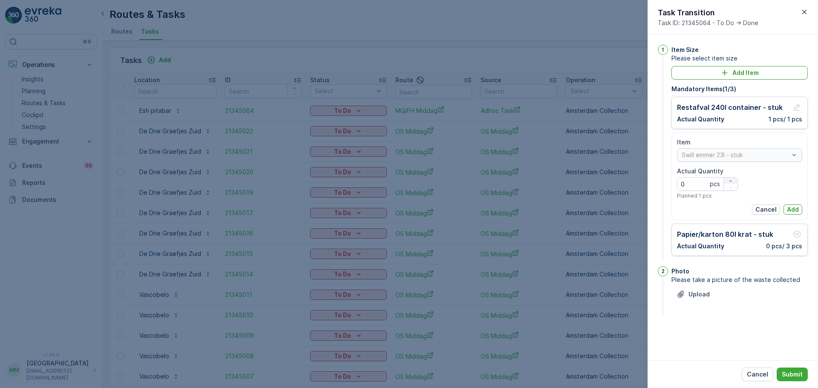
click at [728, 180] on icon "button" at bounding box center [730, 181] width 5 height 5
type Quantity "1"
click at [794, 209] on p "Add" at bounding box center [793, 209] width 12 height 9
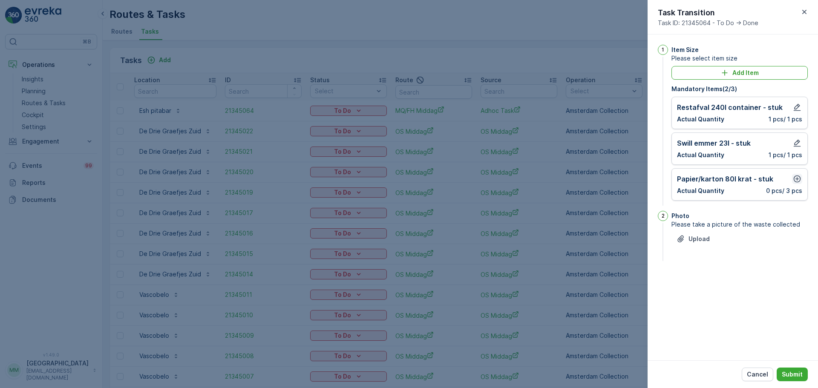
click at [796, 181] on icon "button" at bounding box center [797, 179] width 9 height 9
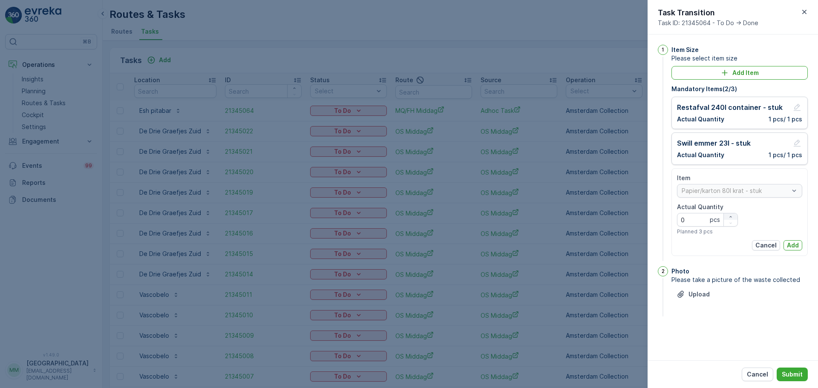
click at [733, 214] on icon "button" at bounding box center [730, 216] width 5 height 5
type Quantity "3"
click at [794, 246] on p "Add" at bounding box center [793, 245] width 12 height 9
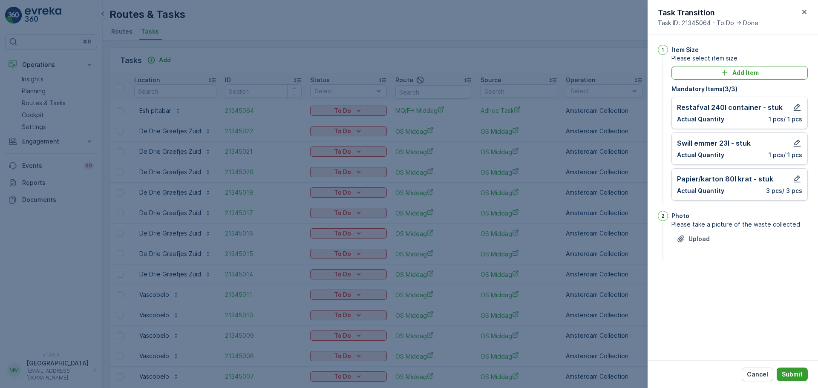
click at [798, 375] on p "Submit" at bounding box center [792, 374] width 21 height 9
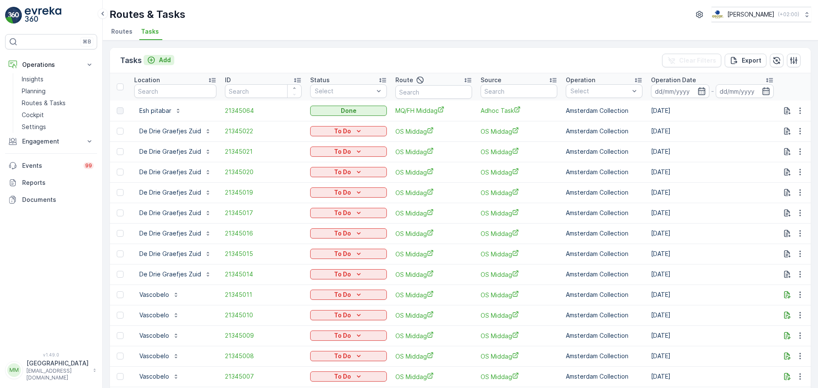
click at [162, 56] on p "Add" at bounding box center [165, 60] width 12 height 9
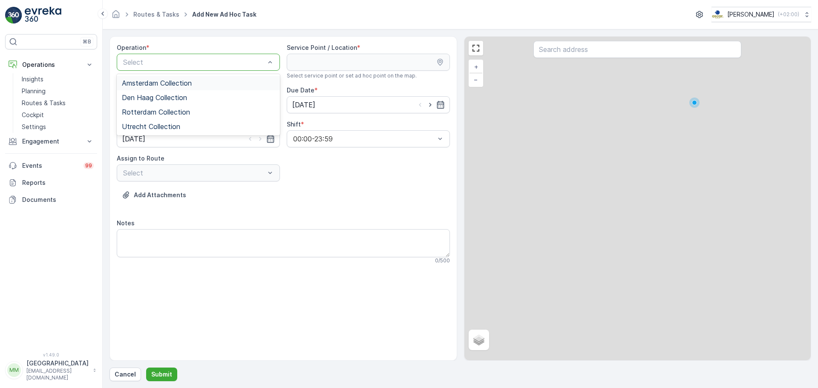
click at [184, 61] on div at bounding box center [194, 62] width 144 height 8
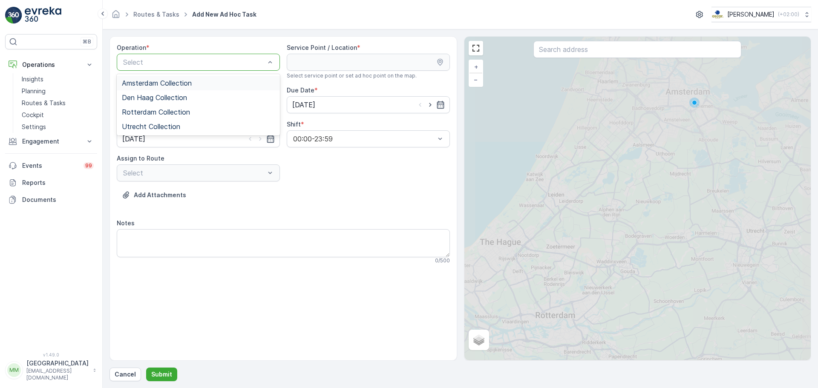
click at [166, 83] on span "Amsterdam Collection" at bounding box center [157, 83] width 70 height 8
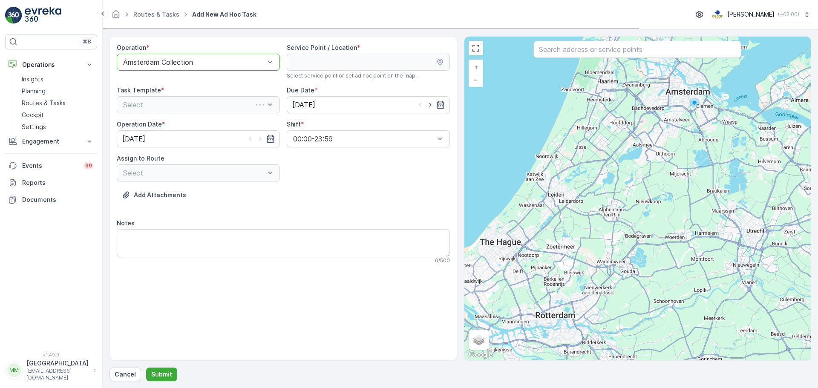
click at [223, 60] on div at bounding box center [194, 62] width 144 height 8
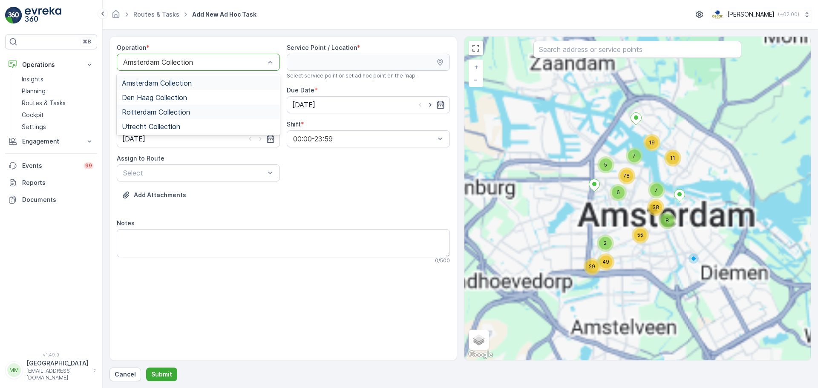
click at [155, 108] on span "Rotterdam Collection" at bounding box center [156, 112] width 68 height 8
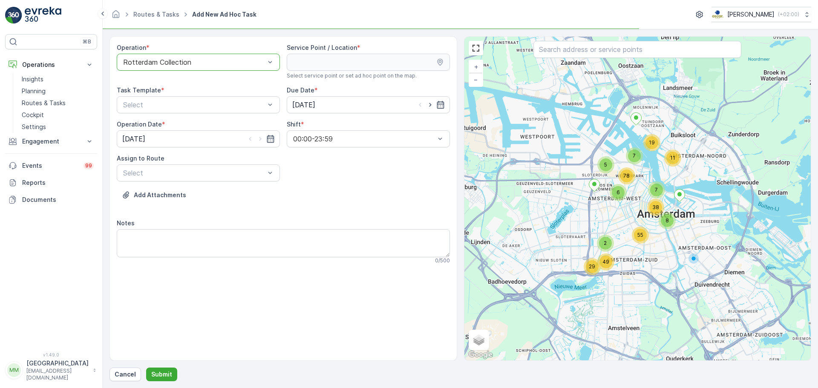
click at [576, 53] on input "text" at bounding box center [638, 49] width 208 height 17
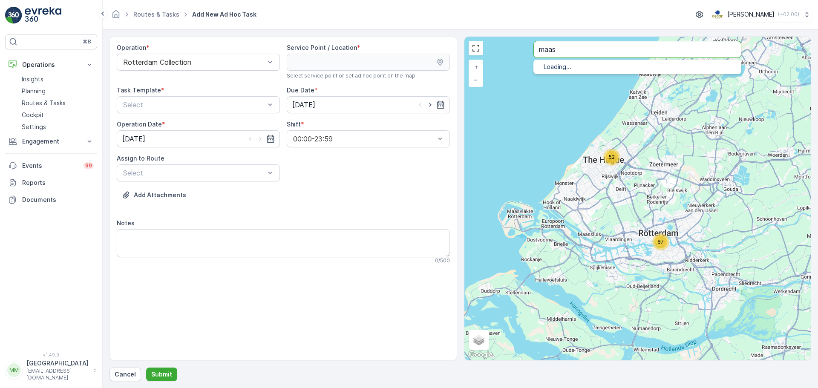
type input "maas"
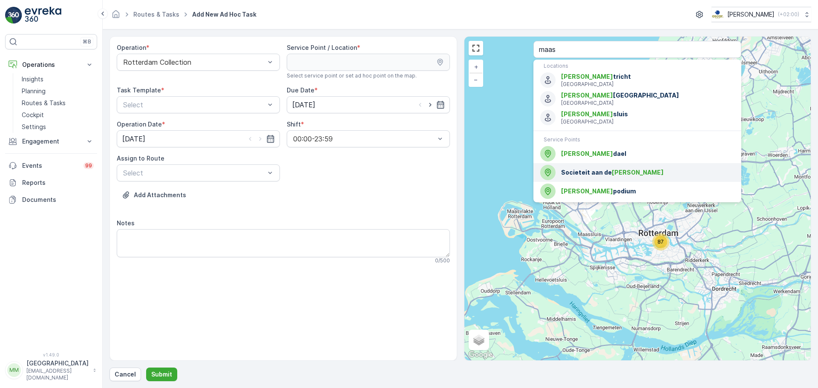
click at [574, 177] on div "Societeit aan de Maas" at bounding box center [637, 172] width 194 height 15
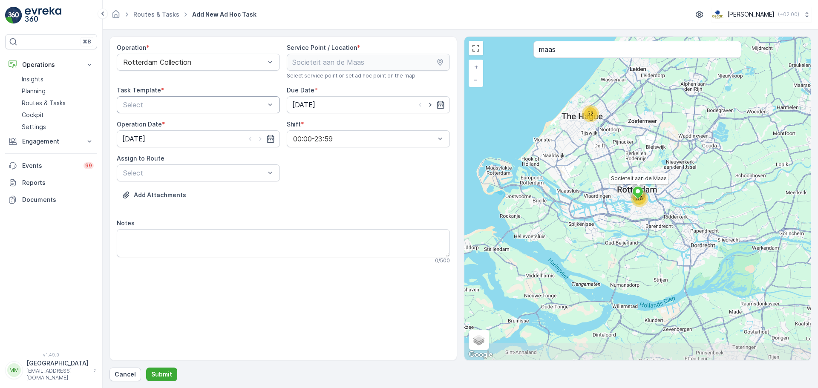
click at [199, 108] on div at bounding box center [194, 105] width 144 height 8
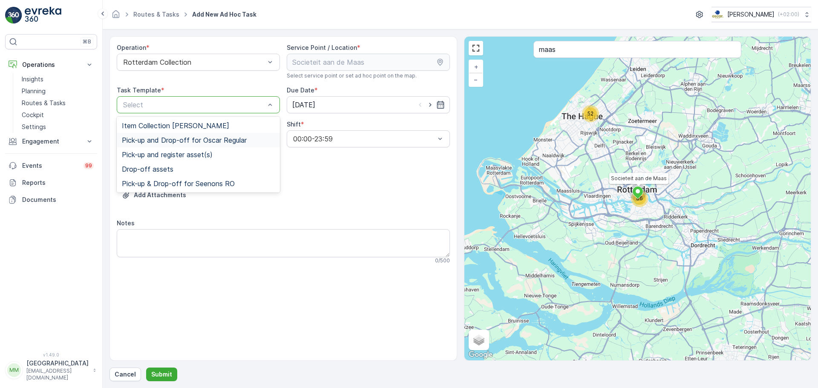
click at [174, 136] on span "Pick-up and Drop-off for Oscar Regular" at bounding box center [184, 140] width 125 height 8
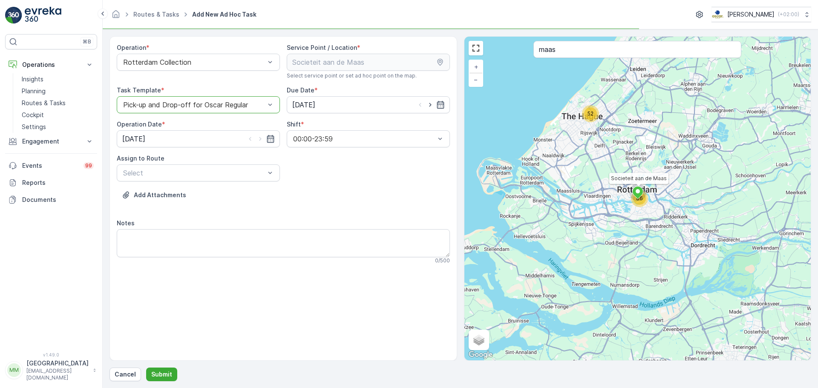
click at [179, 109] on div "Pick-up and Drop-off for Oscar Regular" at bounding box center [198, 104] width 163 height 17
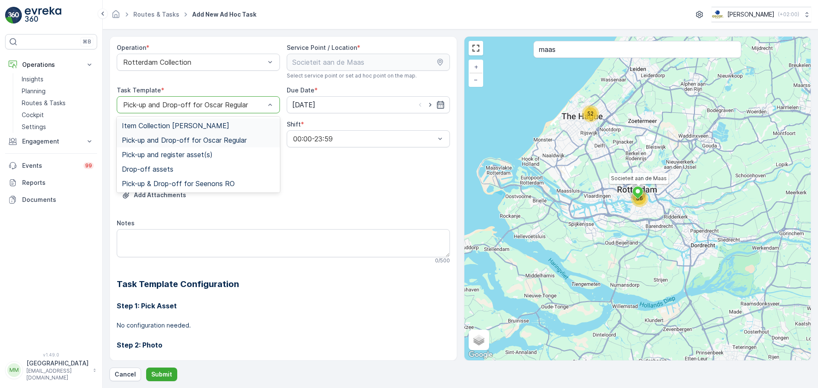
click at [161, 128] on span "Item Collection [PERSON_NAME]" at bounding box center [175, 126] width 107 height 8
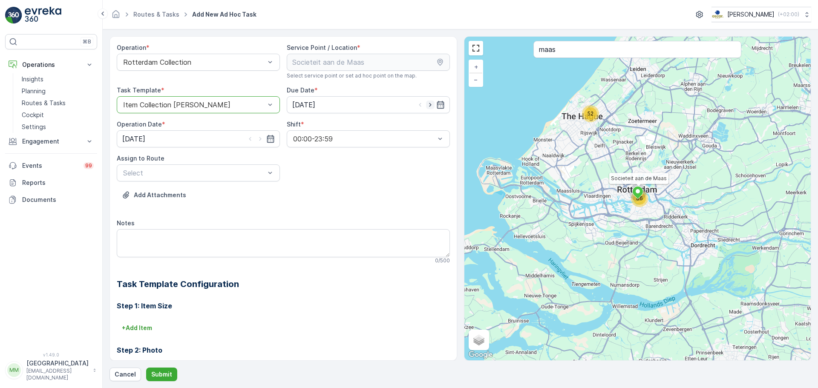
click at [426, 107] on icon "button" at bounding box center [430, 105] width 9 height 9
type input "[DATE]"
click at [260, 139] on icon "button" at bounding box center [260, 139] width 9 height 9
type input "[DATE]"
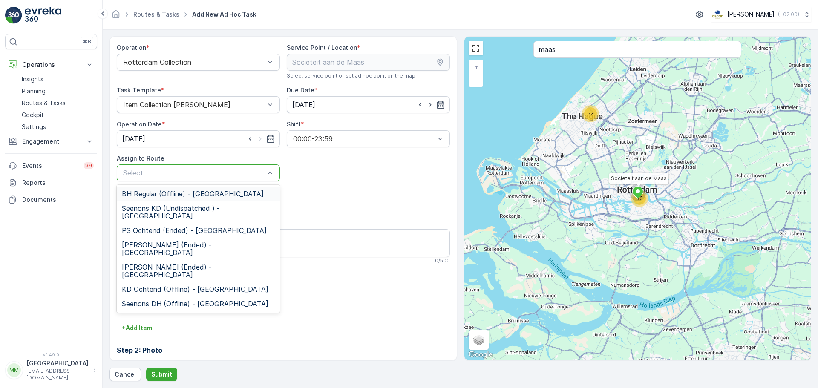
click at [233, 173] on div at bounding box center [194, 173] width 144 height 8
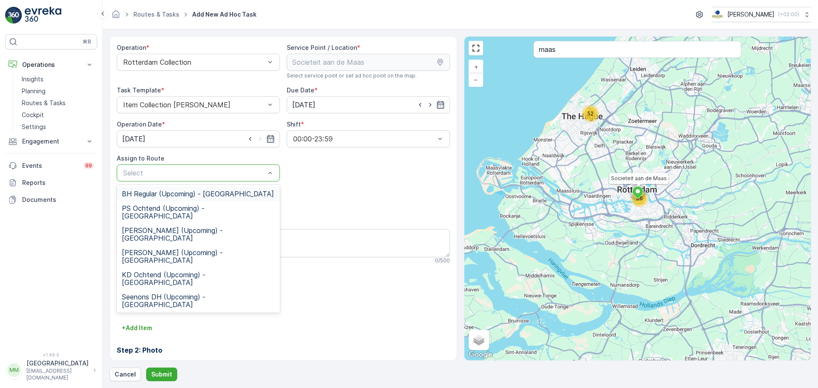
click at [207, 179] on div "Select" at bounding box center [198, 172] width 163 height 17
click at [190, 205] on span "PS Ochtend (Upcoming) - Rotterdam" at bounding box center [198, 212] width 153 height 15
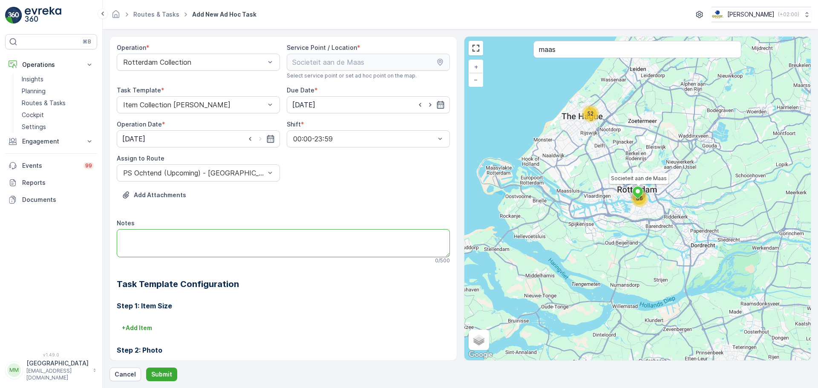
click at [171, 238] on textarea "Notes" at bounding box center [283, 243] width 333 height 28
click at [144, 237] on textarea "Graag 6x swill brengen" at bounding box center [283, 243] width 333 height 28
click at [164, 236] on textarea "Graag 7x swill brengen" at bounding box center [283, 243] width 333 height 28
type textarea "Graag 7x swill bakken brengen"
click at [160, 375] on p "Submit" at bounding box center [161, 374] width 21 height 9
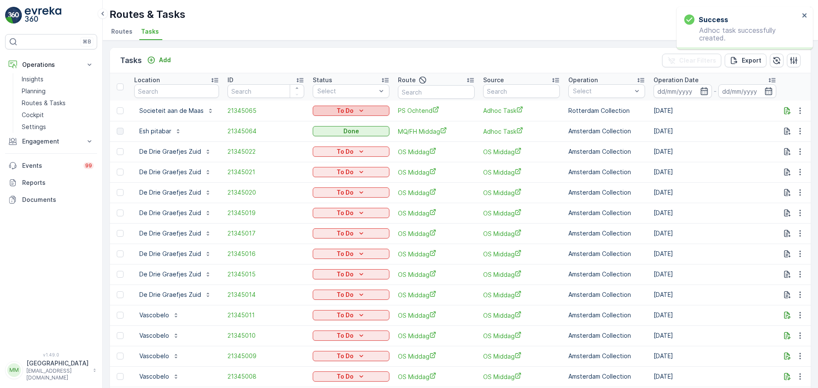
click at [361, 111] on icon "To Do" at bounding box center [361, 111] width 9 height 9
click at [335, 126] on span "Let Op!" at bounding box center [326, 123] width 21 height 9
click at [74, 106] on link "Routes & Tasks" at bounding box center [57, 103] width 79 height 12
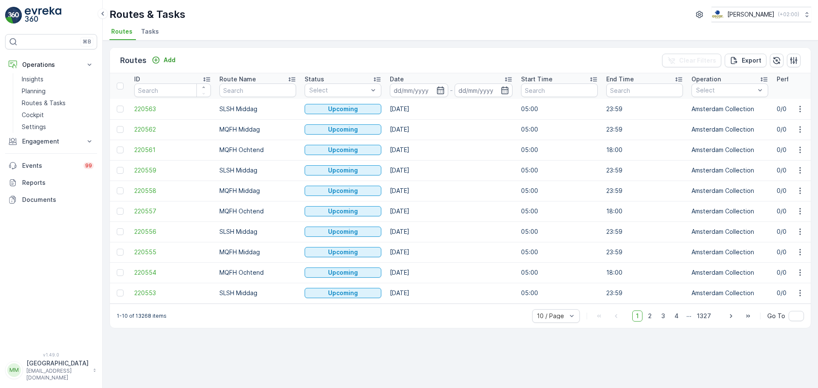
click at [155, 38] on li "Tasks" at bounding box center [150, 33] width 23 height 14
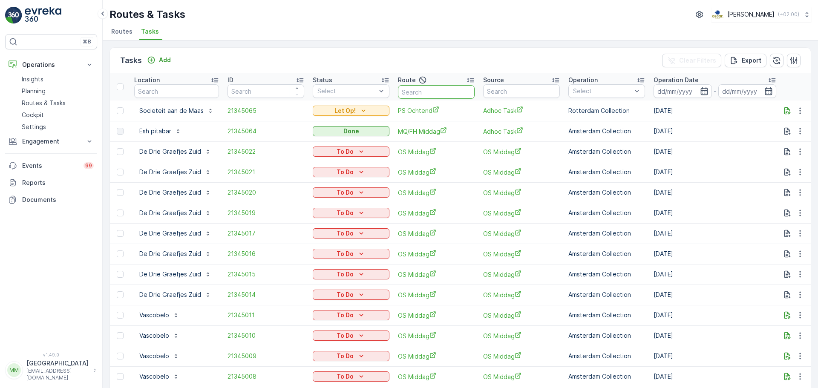
click at [441, 92] on input "text" at bounding box center [436, 92] width 77 height 14
type input "seenons c"
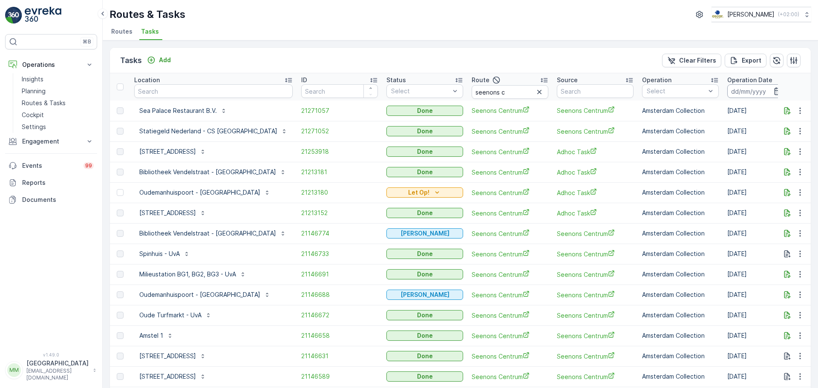
click at [727, 89] on input at bounding box center [756, 91] width 58 height 14
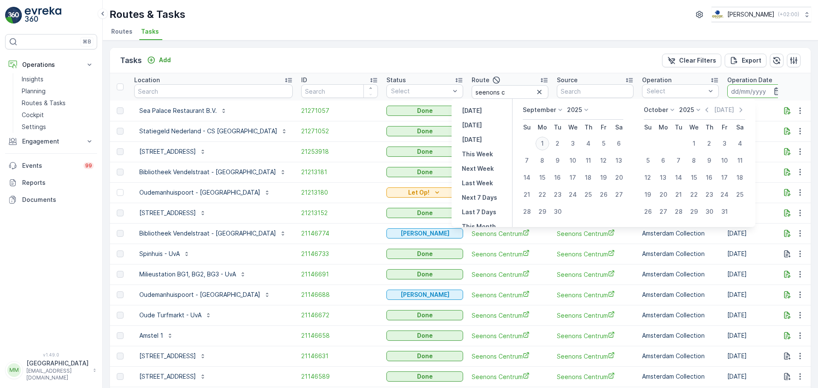
click at [542, 143] on div "1" at bounding box center [543, 144] width 14 height 14
type input "[DATE]"
click at [542, 143] on div "1" at bounding box center [543, 144] width 14 height 14
type input "[DATE]"
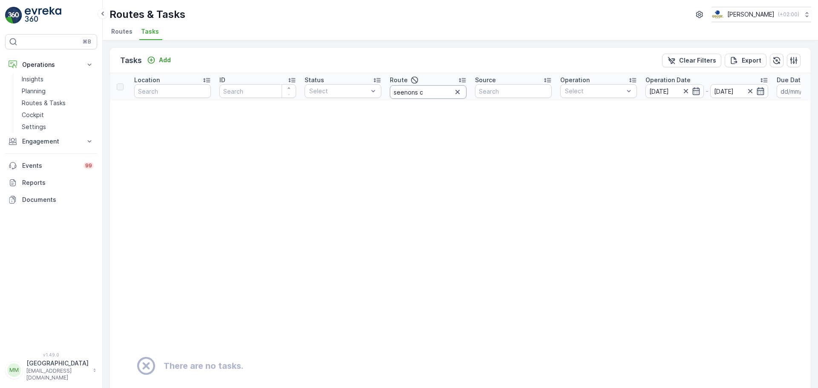
click at [438, 93] on input "seenons c" at bounding box center [428, 92] width 77 height 14
type input "seenons"
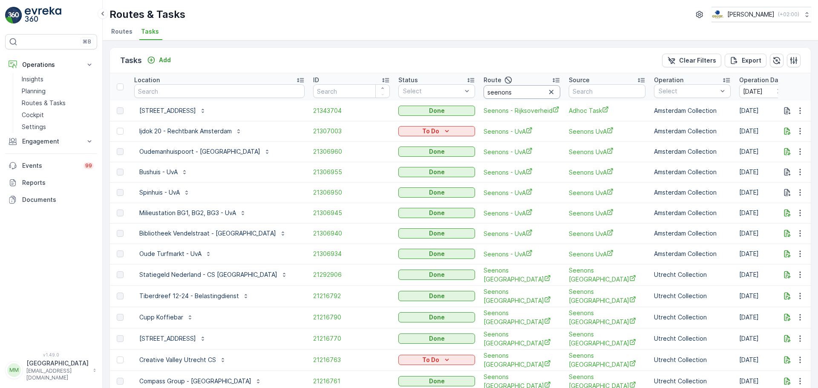
click at [522, 93] on input "seenons" at bounding box center [522, 92] width 77 height 14
type input "seenons r"
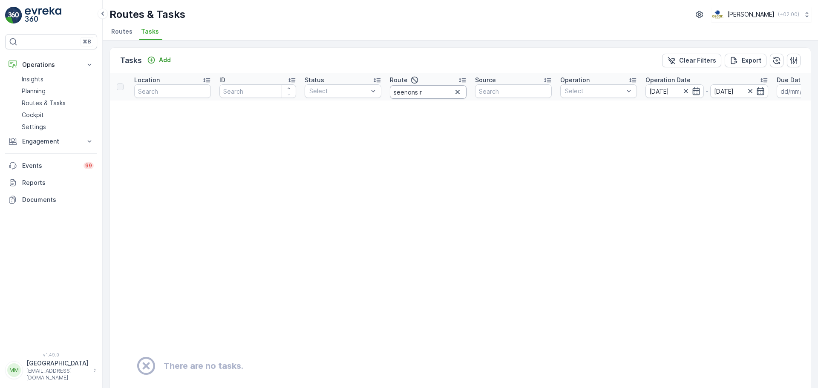
click at [435, 89] on input "seenons r" at bounding box center [428, 92] width 77 height 14
type input "seenons"
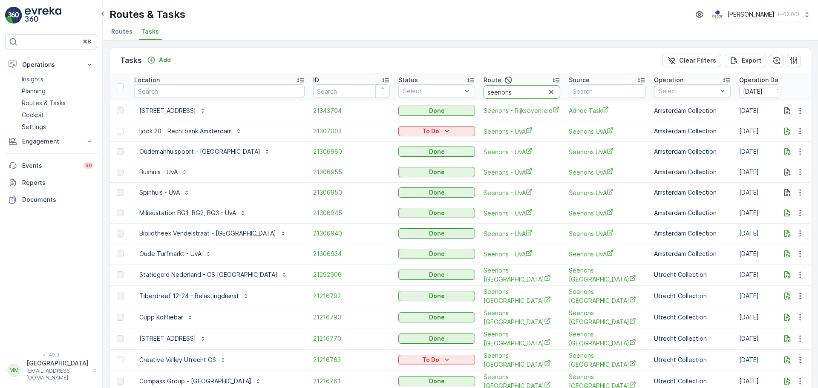
click at [518, 92] on input "seenons" at bounding box center [522, 92] width 77 height 14
type input "seenons - r"
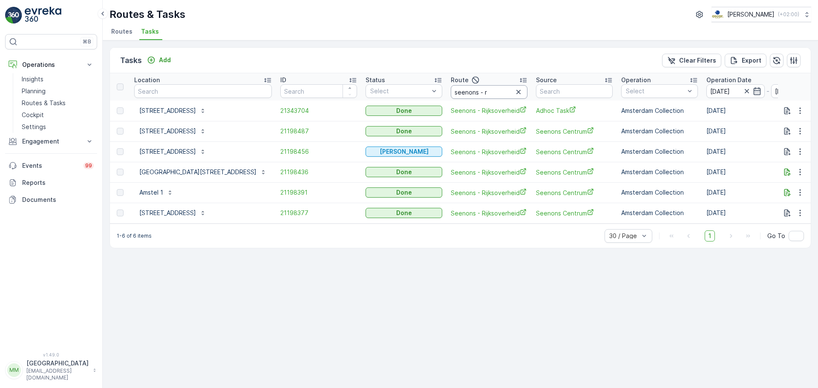
click at [473, 92] on input "seenons - r" at bounding box center [489, 92] width 77 height 14
type input "seenons - uv"
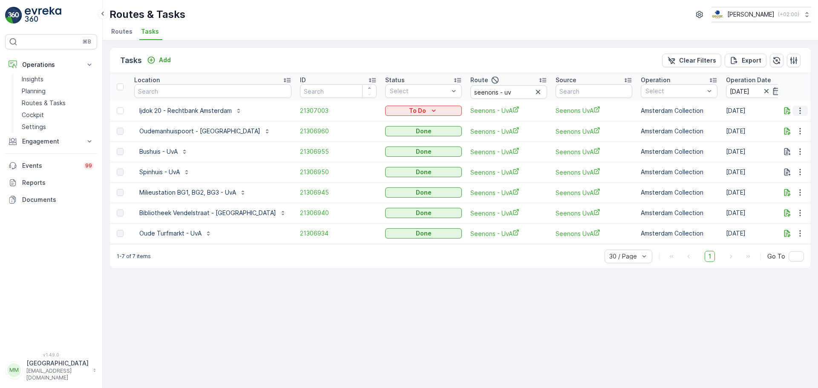
click at [804, 113] on icon "button" at bounding box center [800, 111] width 9 height 9
click at [796, 150] on span "Change Route" at bounding box center [778, 147] width 41 height 9
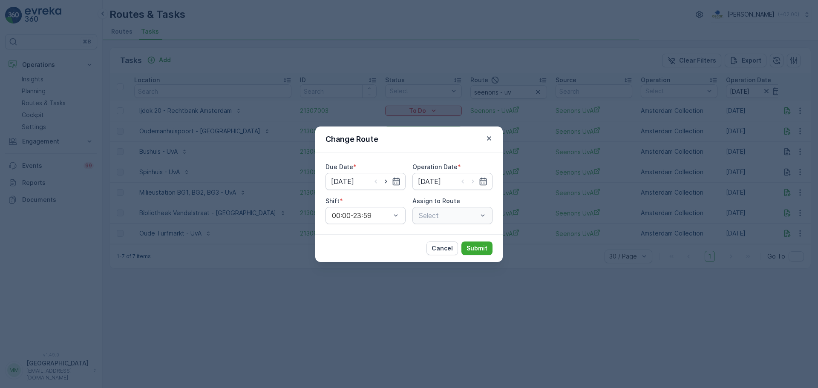
type input "[DATE]"
click at [384, 183] on icon "button" at bounding box center [386, 181] width 9 height 9
type input "[DATE]"
click at [474, 181] on icon "button" at bounding box center [473, 181] width 9 height 9
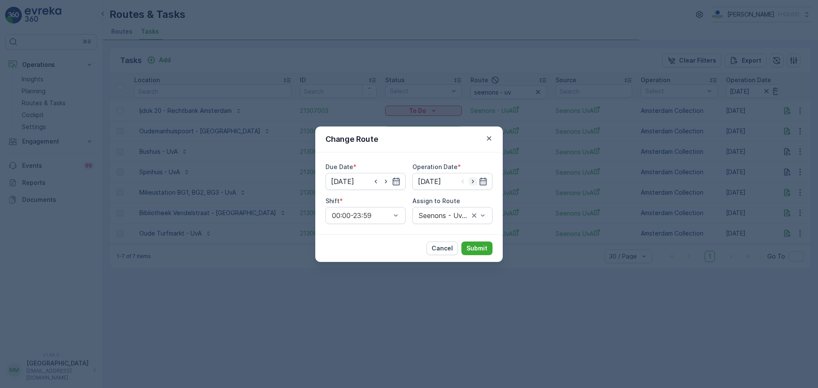
type input "[DATE]"
click at [451, 219] on div at bounding box center [444, 216] width 52 height 8
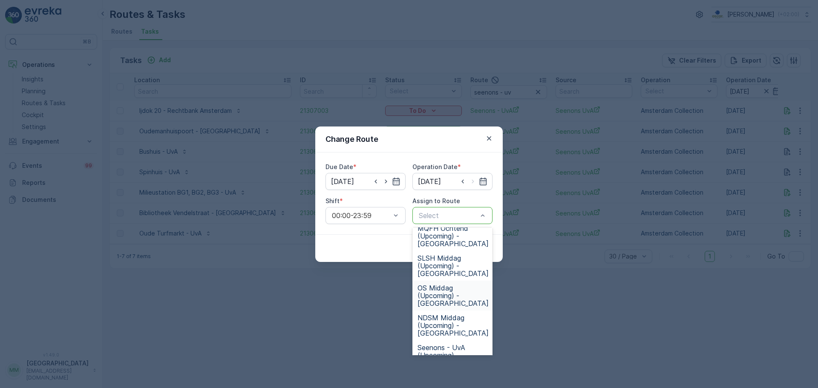
scroll to position [85, 0]
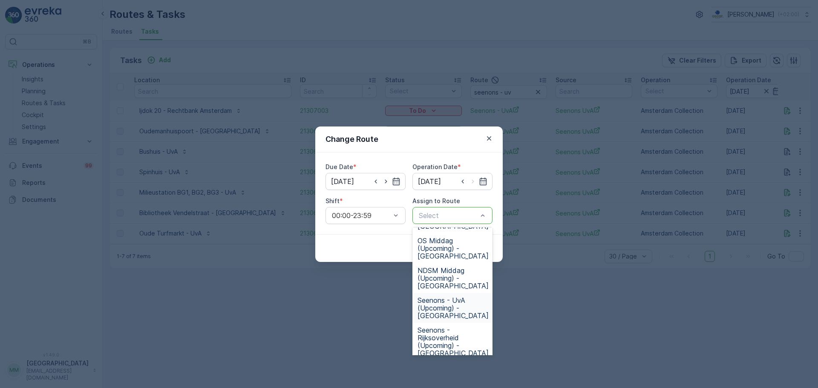
click at [448, 303] on span "Seenons - UvA (Upcoming) - Amsterdam" at bounding box center [453, 308] width 71 height 23
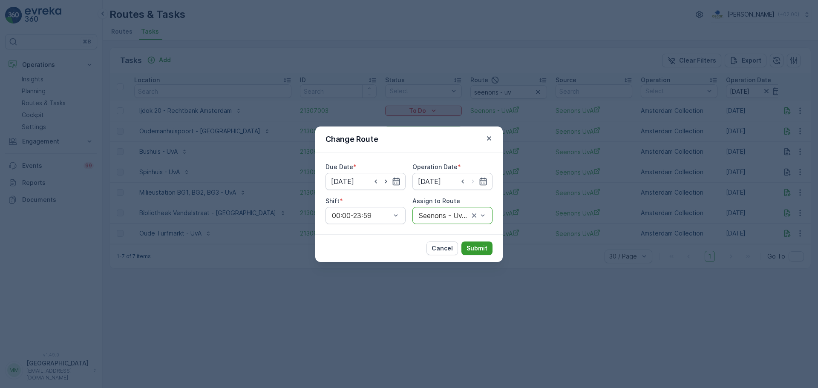
click at [478, 250] on p "Submit" at bounding box center [477, 248] width 21 height 9
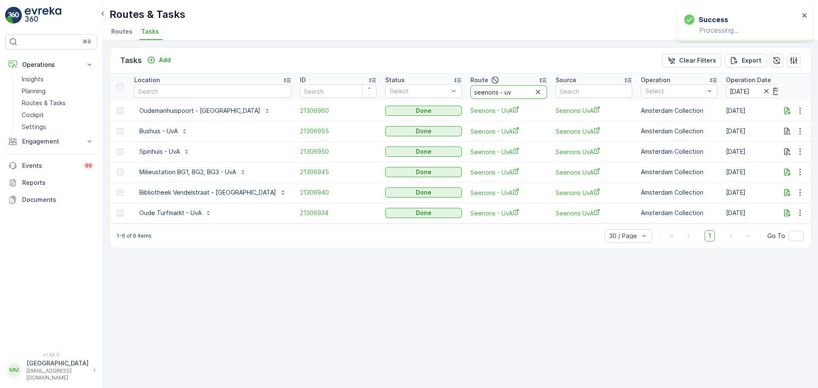
drag, startPoint x: 473, startPoint y: 94, endPoint x: 464, endPoint y: 96, distance: 9.9
click at [470, 96] on input "seenons - uv" at bounding box center [508, 92] width 77 height 14
type input "seenons - r"
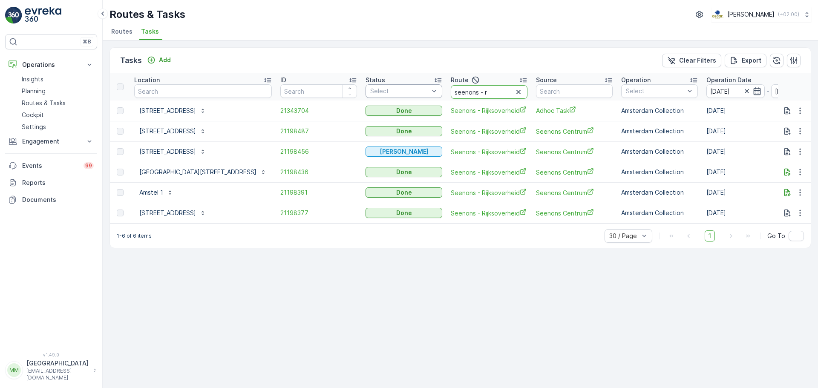
drag, startPoint x: 462, startPoint y: 91, endPoint x: 402, endPoint y: 92, distance: 60.1
click at [402, 92] on tr "Location ID Status Select Route seenons - r Source Operation Select Operation D…" at bounding box center [798, 86] width 1376 height 27
type input "voor"
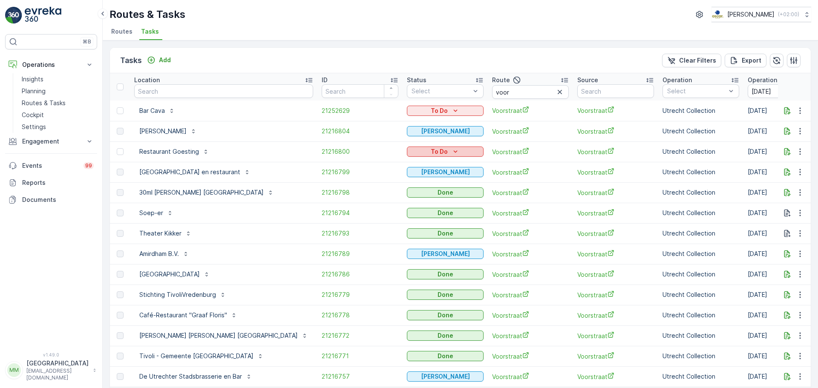
click at [410, 153] on div "To Do" at bounding box center [445, 151] width 70 height 9
click at [374, 167] on span "Done" at bounding box center [368, 164] width 15 height 9
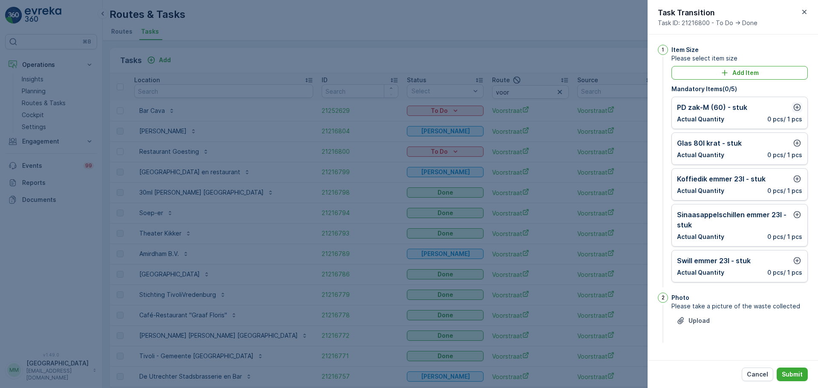
click at [798, 106] on icon "button" at bounding box center [797, 107] width 9 height 9
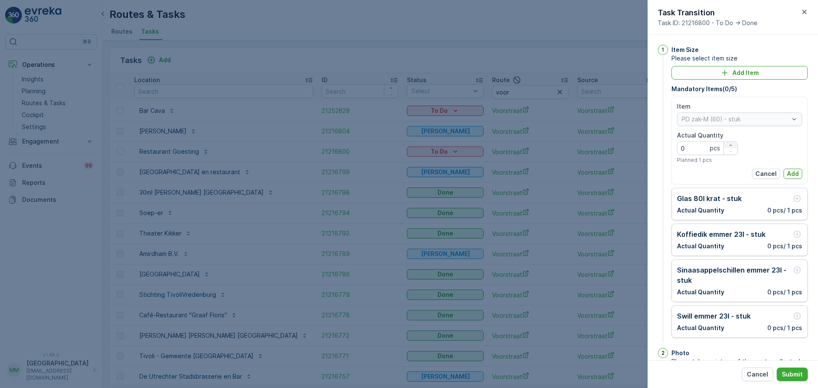
click at [730, 145] on icon "button" at bounding box center [730, 145] width 5 height 5
click at [731, 145] on icon "button" at bounding box center [730, 145] width 5 height 5
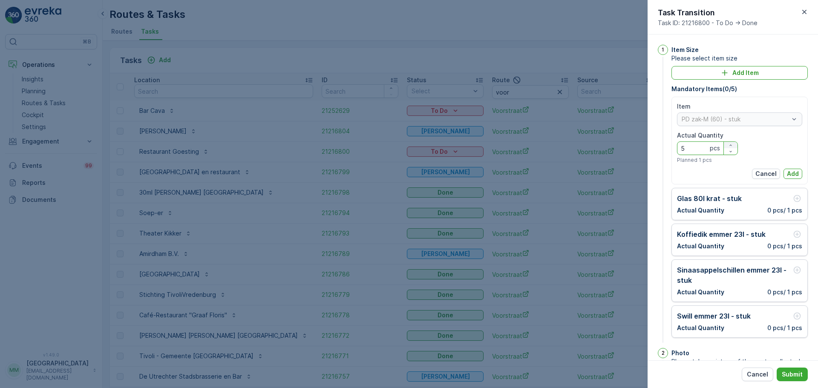
click at [731, 145] on icon "button" at bounding box center [730, 145] width 5 height 5
type Quantity "7"
click at [787, 170] on p "Add" at bounding box center [793, 174] width 12 height 9
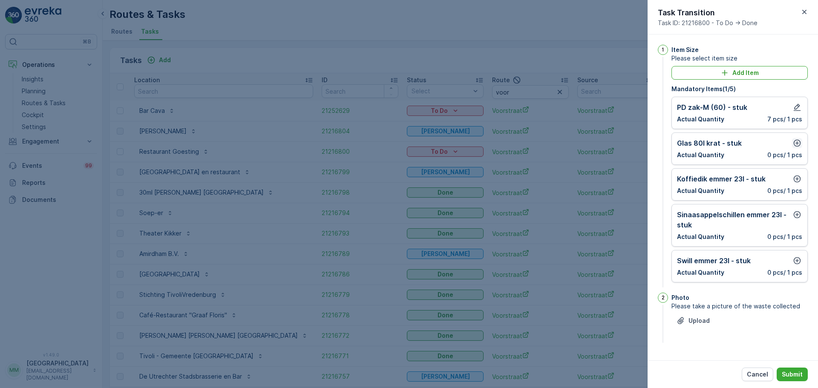
click at [795, 142] on icon "button" at bounding box center [797, 143] width 9 height 9
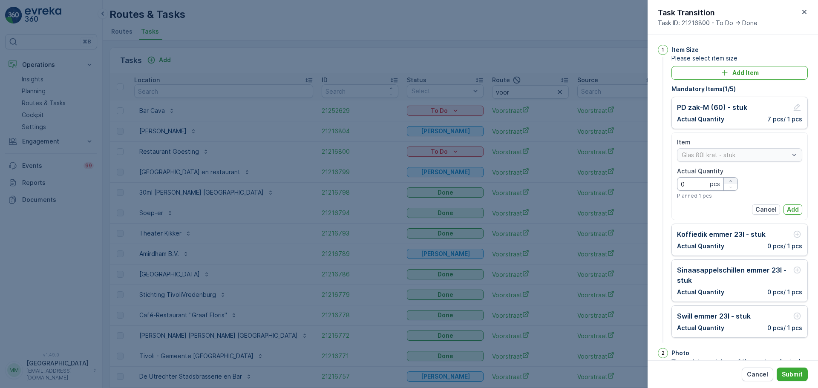
click at [731, 179] on icon "button" at bounding box center [730, 181] width 5 height 5
click at [732, 179] on icon "button" at bounding box center [730, 181] width 5 height 5
drag, startPoint x: 732, startPoint y: 179, endPoint x: 737, endPoint y: 182, distance: 6.3
click at [733, 180] on div "button" at bounding box center [731, 181] width 14 height 5
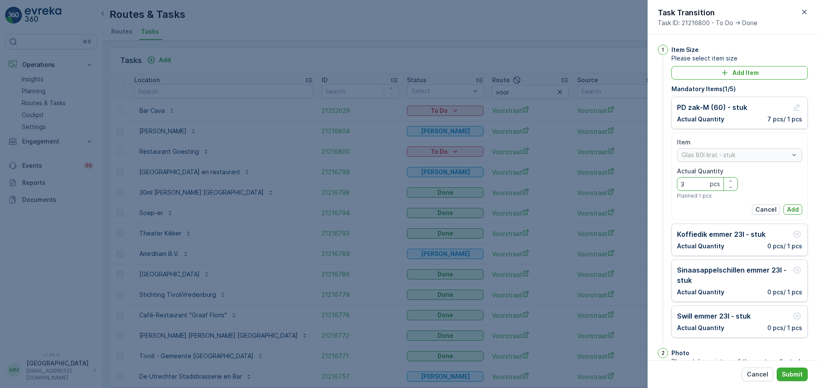
type Quantity "4"
click at [791, 208] on p "Add" at bounding box center [793, 209] width 12 height 9
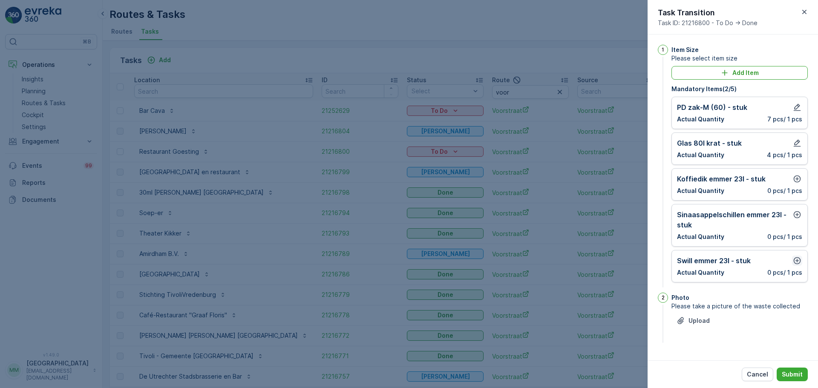
click at [796, 258] on icon "button" at bounding box center [797, 260] width 7 height 7
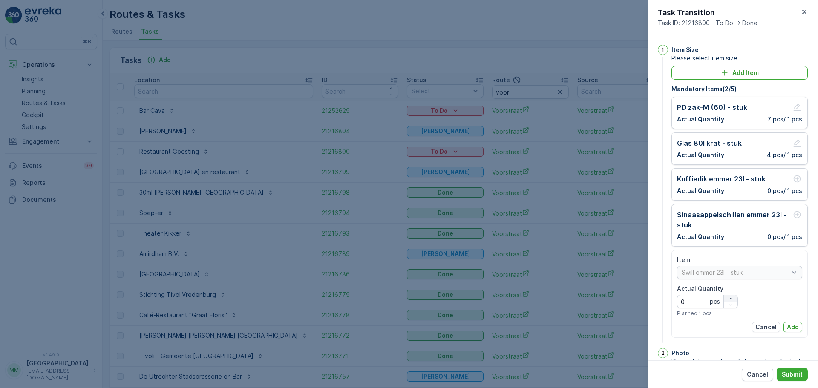
click at [733, 296] on div "button" at bounding box center [731, 298] width 14 height 5
type Quantity "4"
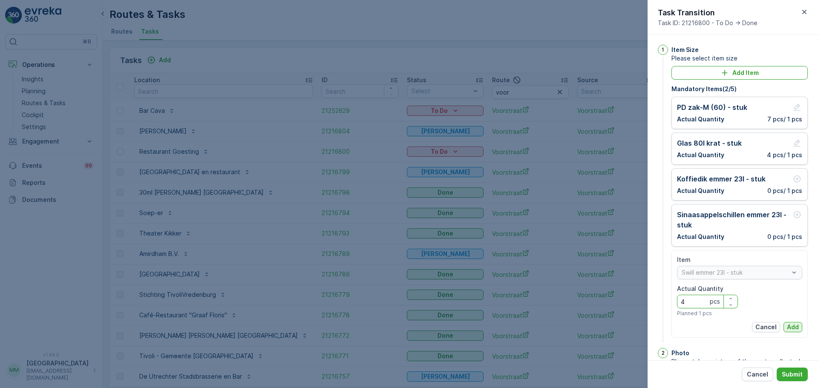
click at [797, 328] on button "Add" at bounding box center [793, 327] width 19 height 10
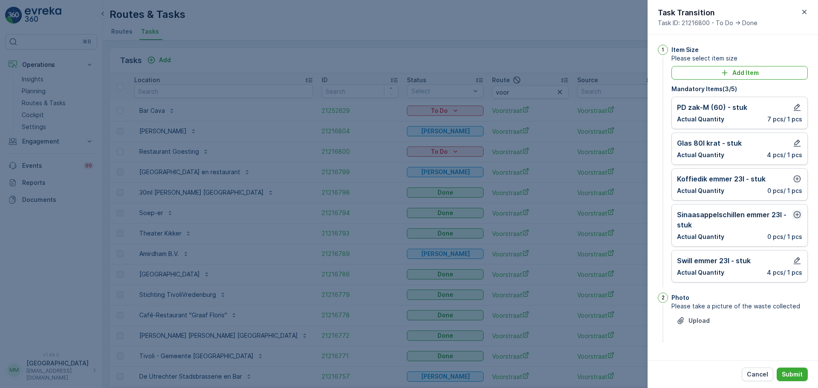
click at [796, 216] on icon "button" at bounding box center [797, 215] width 9 height 9
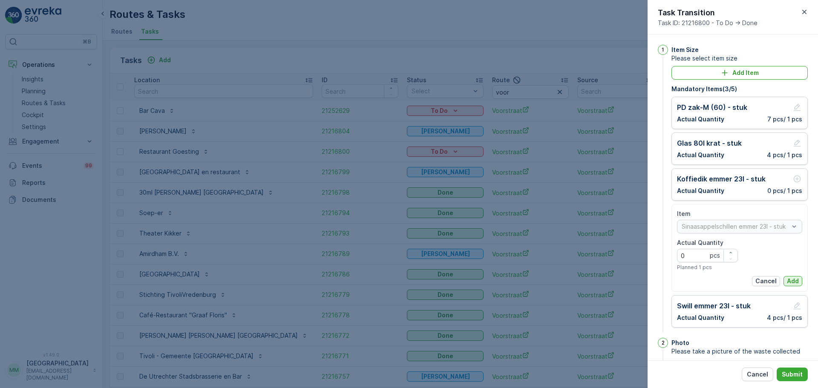
click at [796, 280] on p "Add" at bounding box center [793, 281] width 12 height 9
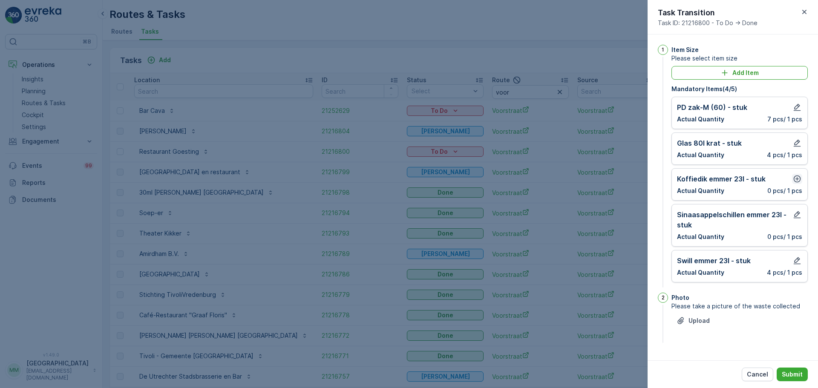
click at [793, 183] on icon "button" at bounding box center [797, 179] width 9 height 9
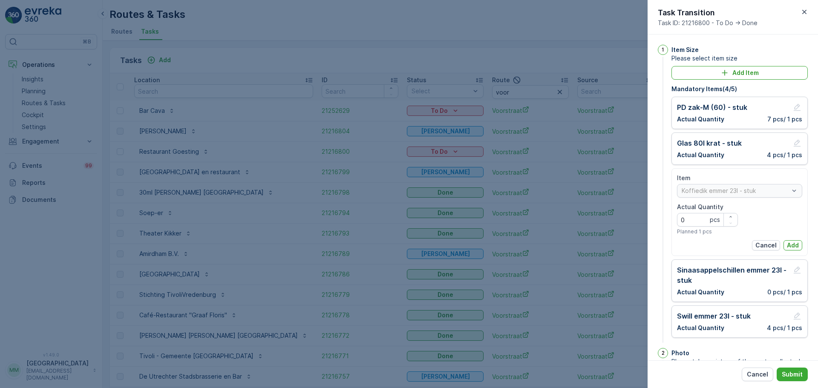
click at [793, 248] on p "Add" at bounding box center [793, 245] width 12 height 9
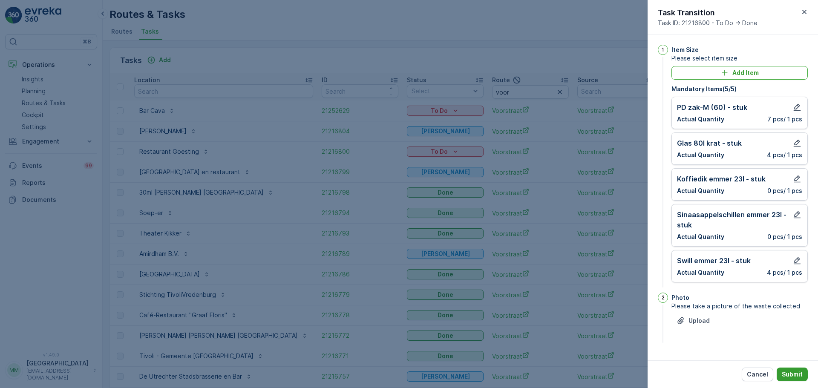
click at [796, 370] on p "Submit" at bounding box center [792, 374] width 21 height 9
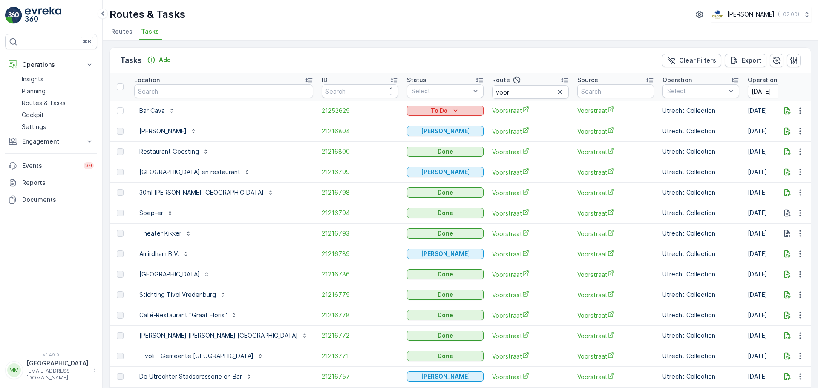
click at [451, 113] on icon "To Do" at bounding box center [455, 111] width 9 height 9
click at [378, 162] on span "Cancelled" at bounding box center [375, 159] width 29 height 9
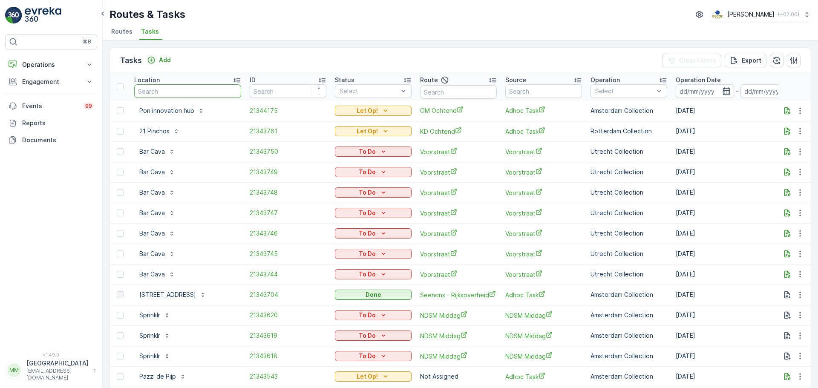
click at [176, 89] on input "text" at bounding box center [187, 91] width 107 height 14
type input "pita"
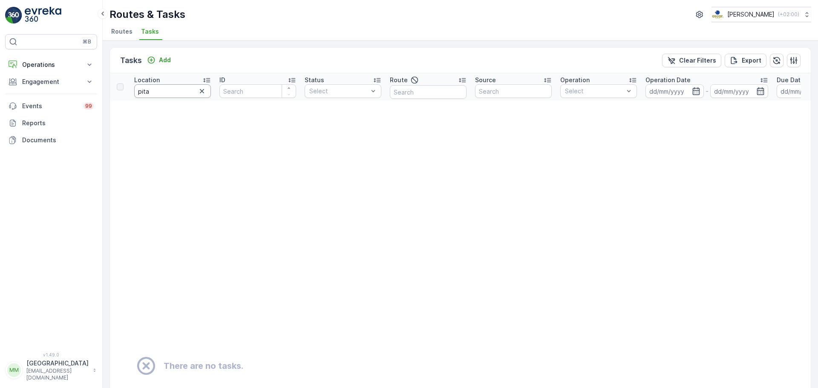
click at [179, 96] on input "pita" at bounding box center [172, 91] width 77 height 14
type input "pita"
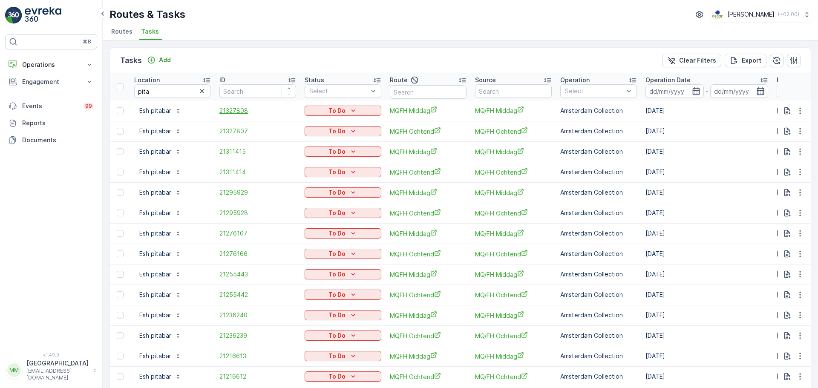
click at [234, 112] on span "21327808" at bounding box center [257, 111] width 77 height 9
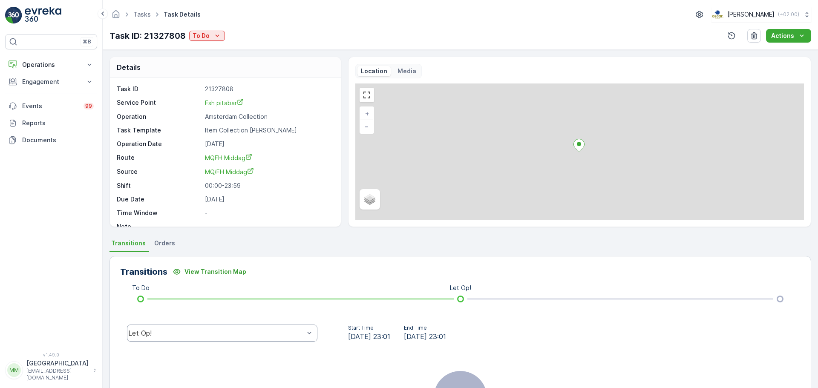
drag, startPoint x: 208, startPoint y: 331, endPoint x: 205, endPoint y: 325, distance: 6.7
click at [208, 330] on div "Let Op!" at bounding box center [216, 333] width 176 height 8
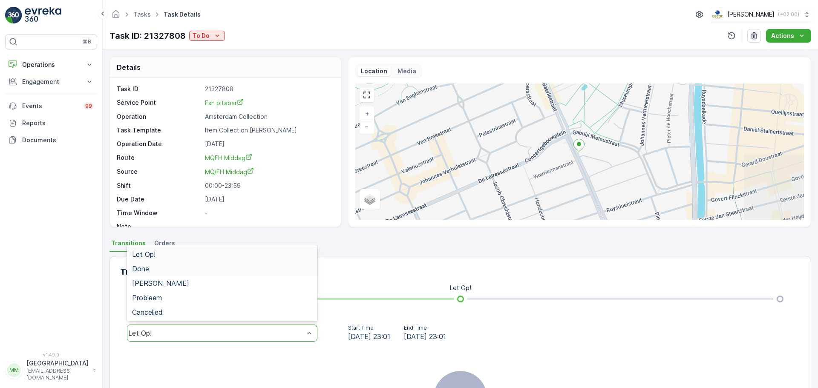
click at [179, 265] on div "Done" at bounding box center [222, 269] width 180 height 8
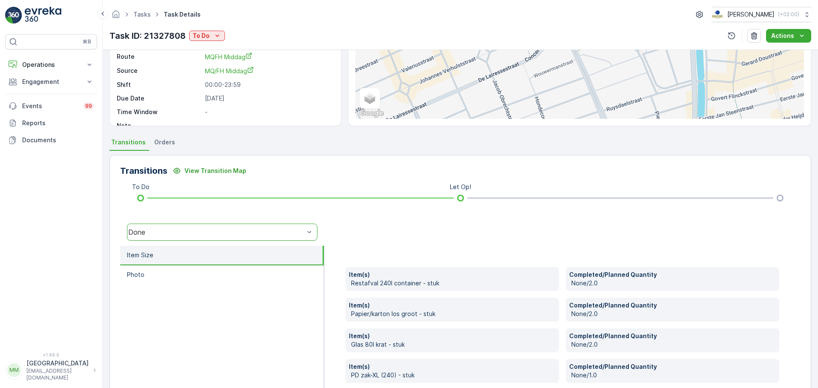
scroll to position [205, 0]
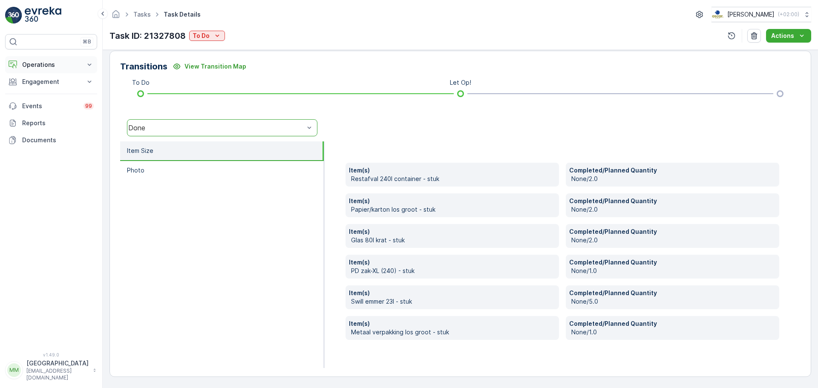
click at [40, 69] on button "Operations" at bounding box center [51, 64] width 92 height 17
click at [43, 104] on p "Routes & Tasks" at bounding box center [44, 103] width 44 height 9
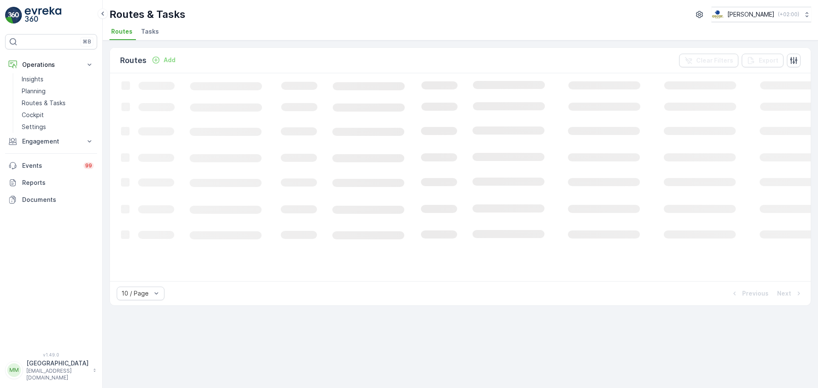
click at [154, 30] on span "Tasks" at bounding box center [150, 31] width 18 height 9
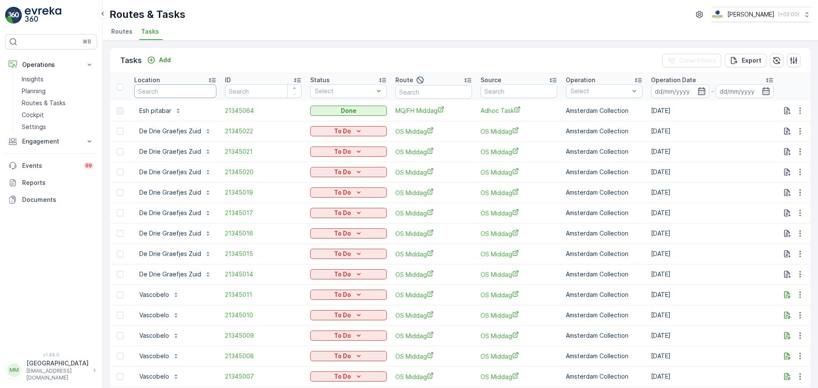
click at [183, 94] on input "text" at bounding box center [175, 91] width 82 height 14
type input "aan e"
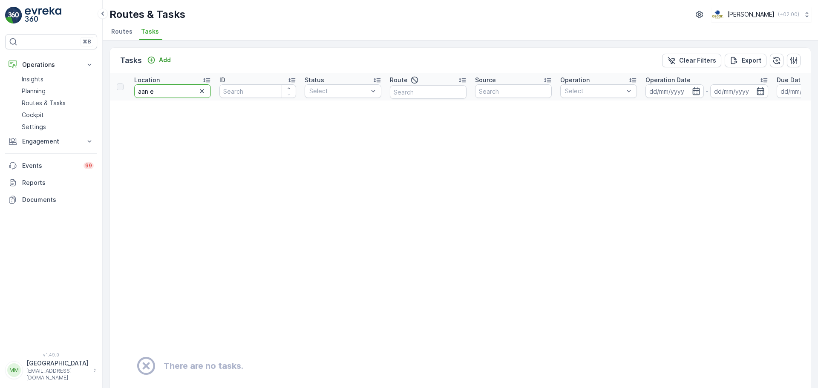
click at [149, 92] on input "aan e" at bounding box center [172, 91] width 77 height 14
click at [169, 93] on input "aan de" at bounding box center [172, 91] width 77 height 14
type input "aan [PERSON_NAME]"
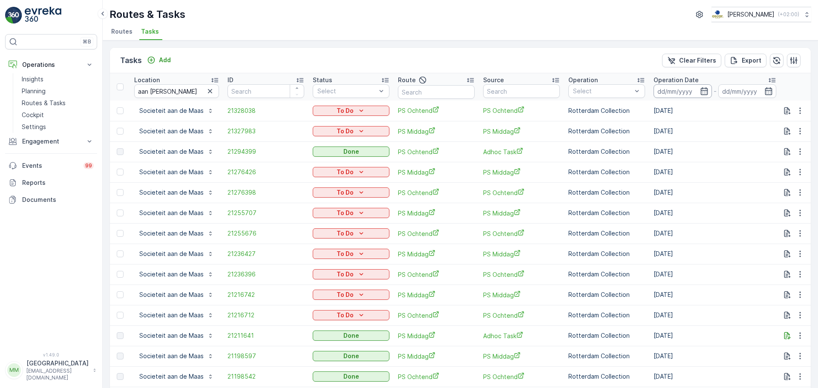
click at [687, 95] on input at bounding box center [683, 91] width 58 height 14
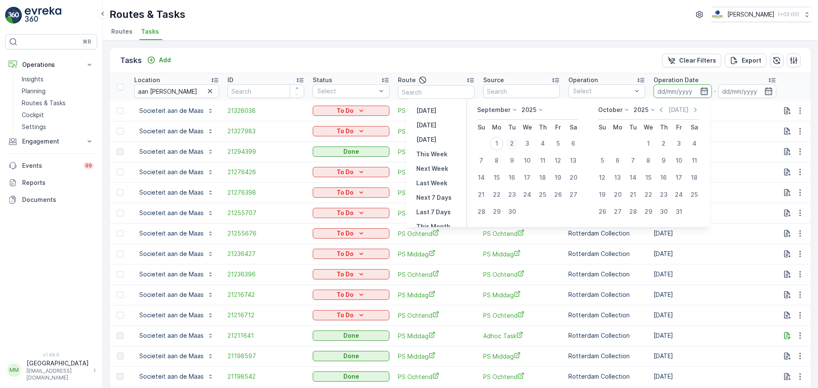
click at [513, 143] on div "2" at bounding box center [512, 144] width 14 height 14
type input "[DATE]"
click at [513, 143] on div "2" at bounding box center [512, 144] width 14 height 14
type input "[DATE]"
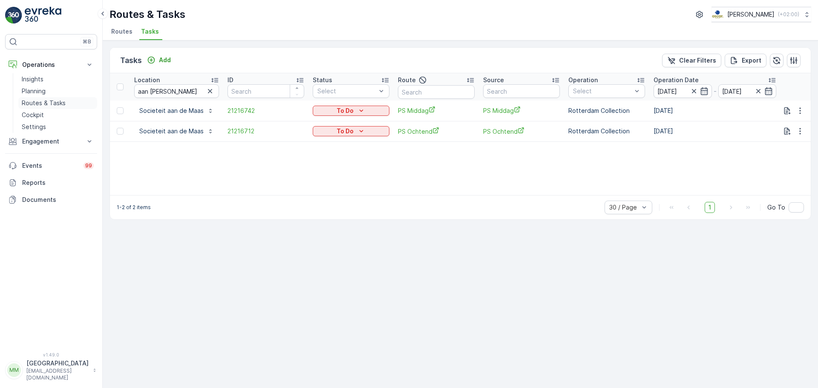
click at [49, 104] on p "Routes & Tasks" at bounding box center [44, 103] width 44 height 9
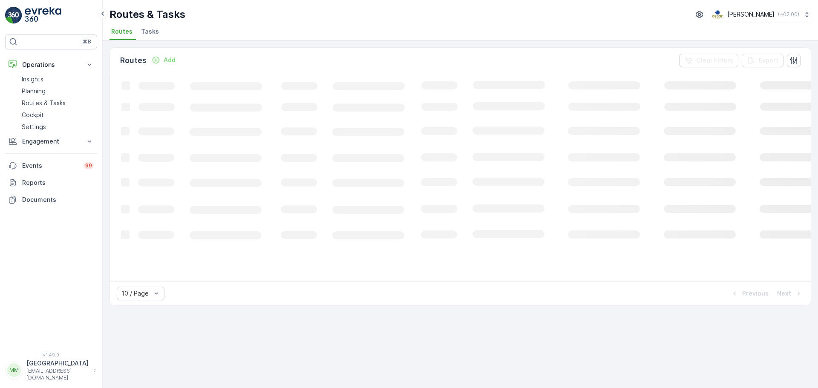
click at [147, 32] on span "Tasks" at bounding box center [150, 31] width 18 height 9
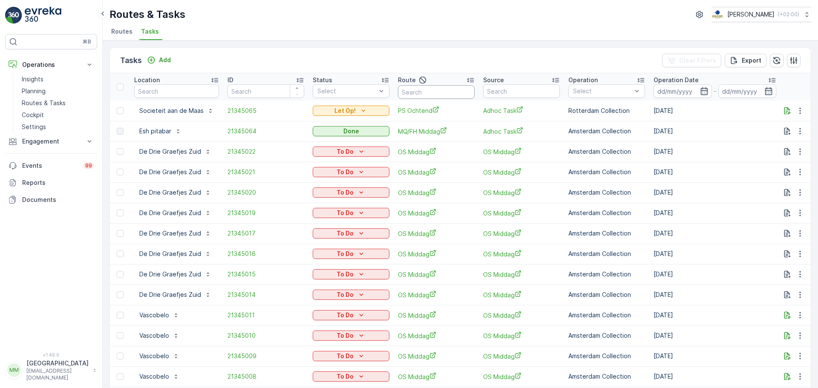
click at [437, 92] on input "text" at bounding box center [436, 92] width 77 height 14
type input "os o"
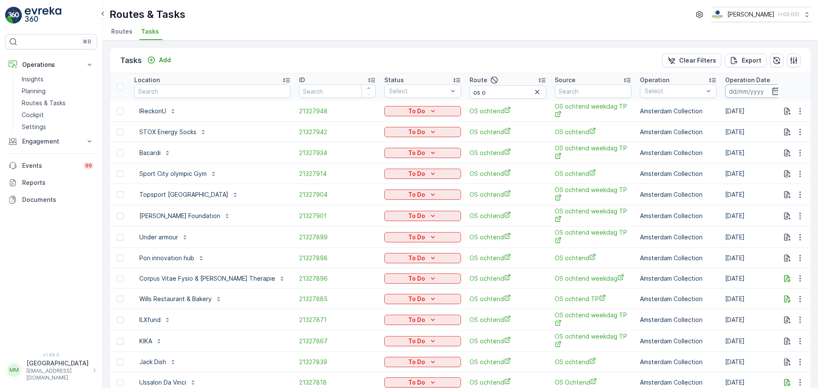
click at [732, 89] on input at bounding box center [754, 91] width 58 height 14
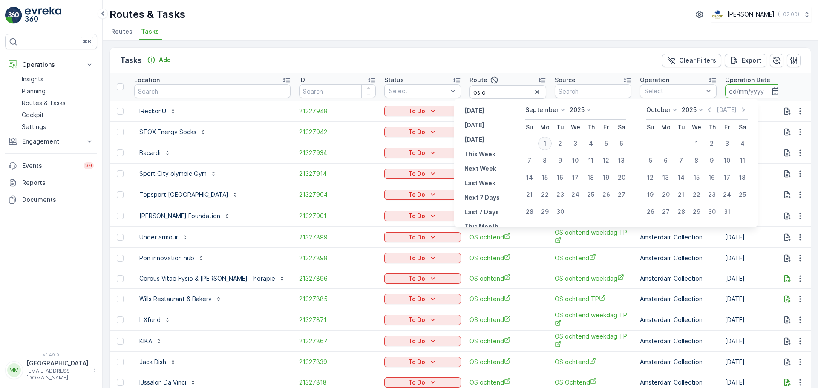
click at [548, 140] on div "1" at bounding box center [545, 144] width 14 height 14
type input "[DATE]"
click at [548, 140] on div "1" at bounding box center [545, 144] width 14 height 14
type input "[DATE]"
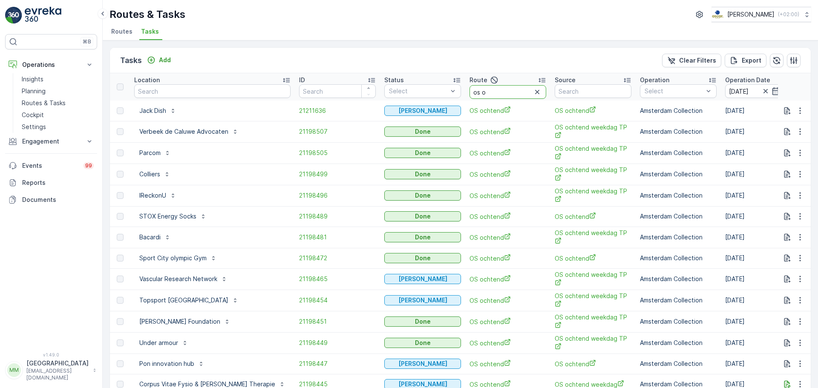
drag, startPoint x: 467, startPoint y: 95, endPoint x: 457, endPoint y: 95, distance: 10.3
click at [470, 95] on input "os o" at bounding box center [508, 92] width 77 height 14
type input "os a"
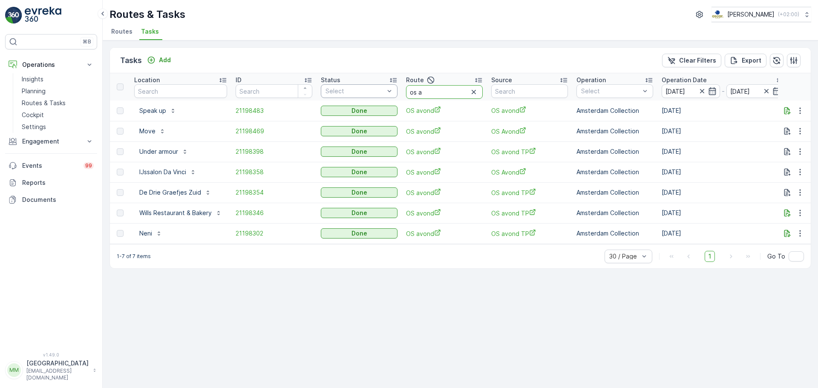
drag, startPoint x: 447, startPoint y: 97, endPoint x: 375, endPoint y: 92, distance: 71.8
click at [375, 92] on tr "Location ID Status Select Route os a Source Operation Select Operation Date [DA…" at bounding box center [775, 86] width 1331 height 27
type input "mq"
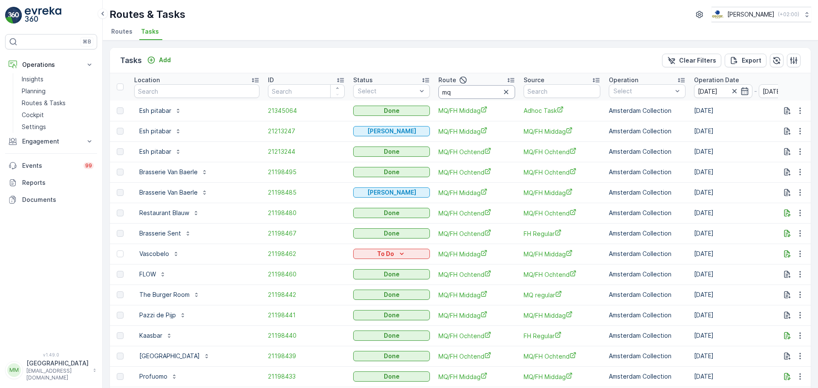
click at [459, 93] on input "mq" at bounding box center [477, 92] width 77 height 14
type input "mq/Fh o"
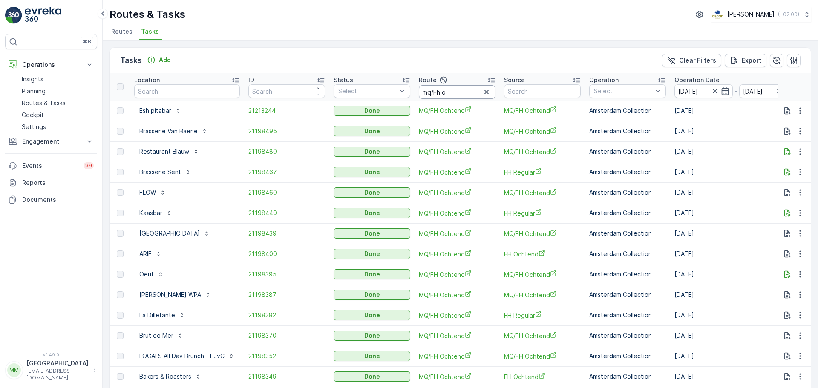
click at [461, 95] on input "mq/Fh o" at bounding box center [457, 92] width 77 height 14
type input "mq/Fh m"
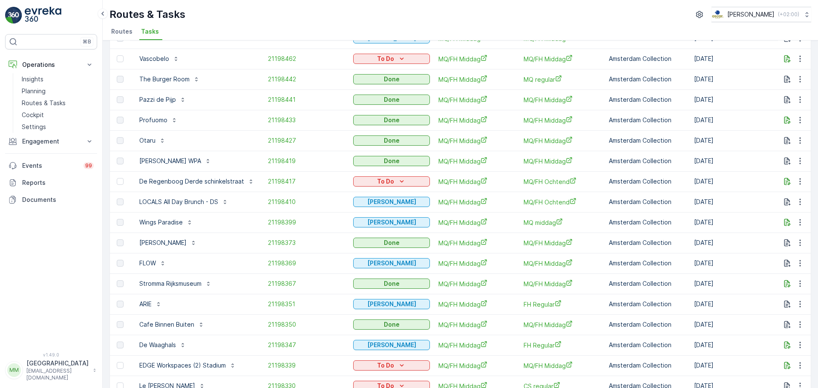
scroll to position [257, 0]
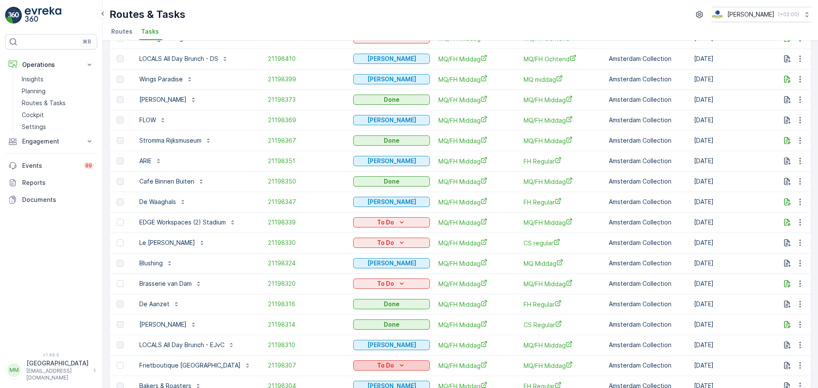
click at [385, 364] on p "To Do" at bounding box center [385, 365] width 17 height 9
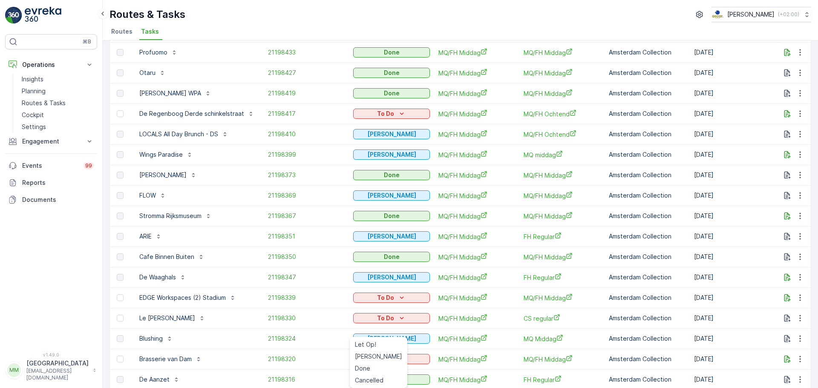
scroll to position [171, 0]
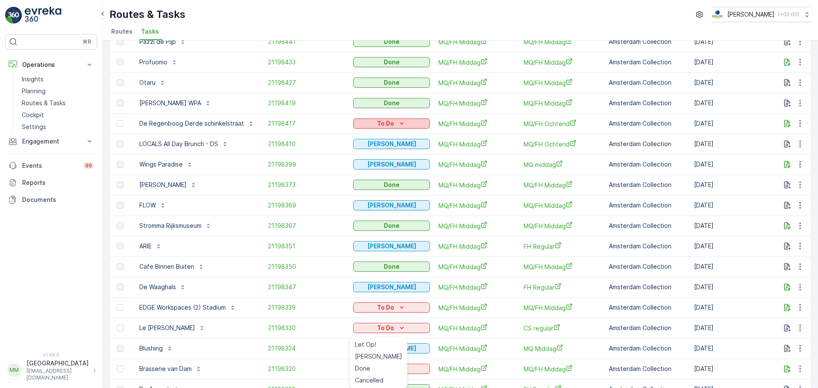
click at [378, 125] on p "To Do" at bounding box center [385, 123] width 17 height 9
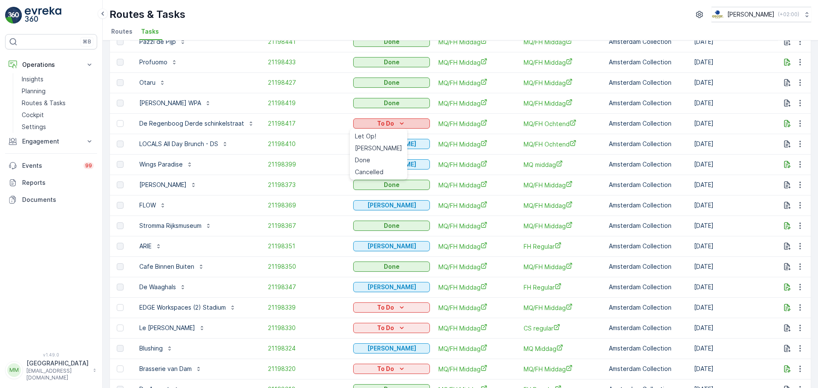
click at [378, 125] on p "To Do" at bounding box center [385, 123] width 17 height 9
click at [382, 118] on button "To Do" at bounding box center [391, 123] width 77 height 10
click at [371, 175] on span "Cancelled" at bounding box center [369, 172] width 29 height 9
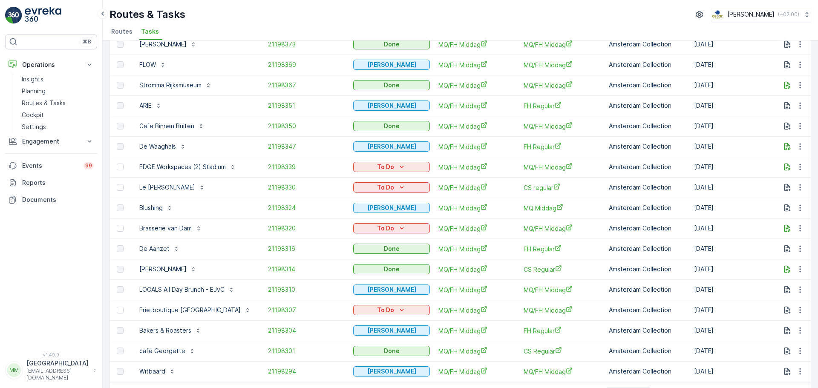
scroll to position [342, 0]
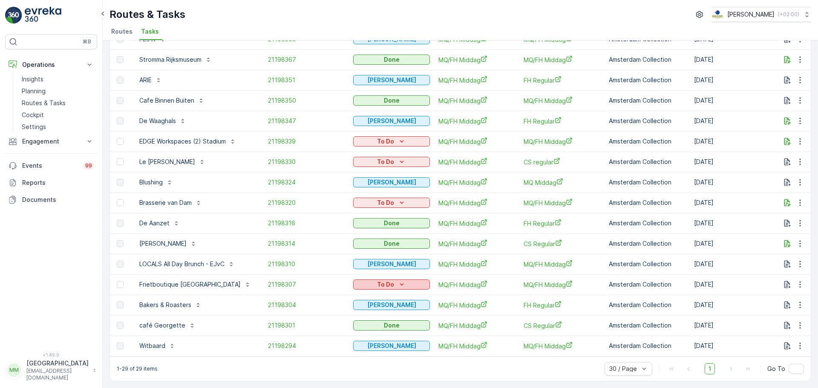
click at [377, 280] on p "To Do" at bounding box center [385, 284] width 17 height 9
click at [370, 332] on span "Cancelled" at bounding box center [369, 329] width 29 height 9
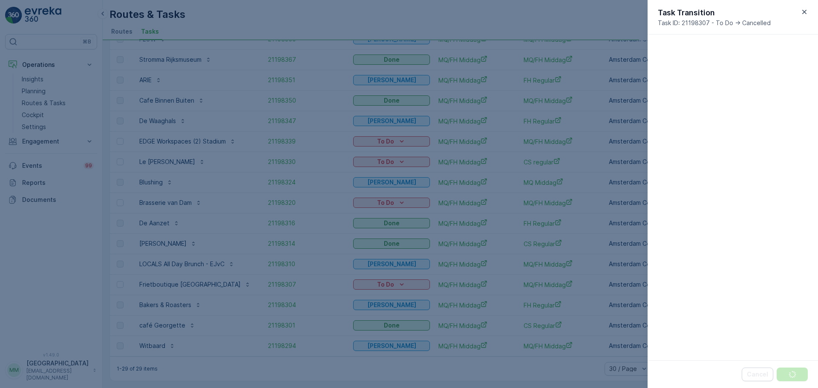
scroll to position [283, 0]
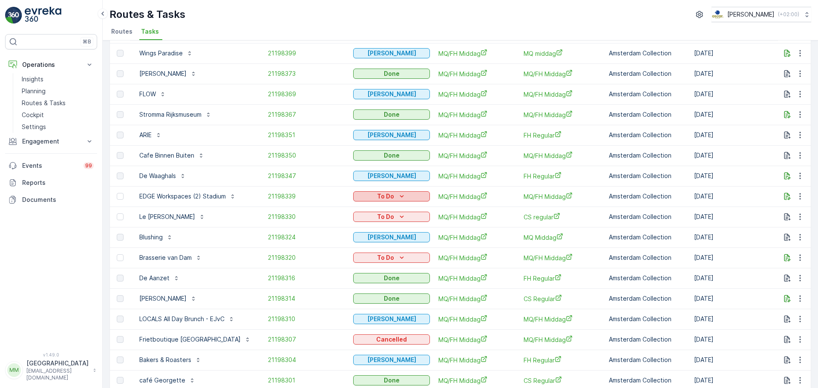
click at [405, 198] on div "To Do" at bounding box center [392, 196] width 70 height 9
click at [380, 244] on span "Cancelled" at bounding box center [369, 245] width 29 height 9
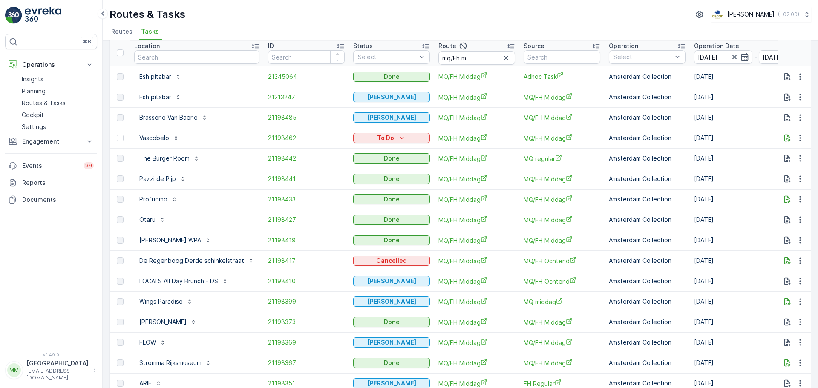
scroll to position [0, 0]
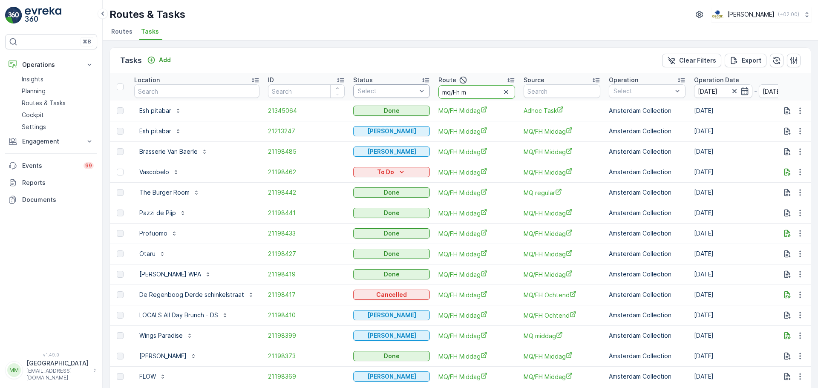
drag, startPoint x: 476, startPoint y: 91, endPoint x: 420, endPoint y: 87, distance: 56.8
click at [420, 87] on tr "Location ID Status Select Route mq/Fh m Source Operation Select Operation Date …" at bounding box center [791, 86] width 1363 height 27
type input "SL & SH"
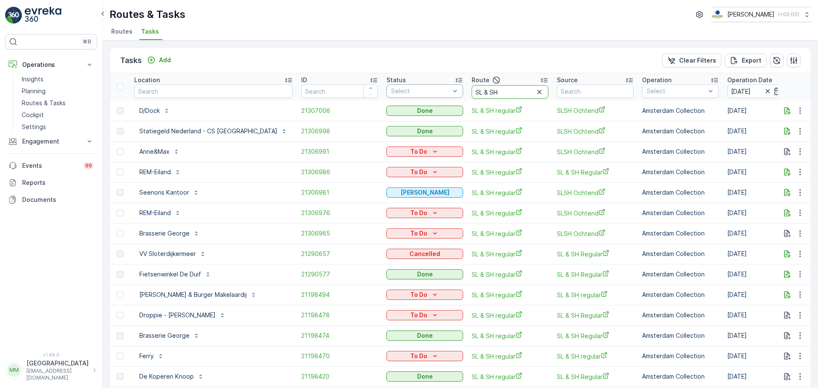
drag, startPoint x: 472, startPoint y: 91, endPoint x: 421, endPoint y: 86, distance: 51.4
click at [421, 86] on tr "Location ID Status Select Route SL & SH Source Operation Select Operation Date …" at bounding box center [808, 86] width 1396 height 27
type input "OM"
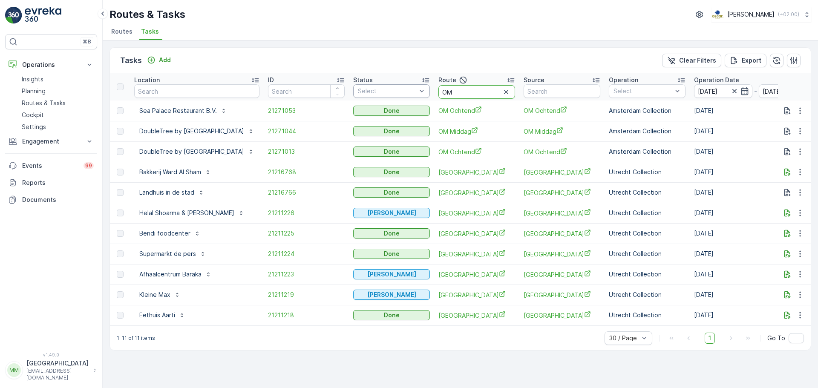
drag, startPoint x: 505, startPoint y: 91, endPoint x: 454, endPoint y: 88, distance: 50.8
click at [454, 88] on tr "Location ID Status Select Route OM Source Operation Select Operation Date [DATE…" at bounding box center [791, 86] width 1363 height 27
type input "NDSM"
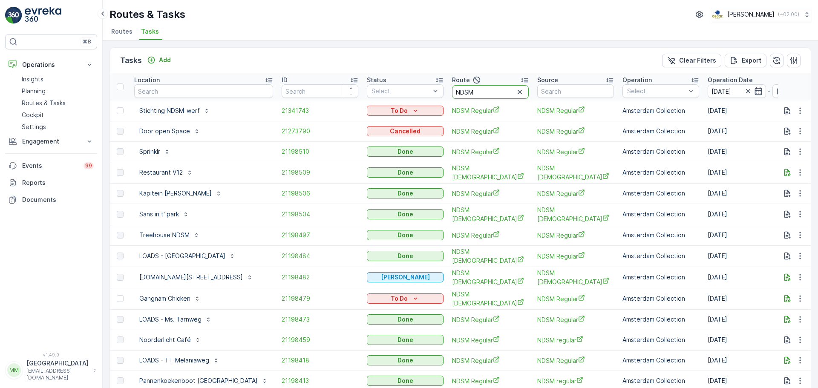
click at [472, 91] on input "NDSM" at bounding box center [490, 92] width 77 height 14
type input "NDSM"
click at [480, 87] on input "NDSM" at bounding box center [490, 92] width 77 height 14
type input "NDSM o"
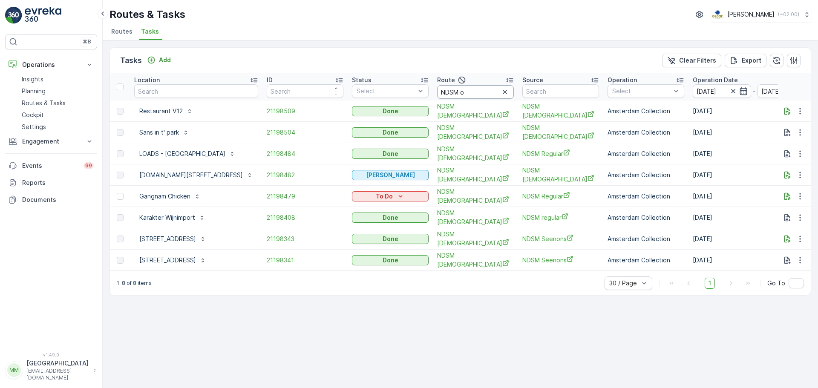
click at [470, 91] on input "NDSM o" at bounding box center [475, 92] width 77 height 14
type input "NDSM r"
